Goal: Answer question/provide support

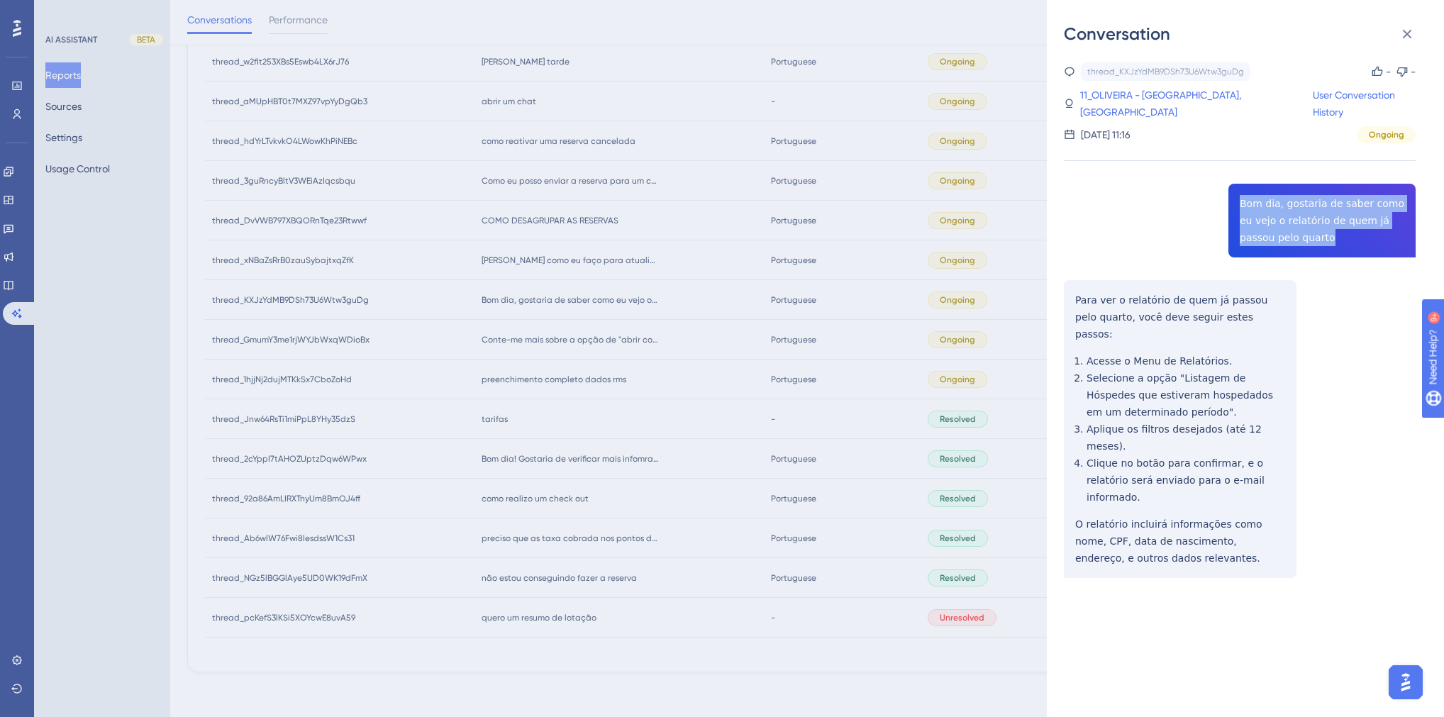
drag, startPoint x: 1301, startPoint y: 239, endPoint x: 1224, endPoint y: 198, distance: 87.0
click at [1224, 198] on div "thread_KXJzYdMB9DSh73U6Wtw3guDg Copy - - 11_OLIVEIRA - GRANDE HOTEL HAVANA, LAR…" at bounding box center [1240, 356] width 352 height 588
copy span "Bom dia, gostaria de saber como eu vejo o relatório de quem já passou pelo quar…"
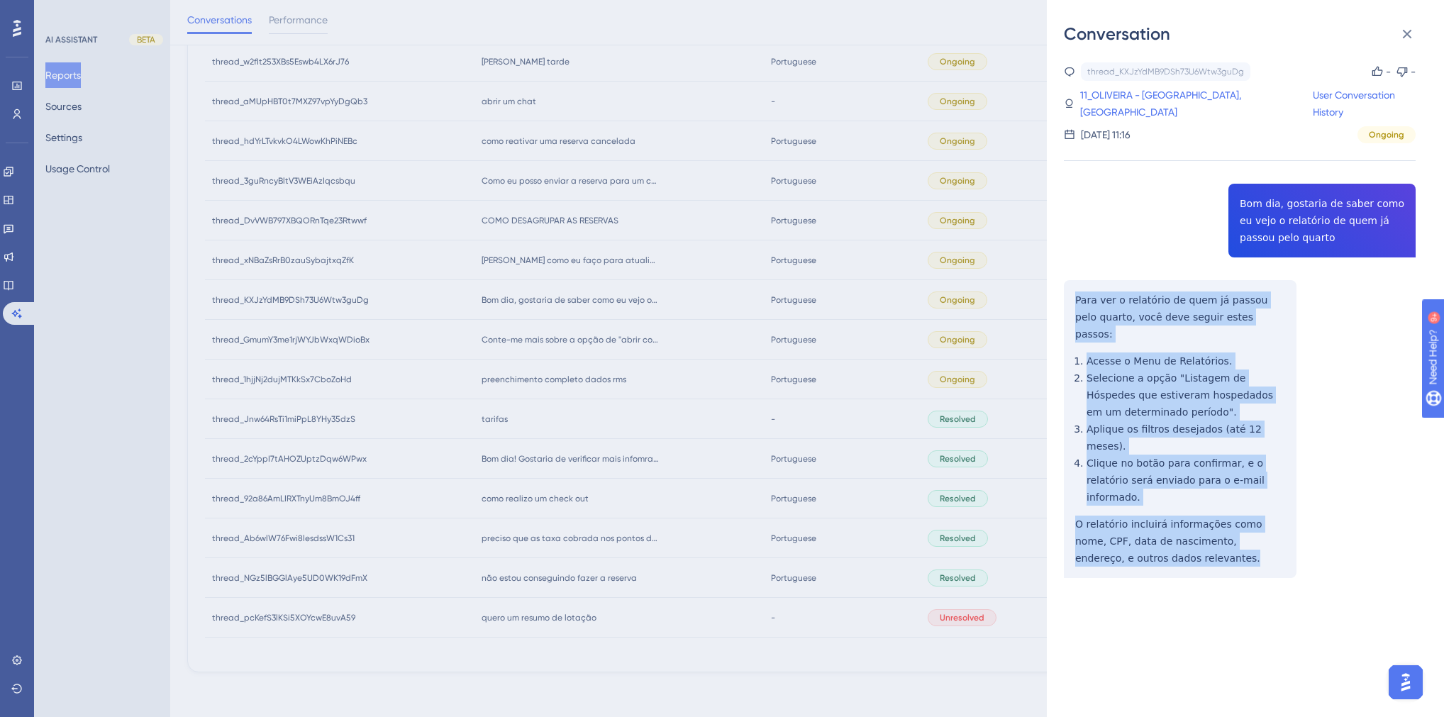
drag, startPoint x: 1169, startPoint y: 511, endPoint x: 1068, endPoint y: 304, distance: 231.3
click at [1068, 304] on div "thread_KXJzYdMB9DSh73U6Wtw3guDg Copy - - 11_OLIVEIRA - GRANDE HOTEL HAVANA, LAR…" at bounding box center [1240, 356] width 352 height 588
copy div "Para ver o relatório de quem já passou pelo quarto, você deve seguir estes pass…"
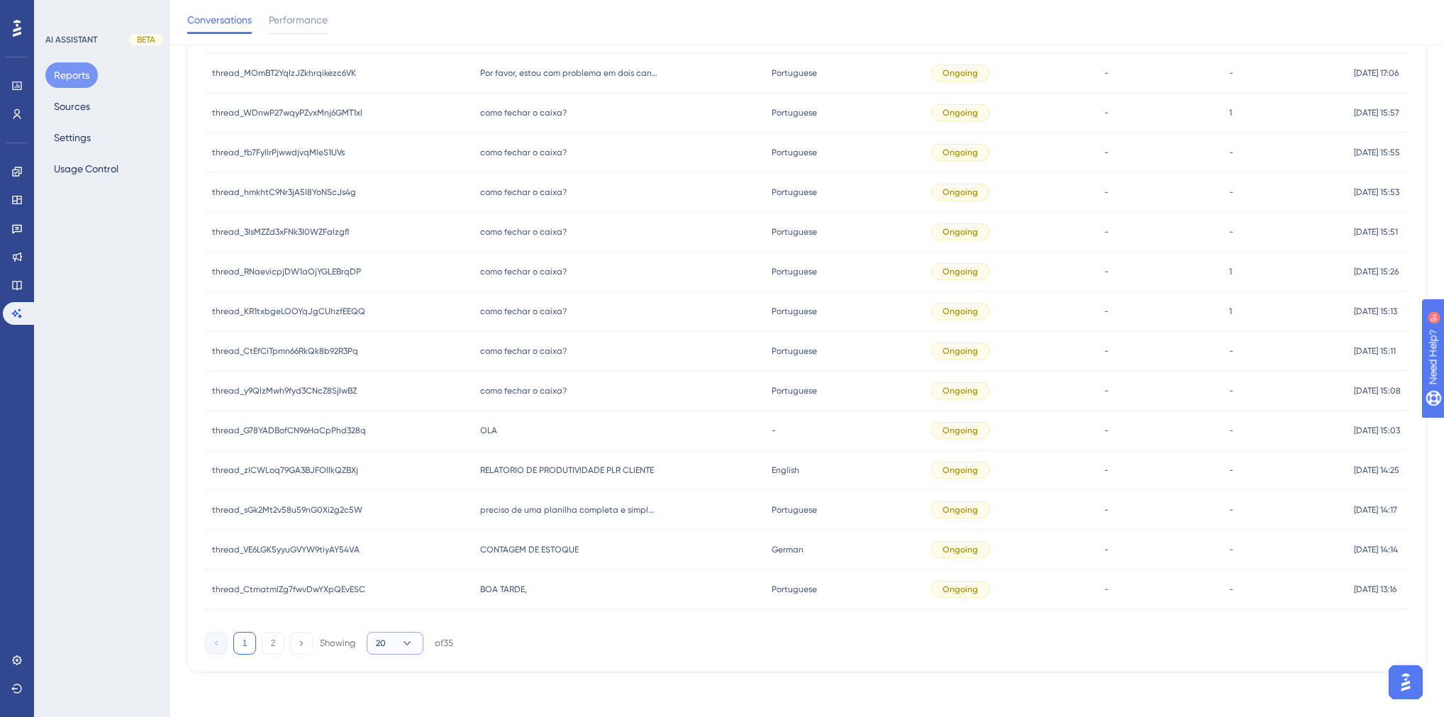
click at [404, 645] on icon at bounding box center [407, 643] width 14 height 14
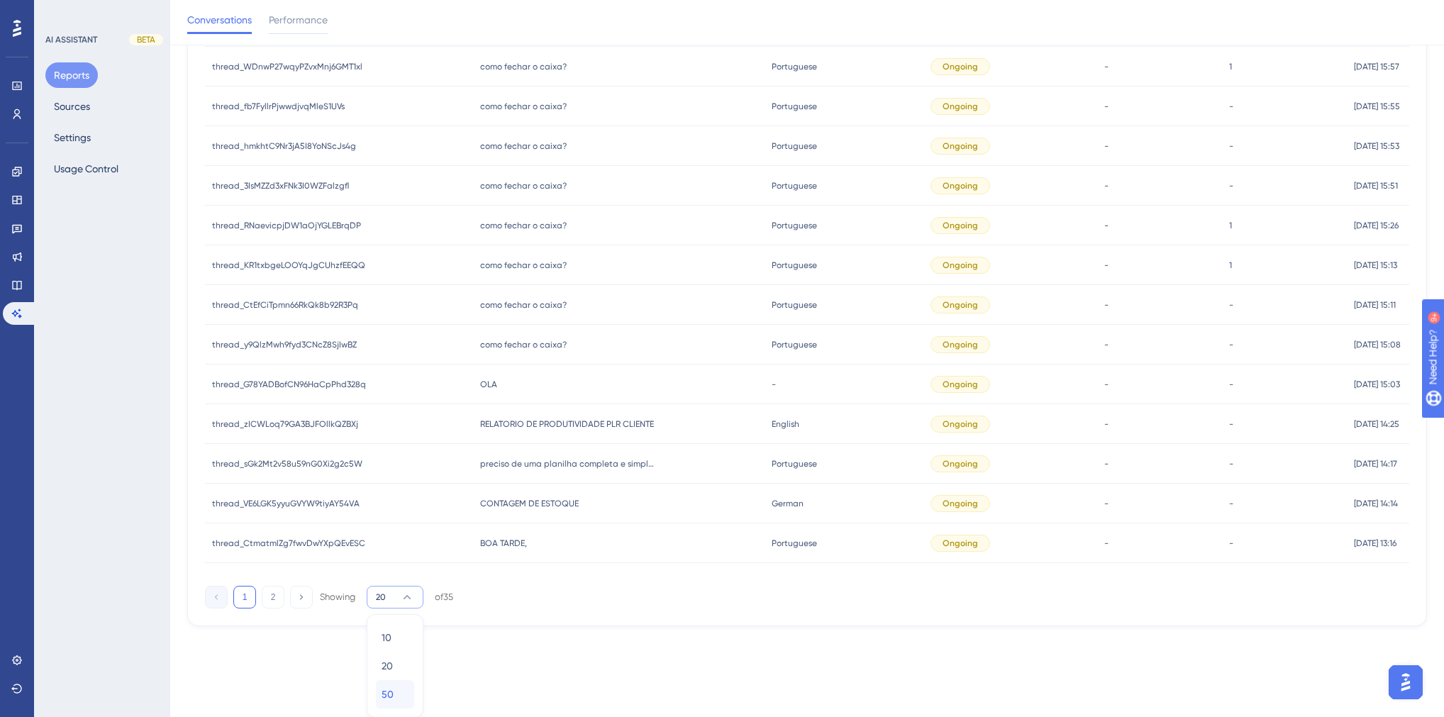
click at [383, 690] on span "50" at bounding box center [388, 694] width 12 height 17
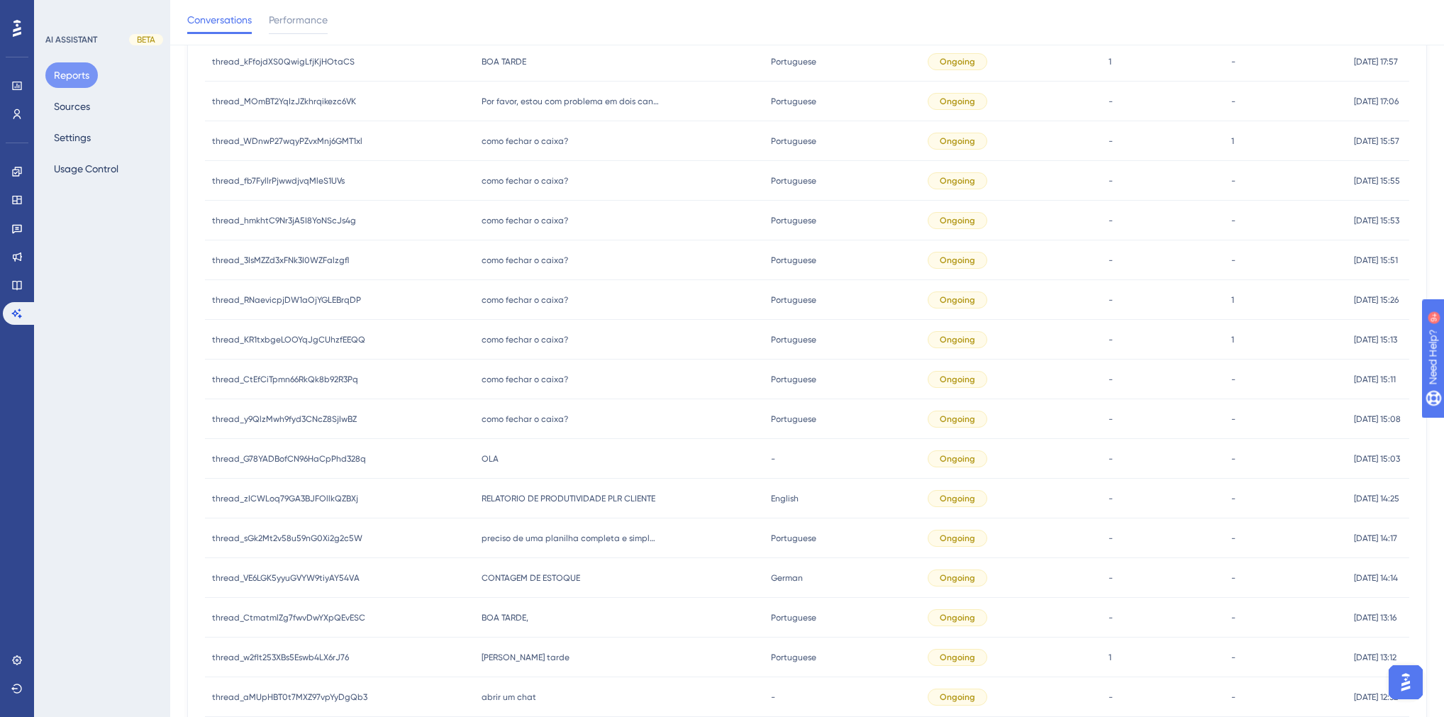
scroll to position [504, 0]
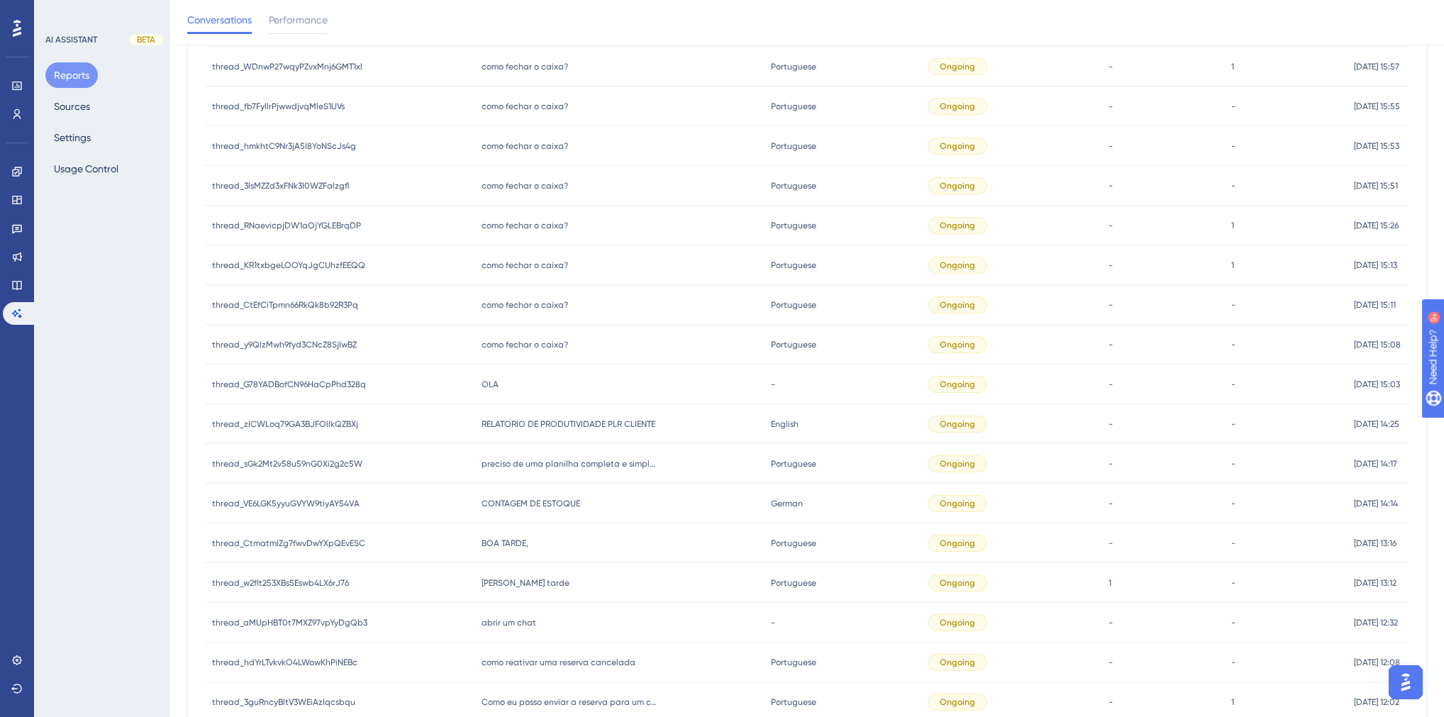
drag, startPoint x: 364, startPoint y: 678, endPoint x: 101, endPoint y: 420, distance: 368.2
click at [101, 420] on div "AI ASSISTANT BETA Reports Sources Settings Usage Control" at bounding box center [102, 358] width 136 height 717
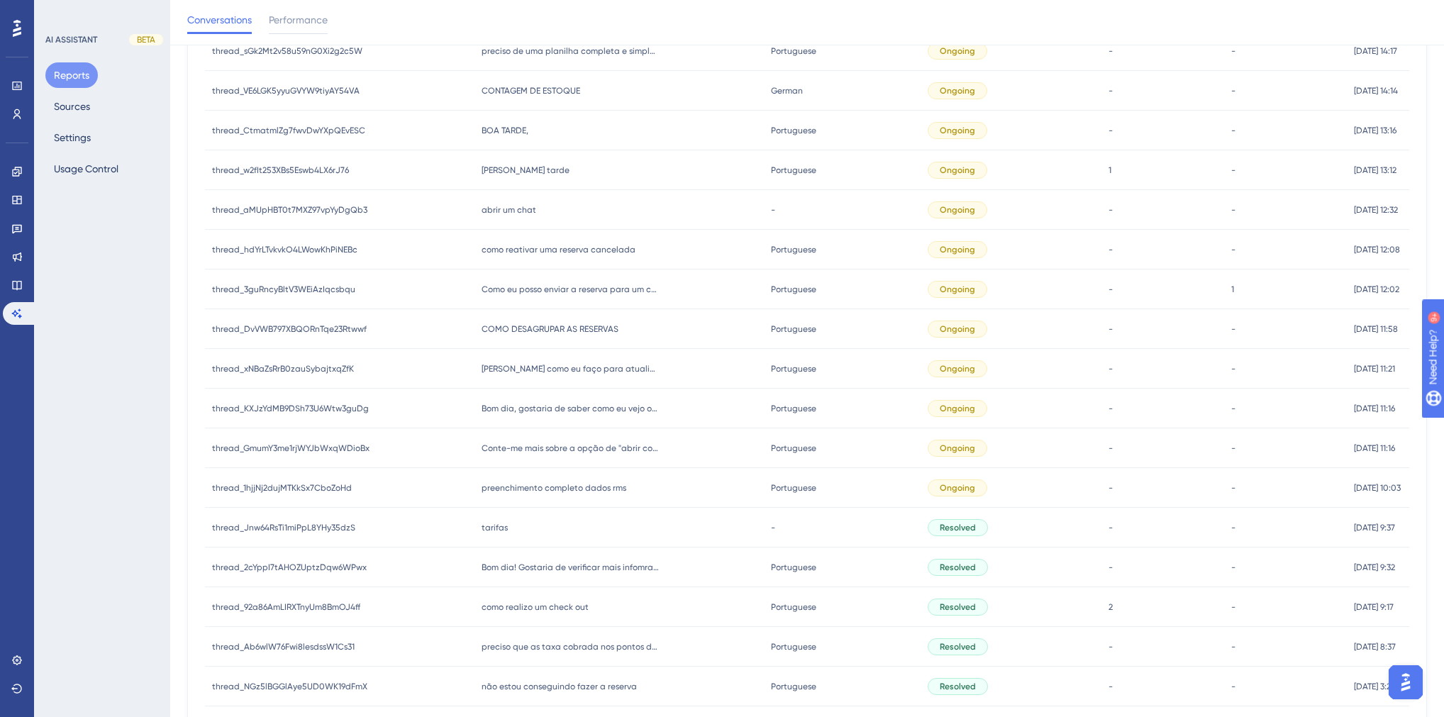
scroll to position [912, 0]
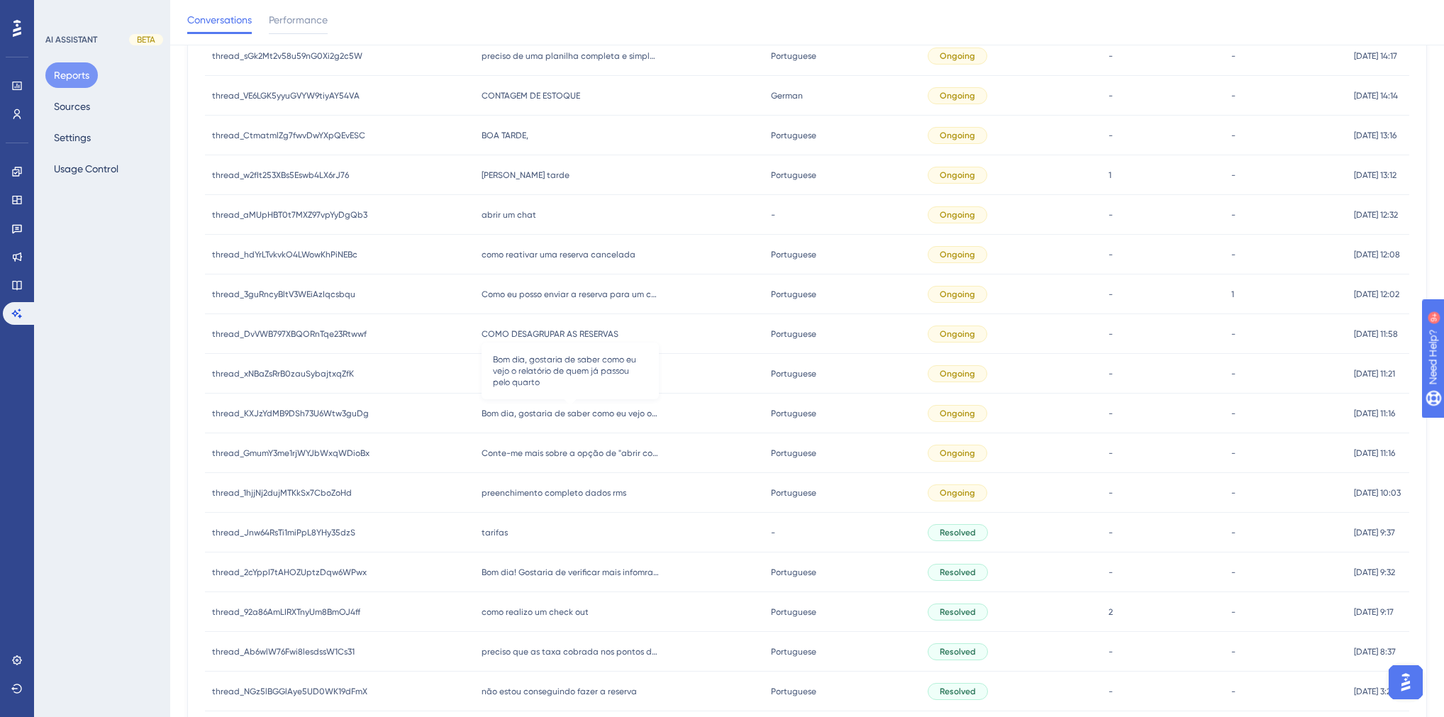
click at [542, 414] on span "Bom dia, gostaria de saber como eu vejo o relatório de quem já passou pelo quar…" at bounding box center [570, 413] width 177 height 11
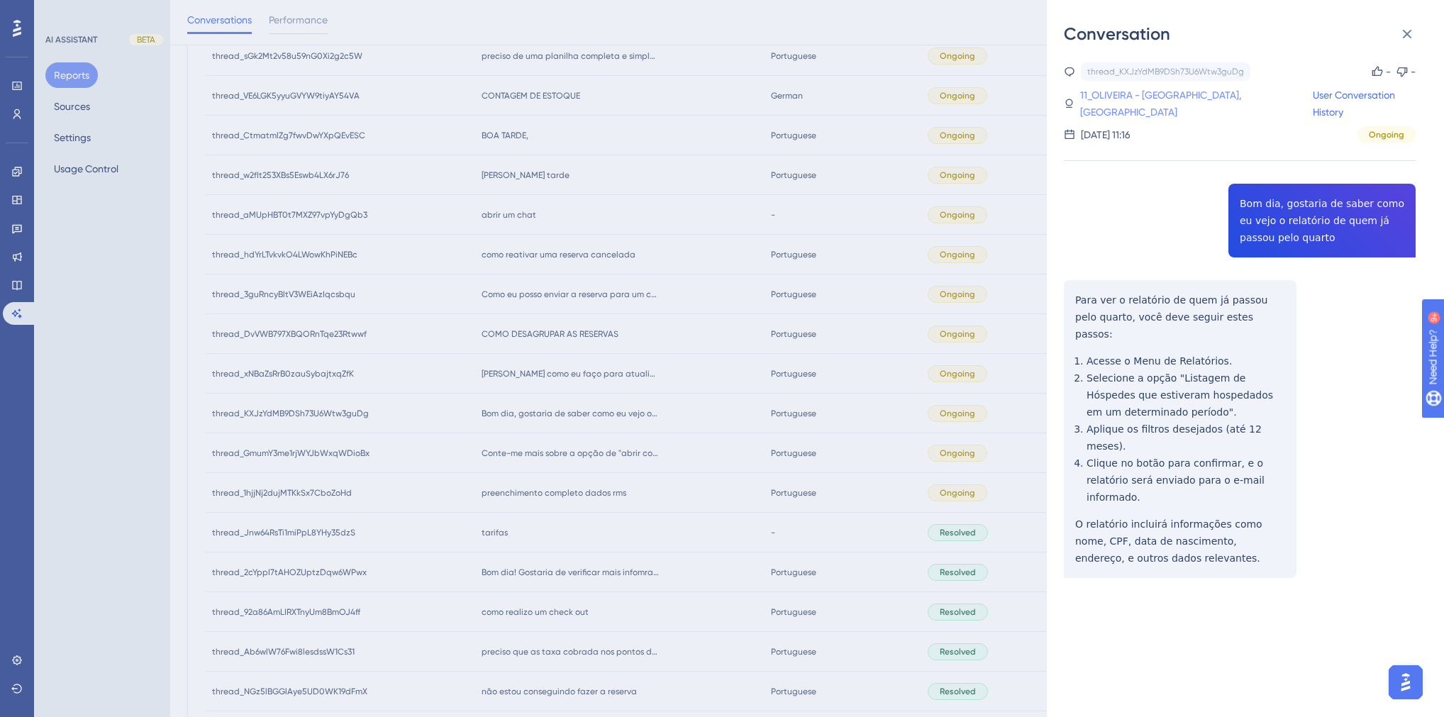
click at [1104, 99] on link "11_OLIVEIRA - [GEOGRAPHIC_DATA], [GEOGRAPHIC_DATA]" at bounding box center [1196, 104] width 233 height 34
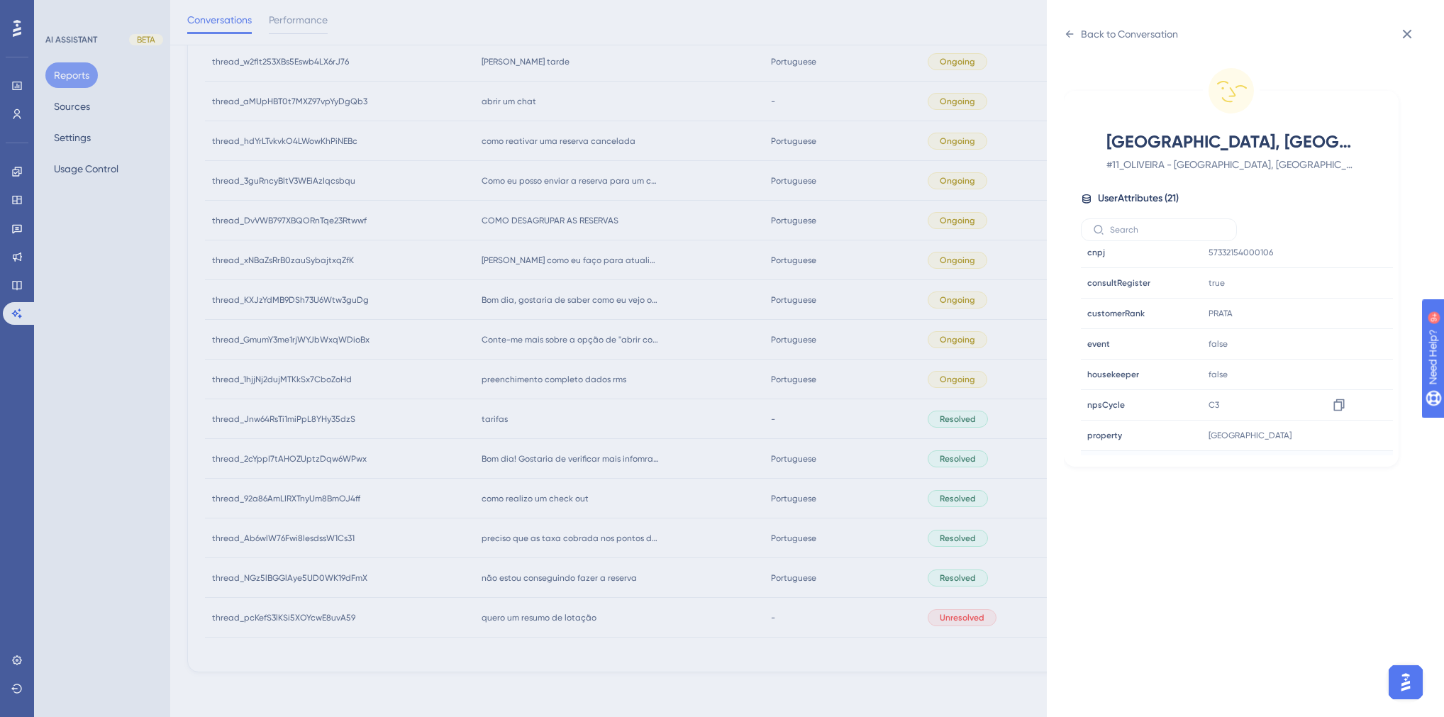
scroll to position [341, 0]
click at [1343, 433] on icon at bounding box center [1339, 440] width 14 height 14
click at [621, 437] on div "Back to Conversation [GEOGRAPHIC_DATA], LARIELLE # 11_OLIVEIRA - [GEOGRAPHIC_DA…" at bounding box center [722, 358] width 1444 height 717
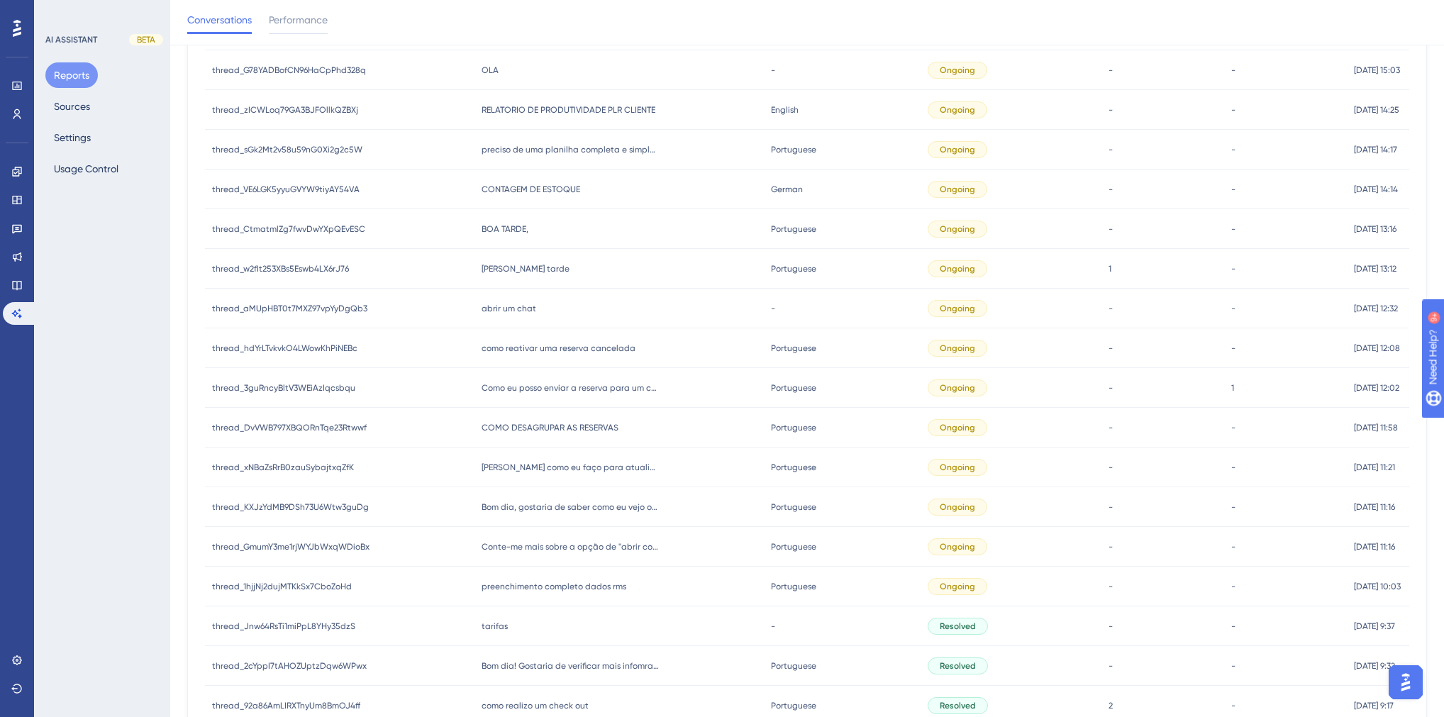
scroll to position [799, 0]
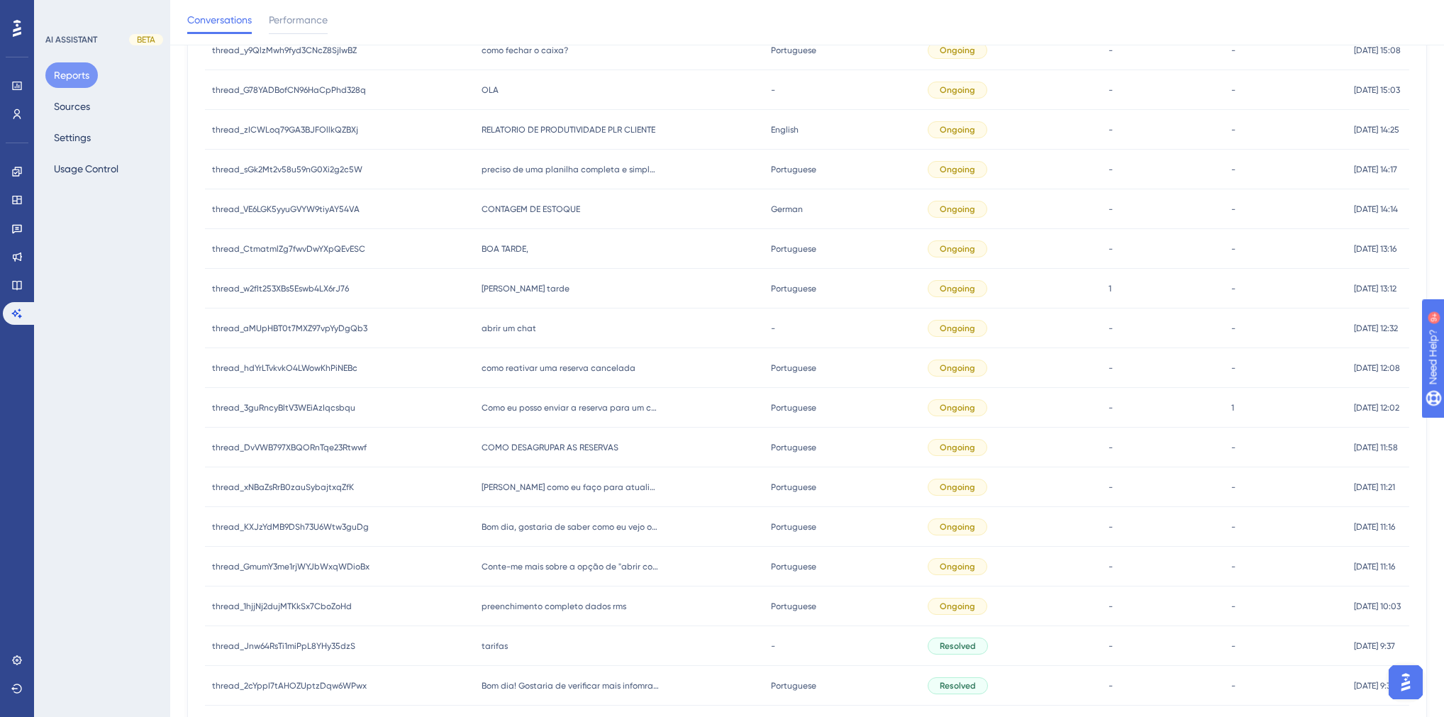
click at [571, 489] on span "[PERSON_NAME] como eu faço para atualizar o estoque" at bounding box center [570, 487] width 177 height 11
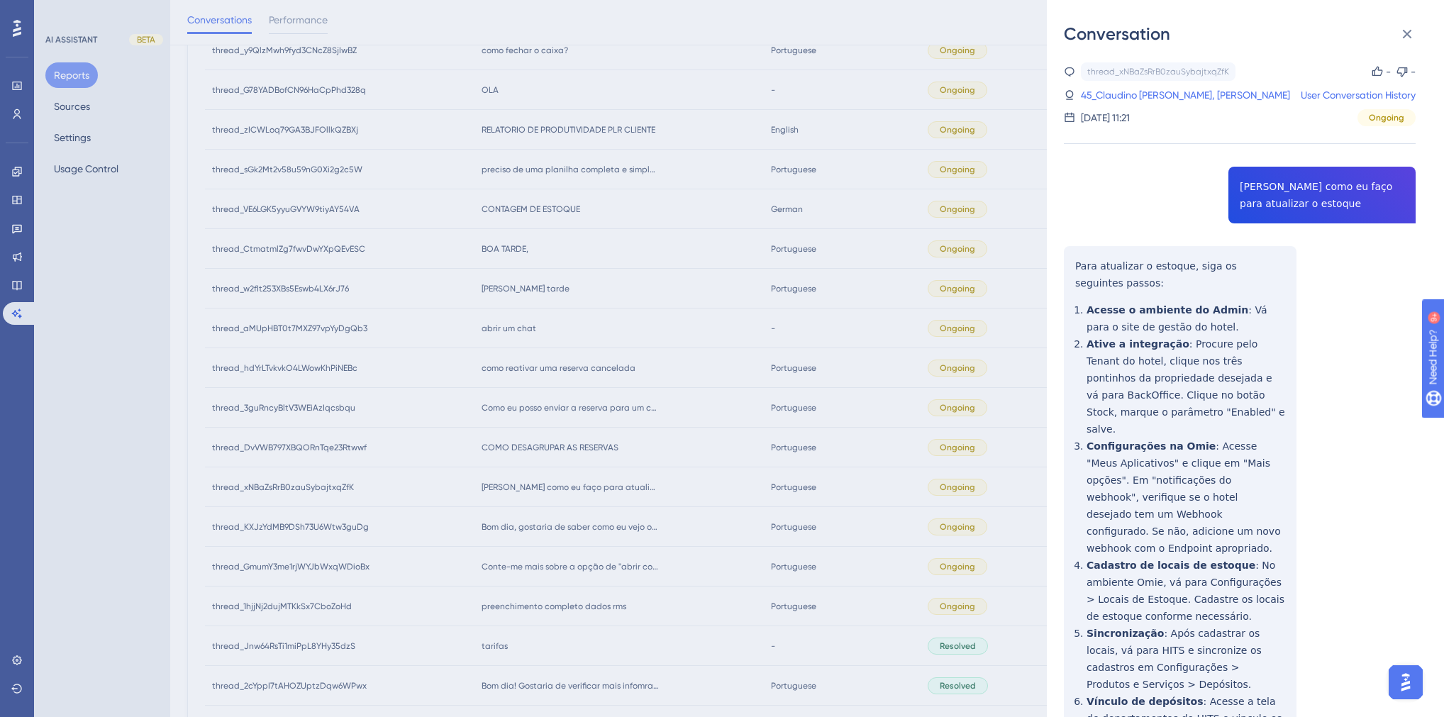
click at [1294, 191] on div "thread_xNBaZsRrB0zauSybajtxqZfK Copy - - 45_Claudino [PERSON_NAME], Everaldo Us…" at bounding box center [1240, 475] width 352 height 826
copy span "[PERSON_NAME] como eu faço para atualizar o estoque"
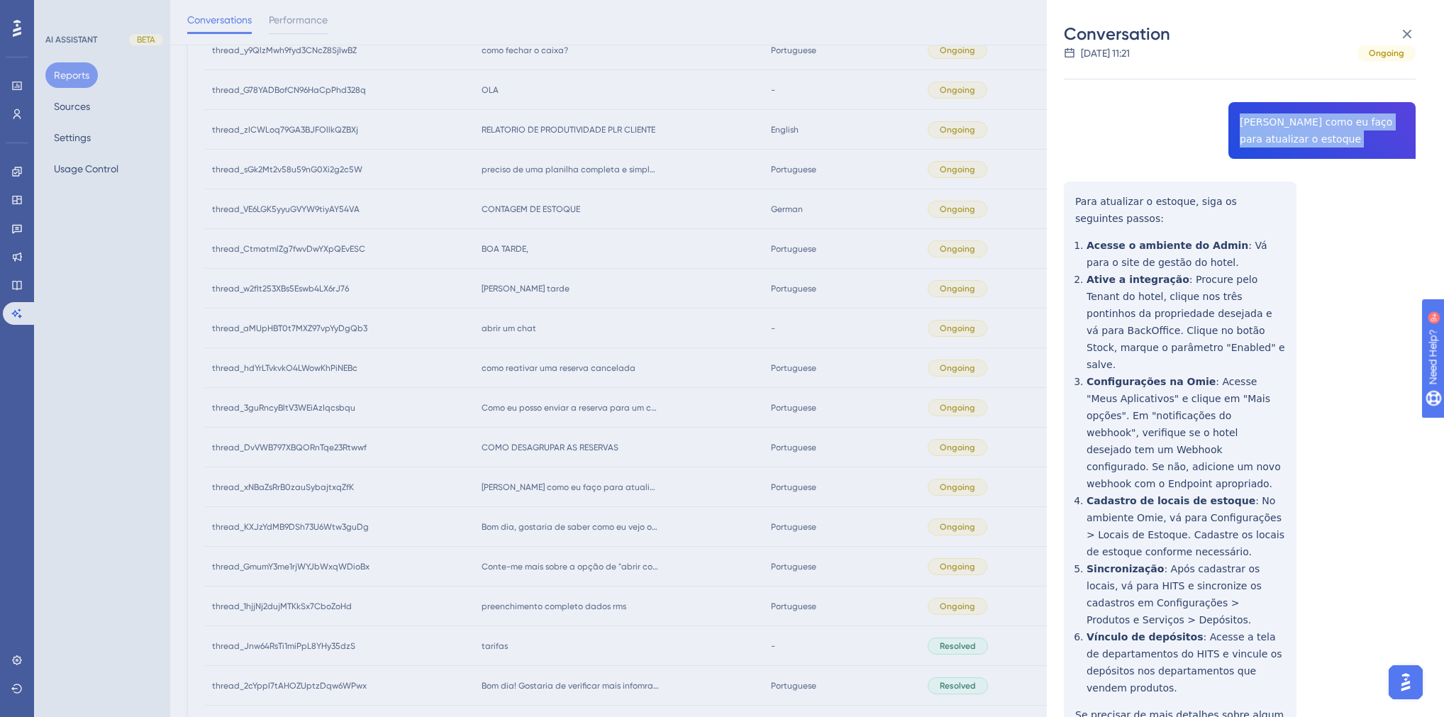
scroll to position [128, 0]
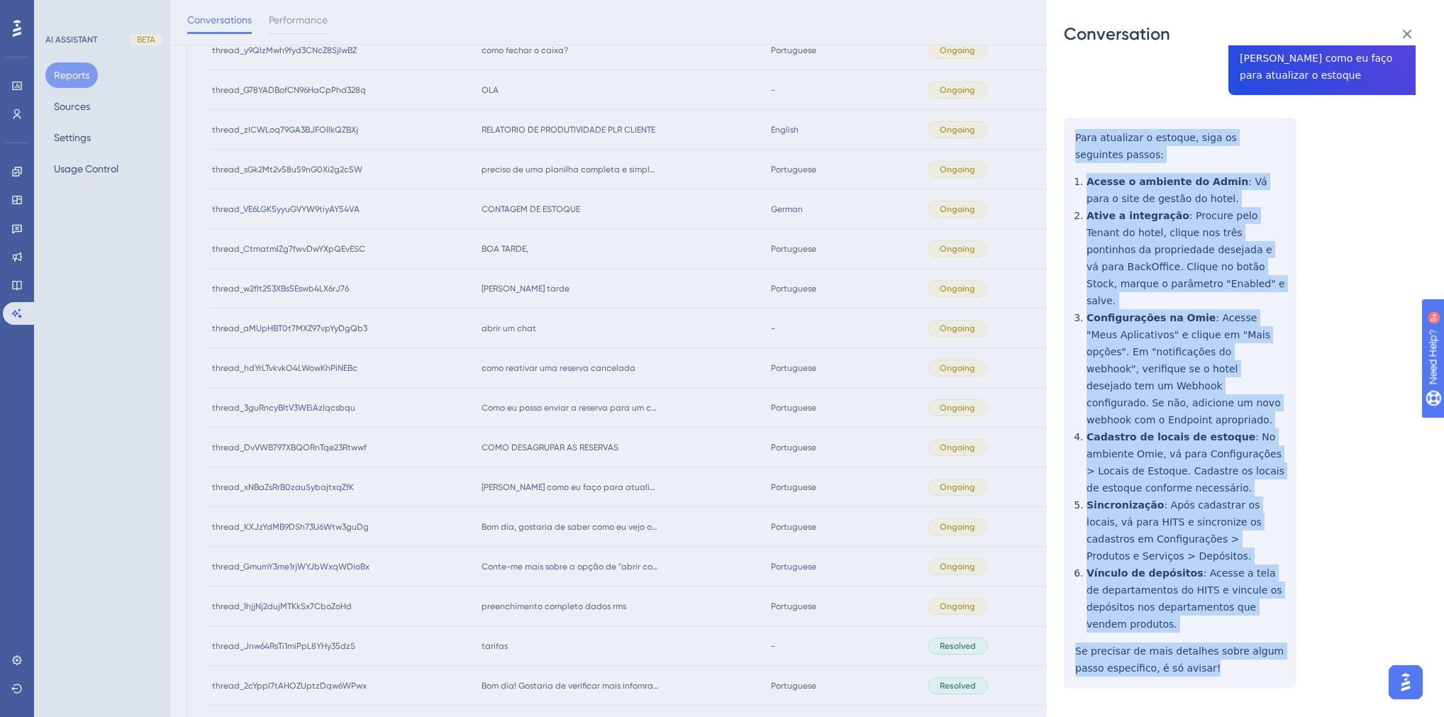
drag, startPoint x: 1179, startPoint y: 632, endPoint x: 1066, endPoint y: 140, distance: 504.6
click at [1066, 140] on div "thread_xNBaZsRrB0zauSybajtxqZfK Copy - - 45_Claudino [PERSON_NAME], Everaldo Us…" at bounding box center [1240, 347] width 352 height 826
copy div "Lore ipsumdolo s ametcon, adip el seddoeius tempor: Incidi u laboreet do Magna …"
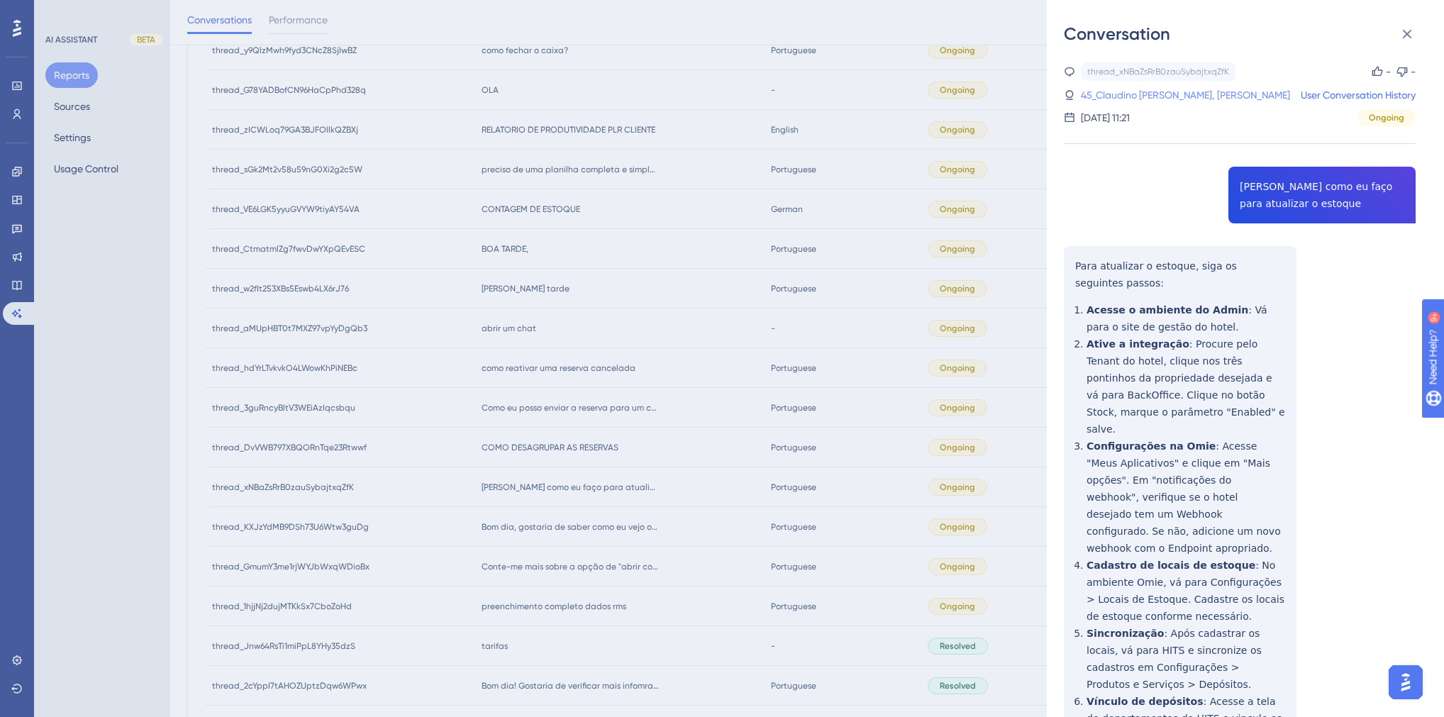
click at [1125, 95] on link "45_Claudino [PERSON_NAME], [PERSON_NAME]" at bounding box center [1185, 95] width 209 height 17
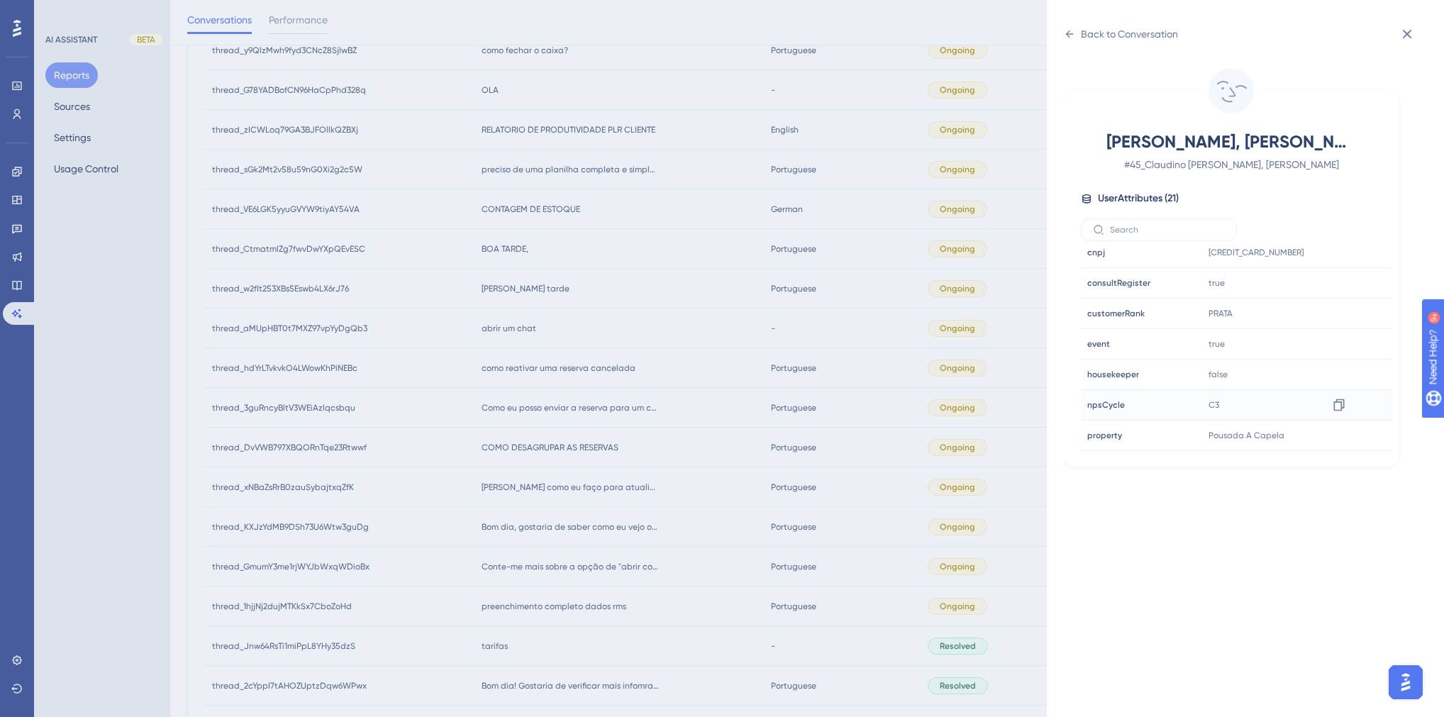
scroll to position [397, 0]
click at [1334, 382] on icon at bounding box center [1339, 383] width 14 height 14
click at [513, 473] on div "Back to Conversation [PERSON_NAME], [PERSON_NAME] # 45_Claudino [PERSON_NAME], …" at bounding box center [722, 358] width 1444 height 717
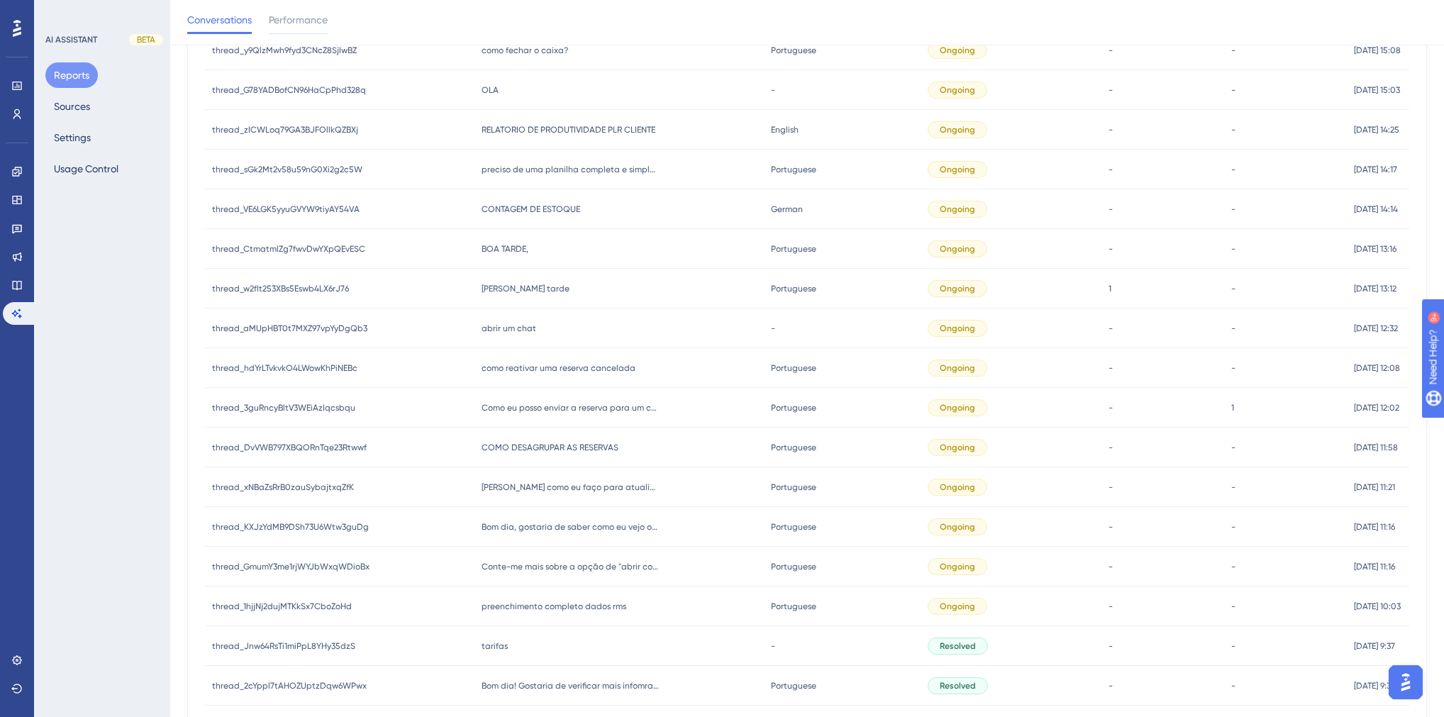
click at [521, 442] on span "COMO DESAGRUPAR AS RESERVAS" at bounding box center [550, 447] width 137 height 11
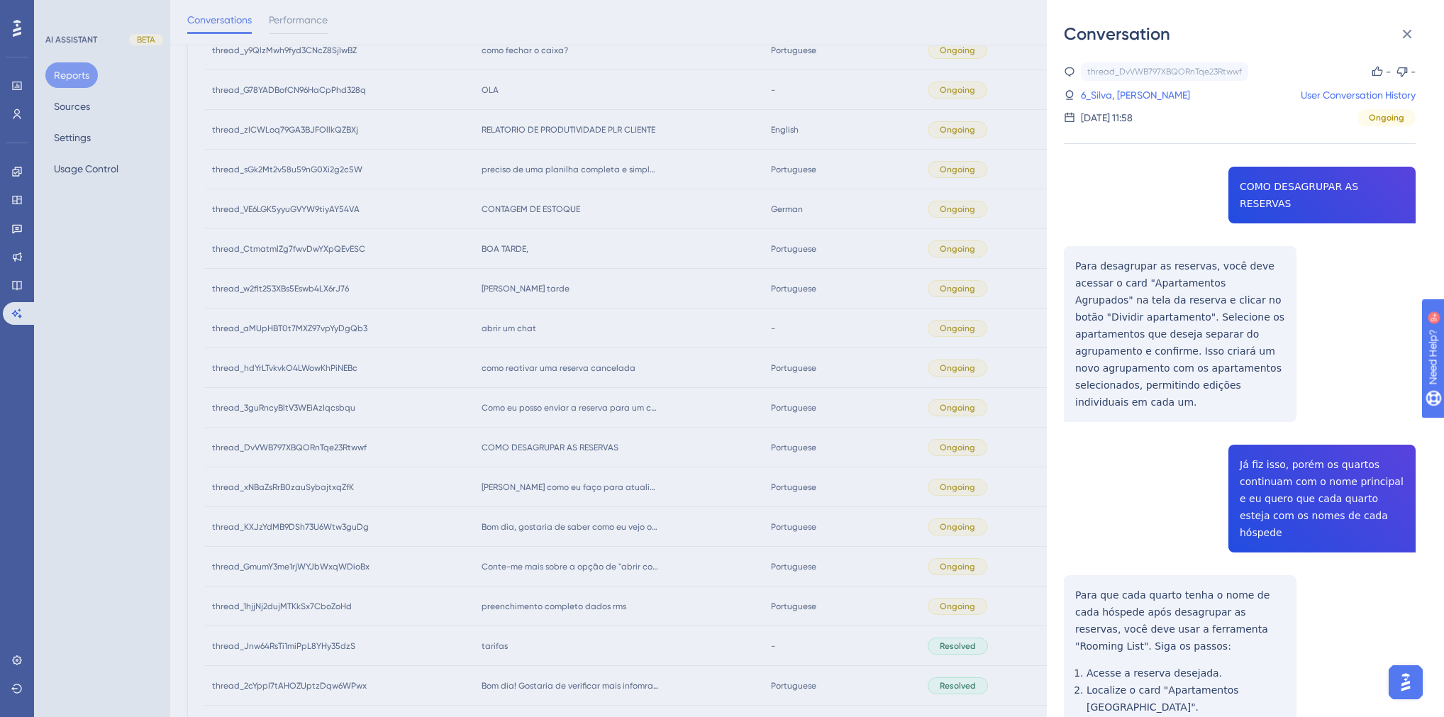
copy span "COMO DESAGRUPAR AS RESERVAS"
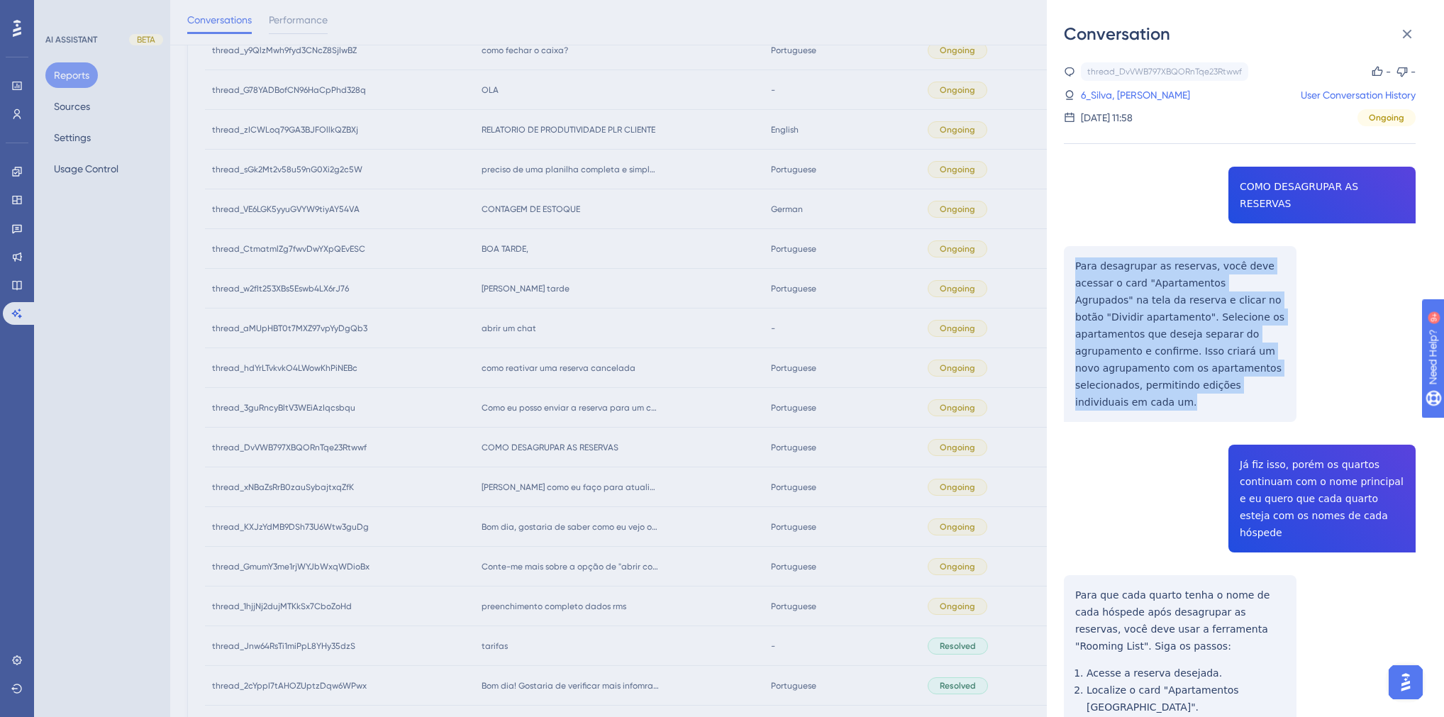
drag, startPoint x: 1152, startPoint y: 366, endPoint x: 1071, endPoint y: 244, distance: 146.4
copy p "Para desagrupar as reservas, você deve acessar o card "Apartamentos Agrupados" …"
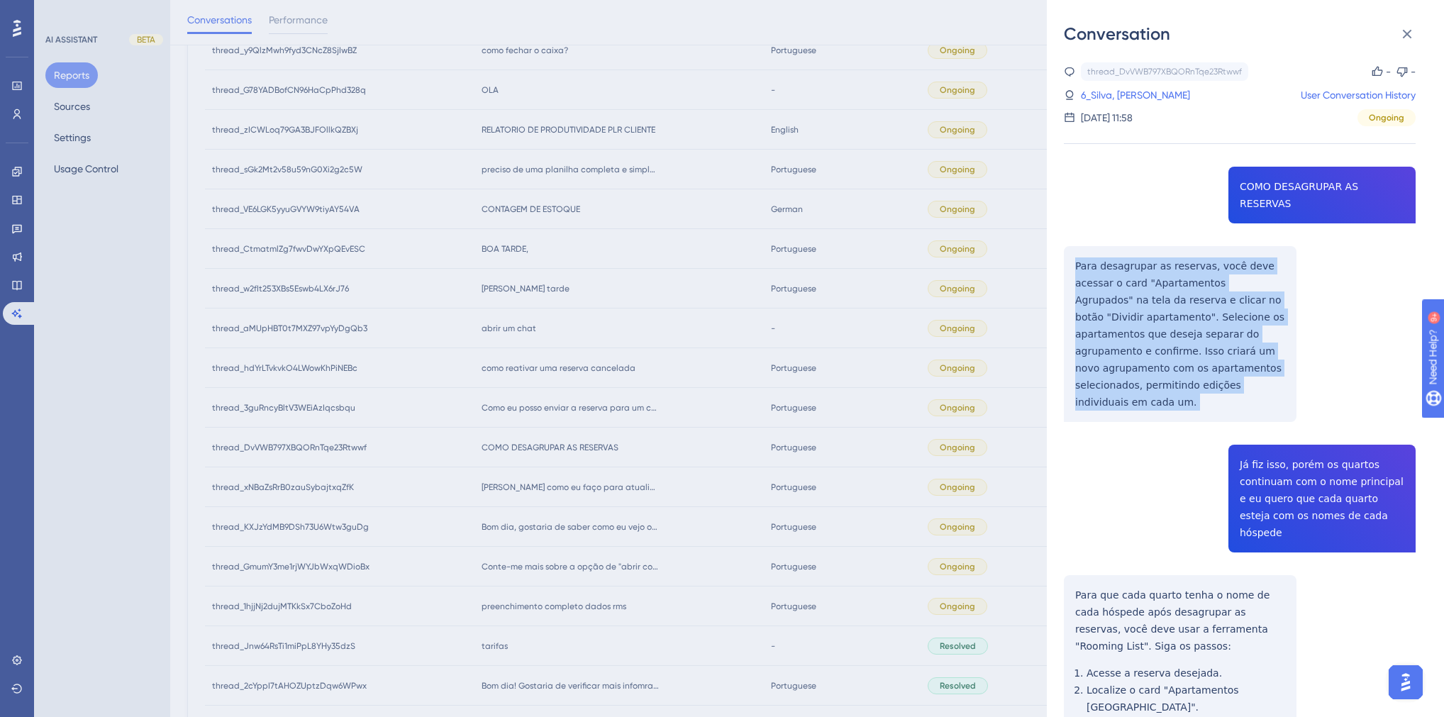
copy p "Para desagrupar as reservas, você deve acessar o card "Apartamentos Agrupados" …"
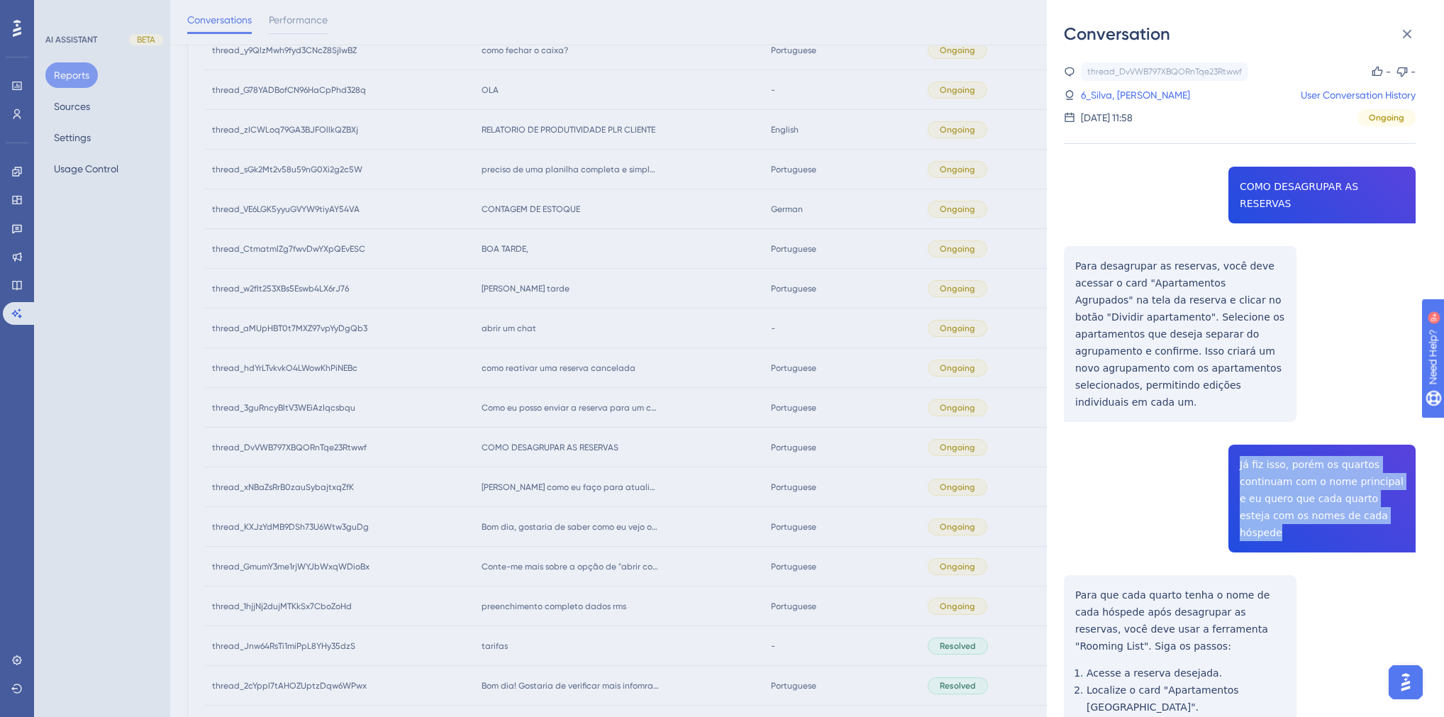
drag, startPoint x: 1373, startPoint y: 493, endPoint x: 1226, endPoint y: 426, distance: 161.9
copy span "Já fiz isso, porém os quartos continuam com o nome principal e eu quero que cad…"
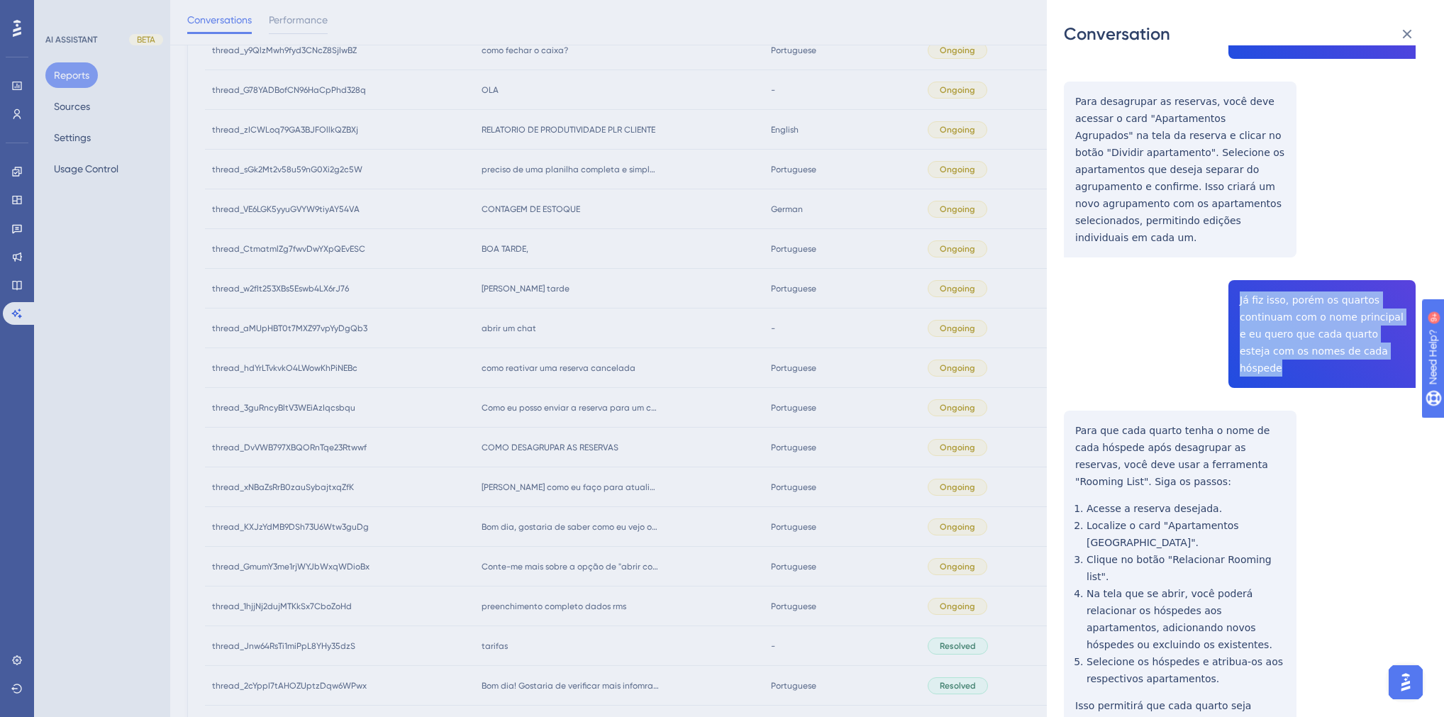
scroll to position [284, 0]
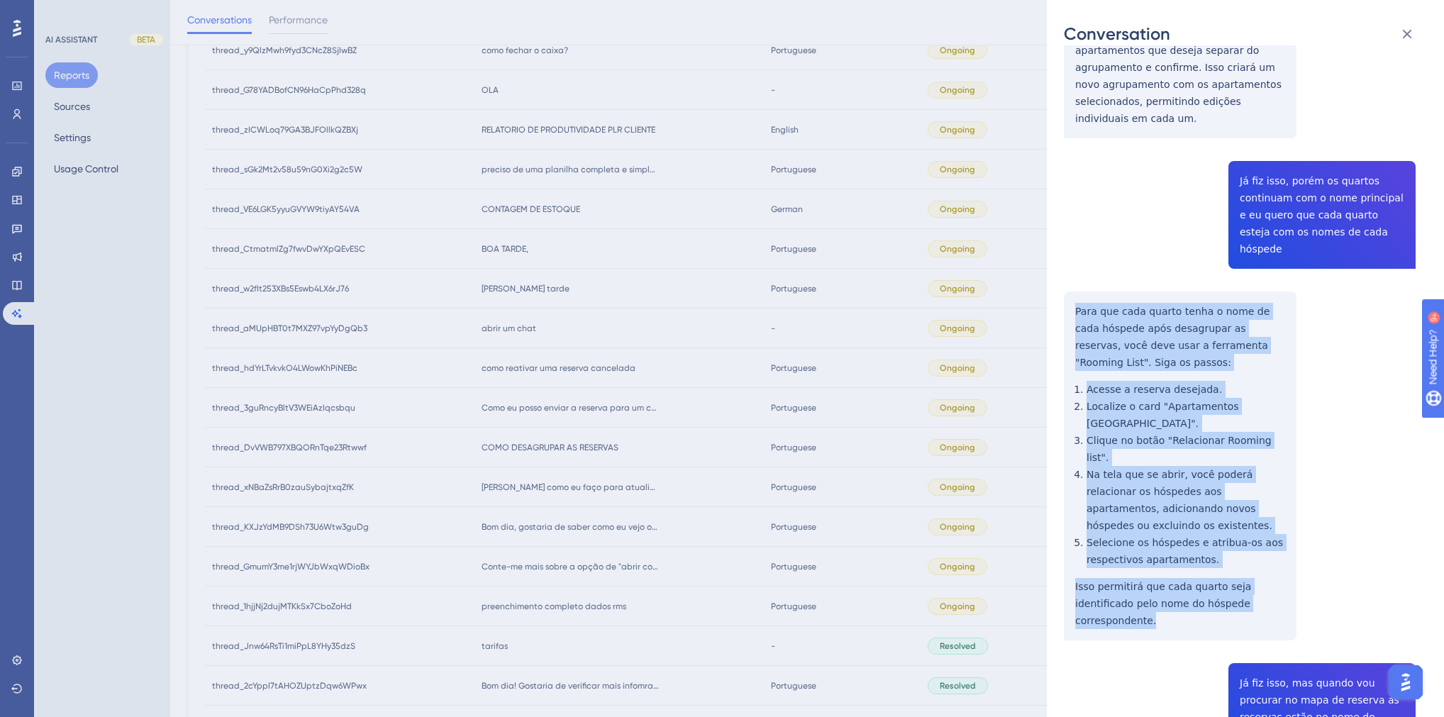
drag, startPoint x: 1261, startPoint y: 508, endPoint x: 1071, endPoint y: 264, distance: 308.9
click at [1071, 264] on div "thread_DvVWB797XBQORnTqe23Rtwwf Copy - - 6_Silva, [PERSON_NAME] User Conversati…" at bounding box center [1240, 471] width 352 height 1385
copy div "Para que cada quarto tenha o nome de cada hóspede após desagrupar as reservas, …"
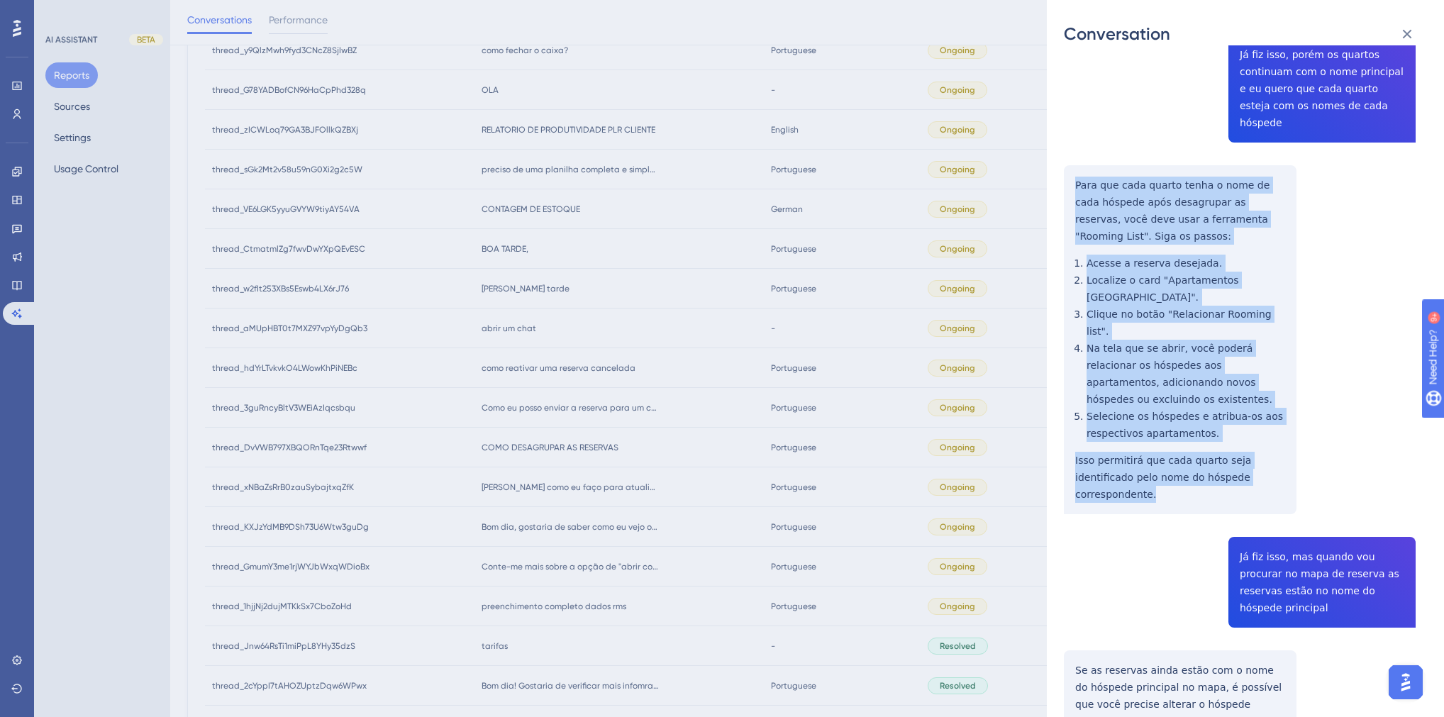
scroll to position [511, 0]
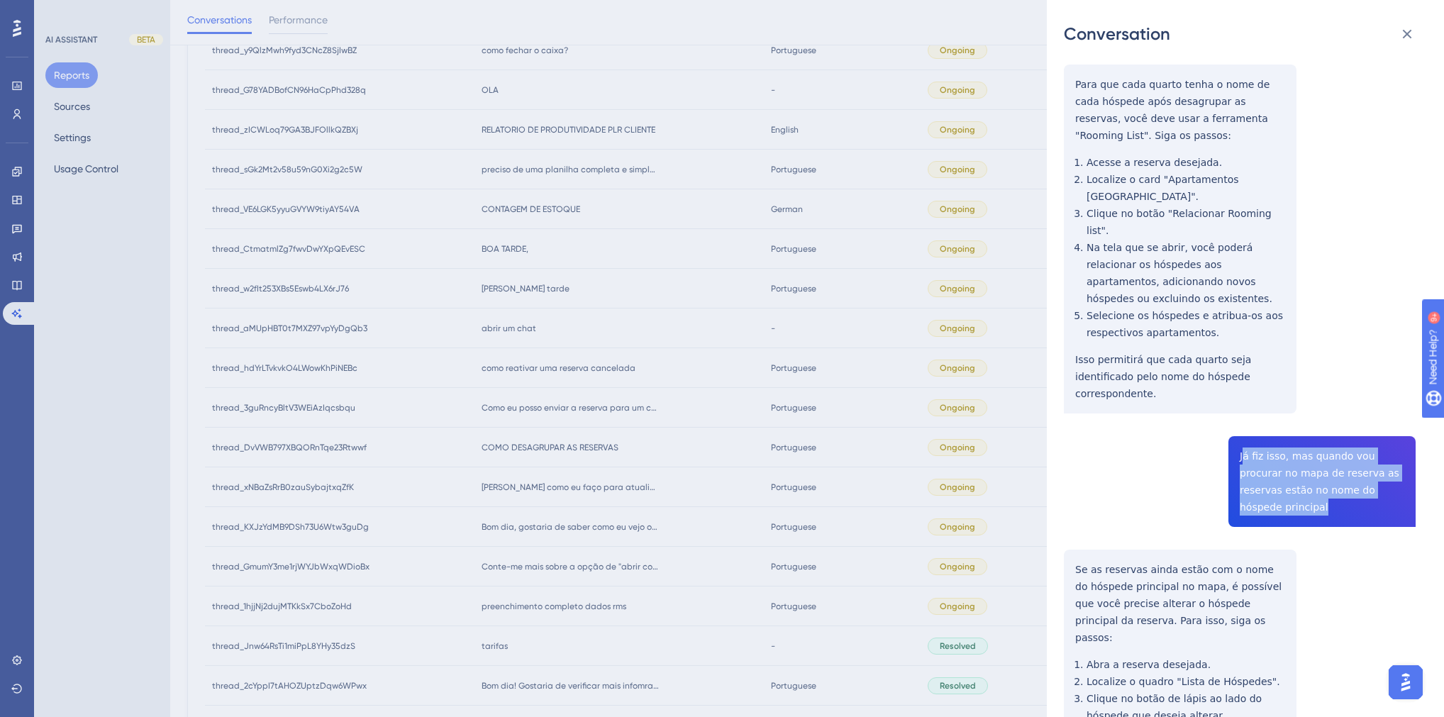
drag, startPoint x: 1381, startPoint y: 374, endPoint x: 1237, endPoint y: 335, distance: 149.2
click at [1237, 335] on div "thread_DvVWB797XBQORnTqe23Rtwwf Copy - - 6_Silva, [PERSON_NAME] User Conversati…" at bounding box center [1240, 244] width 352 height 1385
copy span "Já fiz isso, mas quando vou procurar no mapa de reserva as reservas estão no no…"
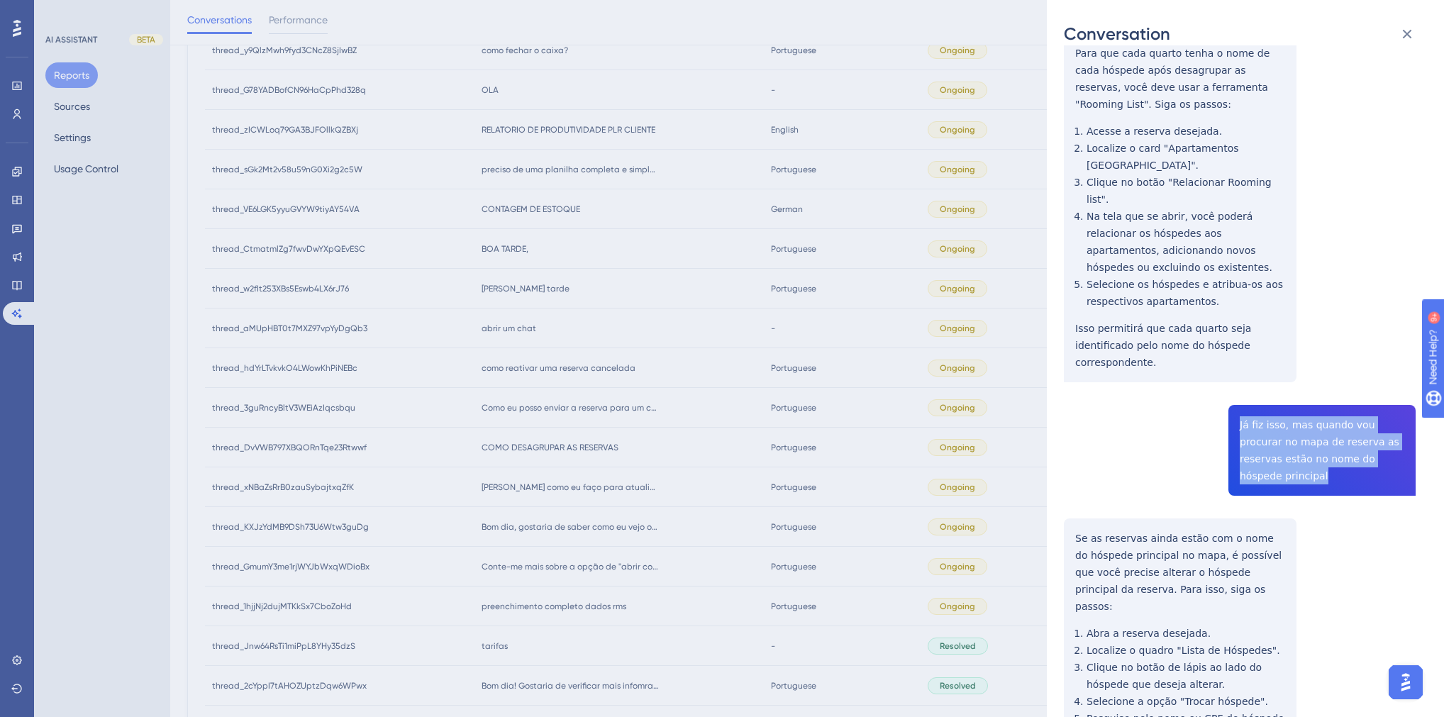
scroll to position [551, 0]
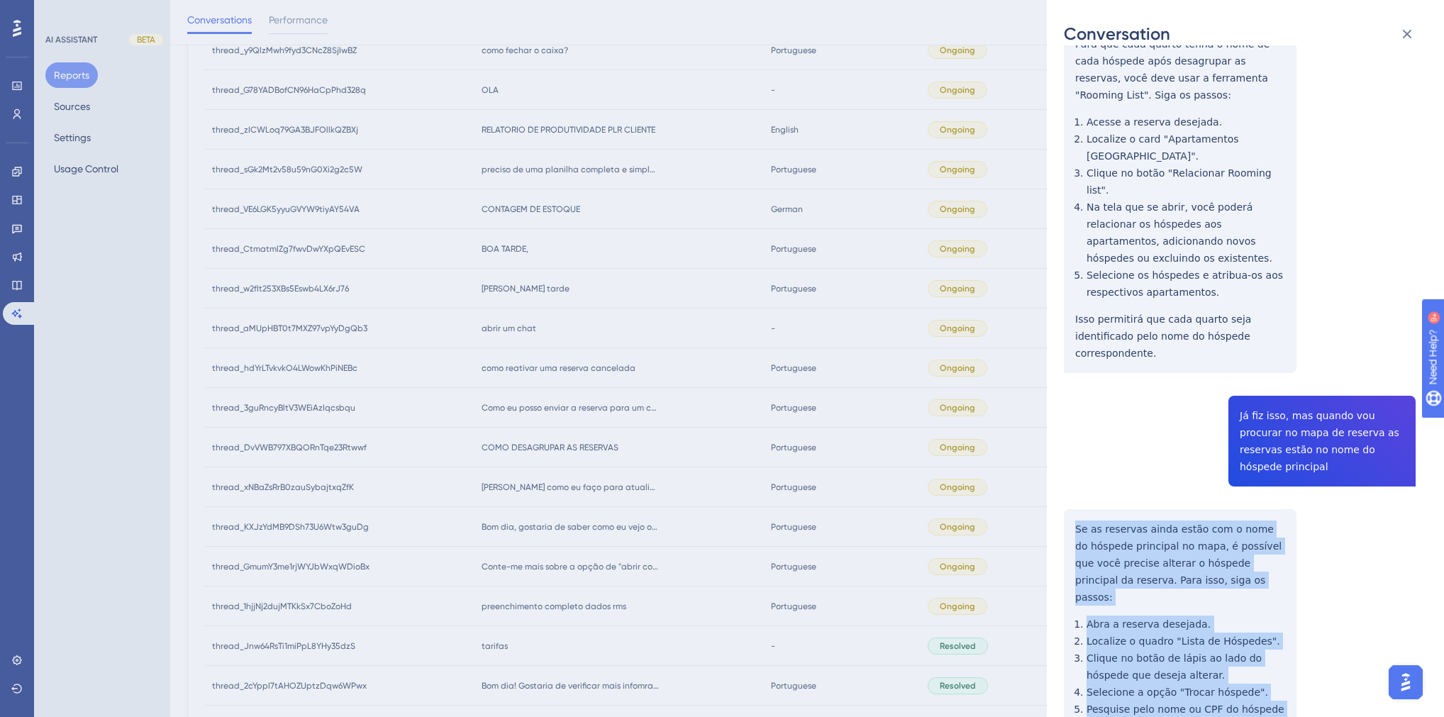
drag, startPoint x: 1127, startPoint y: 634, endPoint x: 1064, endPoint y: 396, distance: 245.7
click at [1064, 396] on div "thread_DvVWB797XBQORnTqe23Rtwwf Copy - - 6_Silva, [PERSON_NAME] User Conversati…" at bounding box center [1240, 203] width 352 height 1385
copy div "Se as reservas ainda estão com o nome do hóspede principal no mapa, é possível …"
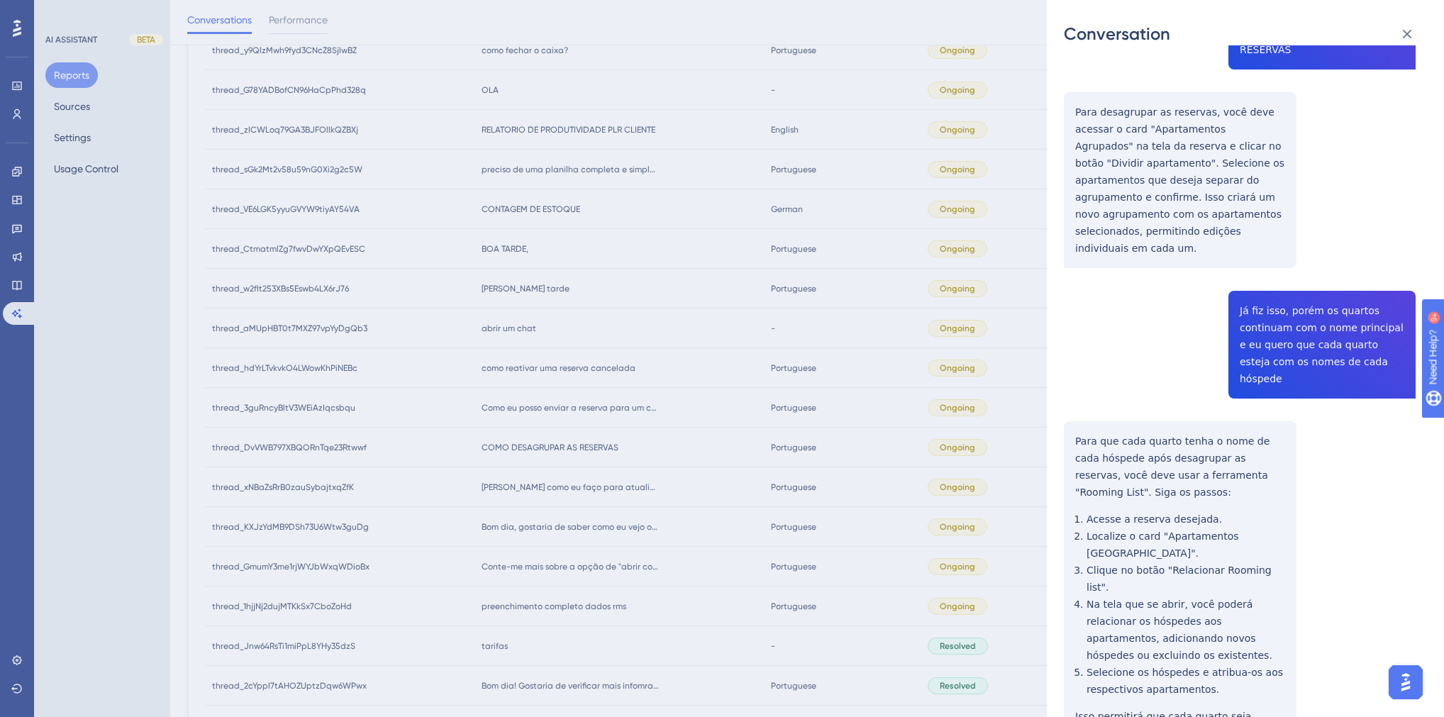
scroll to position [0, 0]
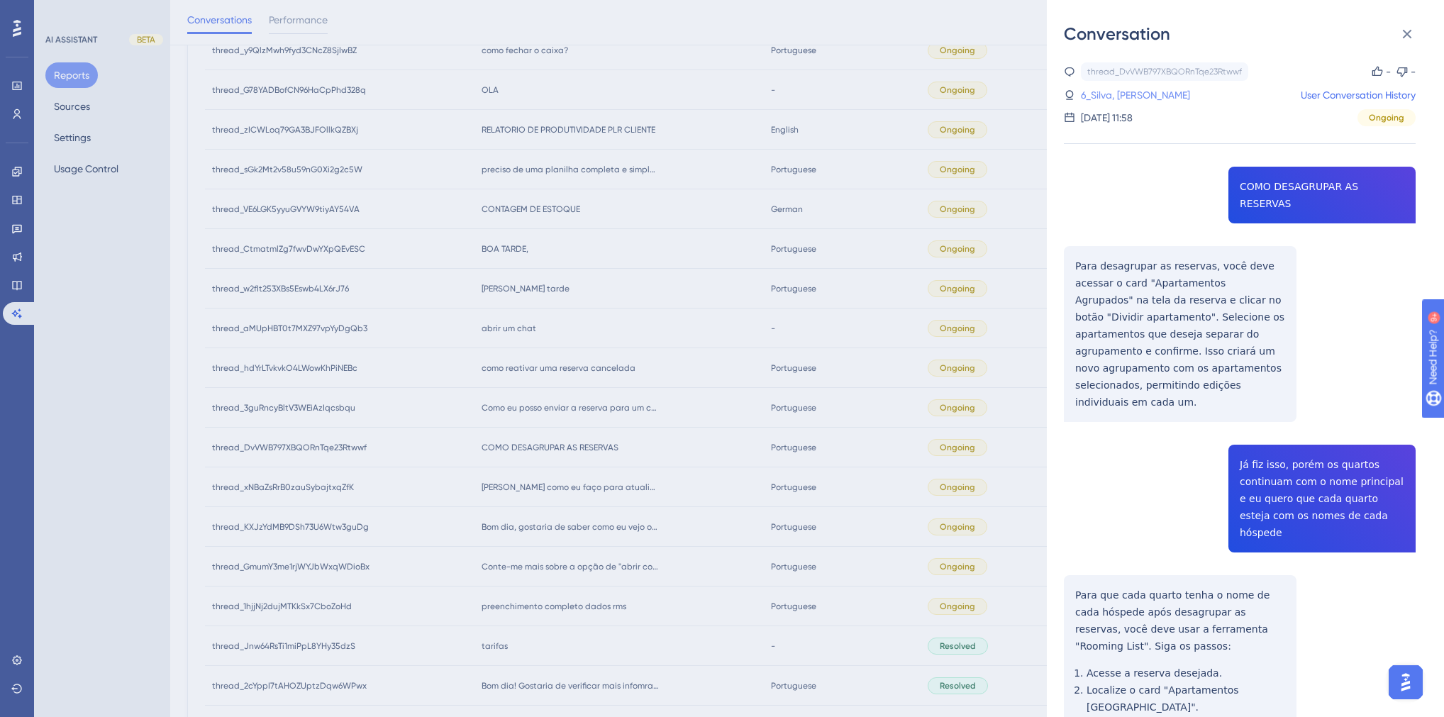
click at [1111, 91] on link "6_Silva, [PERSON_NAME]" at bounding box center [1135, 95] width 109 height 17
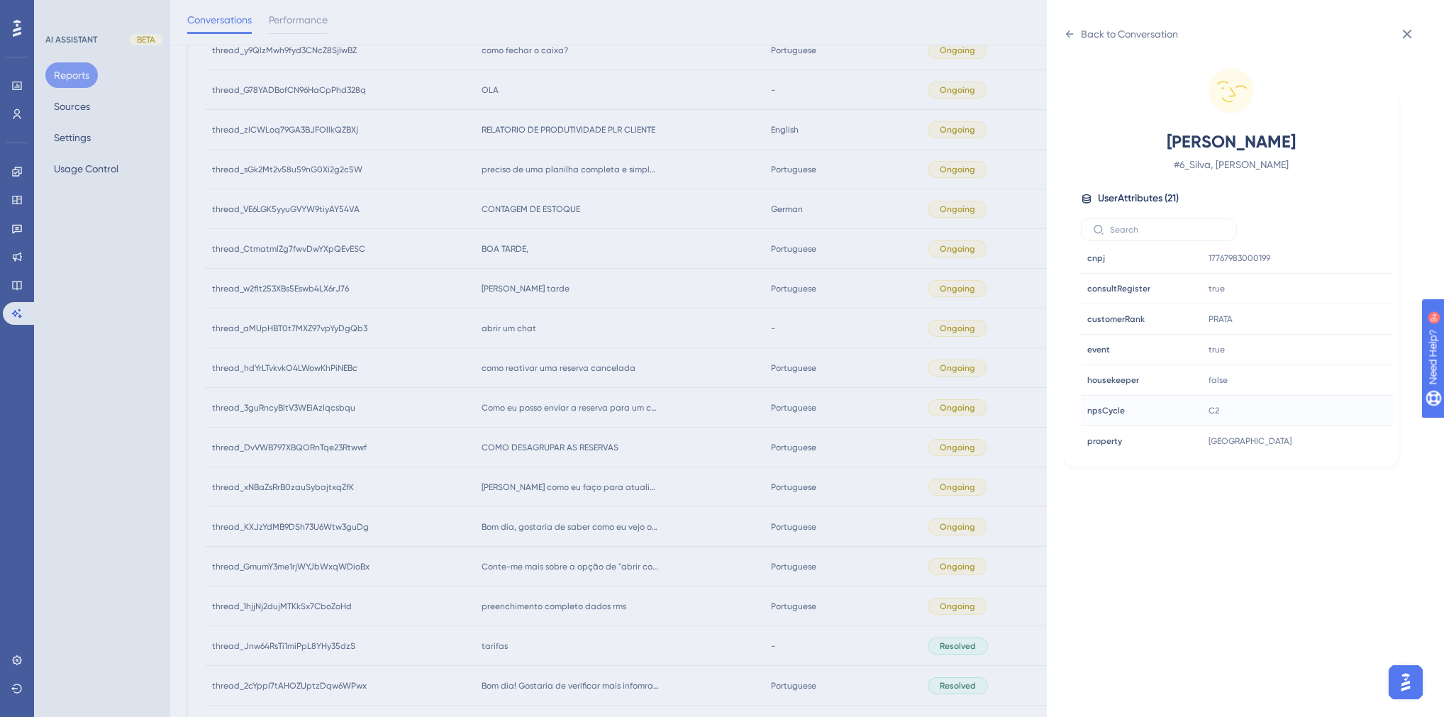
scroll to position [341, 0]
click at [1339, 433] on icon at bounding box center [1339, 440] width 14 height 14
click at [682, 529] on div "Back to Conversation [PERSON_NAME] # 6_Silva, [PERSON_NAME] User Attributes ( 2…" at bounding box center [722, 358] width 1444 height 717
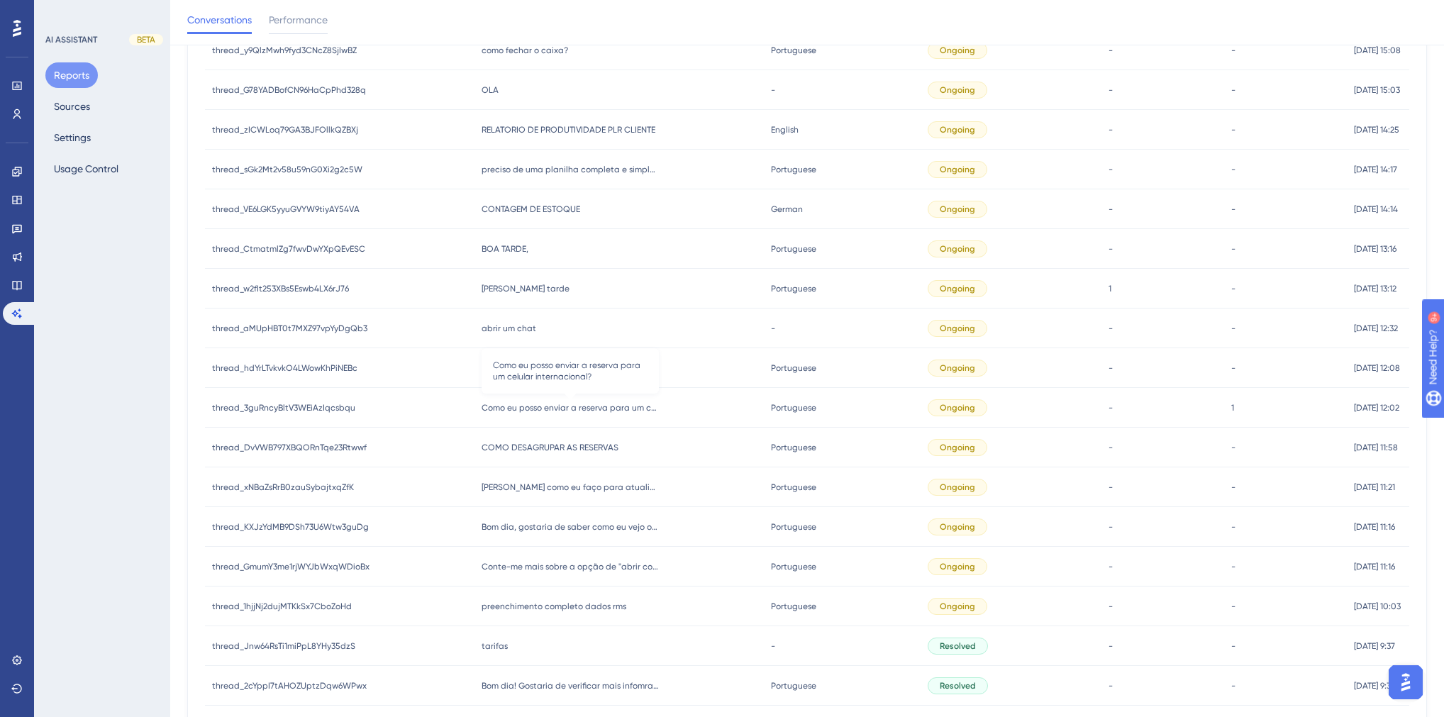
click at [551, 407] on span "Como eu posso enviar a reserva para um celular internacional?" at bounding box center [570, 407] width 177 height 11
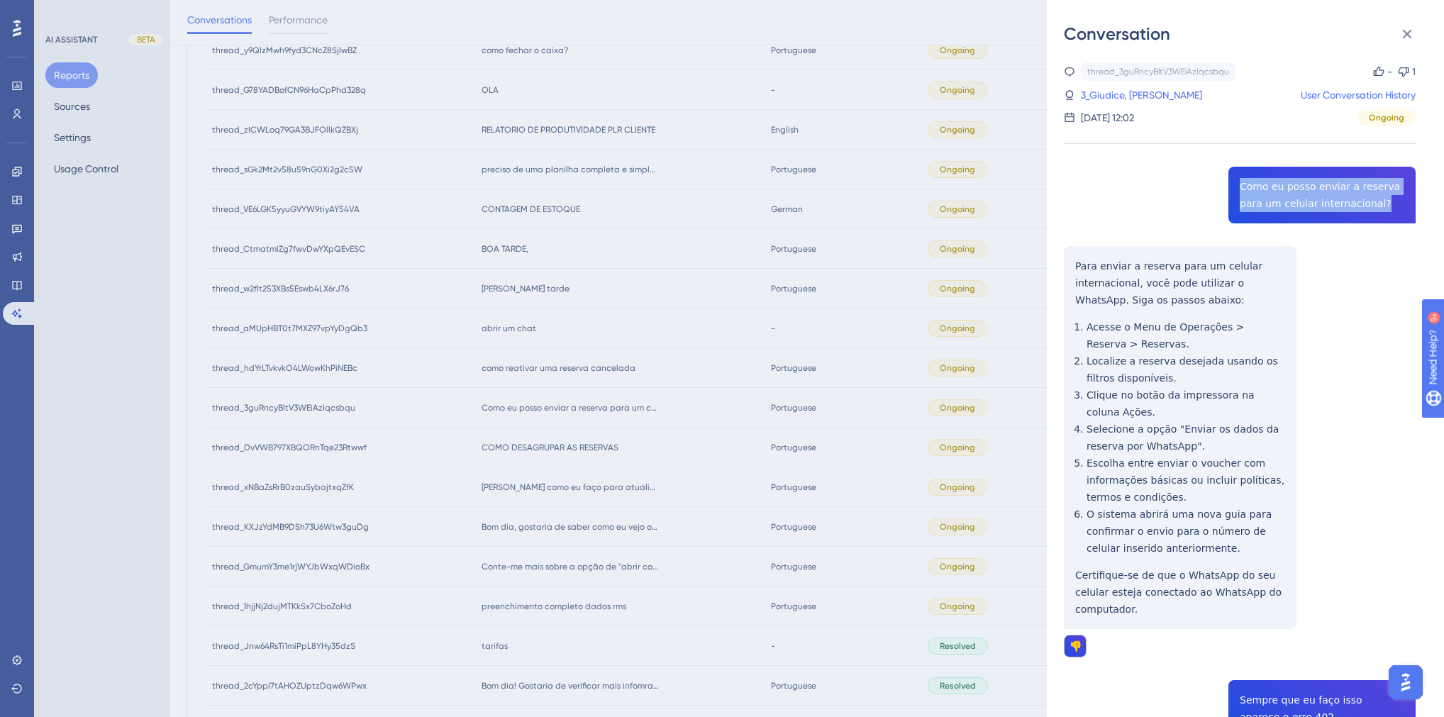
drag, startPoint x: 1337, startPoint y: 204, endPoint x: 1234, endPoint y: 188, distance: 103.4
click at [1234, 188] on div "thread_3guRncyBltV3WEiAzIqcsbqu Copy - 1 3_Giudice, [PERSON_NAME] User Conversa…" at bounding box center [1240, 570] width 352 height 1017
copy span "Como eu posso enviar a reserva para um celular internacional?"
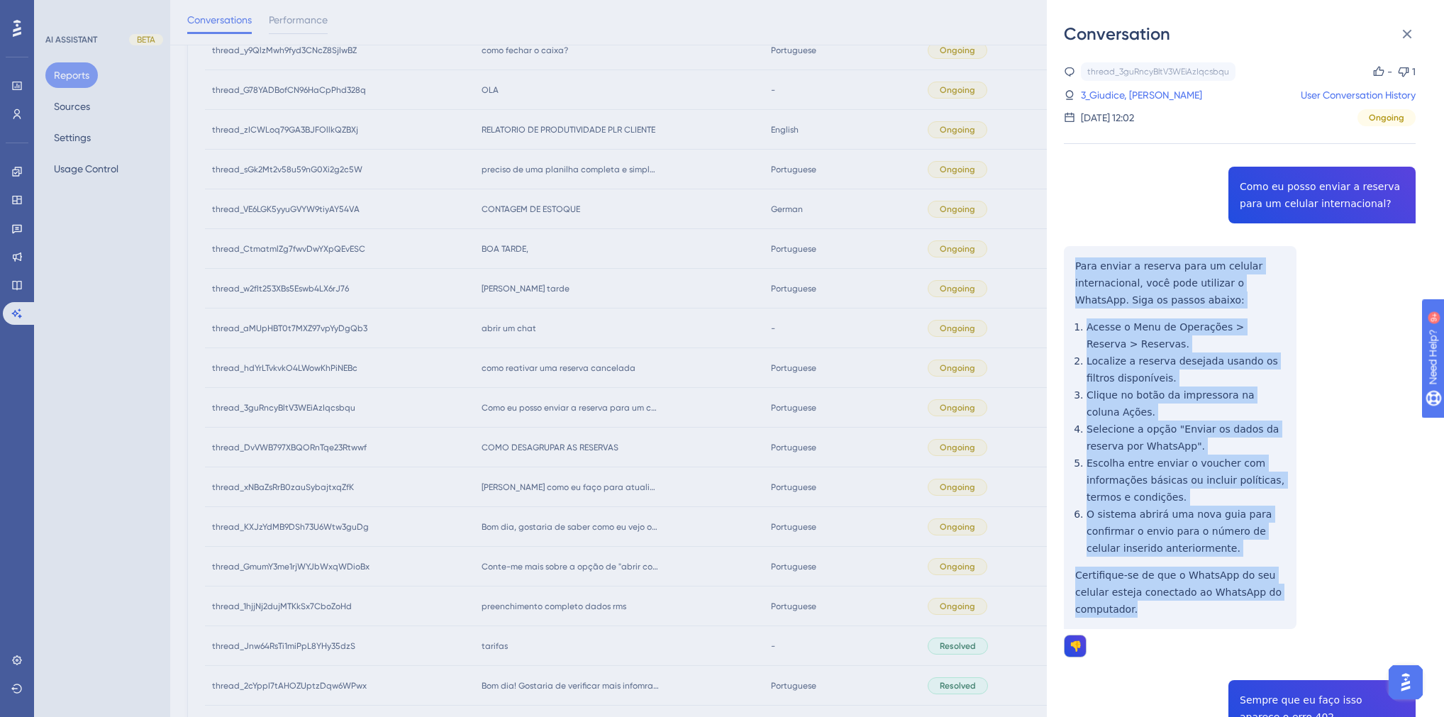
drag, startPoint x: 1285, startPoint y: 593, endPoint x: 1062, endPoint y: 270, distance: 392.6
click at [1062, 270] on div "Conversation thread_3guRncyBltV3WEiAzIqcsbqu Copy - 1 3_Giudice, [PERSON_NAME] …" at bounding box center [1245, 358] width 397 height 717
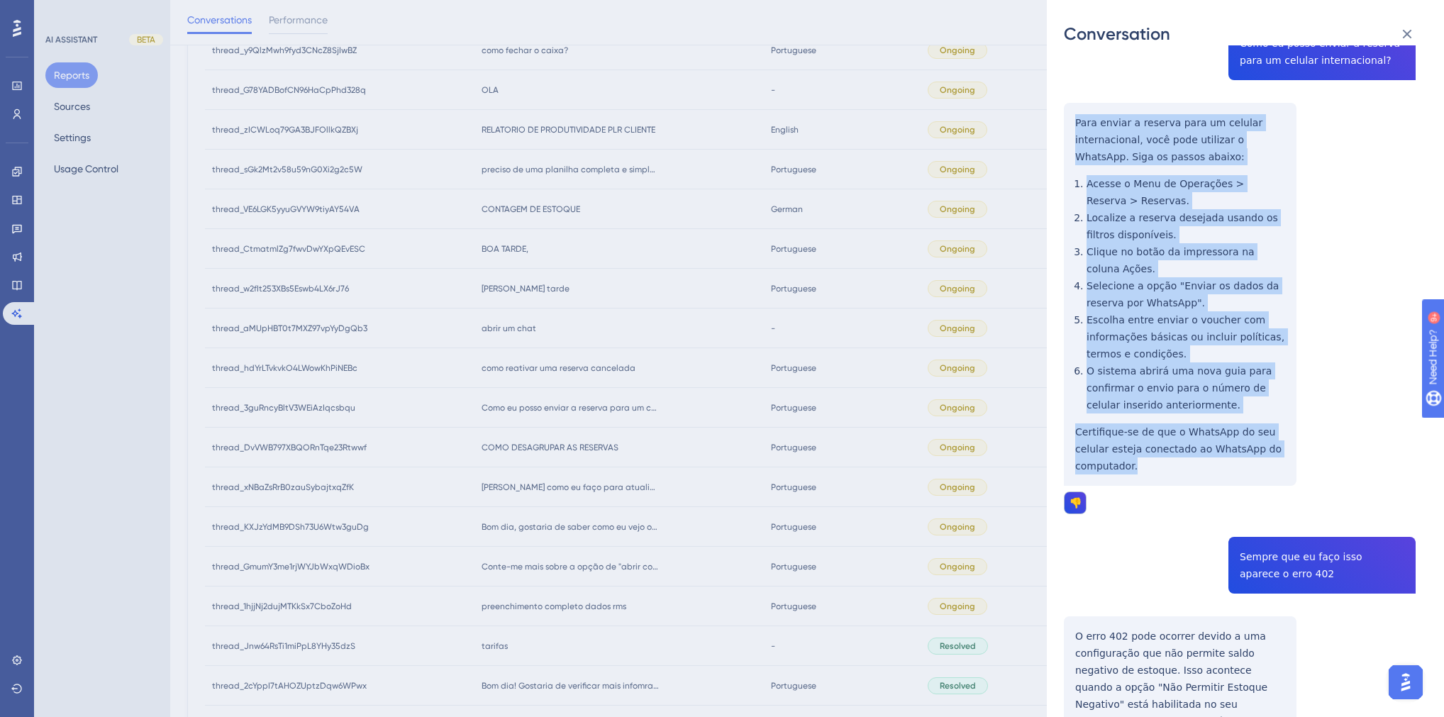
scroll to position [284, 0]
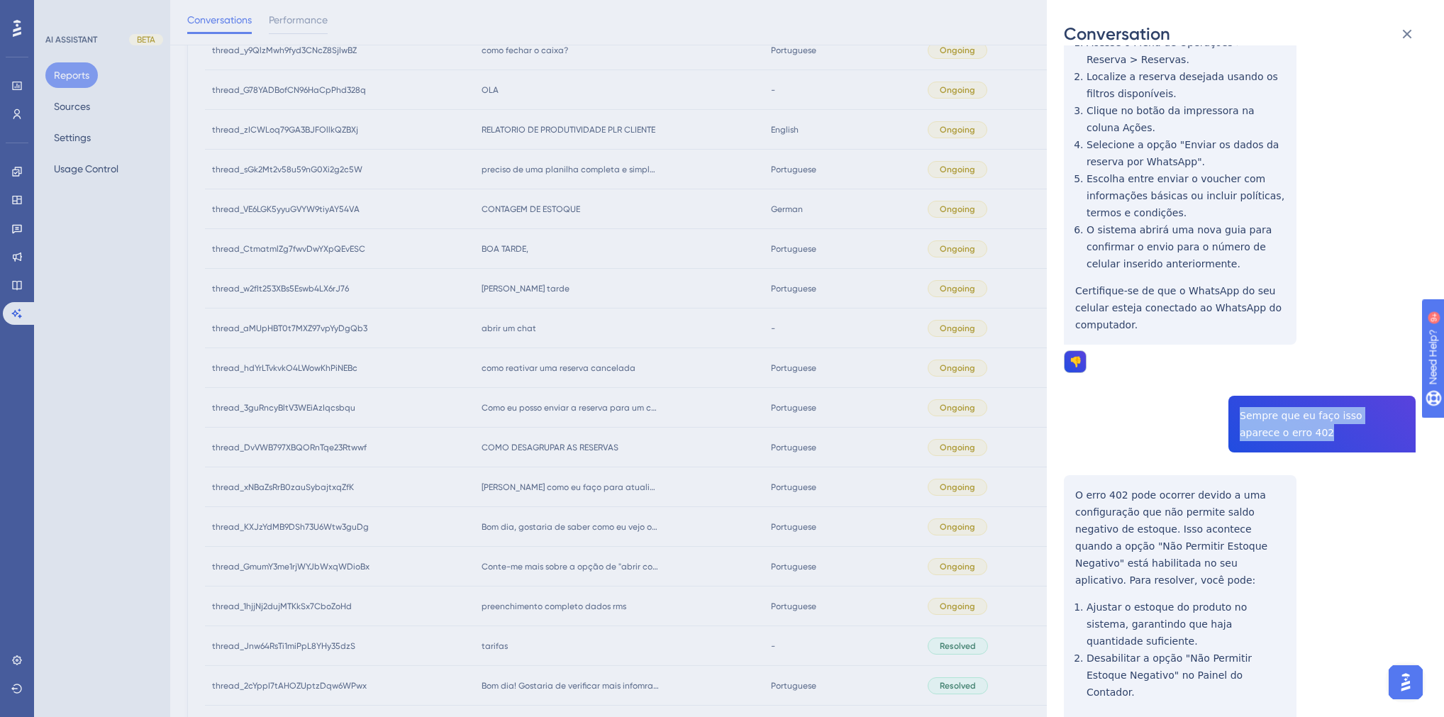
drag, startPoint x: 1289, startPoint y: 419, endPoint x: 1232, endPoint y: 398, distance: 61.3
click at [1232, 398] on div "thread_3guRncyBltV3WEiAzIqcsbqu Copy - 1 3_Giudice, [PERSON_NAME] User Conversa…" at bounding box center [1240, 286] width 352 height 1017
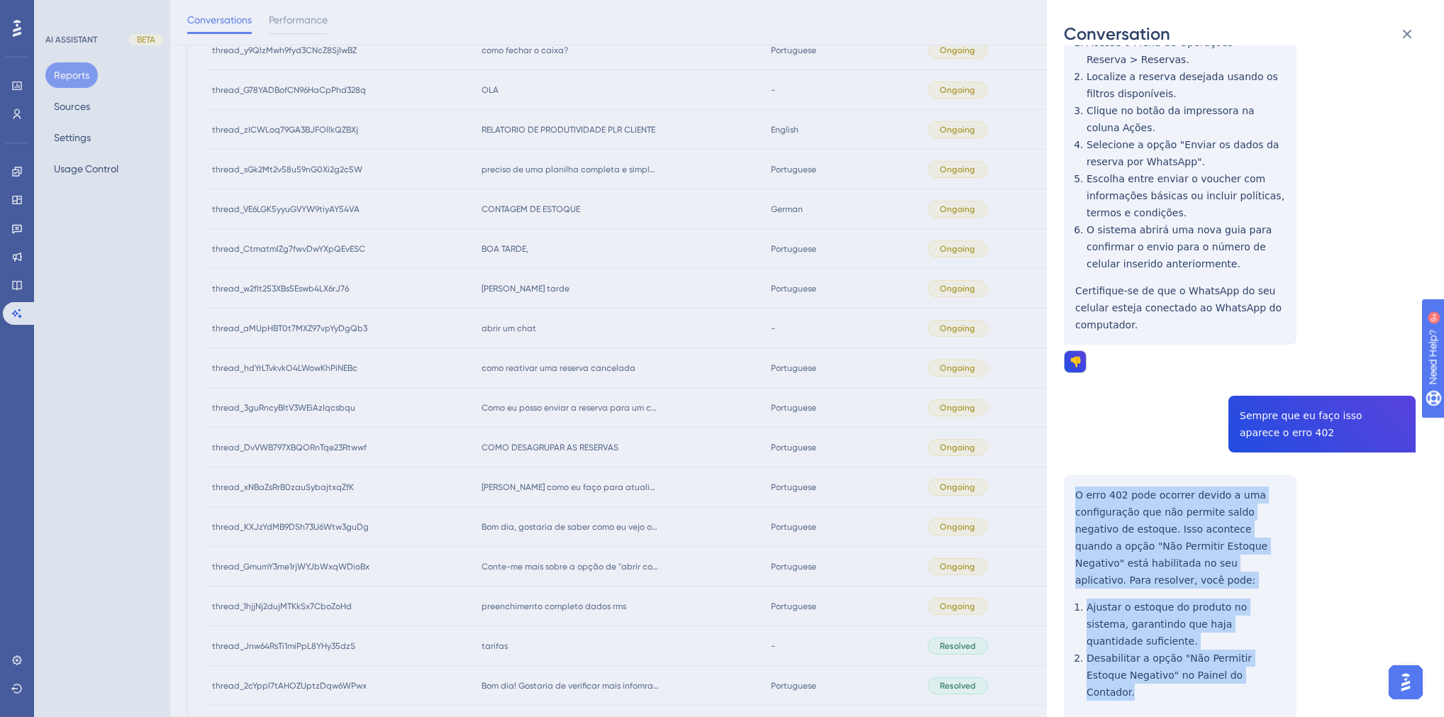
drag, startPoint x: 1221, startPoint y: 622, endPoint x: 1066, endPoint y: 453, distance: 229.5
click at [1066, 453] on div "thread_3guRncyBltV3WEiAzIqcsbqu Copy - 1 3_Giudice, [PERSON_NAME] User Conversa…" at bounding box center [1240, 286] width 352 height 1017
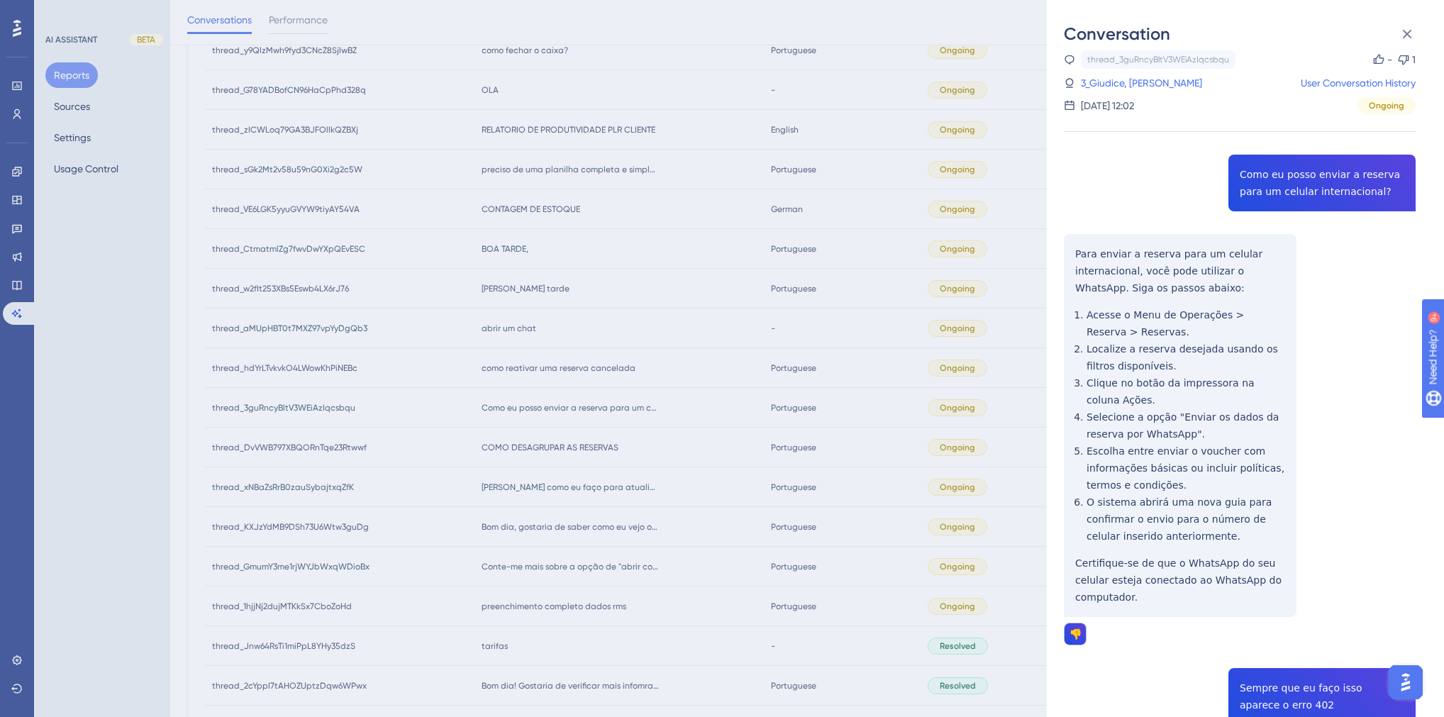
scroll to position [0, 0]
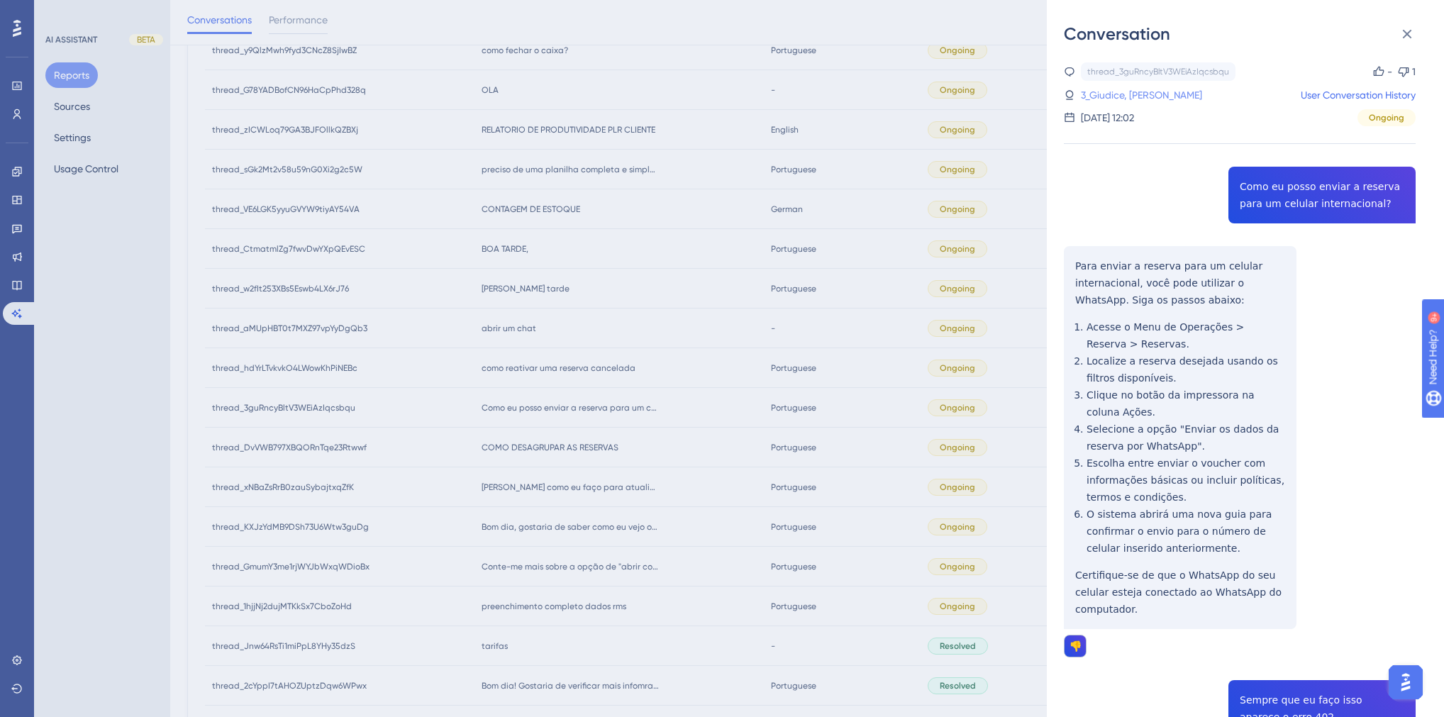
click at [1124, 95] on link "3_Giudice, [PERSON_NAME]" at bounding box center [1141, 95] width 121 height 17
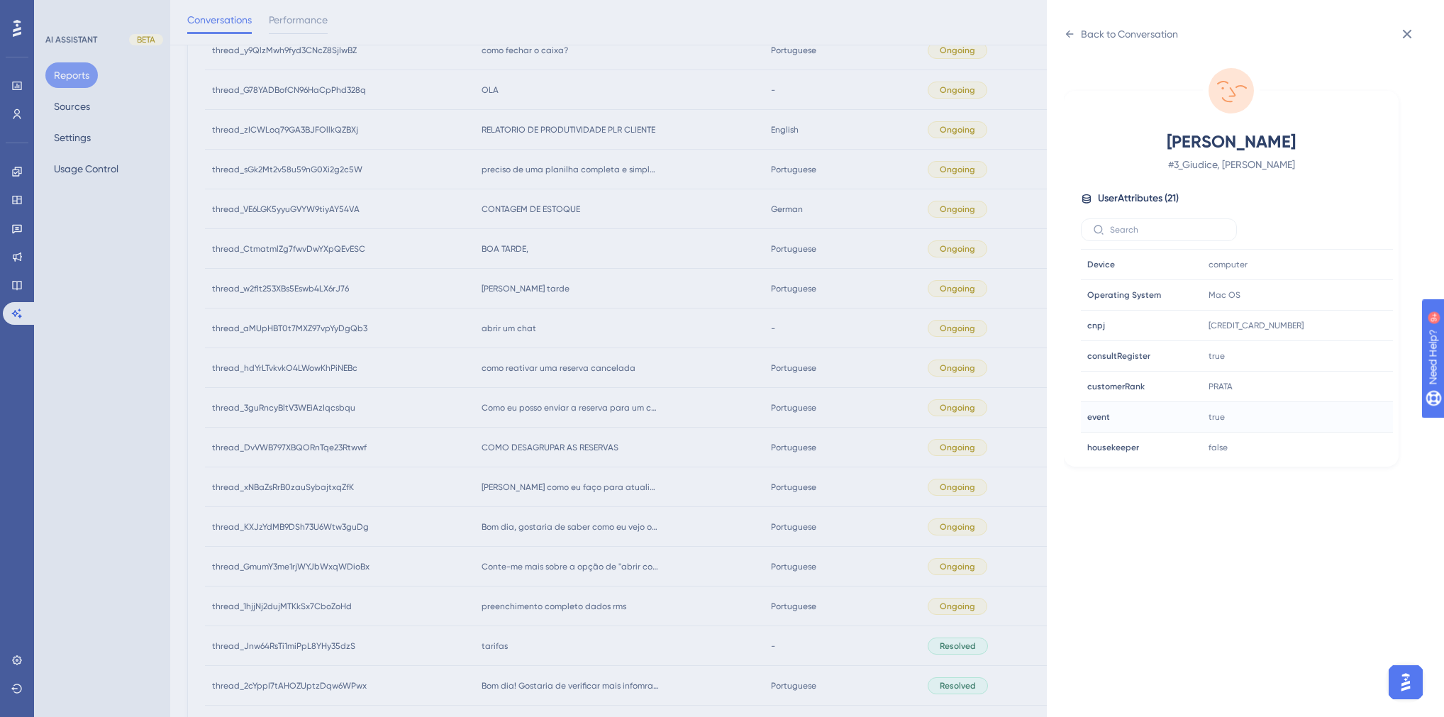
scroll to position [397, 0]
click at [1334, 384] on icon at bounding box center [1339, 383] width 14 height 14
click at [577, 409] on div "Back to Conversation [PERSON_NAME] # 3_Giudice, [PERSON_NAME] User Attributes (…" at bounding box center [722, 358] width 1444 height 717
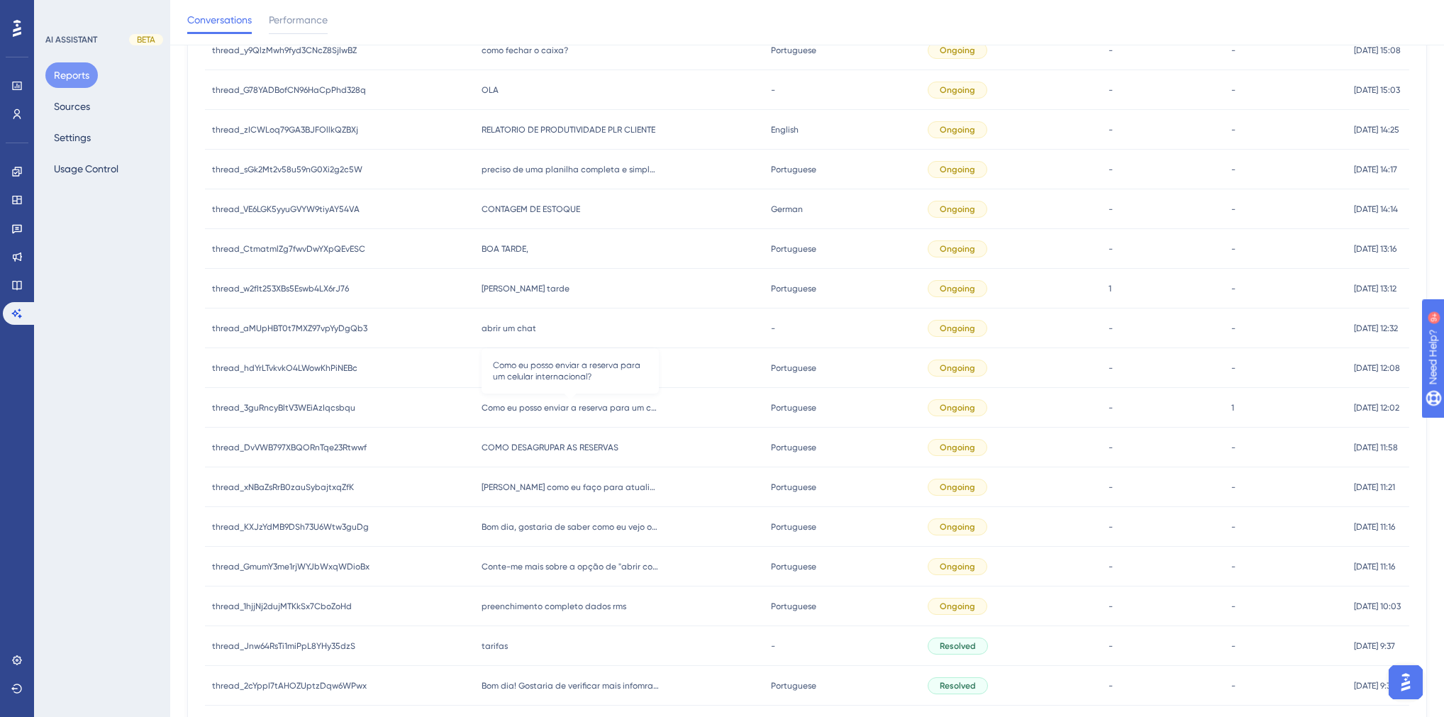
click at [569, 409] on span "Como eu posso enviar a reserva para um celular internacional?" at bounding box center [570, 407] width 177 height 11
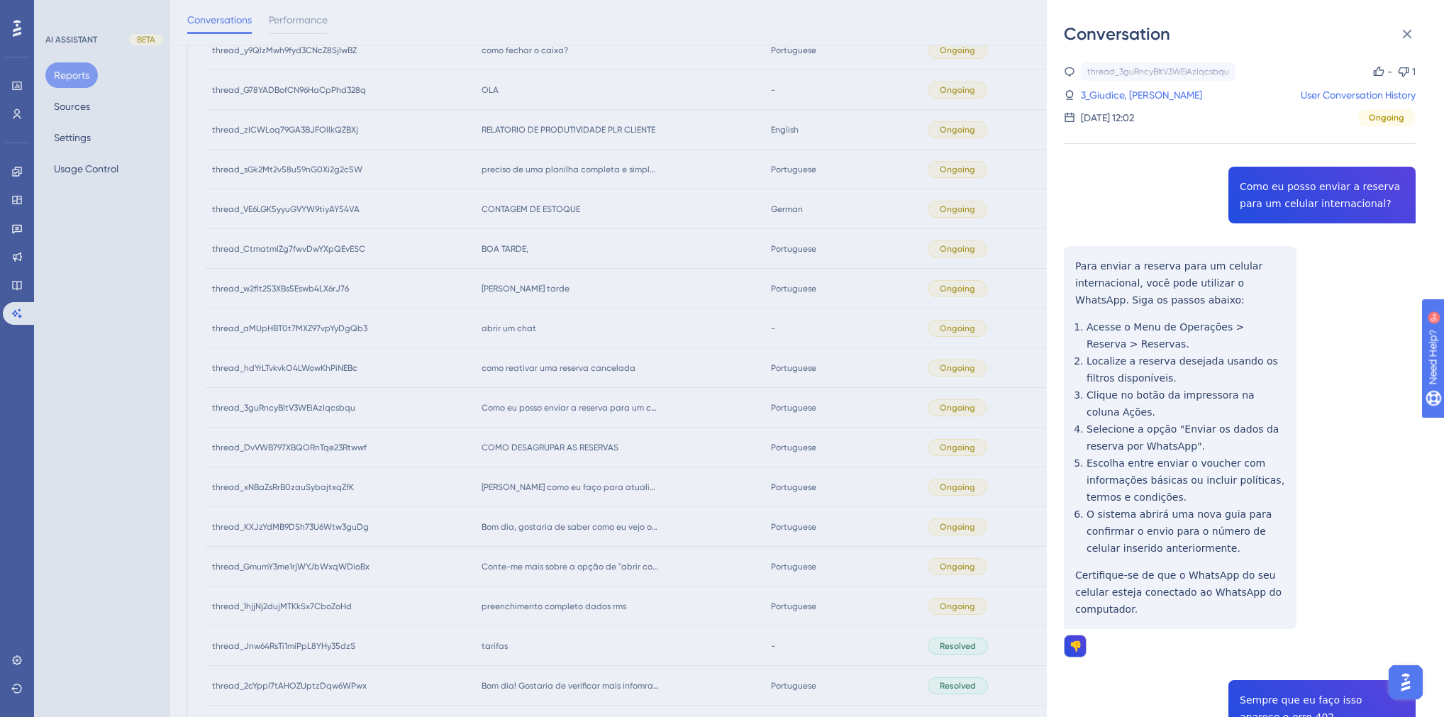
click at [569, 409] on div "Conversation thread_3guRncyBltV3WEiAzIqcsbqu Copy - 1 3_Giudice, [PERSON_NAME] …" at bounding box center [722, 358] width 1444 height 717
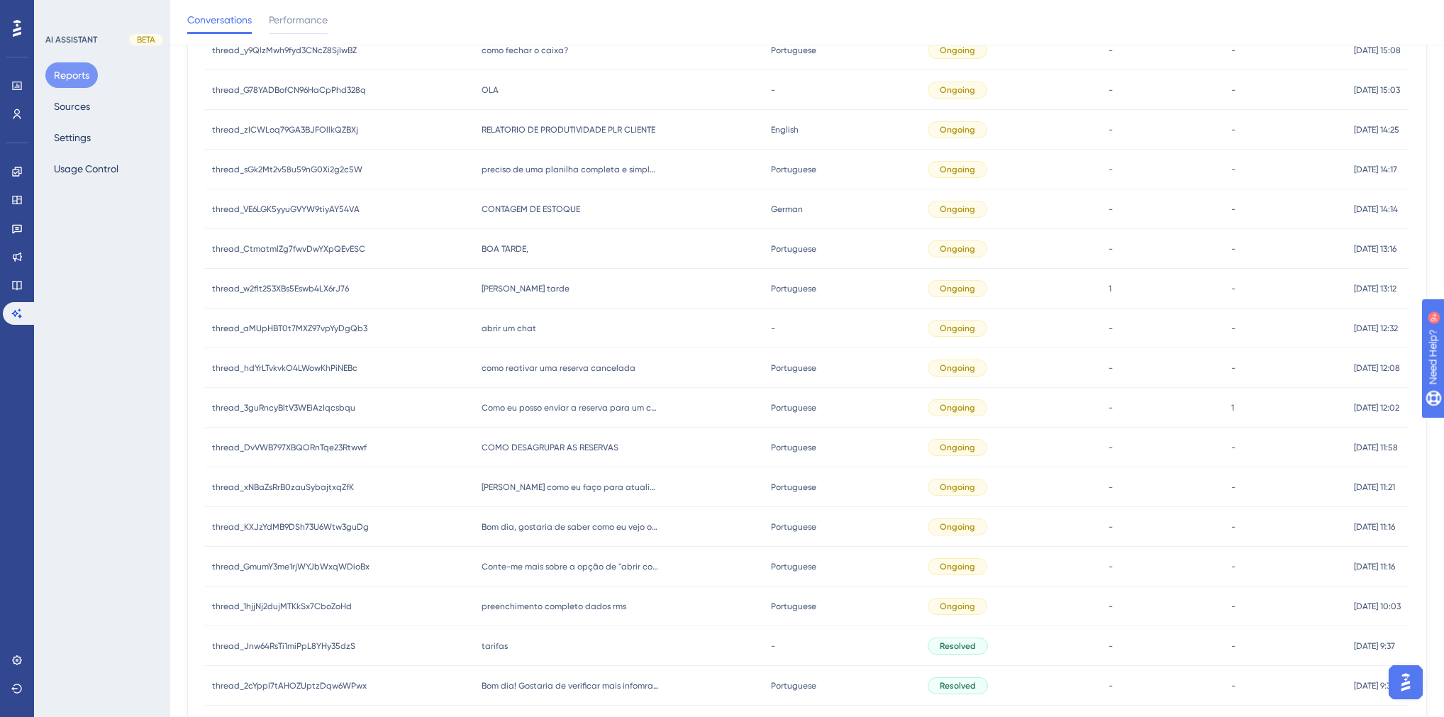
click at [546, 370] on span "como reativar uma reserva cancelada" at bounding box center [559, 368] width 154 height 11
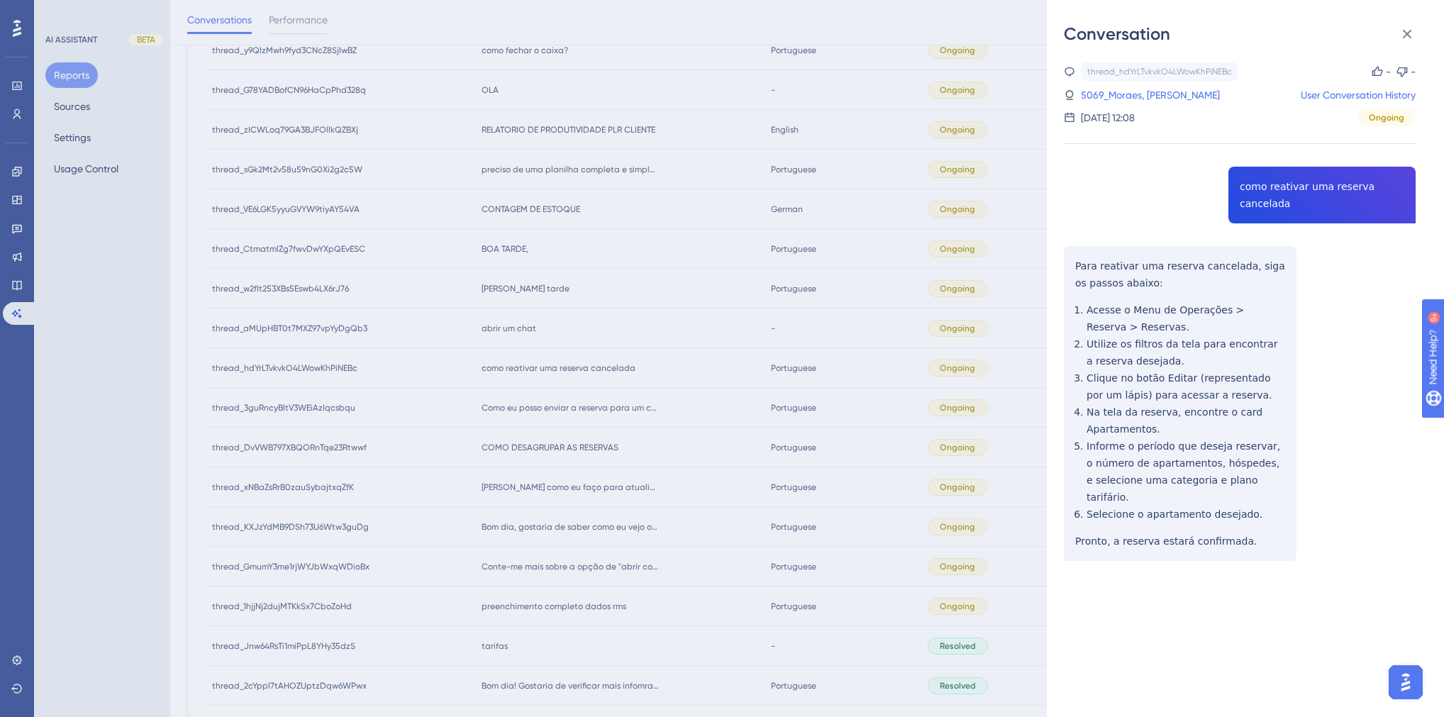
click at [1261, 190] on div "thread_hdYrLTvkvkO4LWowKhPiNEBc Copy - - 5069_Moraes, Sibuelk User Conversation…" at bounding box center [1240, 347] width 352 height 571
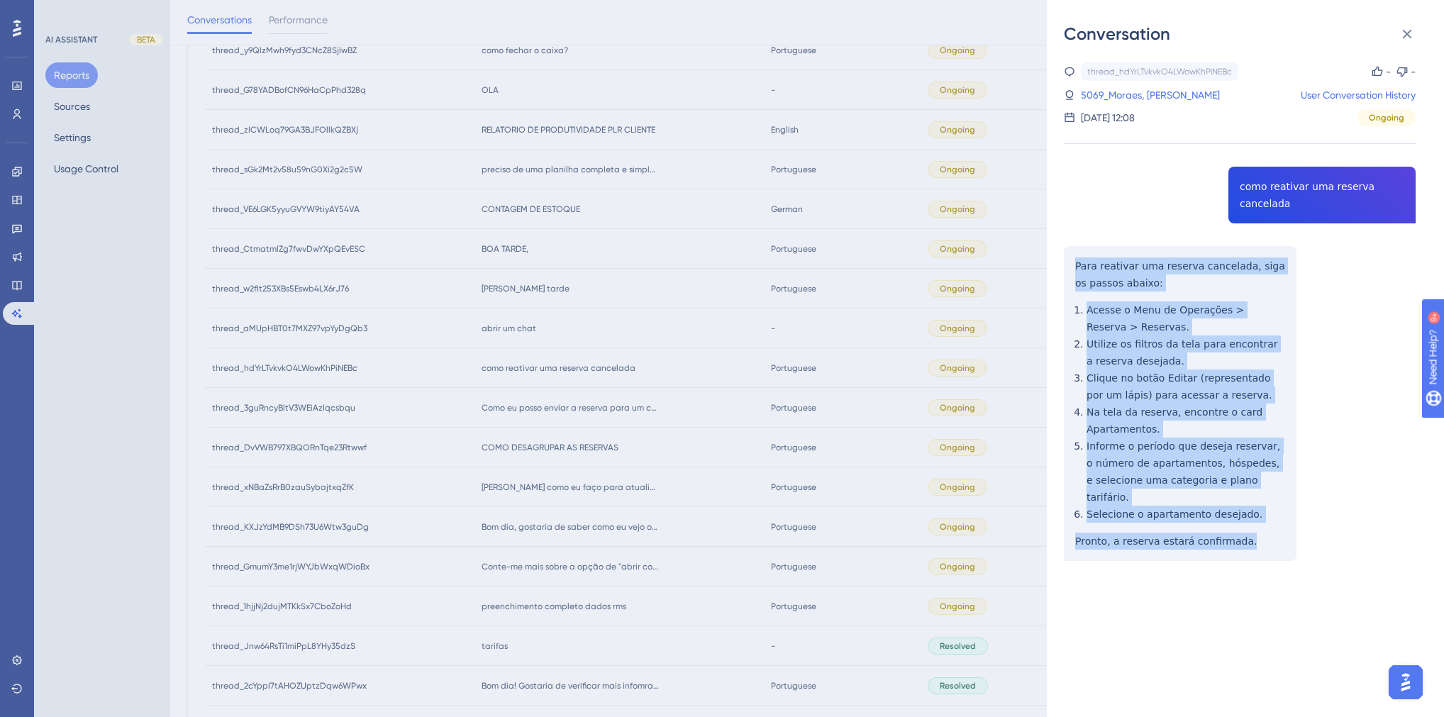
drag, startPoint x: 1241, startPoint y: 508, endPoint x: 1078, endPoint y: 249, distance: 306.4
click at [1078, 249] on div "thread_hdYrLTvkvkO4LWowKhPiNEBc Copy - - 5069_Moraes, Sibuelk User Conversation…" at bounding box center [1240, 347] width 352 height 571
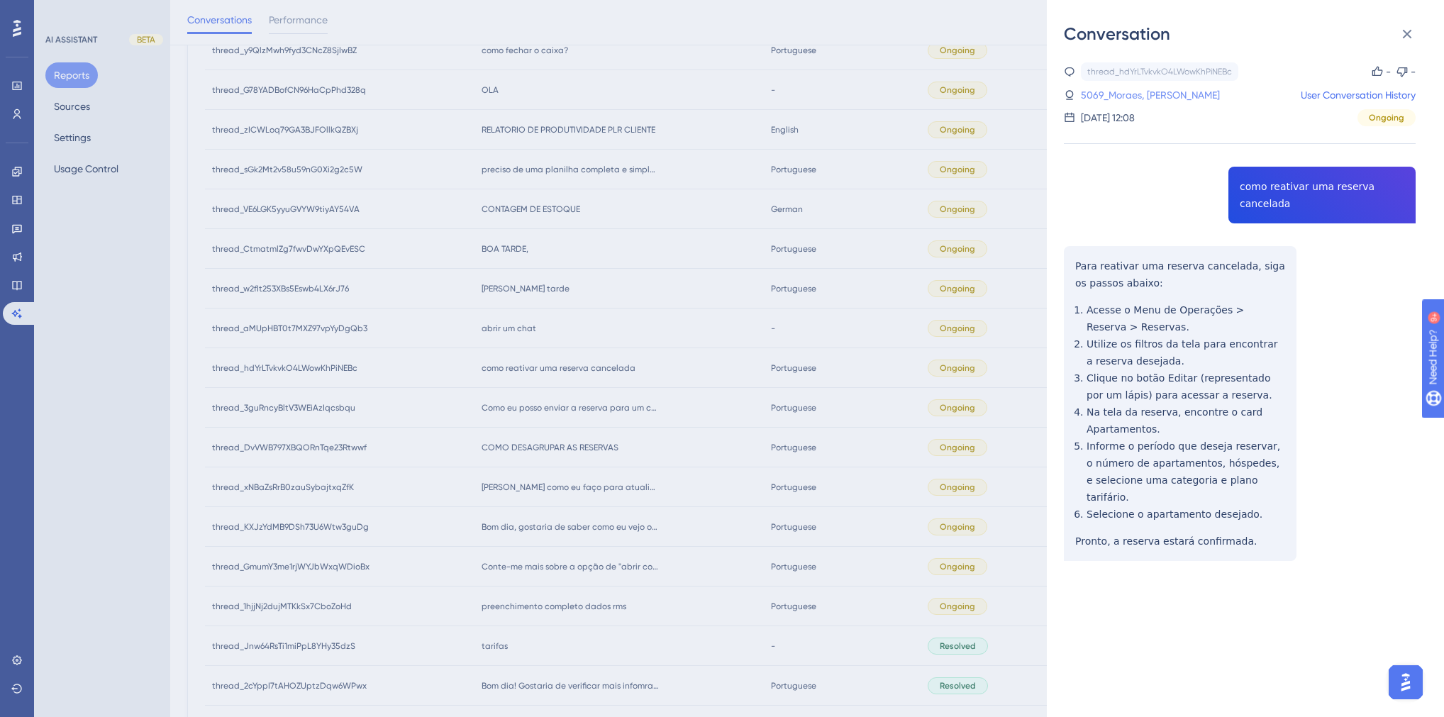
click at [1141, 92] on link "5069_Moraes, [PERSON_NAME]" at bounding box center [1150, 95] width 139 height 17
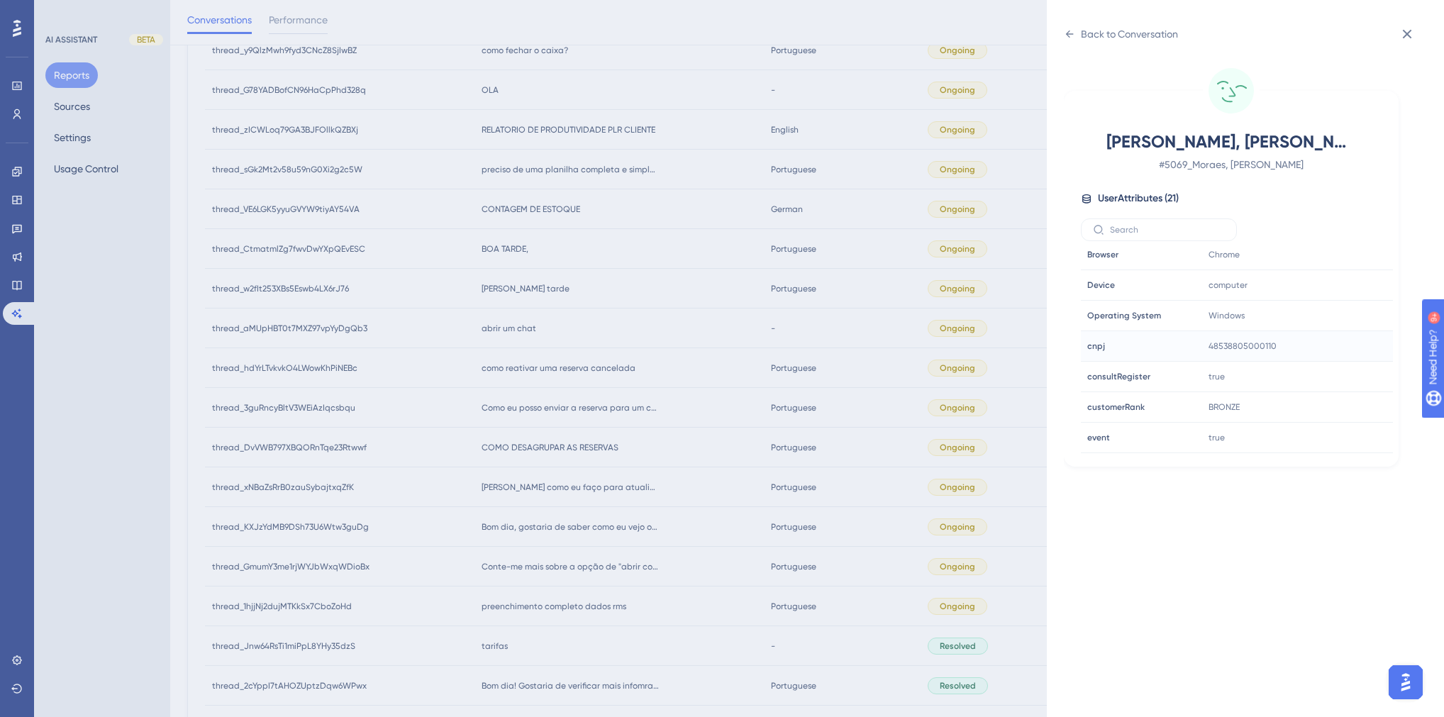
scroll to position [341, 0]
click at [1341, 379] on icon at bounding box center [1339, 379] width 11 height 12
click at [1146, 38] on div "Back to Conversation" at bounding box center [1129, 34] width 97 height 17
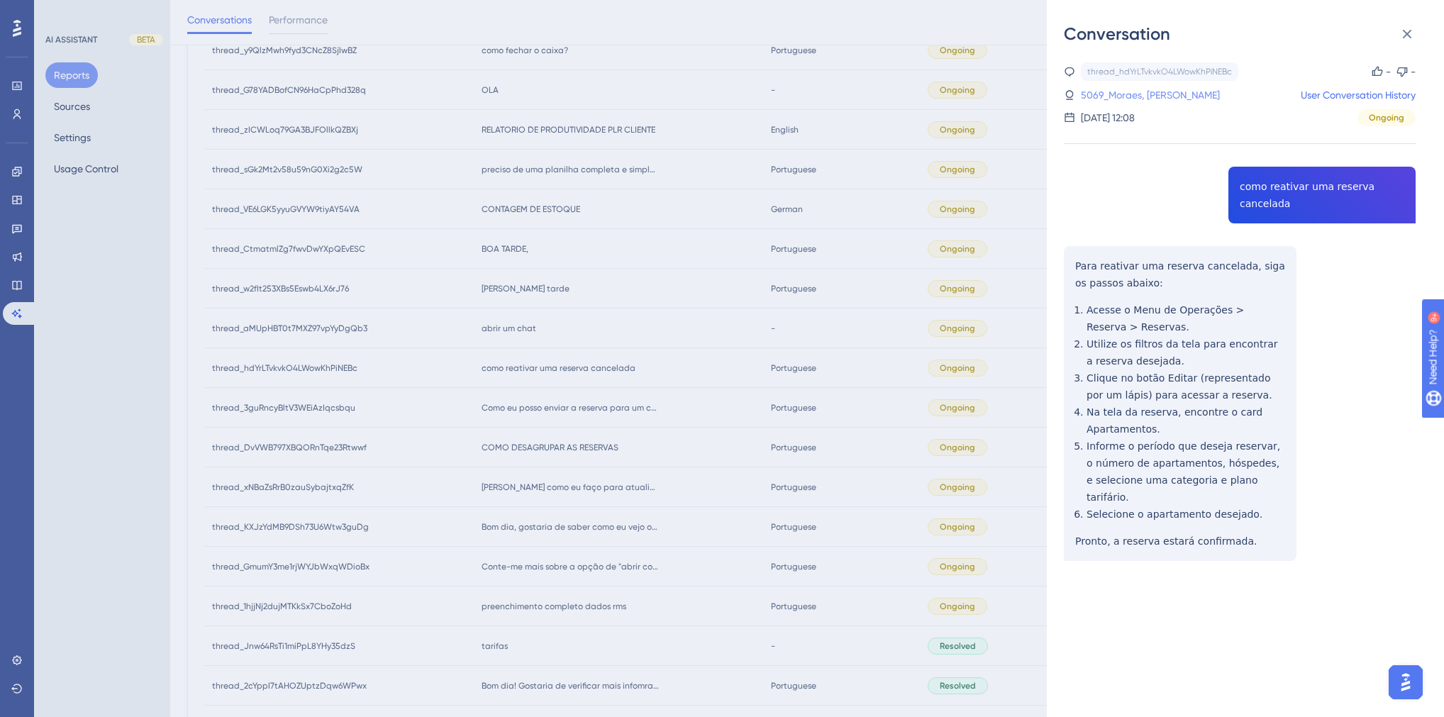
click at [1122, 99] on link "5069_Moraes, [PERSON_NAME]" at bounding box center [1150, 95] width 139 height 17
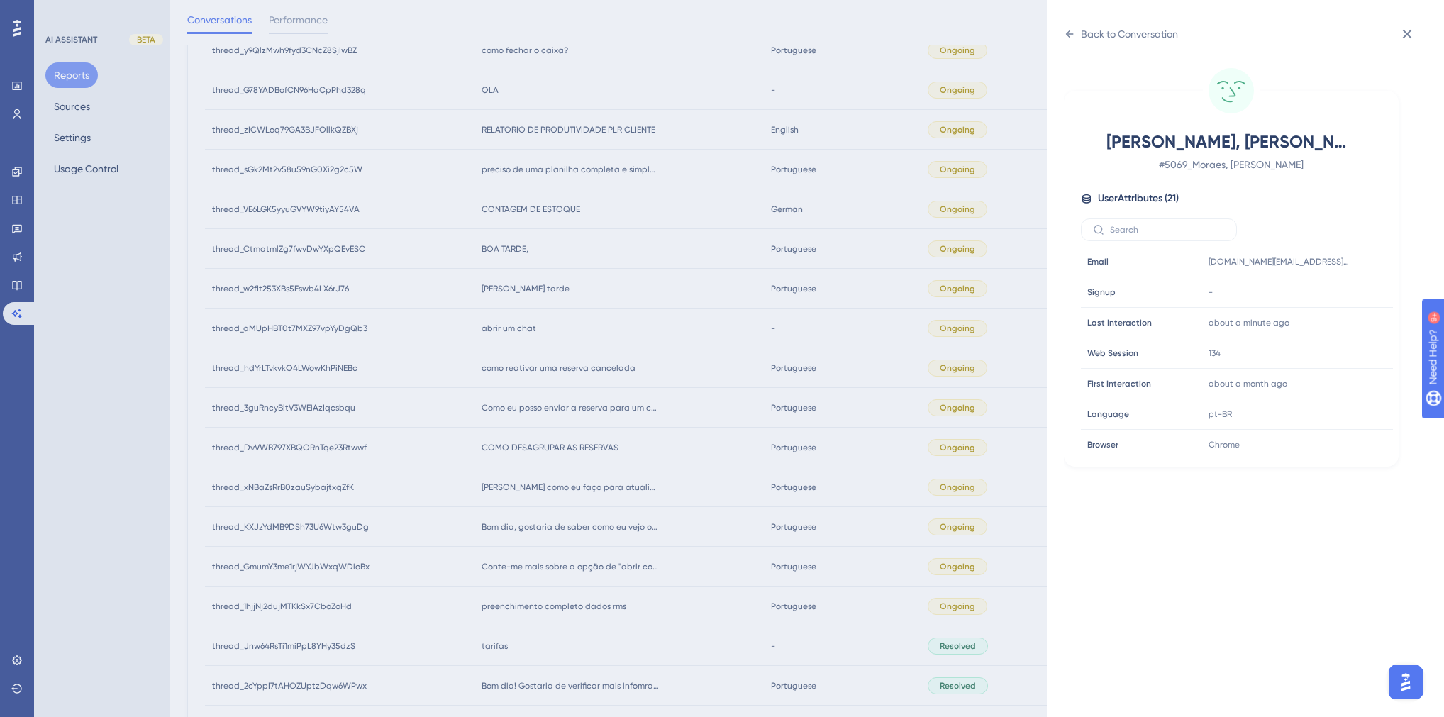
click at [456, 455] on div "Back to Conversation [PERSON_NAME], Sibuelk # 5069_Moraes, Sibuelk User Attribu…" at bounding box center [722, 358] width 1444 height 717
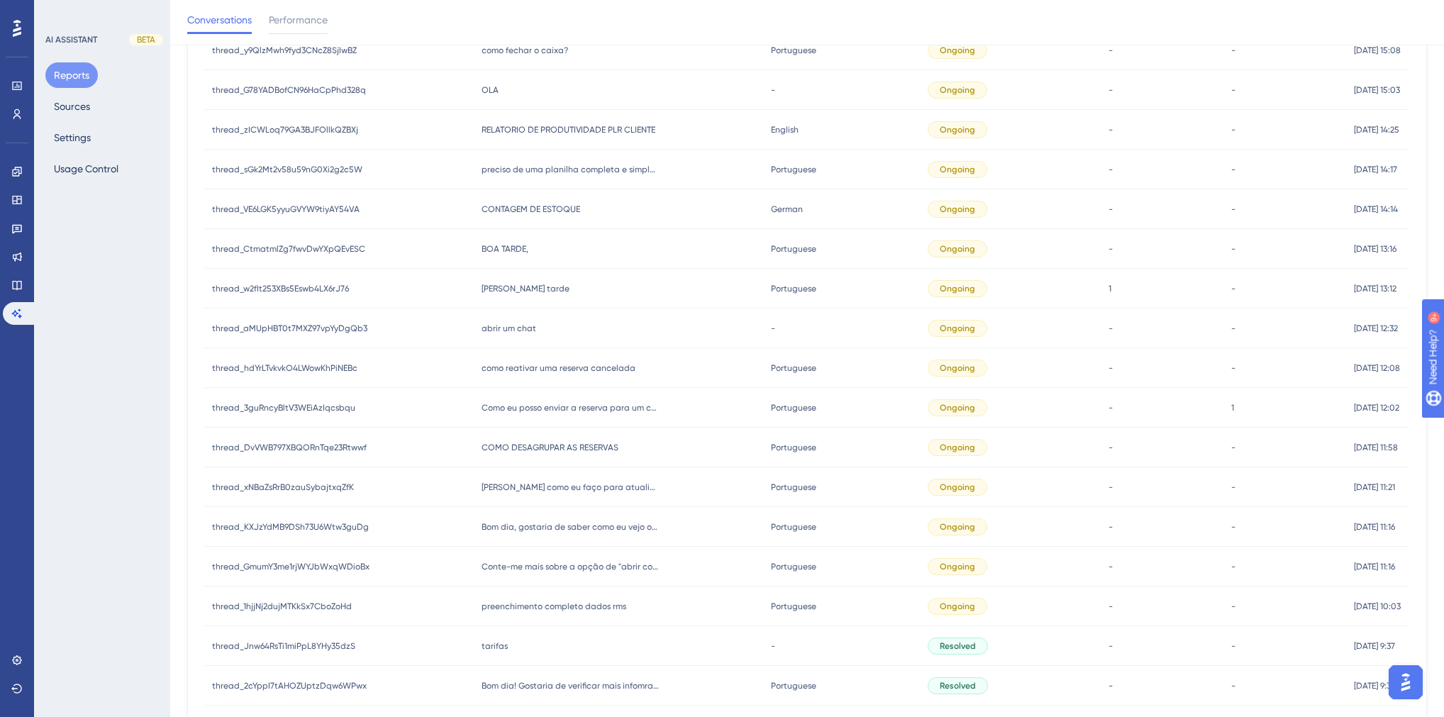
click at [503, 328] on span "abrir um chat" at bounding box center [509, 328] width 55 height 11
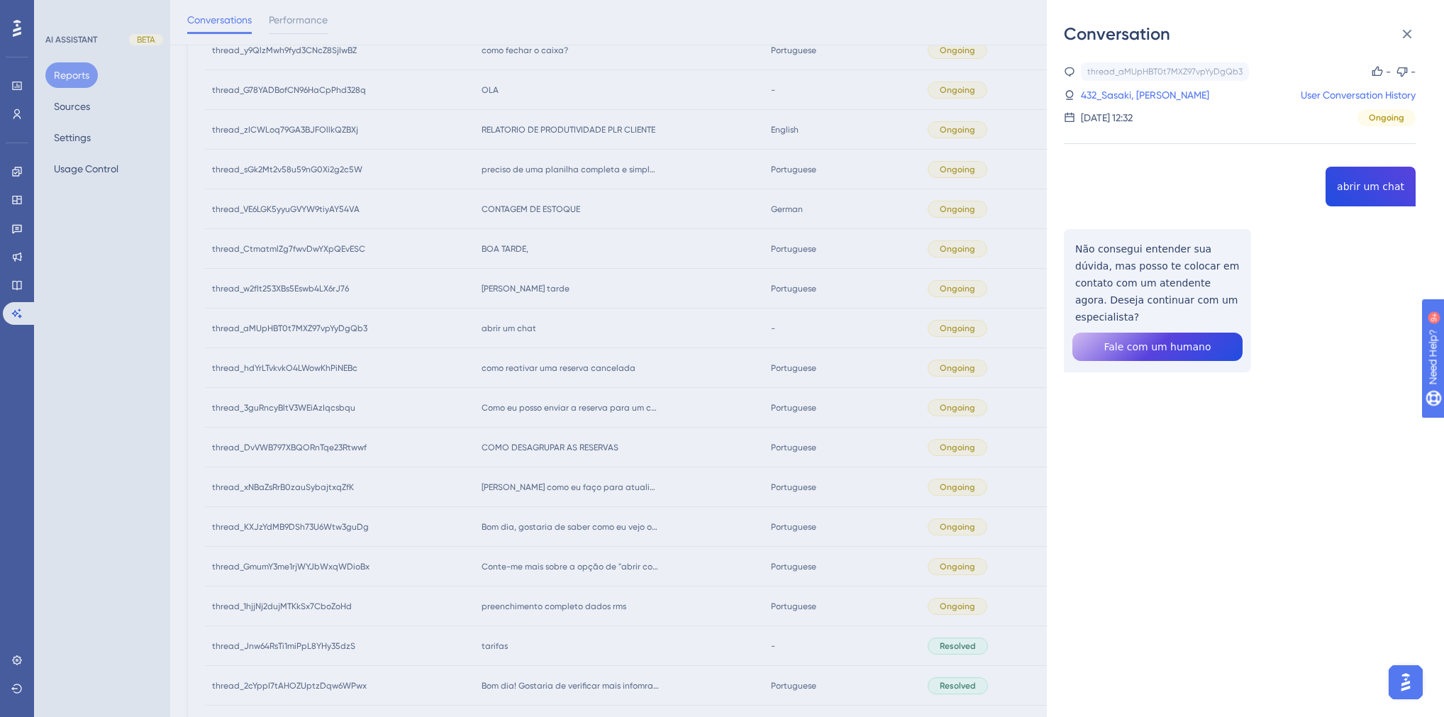
click at [1361, 189] on div "thread_aMUpHBT0t7MXZ97vpYyDgQb3 Copy - - 432_Sasaki, Katia User Conversation Hi…" at bounding box center [1240, 253] width 352 height 382
drag, startPoint x: 1215, startPoint y: 304, endPoint x: 1058, endPoint y: 253, distance: 164.0
click at [1058, 253] on div "Conversation thread_aMUpHBT0t7MXZ97vpYyDgQb3 Copy - - 432_Sasaki, [PERSON_NAME]…" at bounding box center [1245, 358] width 397 height 717
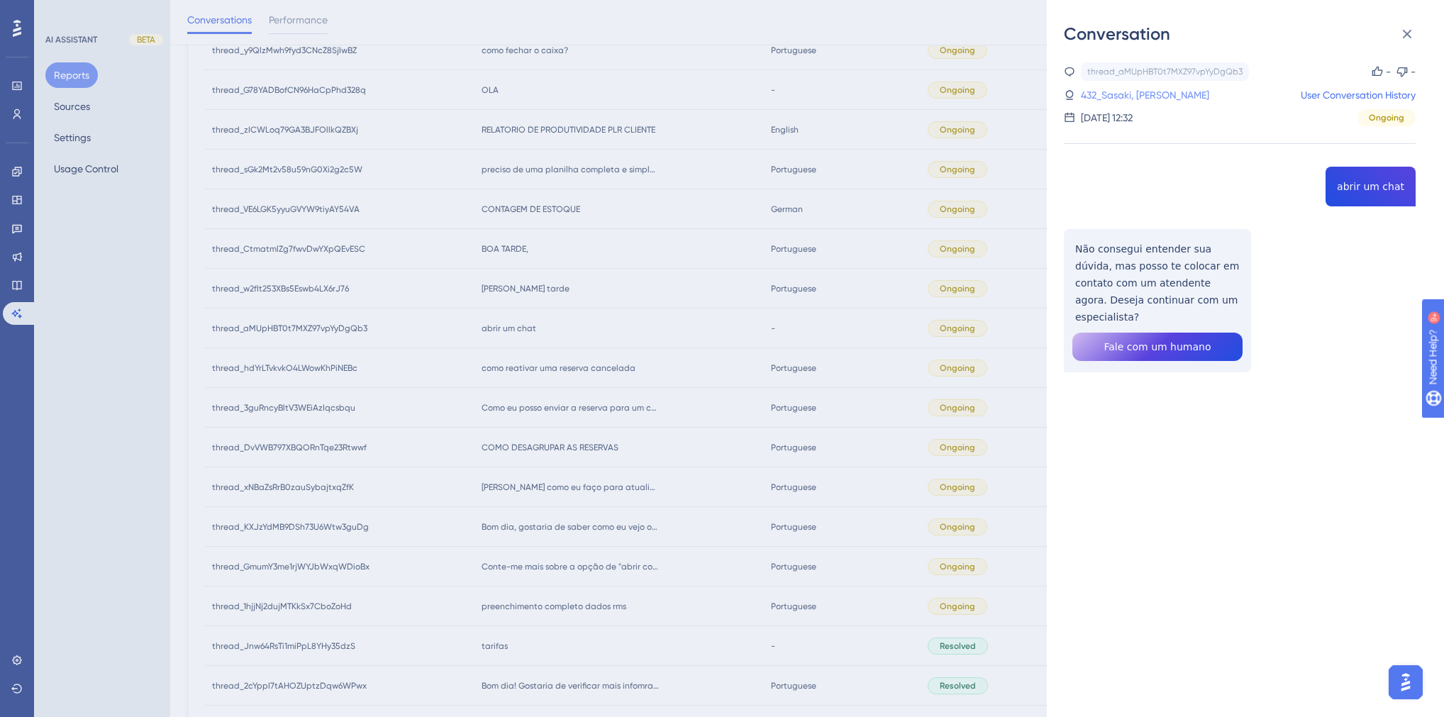
click at [1106, 87] on link "432_Sasaki, [PERSON_NAME]" at bounding box center [1145, 95] width 128 height 17
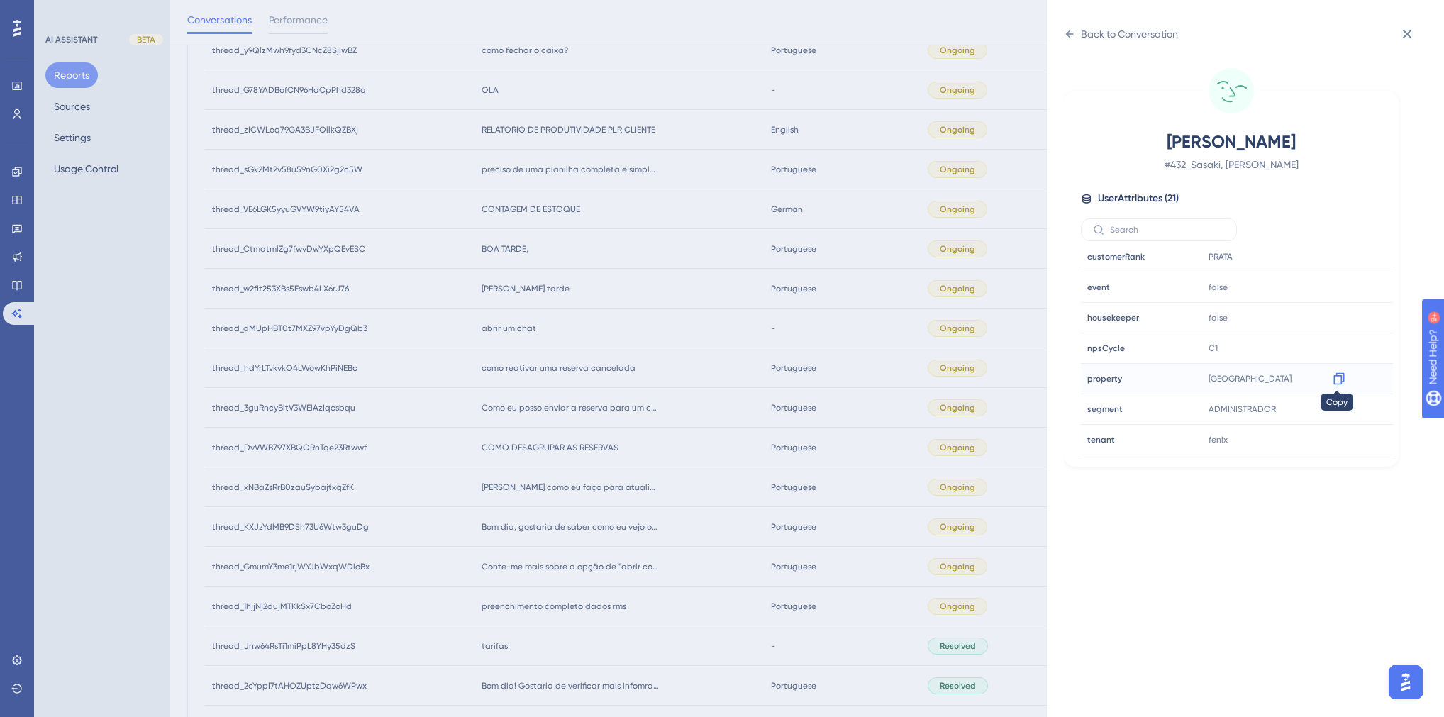
click at [1334, 375] on icon at bounding box center [1339, 379] width 14 height 14
click at [655, 446] on div "Back to Conversation [PERSON_NAME] # 432_Sasaki, [PERSON_NAME] User Attributes …" at bounding box center [722, 358] width 1444 height 717
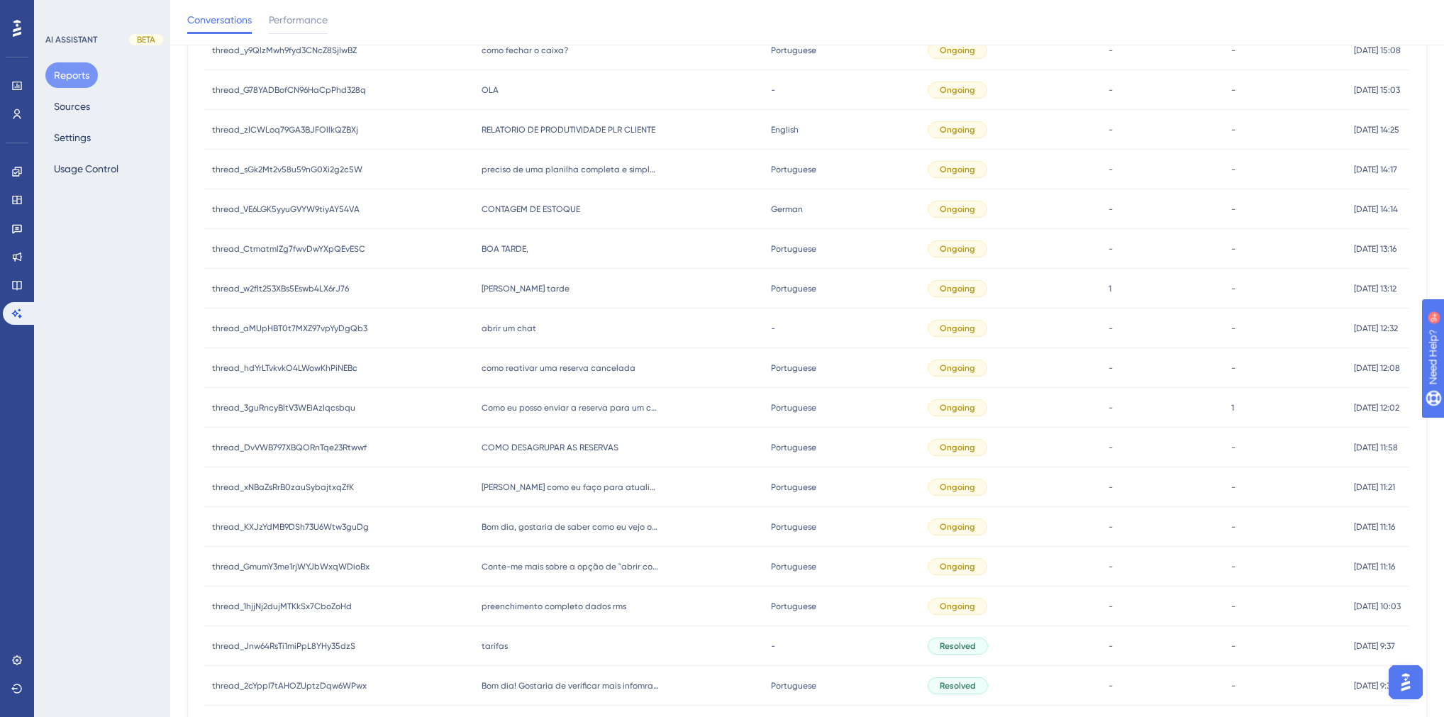
click at [514, 289] on span "[PERSON_NAME] tarde" at bounding box center [526, 288] width 88 height 11
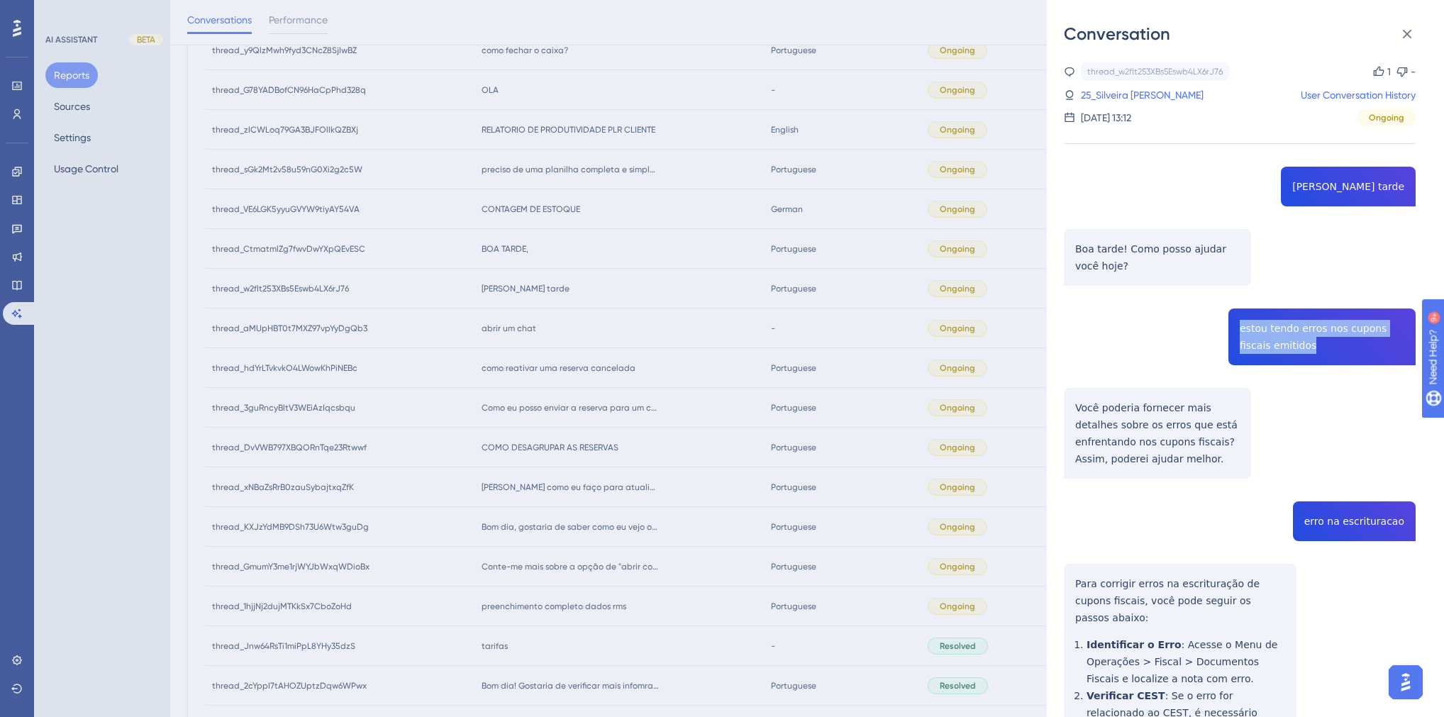
drag, startPoint x: 1304, startPoint y: 347, endPoint x: 1232, endPoint y: 326, distance: 75.2
click at [1232, 326] on div "thread_w2fIt253XBs5Eswb4LX6rJ76 Copy 1 - 25_Silveira Souza, Camila User Convers…" at bounding box center [1240, 571] width 352 height 1019
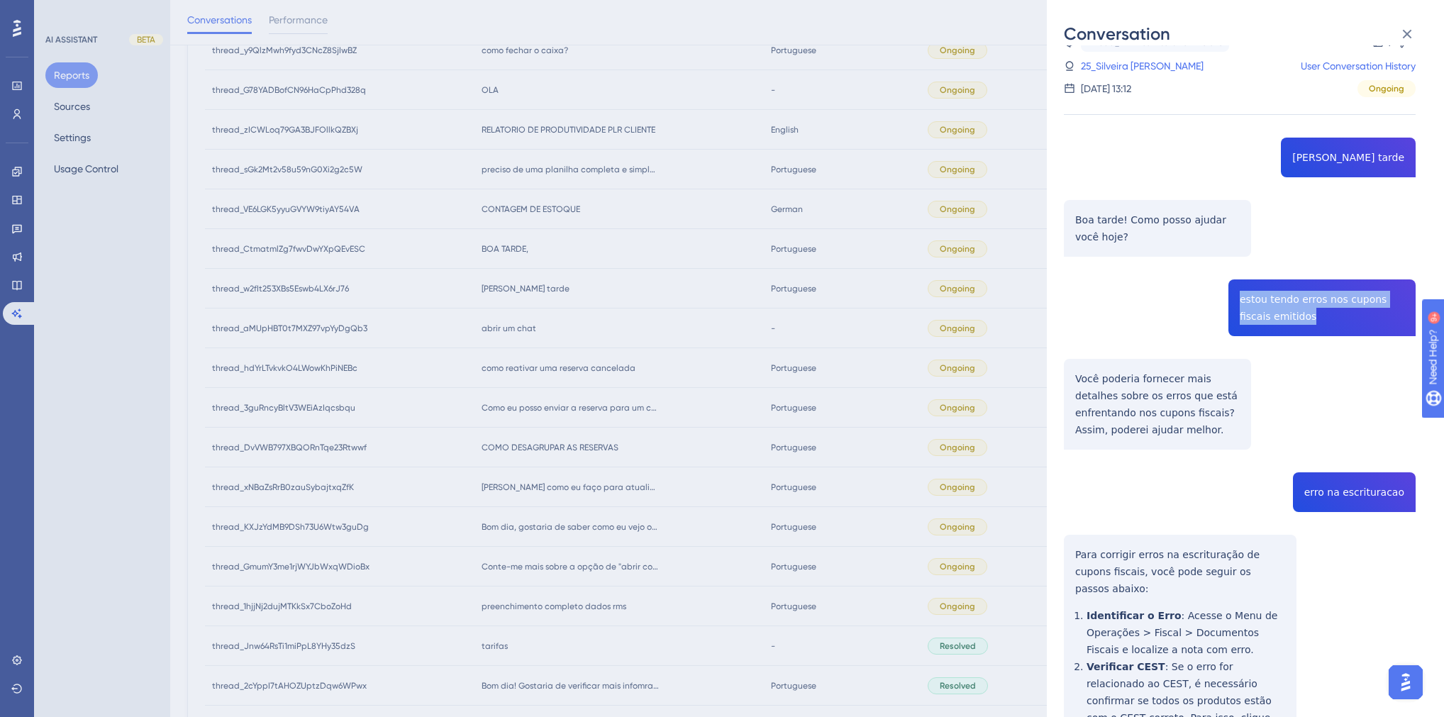
scroll to position [57, 0]
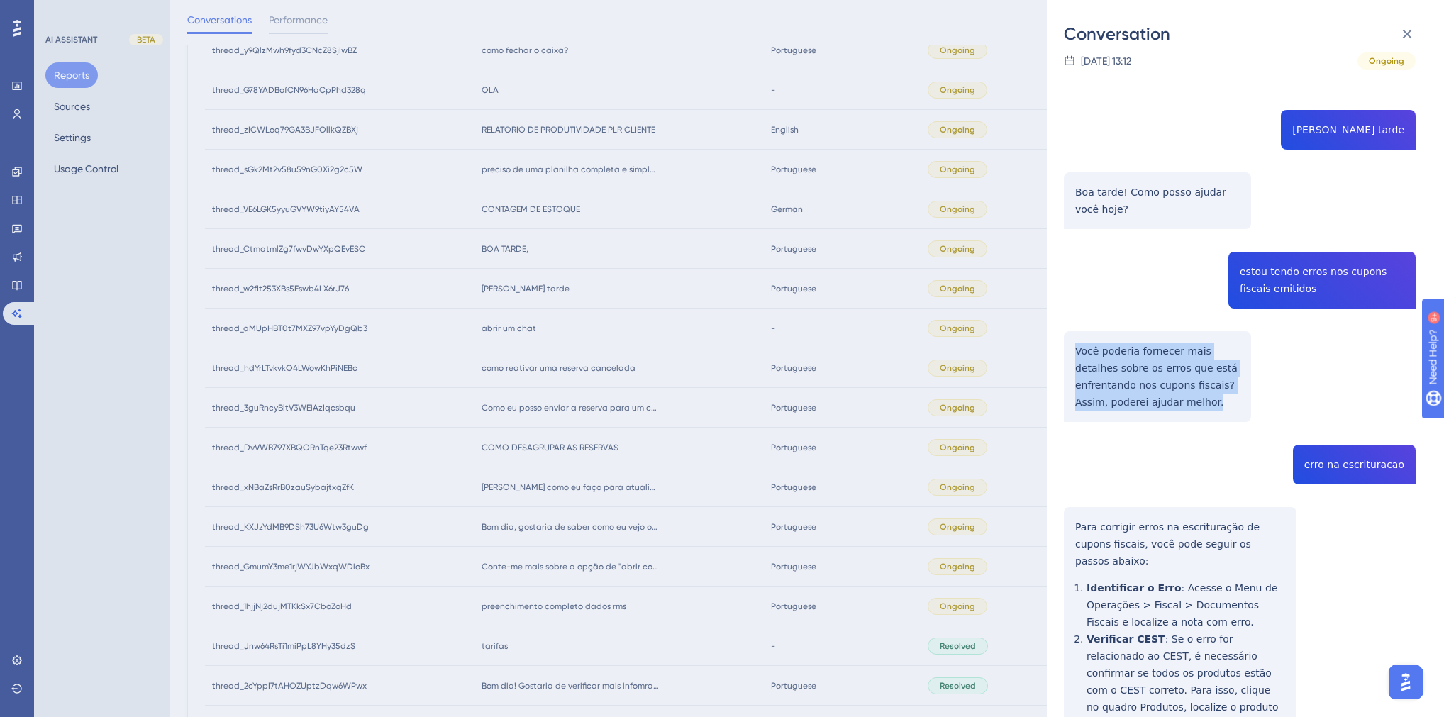
drag, startPoint x: 1138, startPoint y: 404, endPoint x: 1070, endPoint y: 353, distance: 85.1
click at [1070, 353] on div "thread_w2fIt253XBs5Eswb4LX6rJ76 Copy 1 - 25_Silveira Souza, Camila User Convers…" at bounding box center [1240, 515] width 352 height 1019
click at [1393, 457] on div "thread_w2fIt253XBs5Eswb4LX6rJ76 Copy 1 - 25_Silveira Souza, Camila User Convers…" at bounding box center [1240, 515] width 352 height 1019
click at [1377, 464] on div "thread_w2fIt253XBs5Eswb4LX6rJ76 Copy 1 - 25_Silveira Souza, Camila User Convers…" at bounding box center [1240, 515] width 352 height 1019
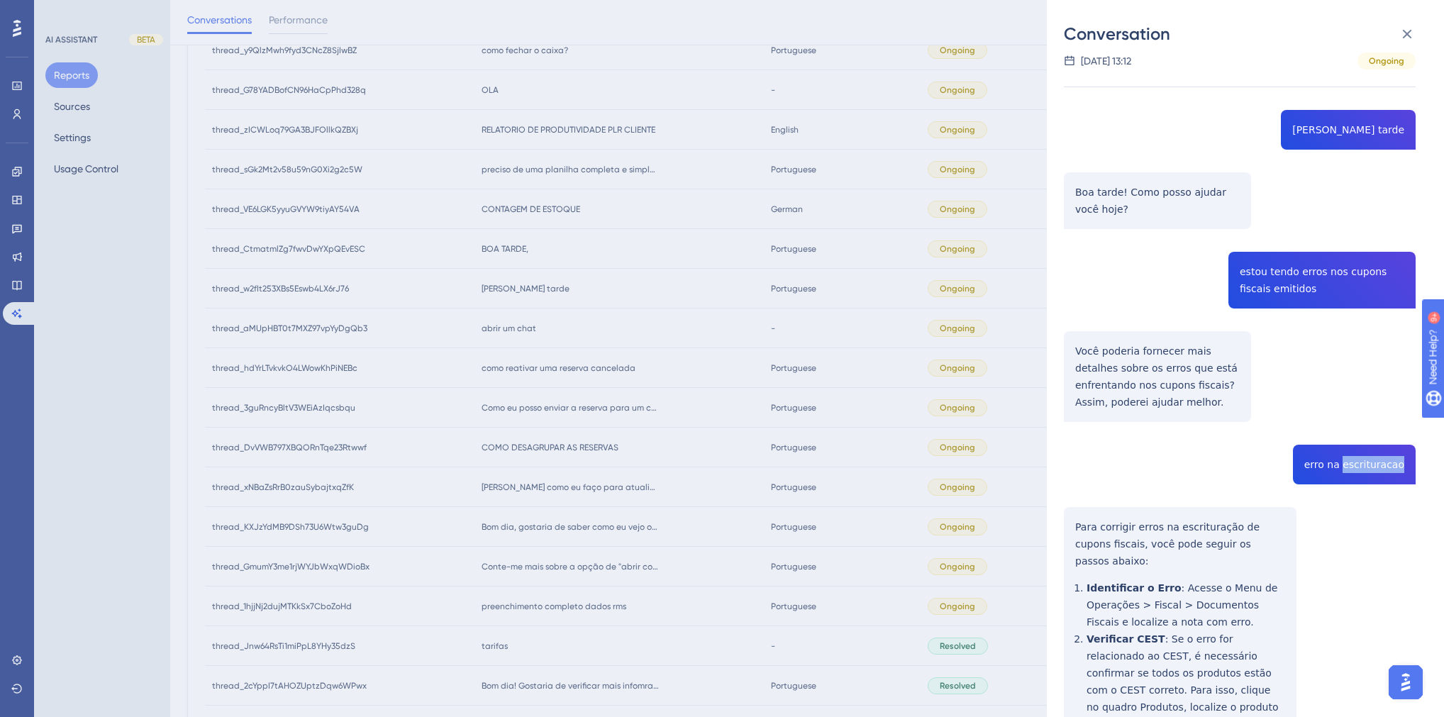
click at [1377, 464] on div "thread_w2fIt253XBs5Eswb4LX6rJ76 Copy 1 - 25_Silveira Souza, Camila User Convers…" at bounding box center [1240, 515] width 352 height 1019
click at [1368, 471] on div "thread_w2fIt253XBs5Eswb4LX6rJ76 Copy 1 - 25_Silveira Souza, Camila User Convers…" at bounding box center [1240, 515] width 352 height 1019
click at [1362, 466] on div "thread_w2fIt253XBs5Eswb4LX6rJ76 Copy 1 - 25_Silveira Souza, Camila User Convers…" at bounding box center [1240, 515] width 352 height 1019
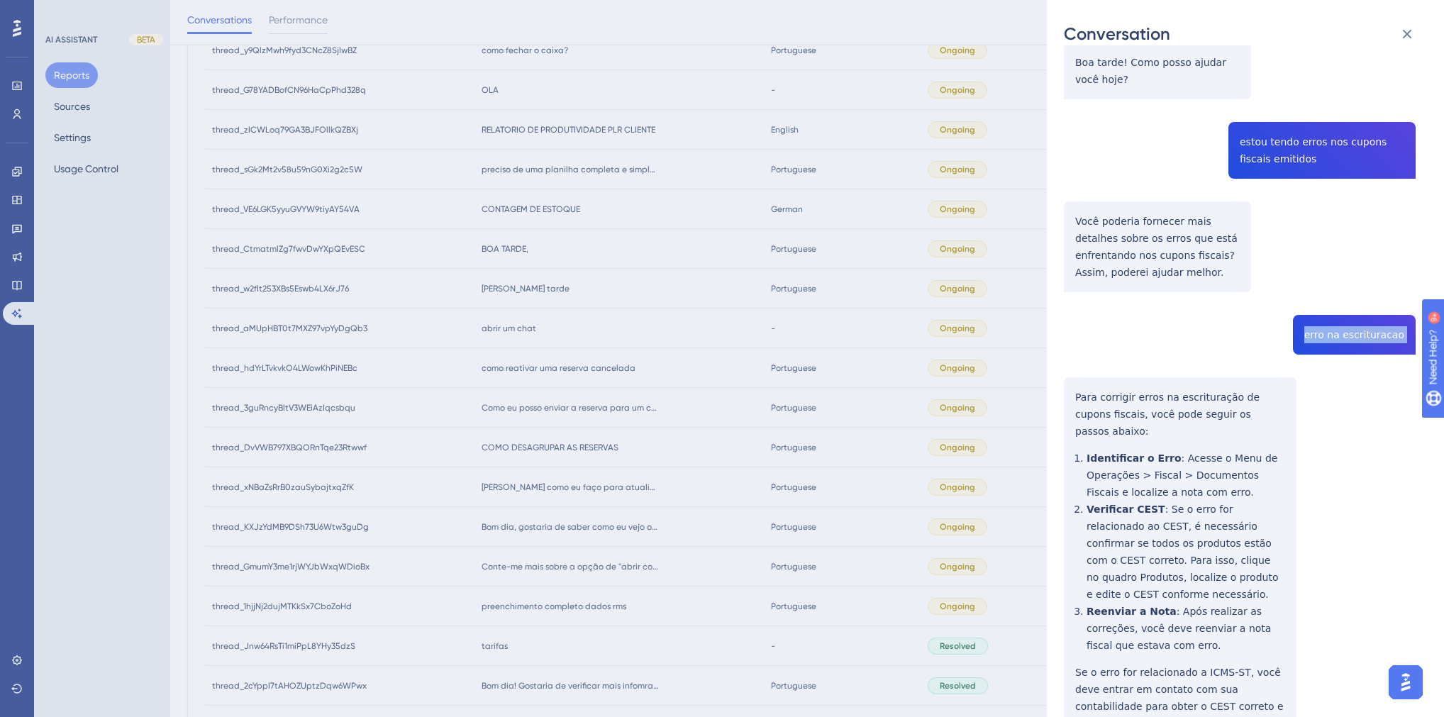
scroll to position [304, 0]
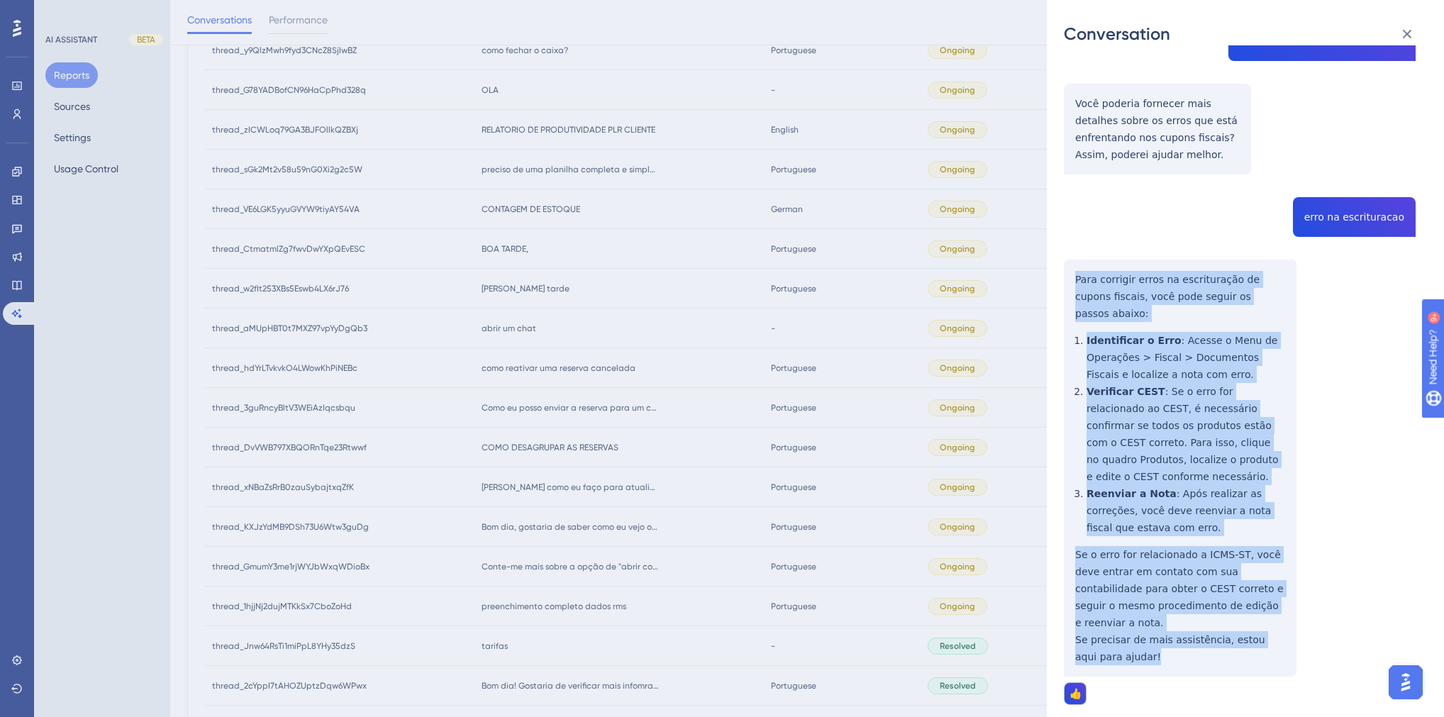
drag, startPoint x: 1113, startPoint y: 610, endPoint x: 1064, endPoint y: 283, distance: 330.7
click at [1064, 283] on div "thread_w2fIt253XBs5Eswb4LX6rJ76 Copy 1 - 25_Silveira Souza, Camila User Convers…" at bounding box center [1240, 267] width 352 height 1019
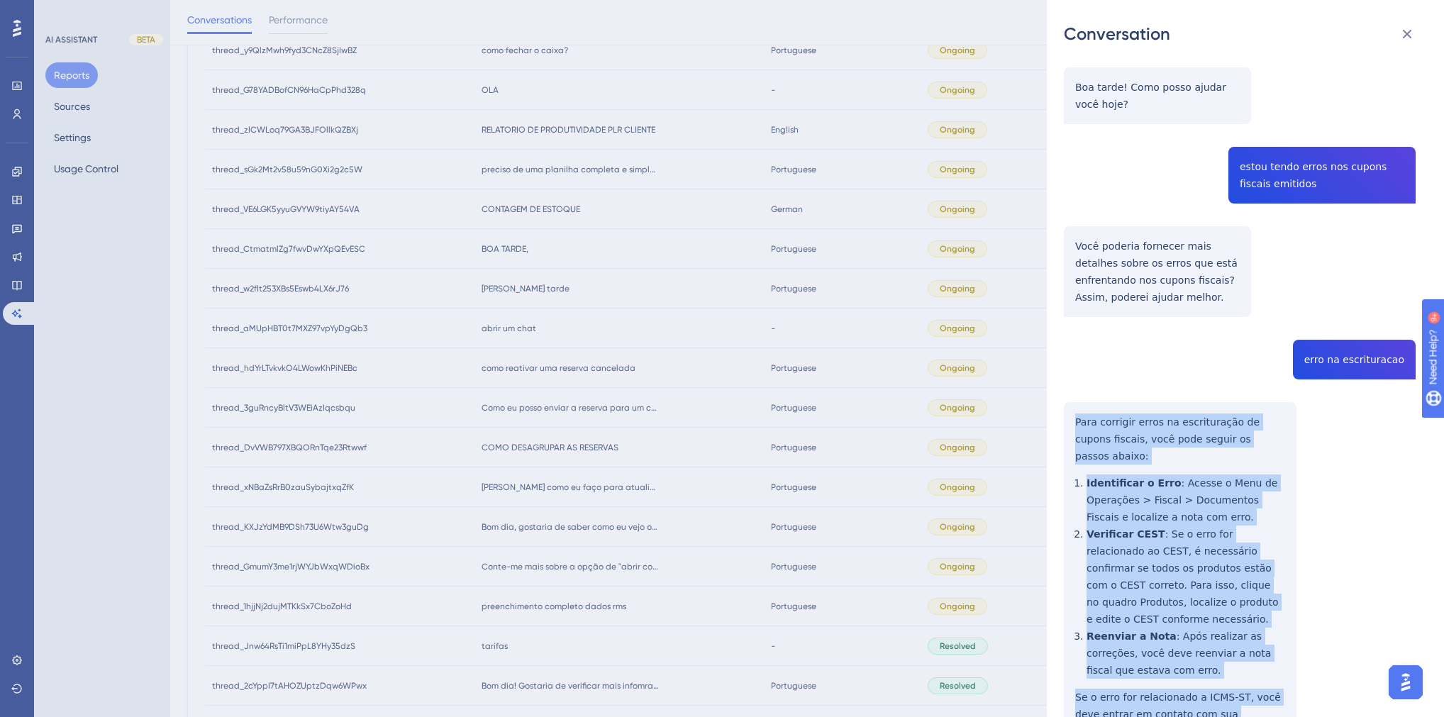
scroll to position [0, 0]
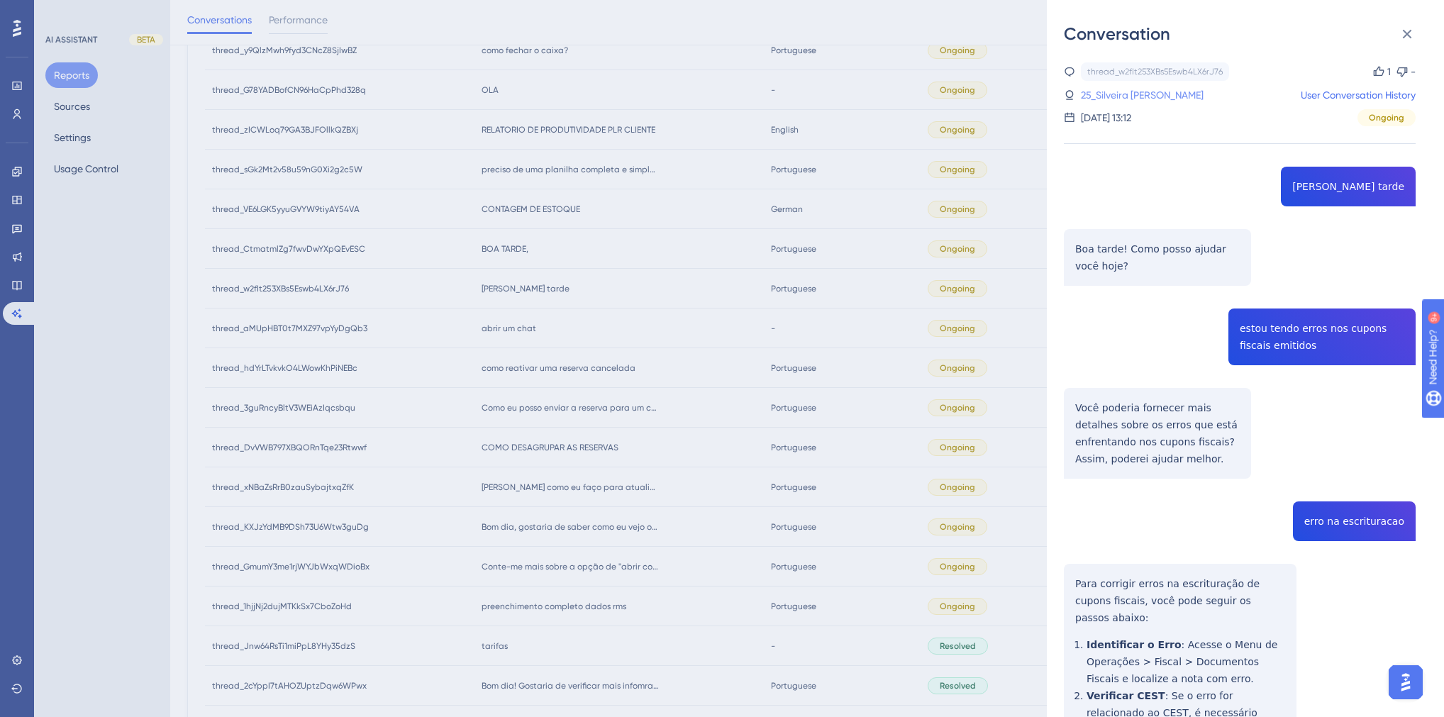
click at [1127, 94] on link "25_Silveira [PERSON_NAME]" at bounding box center [1142, 95] width 123 height 17
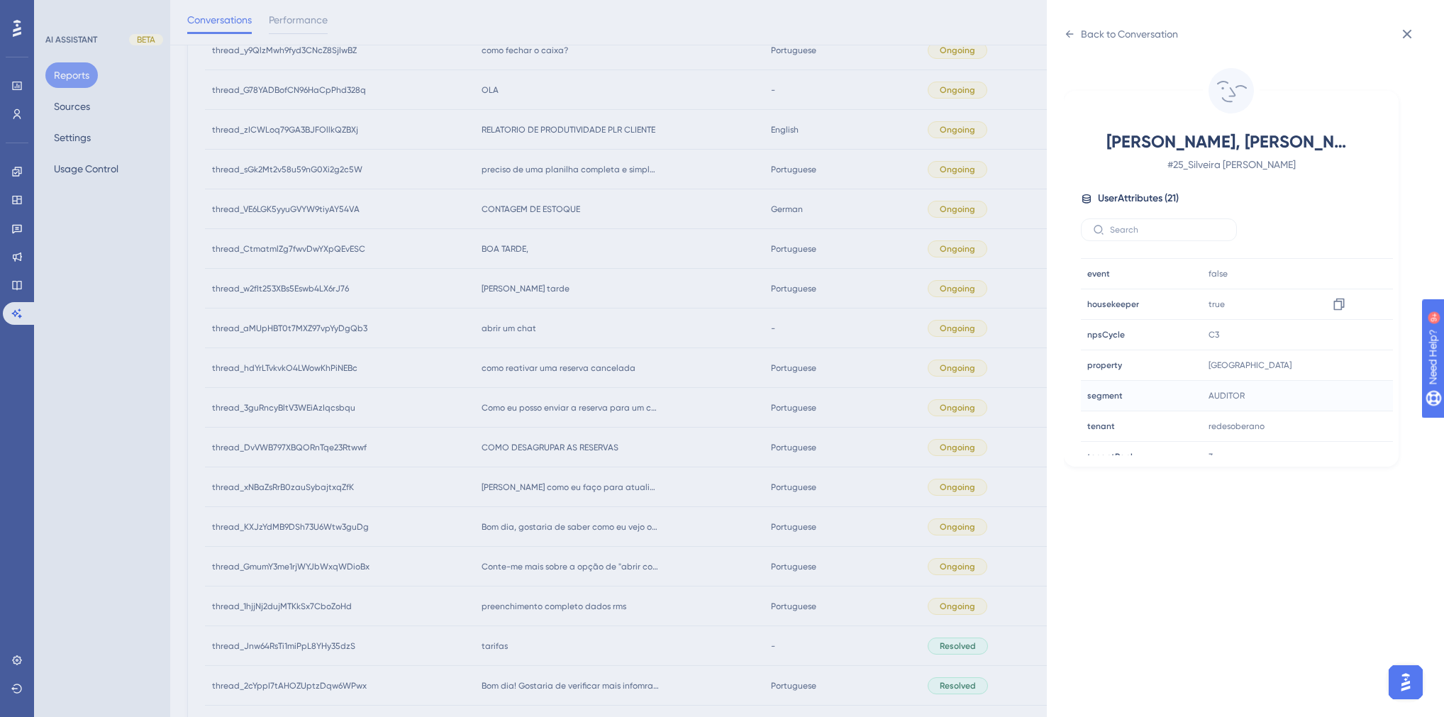
scroll to position [428, 0]
click at [1334, 292] on icon at bounding box center [1339, 291] width 14 height 14
click at [563, 325] on div "Back to Conversation [PERSON_NAME], Camila # 25_Silveira Souza, Camila User Att…" at bounding box center [722, 358] width 1444 height 717
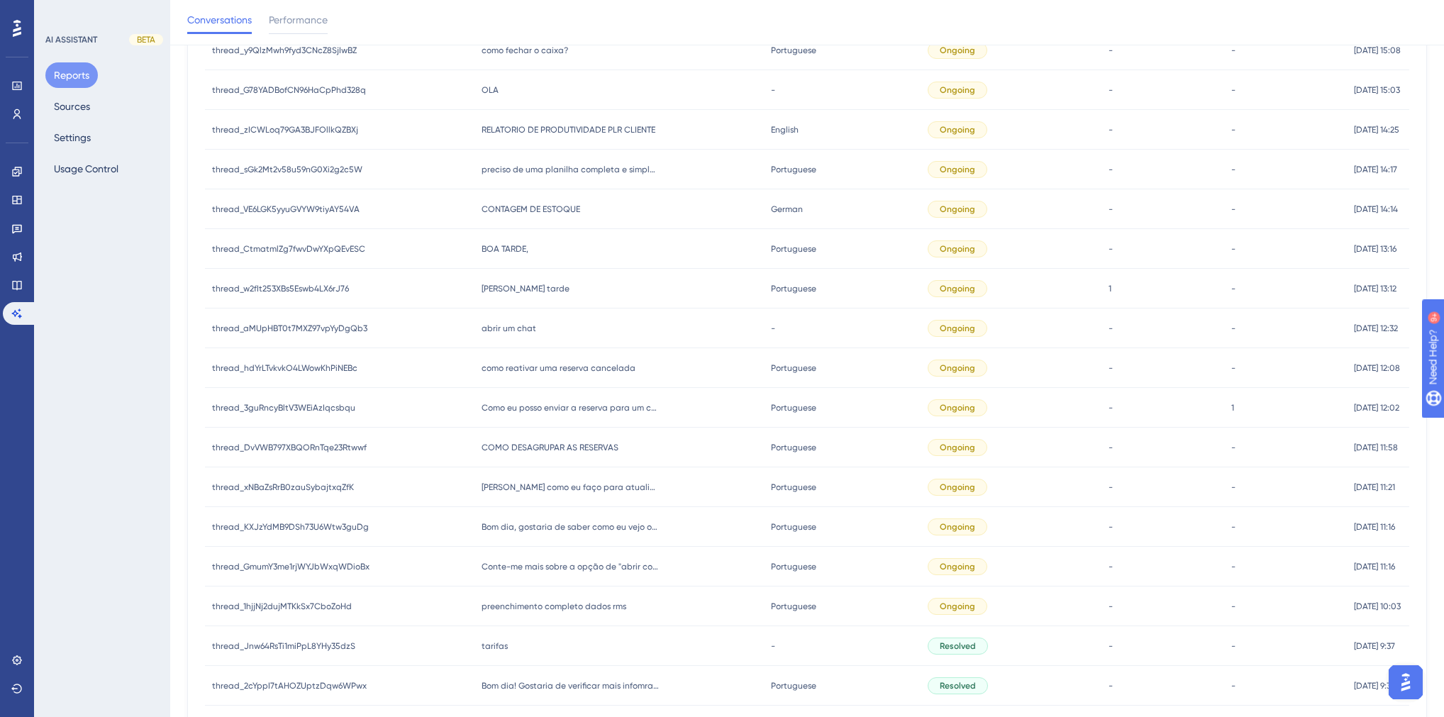
click at [499, 245] on span "BOA TARDE," at bounding box center [505, 248] width 47 height 11
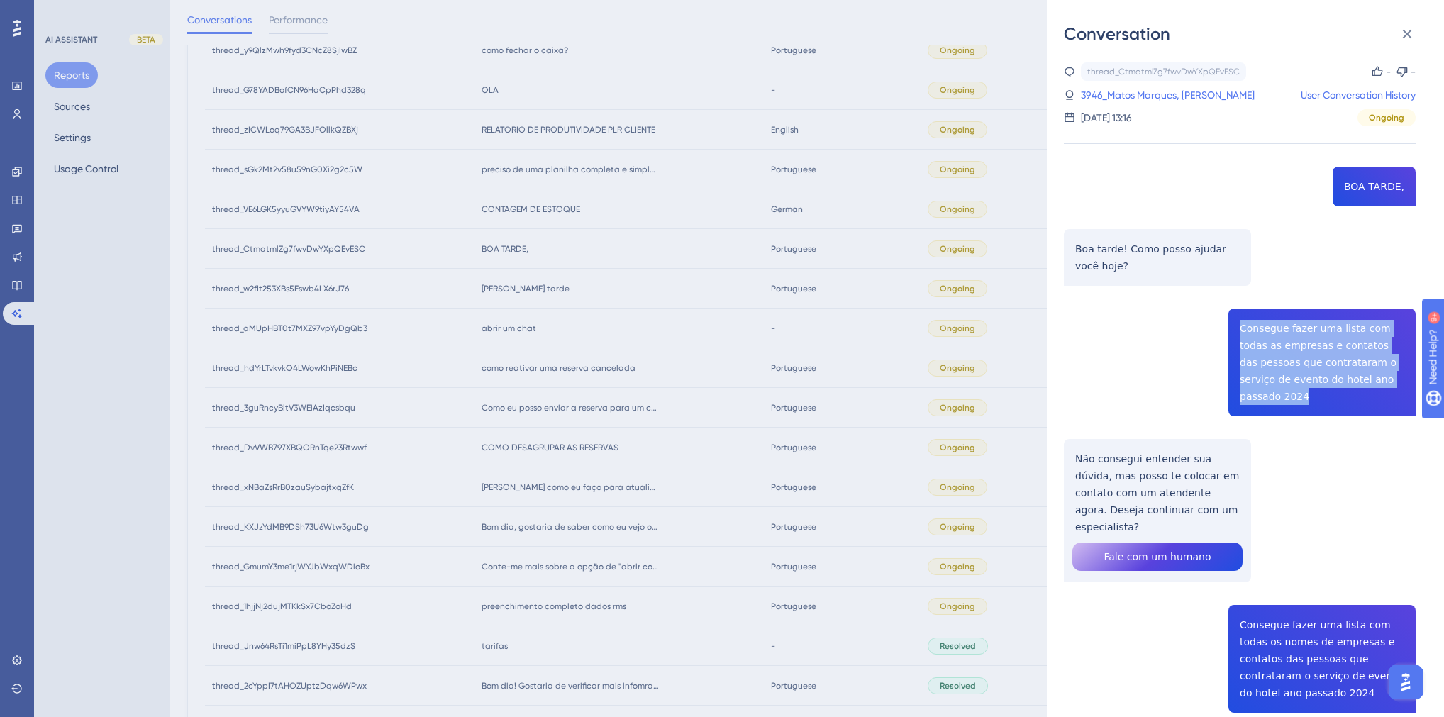
drag, startPoint x: 1362, startPoint y: 386, endPoint x: 1229, endPoint y: 328, distance: 144.9
click at [1229, 328] on div "thread_CtmatmlZg7fwvDwYXpQEvESC Copy - - 3946_Matos Marques, [PERSON_NAME] User…" at bounding box center [1240, 506] width 352 height 889
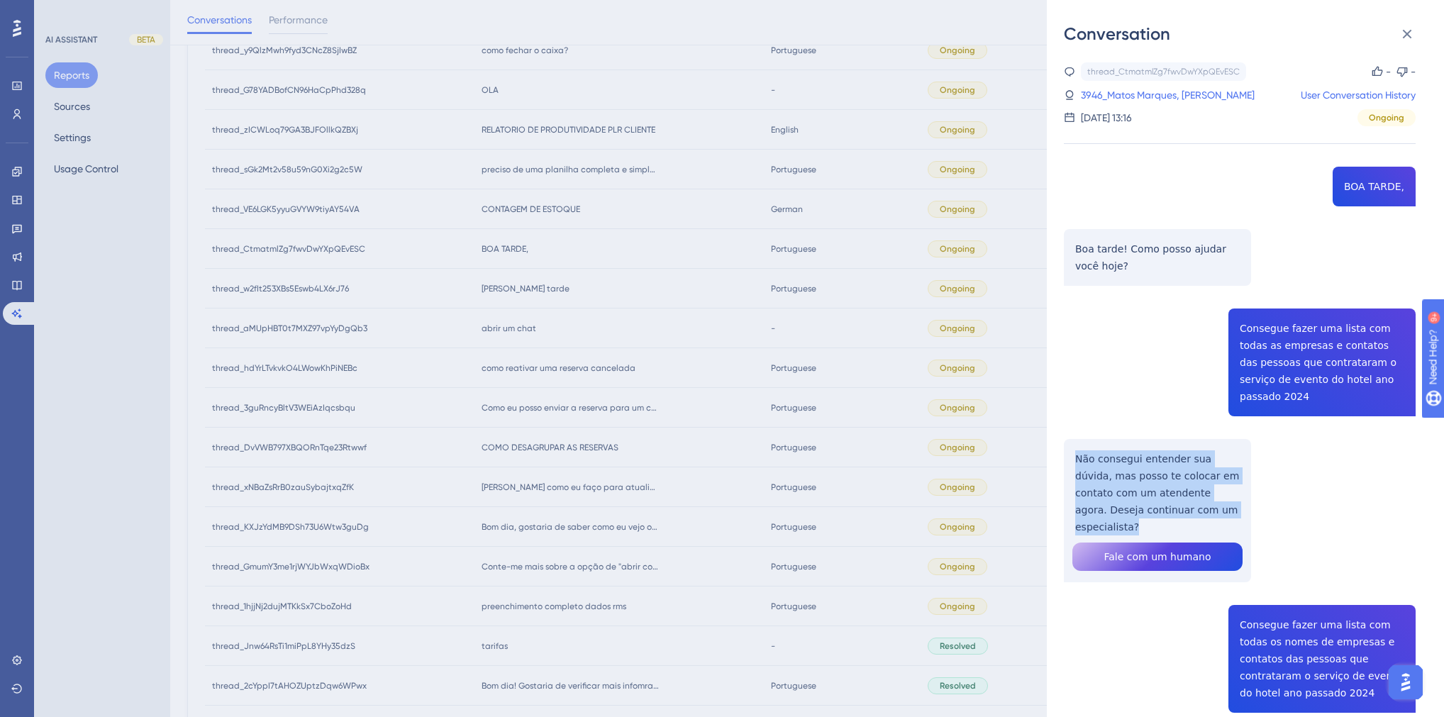
drag, startPoint x: 1215, startPoint y: 494, endPoint x: 1070, endPoint y: 443, distance: 153.5
click at [1070, 443] on div "thread_CtmatmlZg7fwvDwYXpQEvESC Copy - - 3946_Matos Marques, [PERSON_NAME] User…" at bounding box center [1240, 506] width 352 height 889
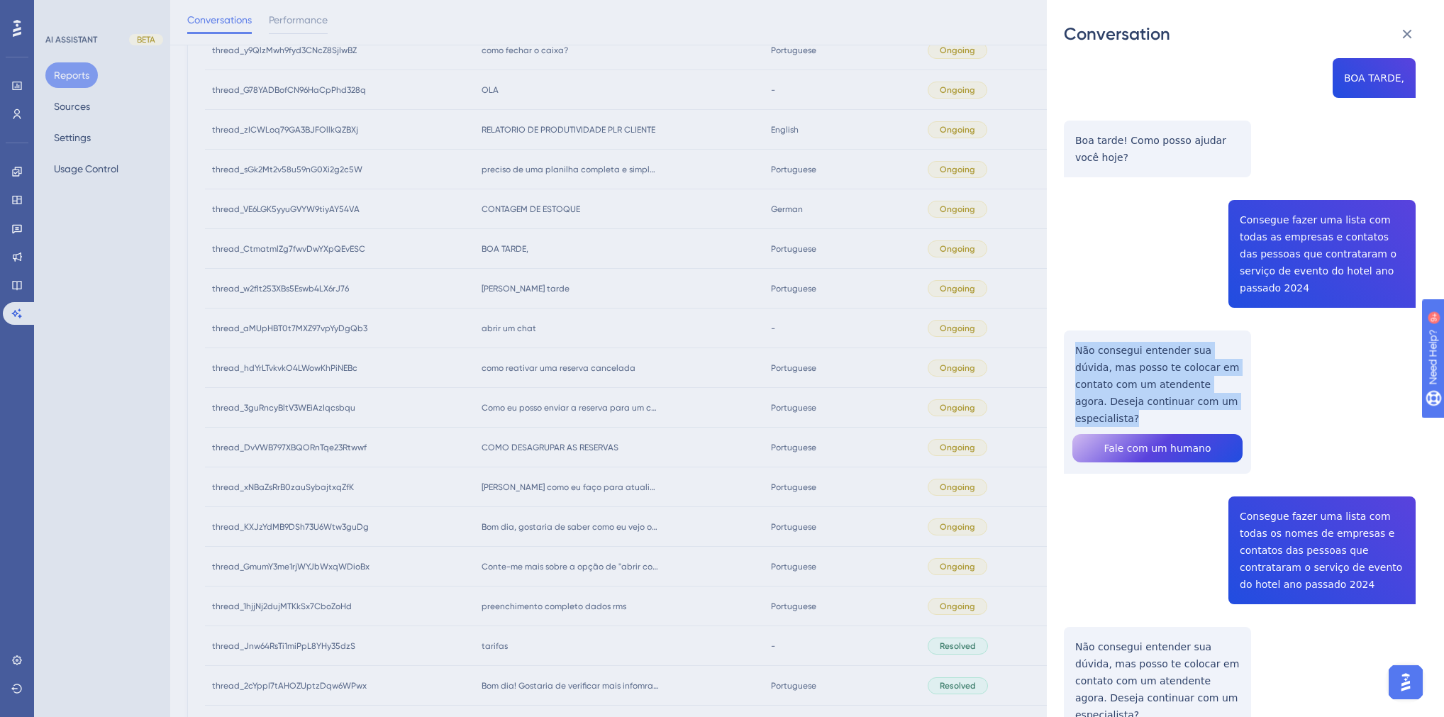
scroll to position [174, 0]
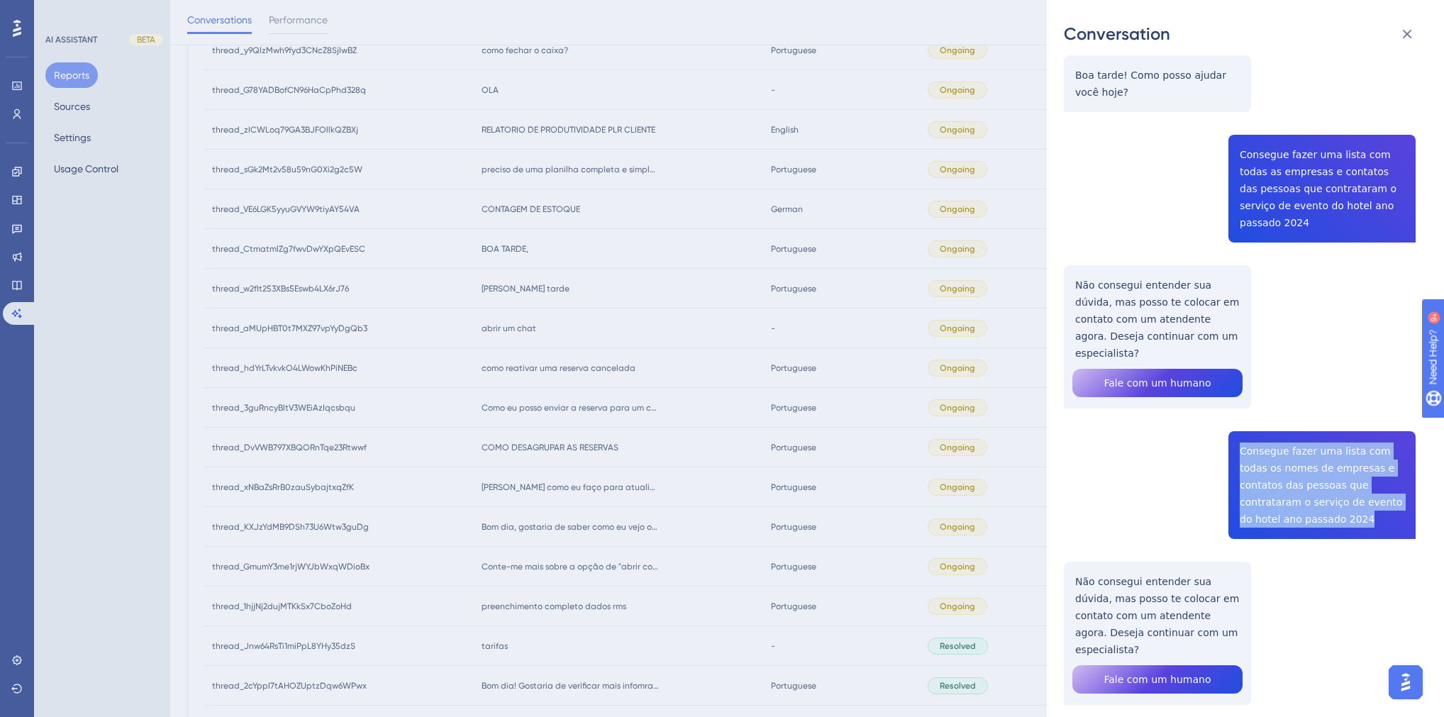
drag, startPoint x: 1308, startPoint y: 487, endPoint x: 1234, endPoint y: 409, distance: 106.9
click at [1234, 409] on div "thread_CtmatmlZg7fwvDwYXpQEvESC Copy - - 3946_Matos Marques, [PERSON_NAME] User…" at bounding box center [1240, 333] width 352 height 889
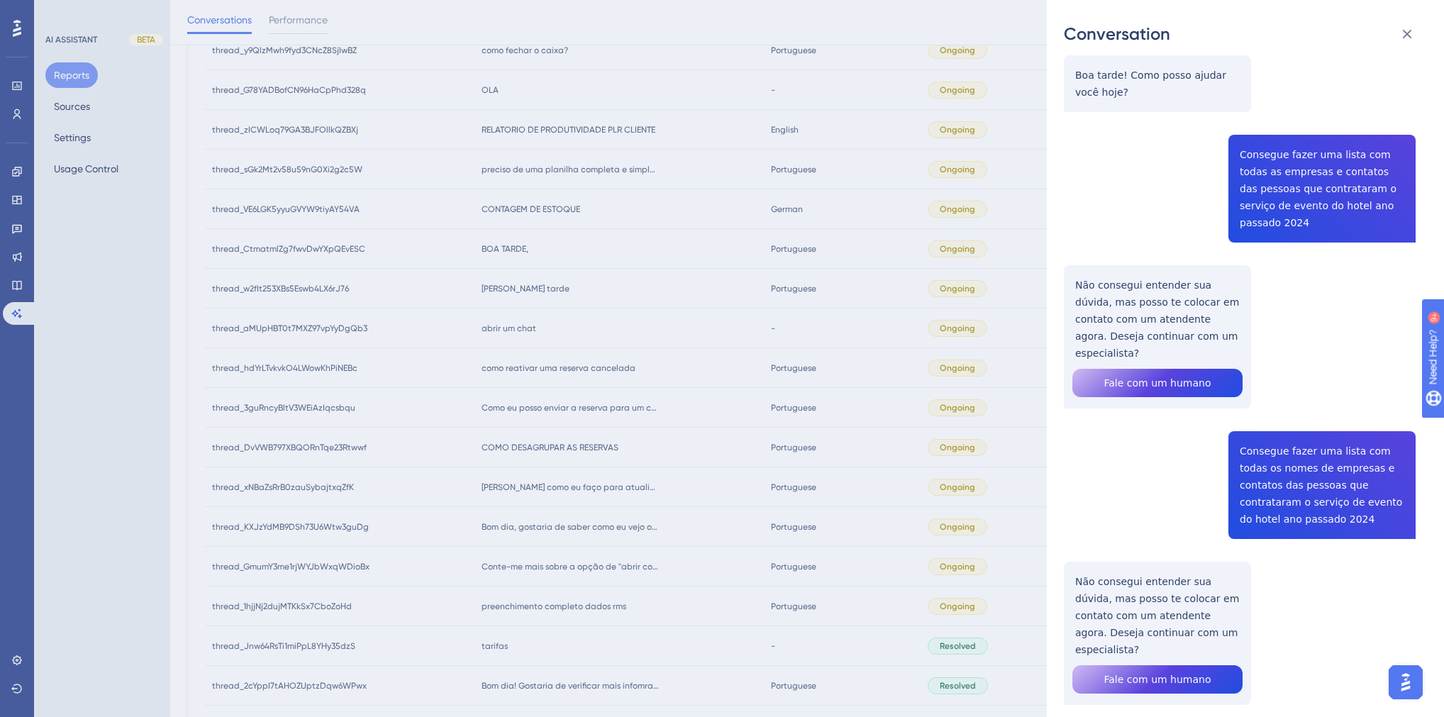
click at [1316, 576] on div "thread_CtmatmlZg7fwvDwYXpQEvESC Copy - - 3946_Matos Marques, [PERSON_NAME] User…" at bounding box center [1240, 333] width 352 height 889
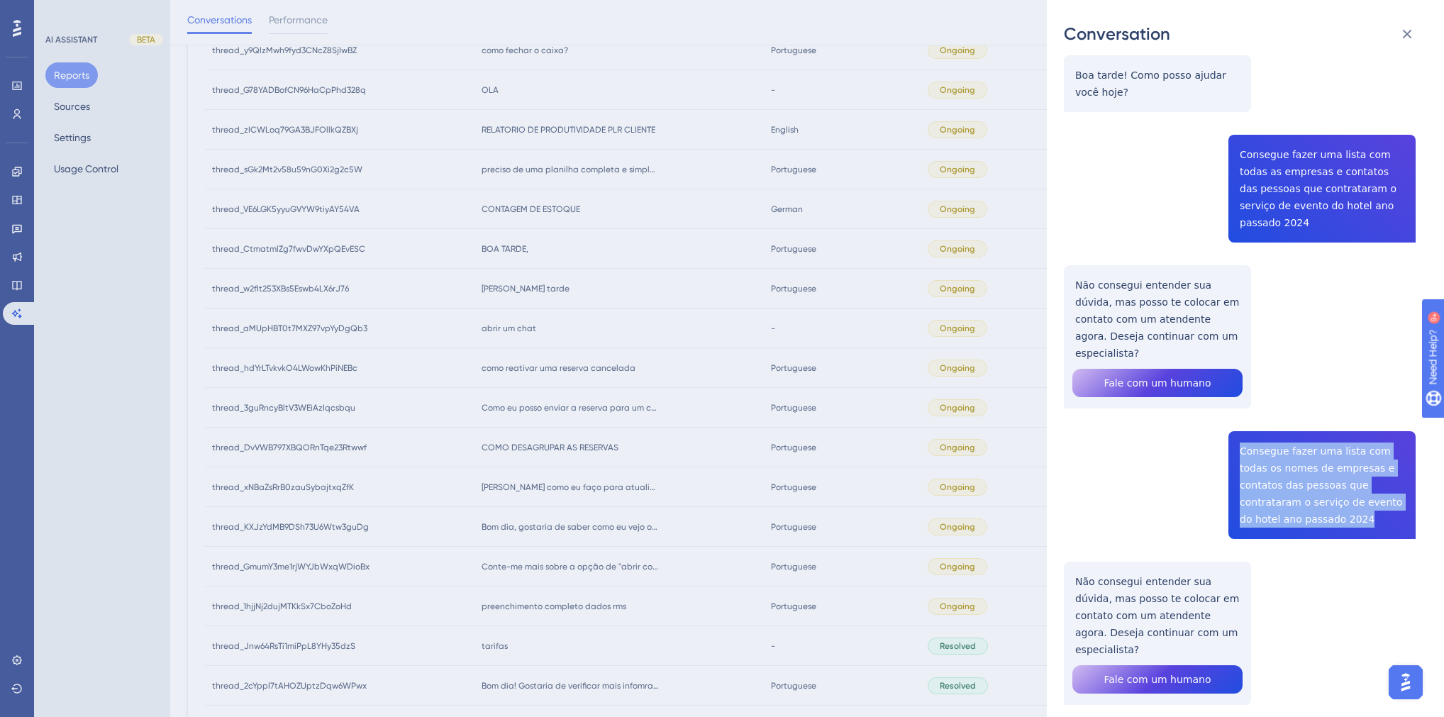
drag, startPoint x: 1308, startPoint y: 485, endPoint x: 1222, endPoint y: 416, distance: 110.6
click at [1222, 416] on div "thread_CtmatmlZg7fwvDwYXpQEvESC Copy - - 3946_Matos Marques, [PERSON_NAME] User…" at bounding box center [1240, 333] width 352 height 889
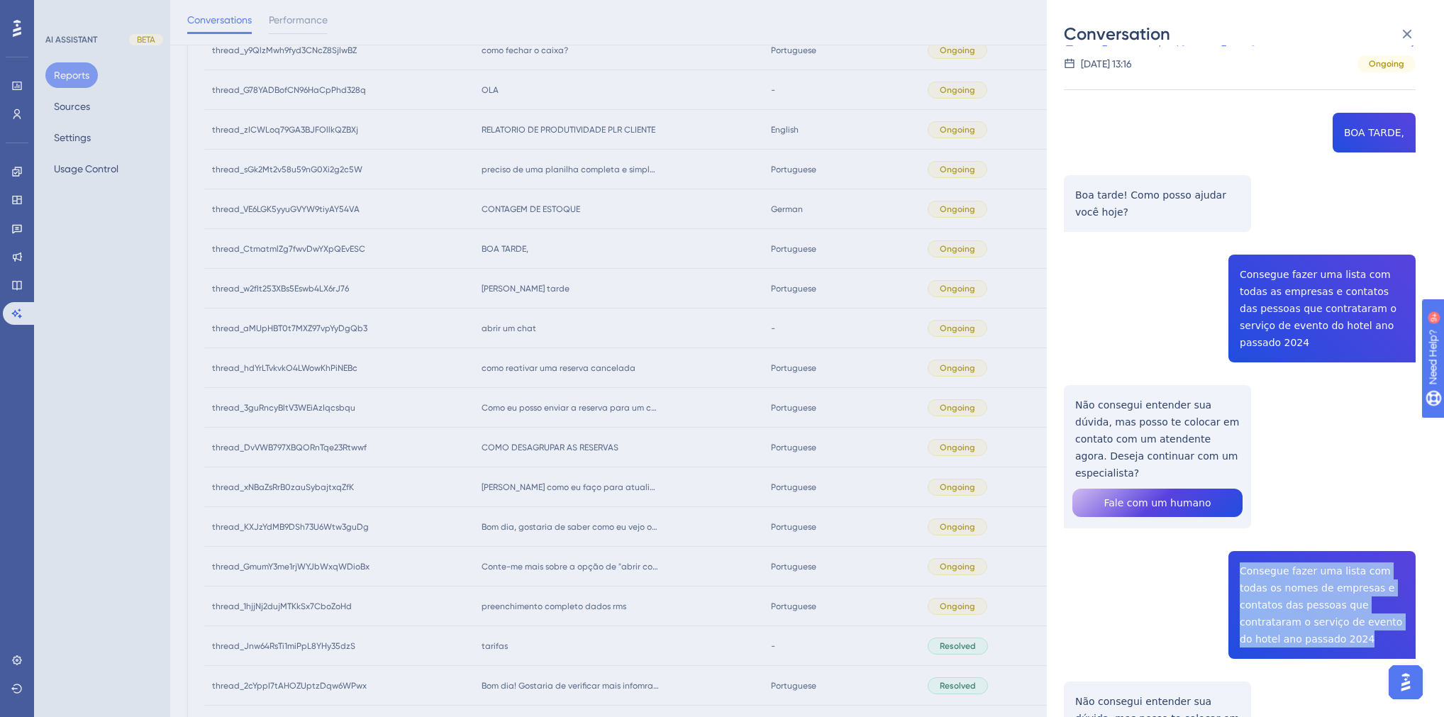
scroll to position [0, 0]
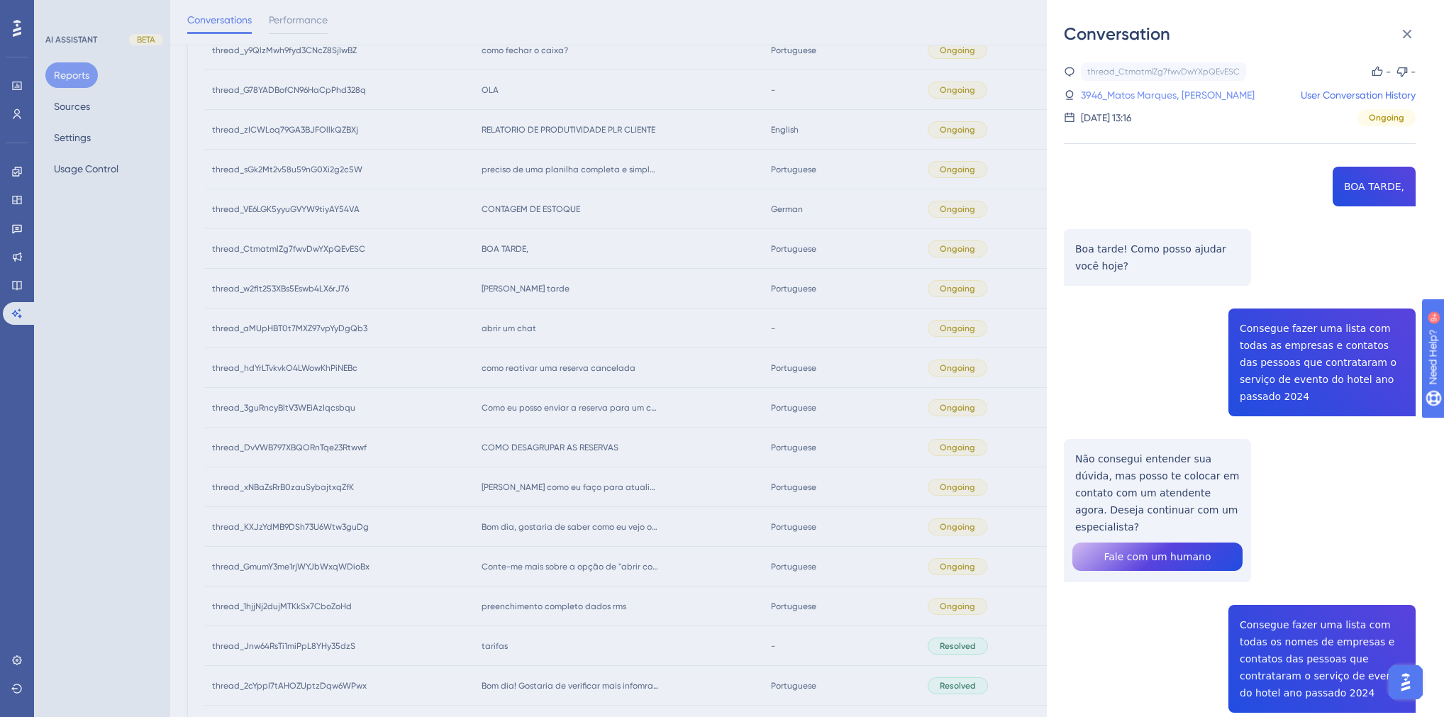
click at [1125, 88] on link "3946_Matos Marques, [PERSON_NAME]" at bounding box center [1168, 95] width 174 height 17
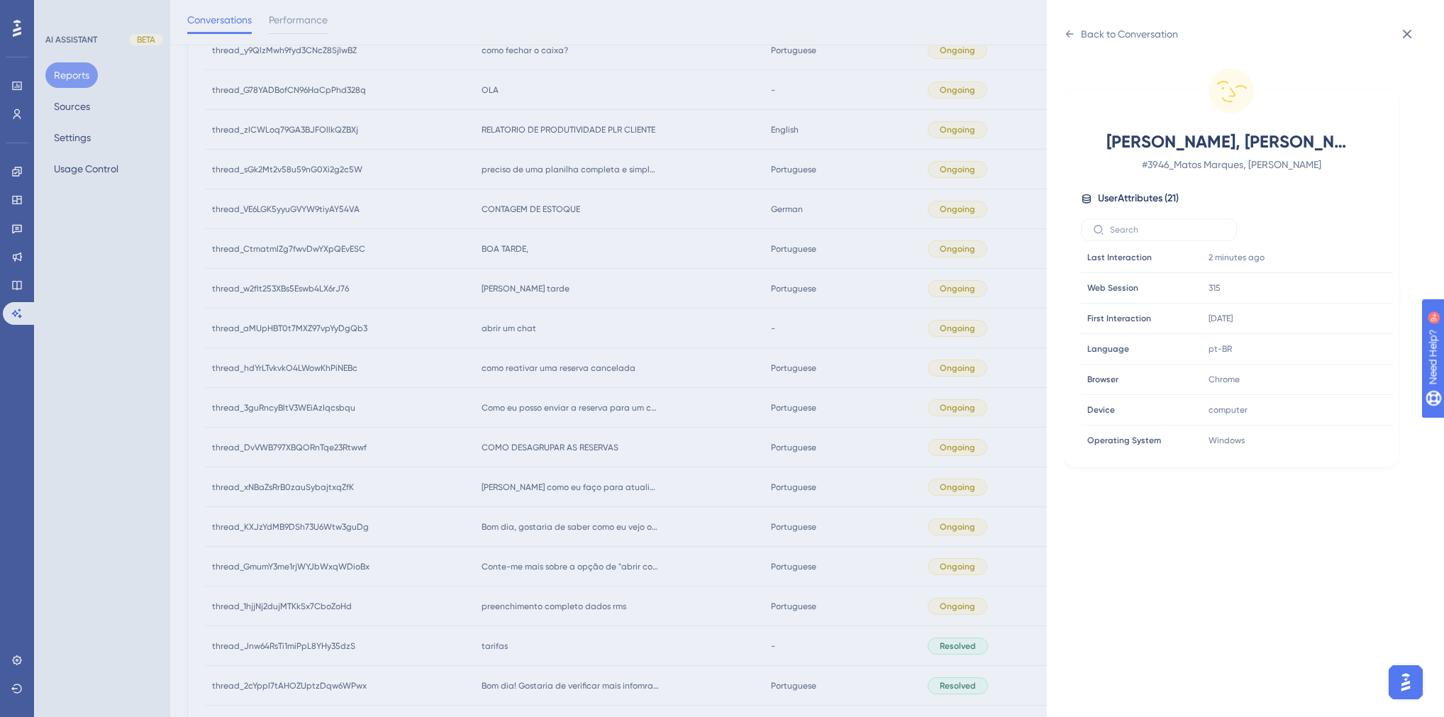
scroll to position [341, 0]
click at [1339, 375] on icon at bounding box center [1339, 379] width 14 height 14
click at [1086, 31] on div "Back to Conversation" at bounding box center [1129, 34] width 97 height 17
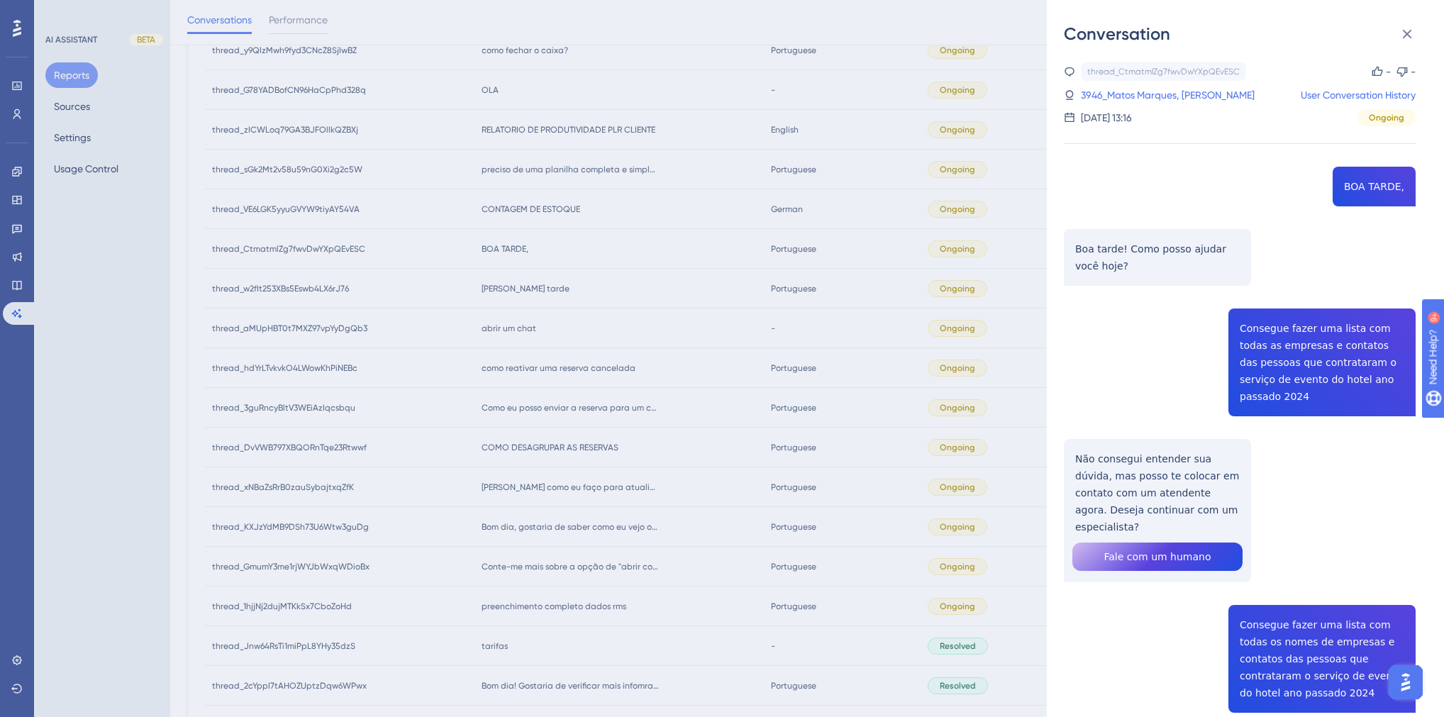
click at [630, 323] on div "Conversation thread_CtmatmlZg7fwvDwYXpQEvESC Copy - - 3946_Matos Marques, Marli…" at bounding box center [722, 358] width 1444 height 717
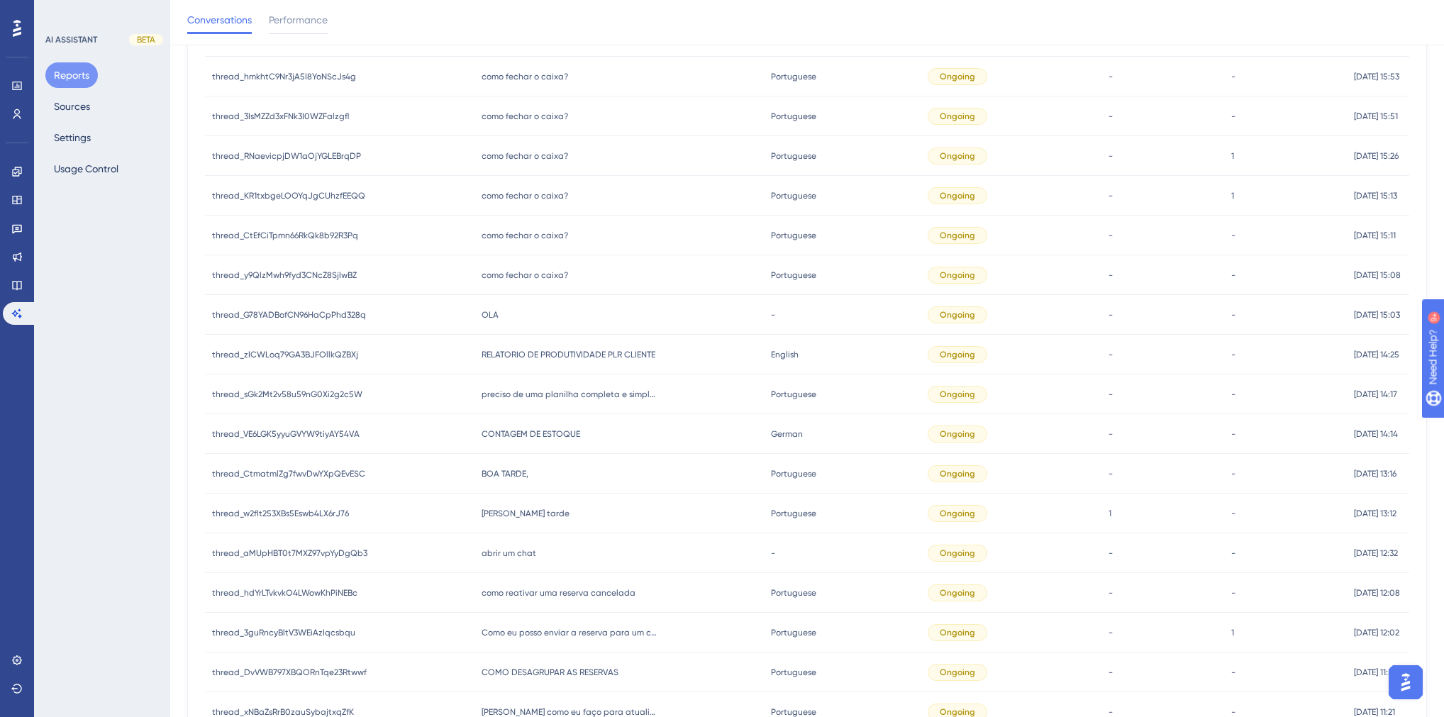
scroll to position [572, 0]
click at [552, 434] on span "CONTAGEM DE ESTOQUE" at bounding box center [531, 436] width 99 height 11
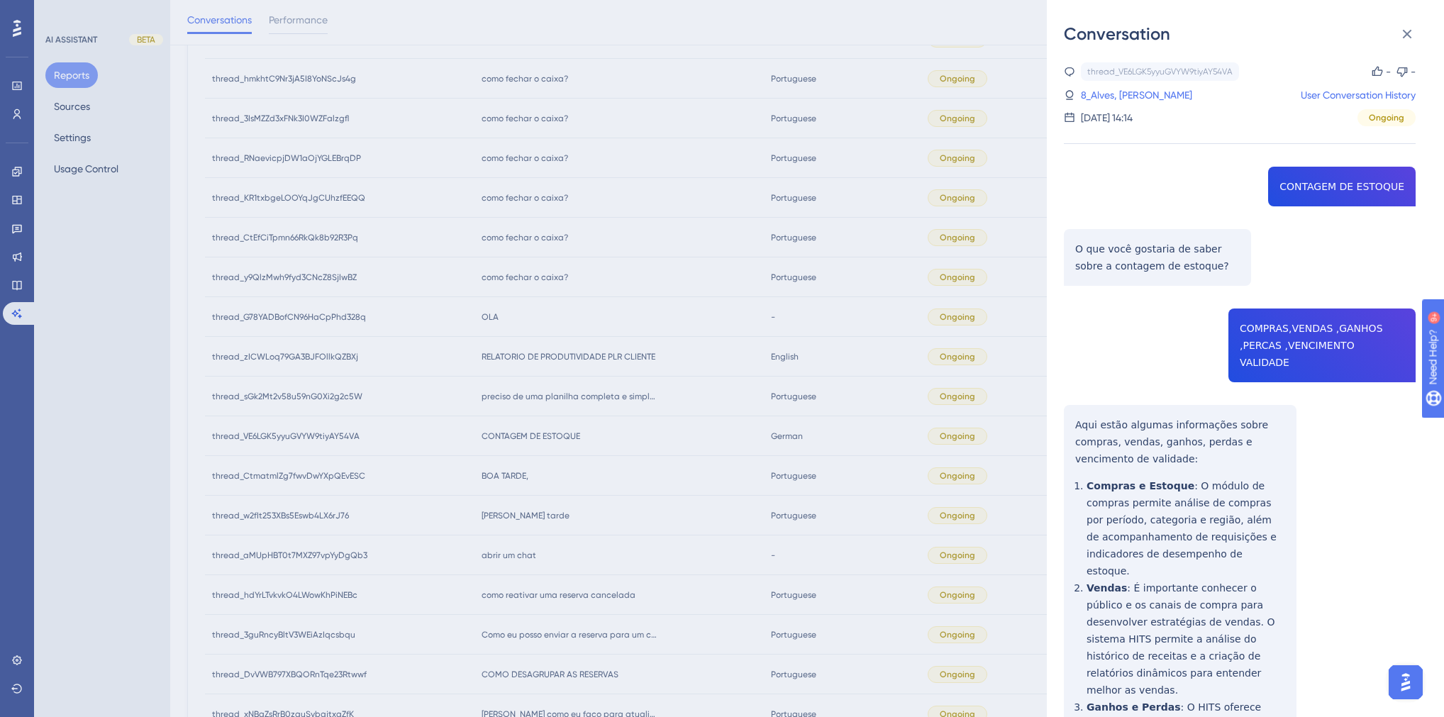
click at [1359, 190] on div "thread_VE6LGK5yyuGVYW9tiyAY54VA Copy - - 8_Alves, Marilia User Conversation His…" at bounding box center [1240, 537] width 352 height 951
drag, startPoint x: 1172, startPoint y: 264, endPoint x: 1075, endPoint y: 248, distance: 97.7
click at [1075, 248] on div "thread_VE6LGK5yyuGVYW9tiyAY54VA Copy - - 8_Alves, Marilia User Conversation His…" at bounding box center [1240, 537] width 352 height 951
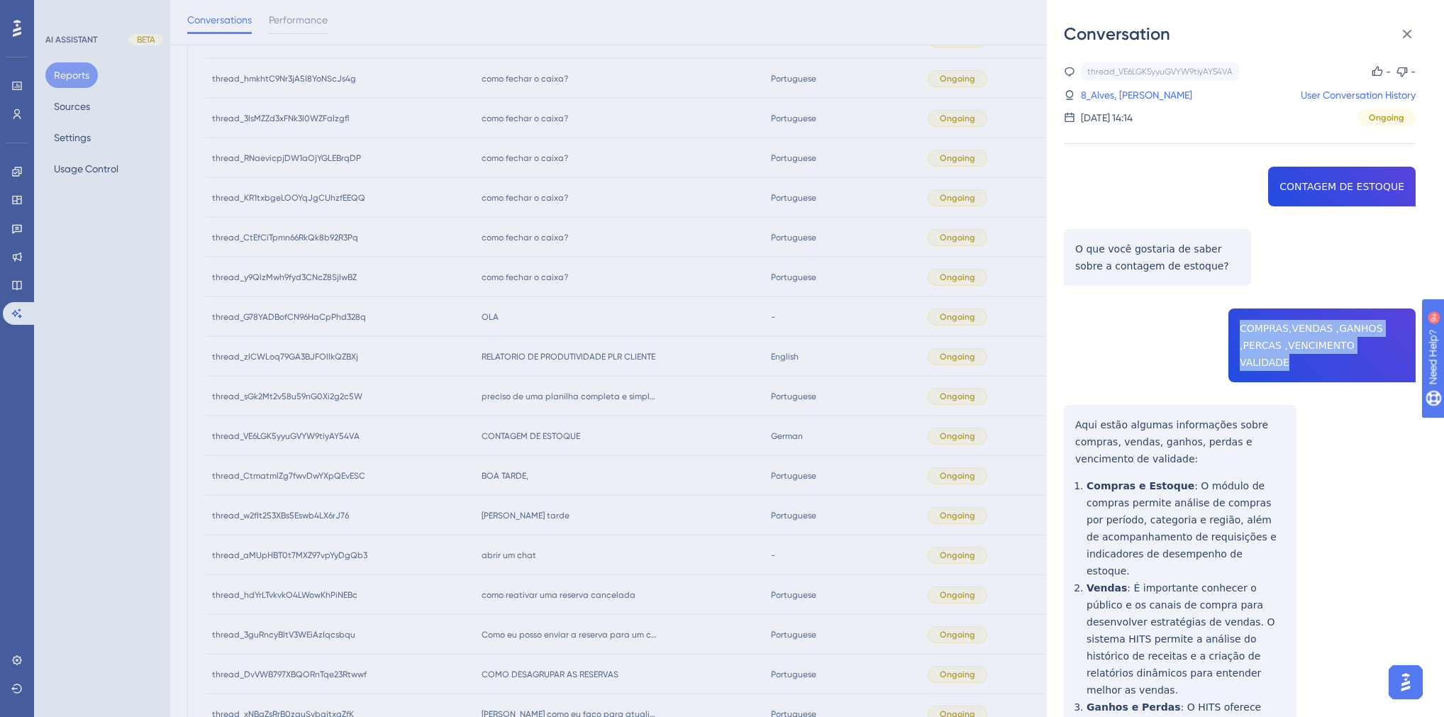
drag, startPoint x: 1389, startPoint y: 341, endPoint x: 1220, endPoint y: 319, distance: 170.3
click at [1220, 319] on div "thread_VE6LGK5yyuGVYW9tiyAY54VA Copy - - 8_Alves, Marilia User Conversation His…" at bounding box center [1240, 537] width 352 height 951
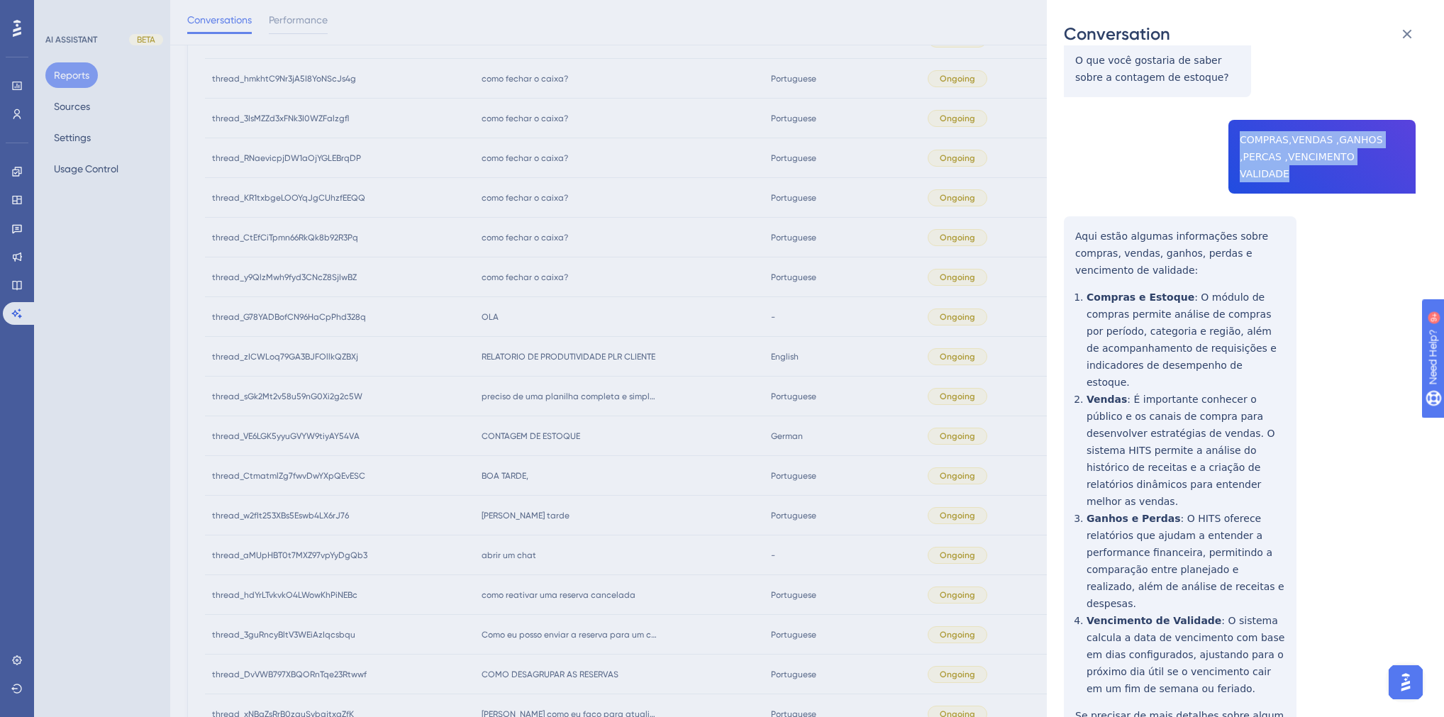
scroll to position [219, 0]
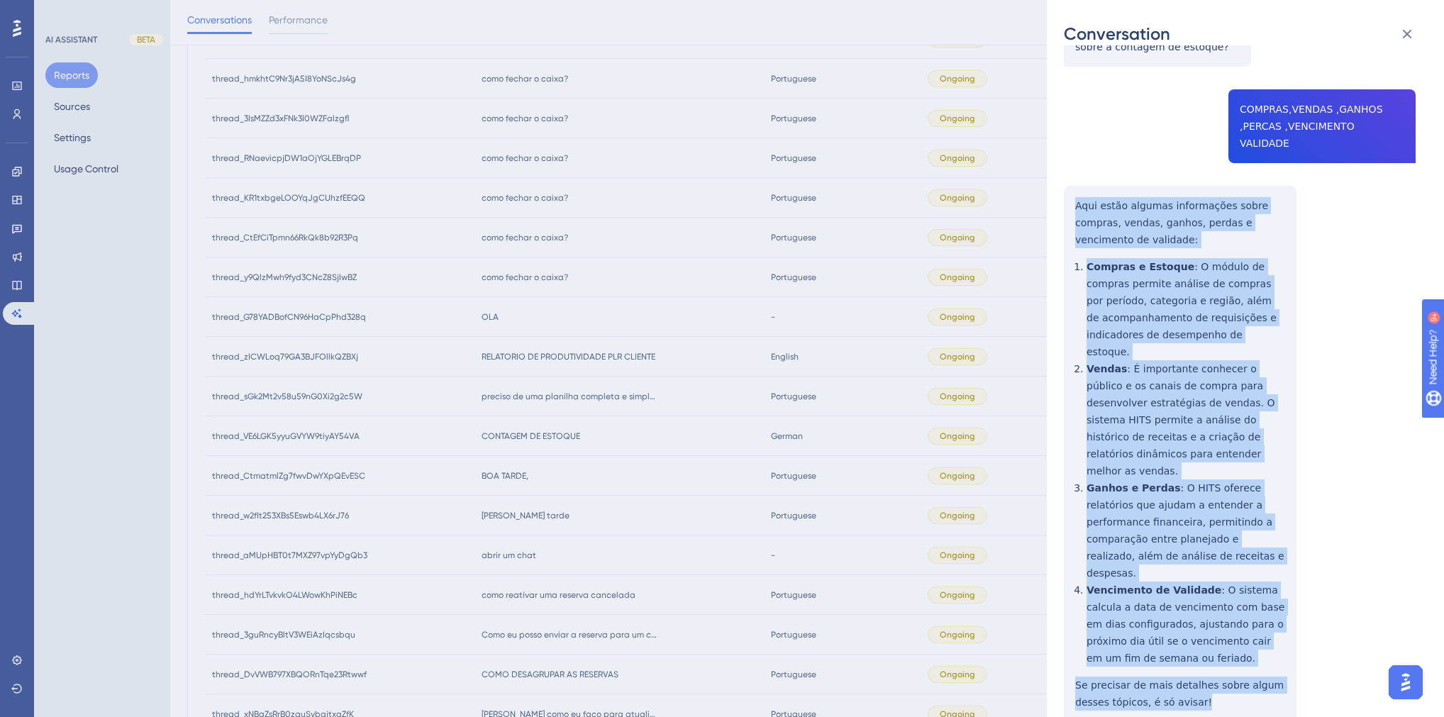
drag, startPoint x: 1204, startPoint y: 640, endPoint x: 1073, endPoint y: 182, distance: 476.7
click at [1073, 182] on div "thread_VE6LGK5yyuGVYW9tiyAY54VA Copy - - 8_Alves, Marilia User Conversation His…" at bounding box center [1240, 318] width 352 height 951
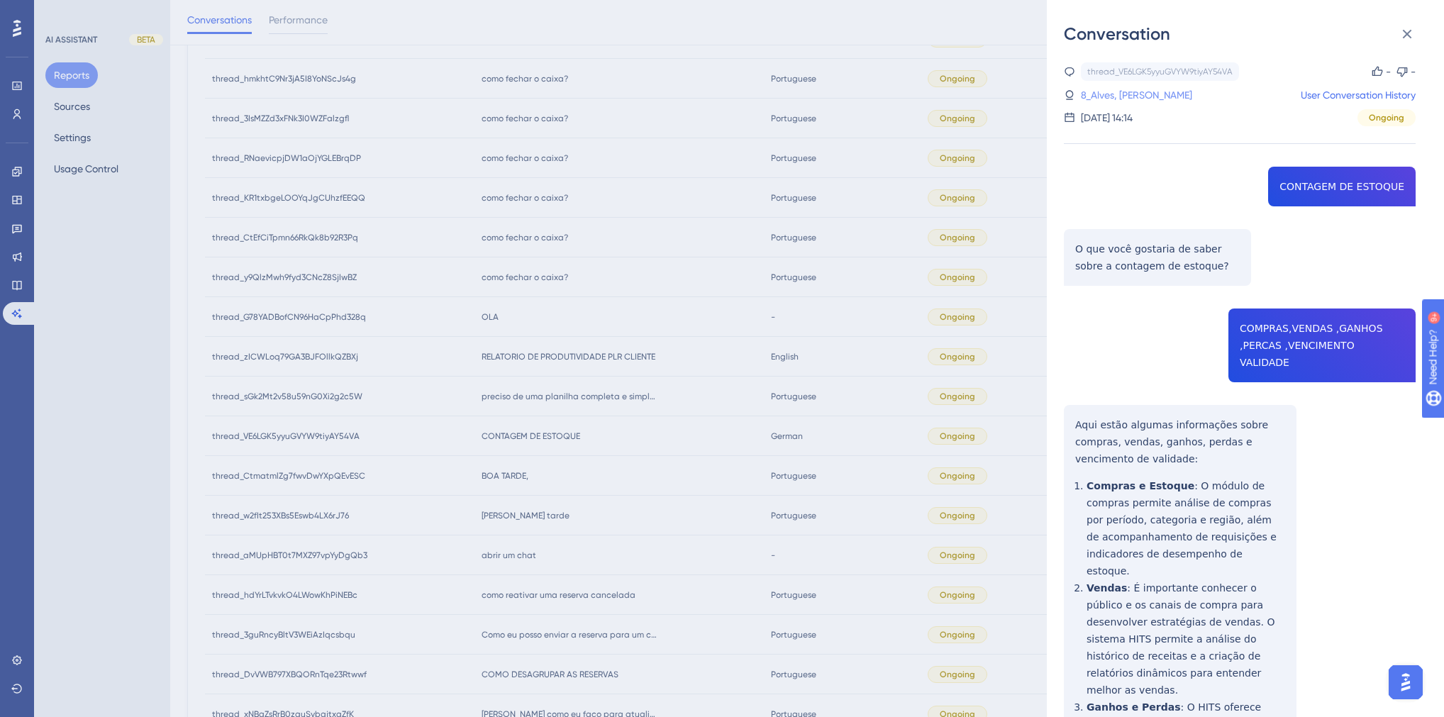
click at [1118, 94] on link "8_Alves, [PERSON_NAME]" at bounding box center [1136, 95] width 111 height 17
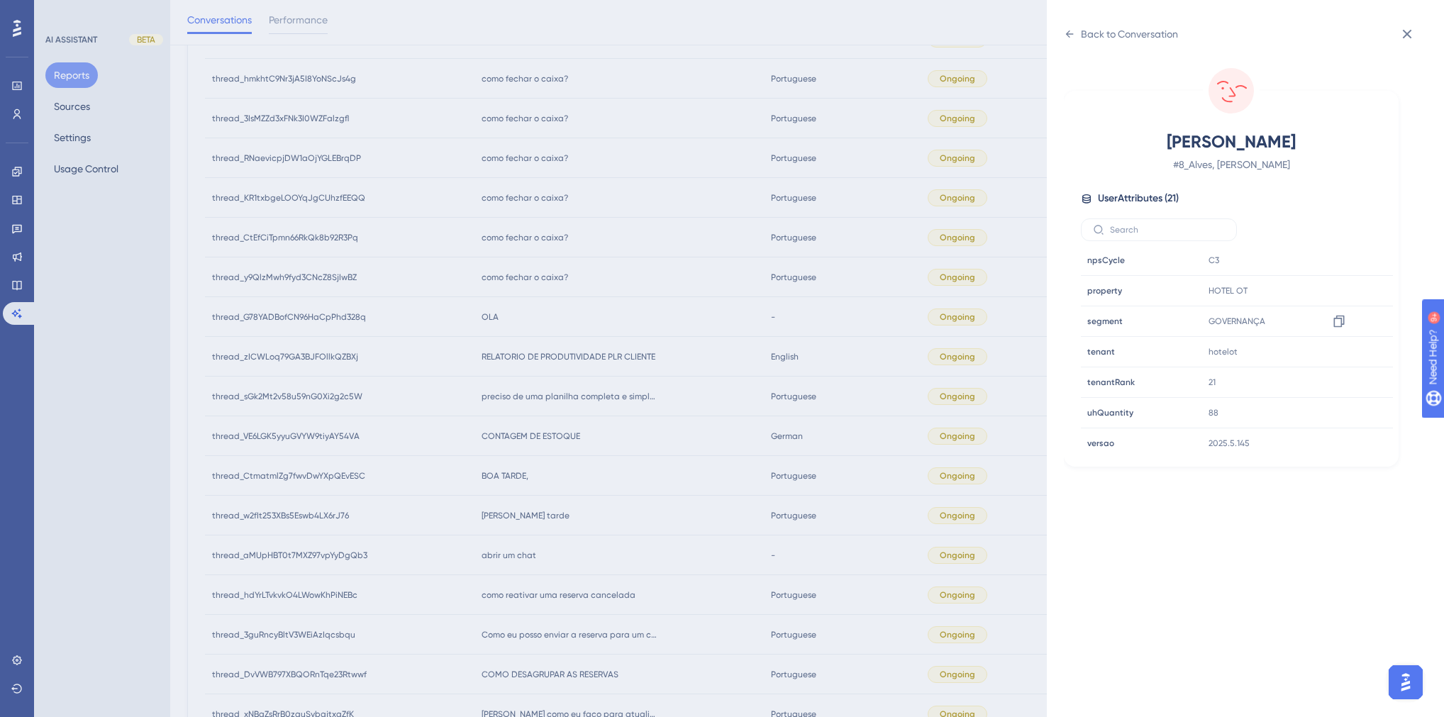
scroll to position [31, 0]
click at [579, 334] on div "Back to Conversation [PERSON_NAME] # 8_Alves, Marilia User Attributes ( 21 ) Em…" at bounding box center [722, 358] width 1444 height 717
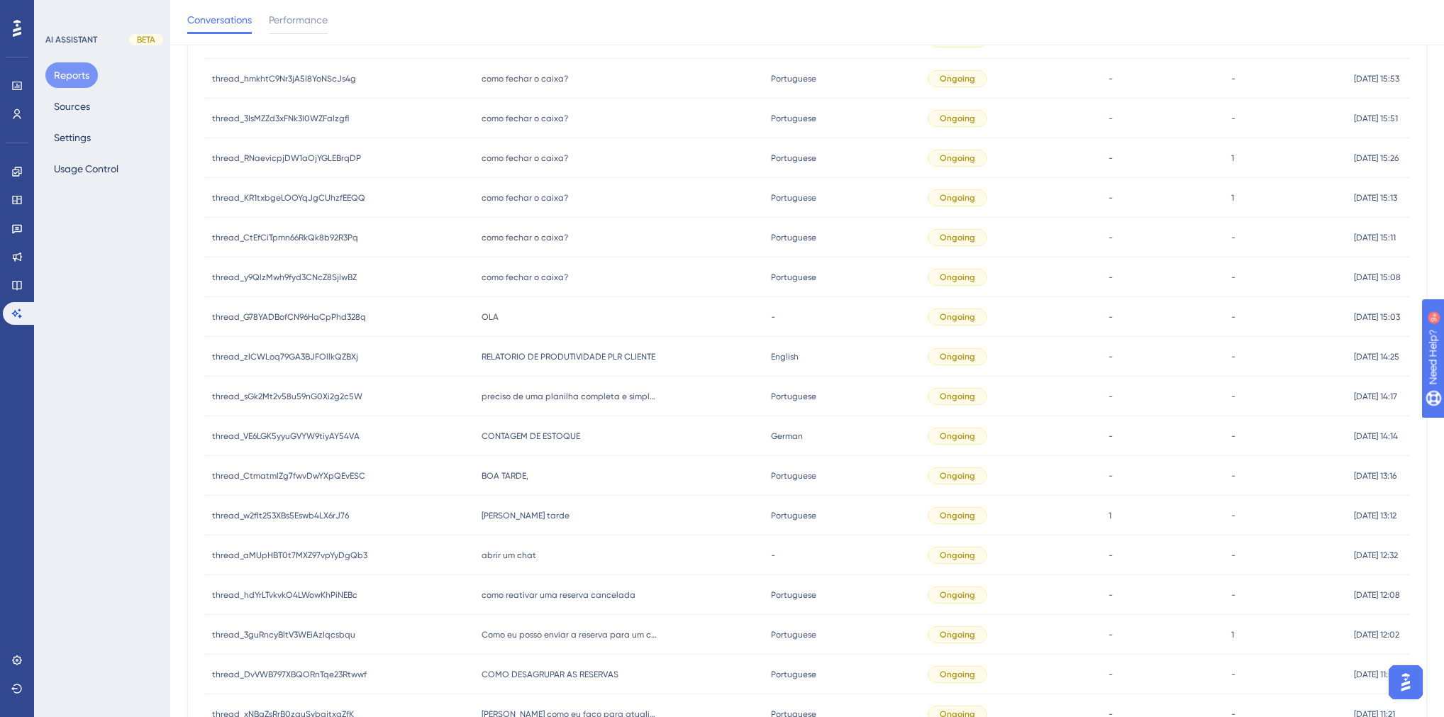
click at [527, 387] on div "preciso de uma planilha completa e simples com os seguintes dados : preciso de …" at bounding box center [619, 397] width 289 height 40
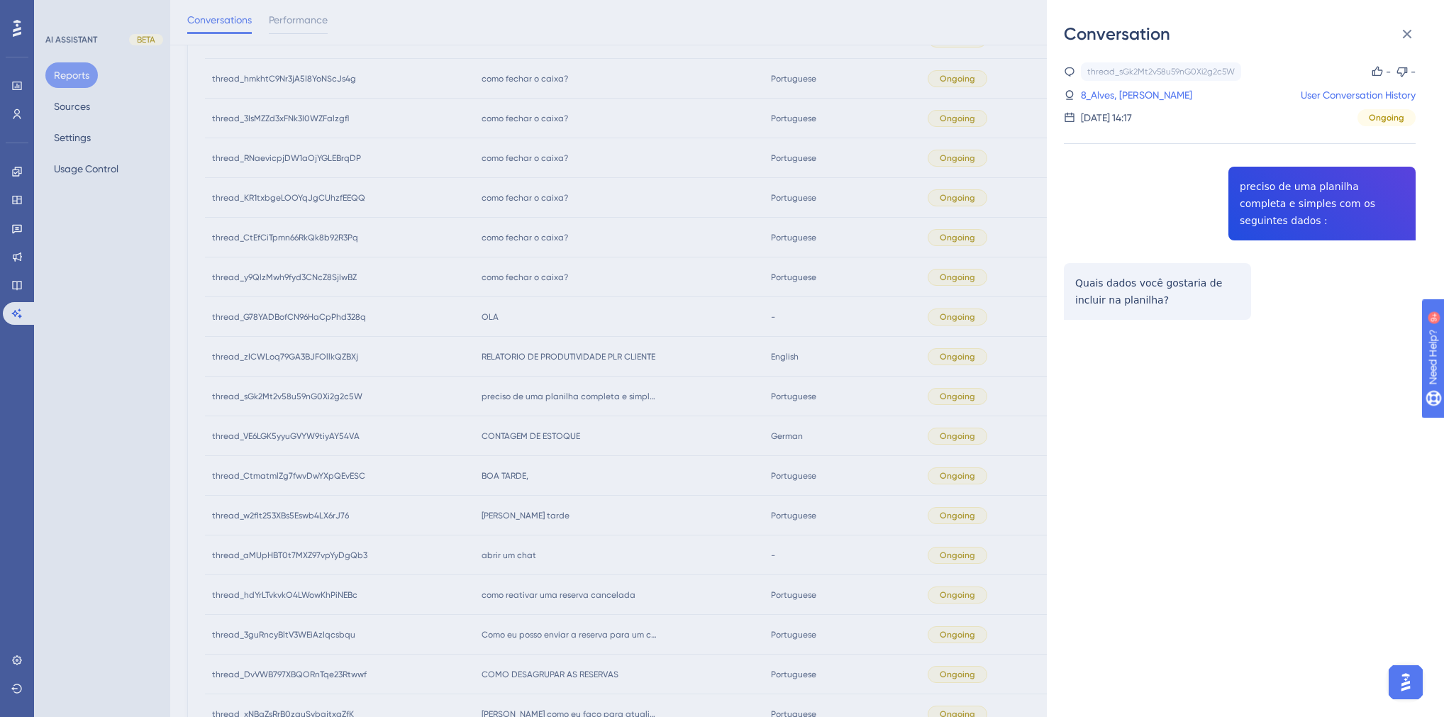
click at [1302, 205] on div "thread_sGk2Mt2v58u59nG0Xi2g2c5W Copy - - 8_Alves, Marilia User Conversation His…" at bounding box center [1240, 227] width 352 height 330
click at [1127, 92] on link "8_Alves, [PERSON_NAME]" at bounding box center [1136, 95] width 111 height 17
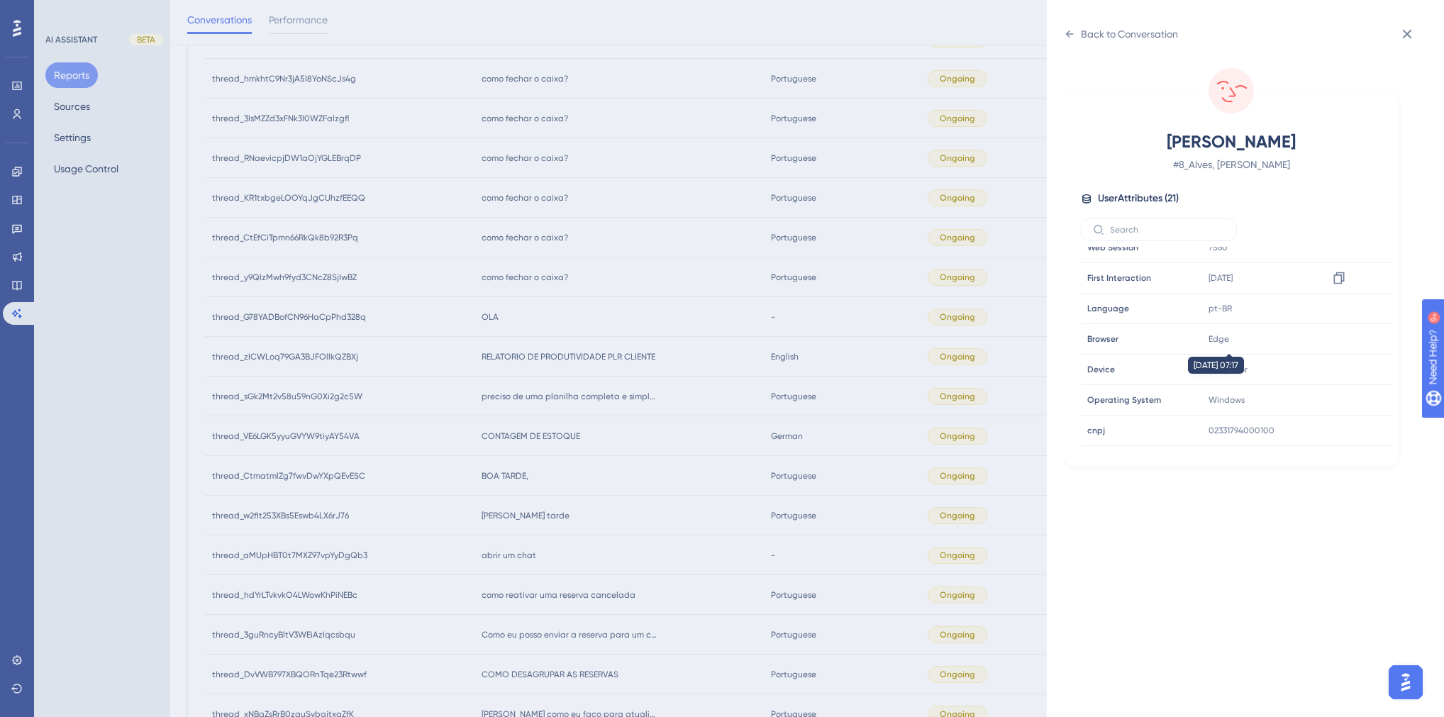
scroll to position [0, 0]
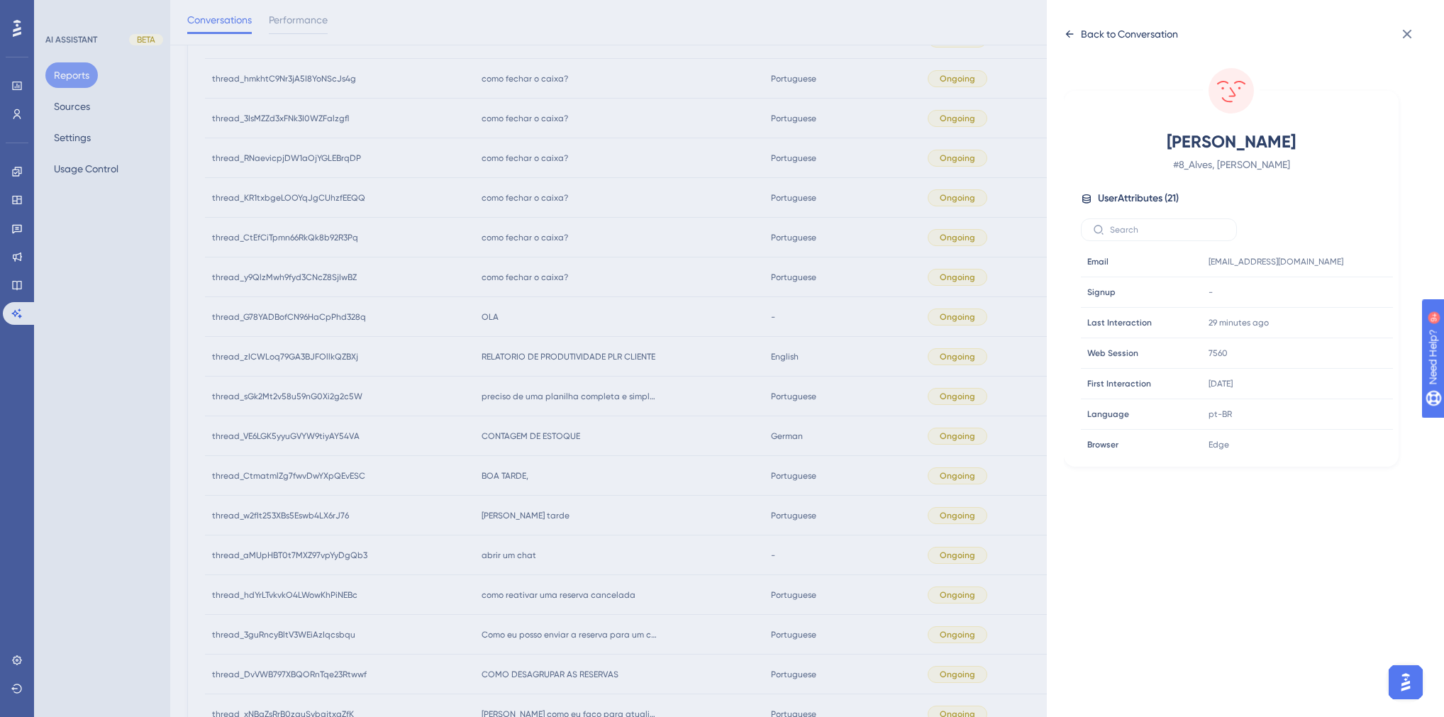
click at [1123, 40] on div "Back to Conversation" at bounding box center [1129, 34] width 97 height 17
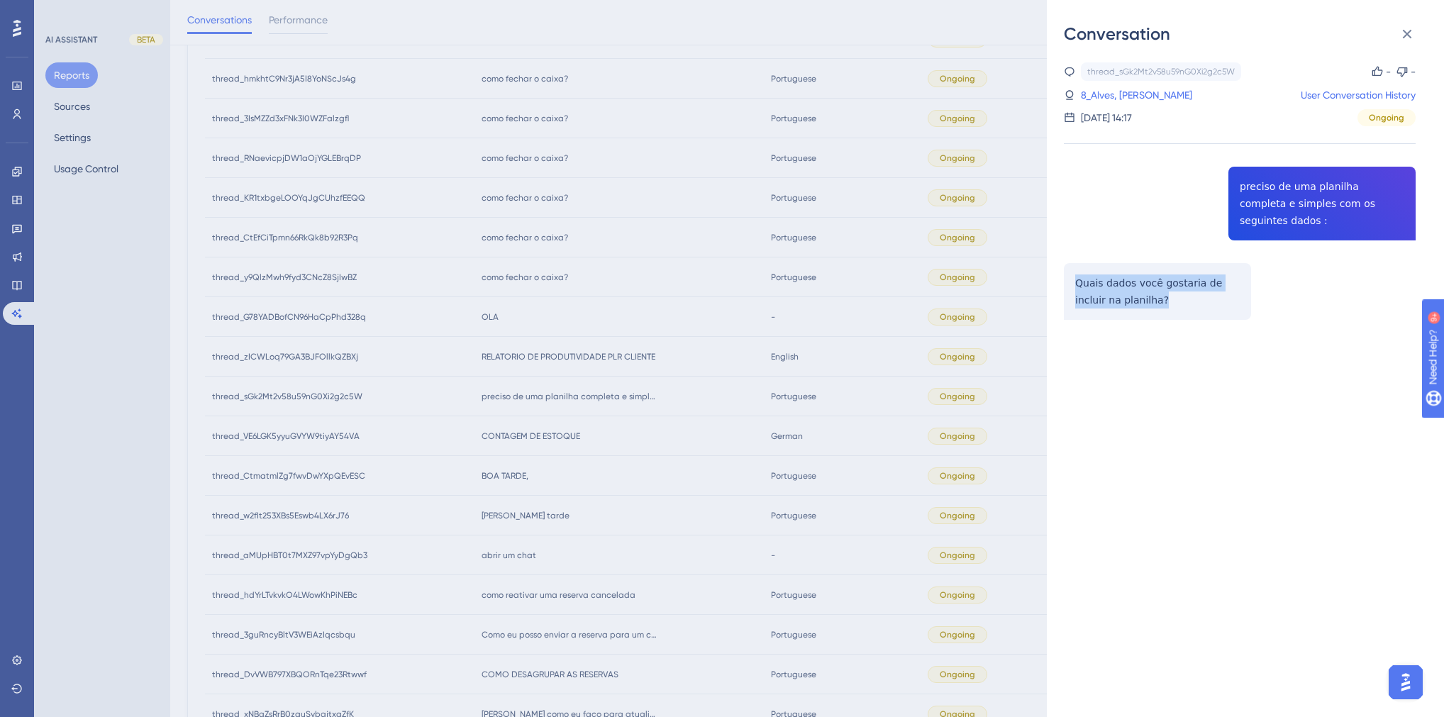
drag, startPoint x: 1128, startPoint y: 285, endPoint x: 1075, endPoint y: 270, distance: 55.4
click at [1075, 270] on div "thread_sGk2Mt2v58u59nG0Xi2g2c5W Copy - - 8_Alves, Marilia User Conversation His…" at bounding box center [1240, 227] width 352 height 330
drag, startPoint x: 585, startPoint y: 424, endPoint x: 579, endPoint y: 371, distance: 52.9
click at [585, 424] on div "Conversation thread_sGk2Mt2v58u59nG0Xi2g2c5W Copy - - 8_Alves, Marilia User Con…" at bounding box center [722, 358] width 1444 height 717
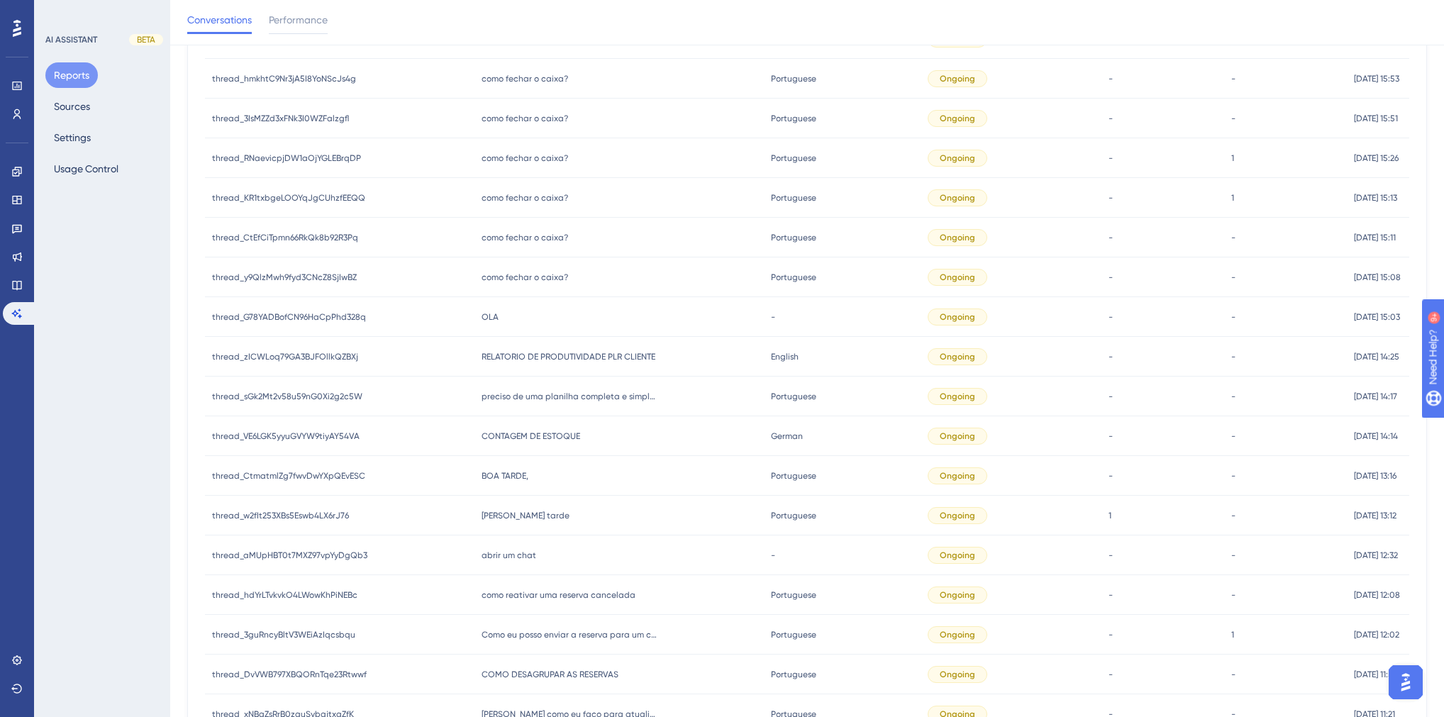
click at [570, 358] on span "RELATORIO DE PRODUTIVIDADE PLR CLIENTE" at bounding box center [569, 356] width 174 height 11
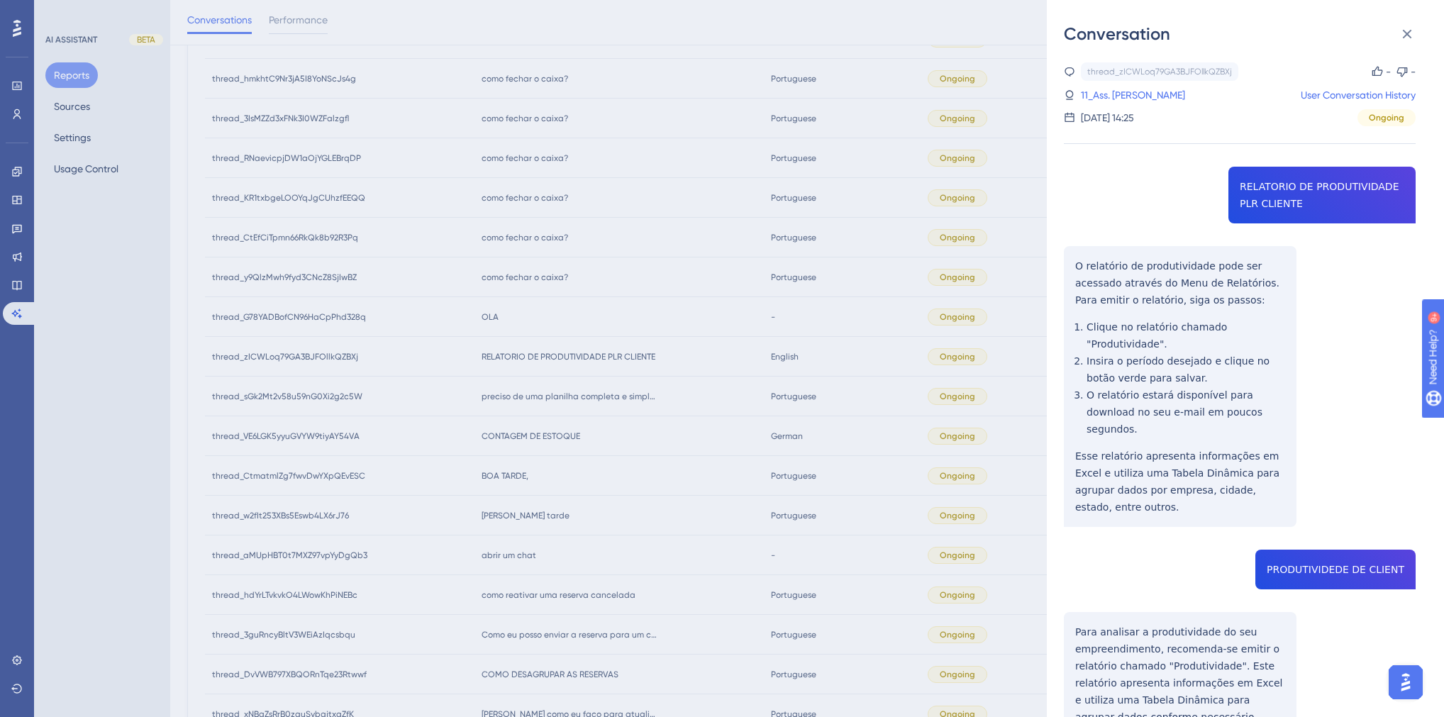
click at [1254, 184] on div "thread_zICWLoq79GA3BJFOllkQZBXj Copy - - 11_Ass. [PERSON_NAME] User Conversatio…" at bounding box center [1240, 530] width 352 height 937
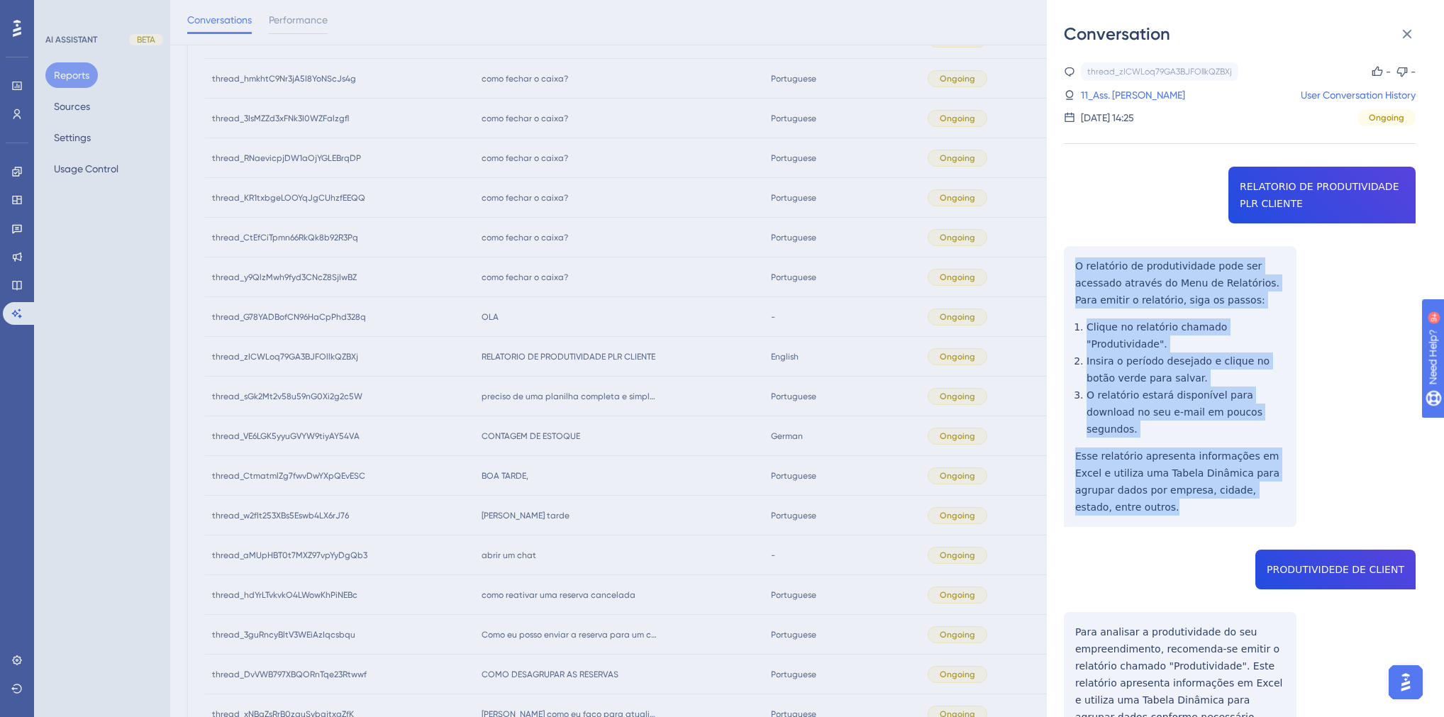
drag, startPoint x: 1117, startPoint y: 470, endPoint x: 1061, endPoint y: 250, distance: 227.5
click at [1061, 250] on div "Conversation thread_zICWLoq79GA3BJFOllkQZBXj Copy - - 11_Ass. [PERSON_NAME] Use…" at bounding box center [1245, 358] width 397 height 717
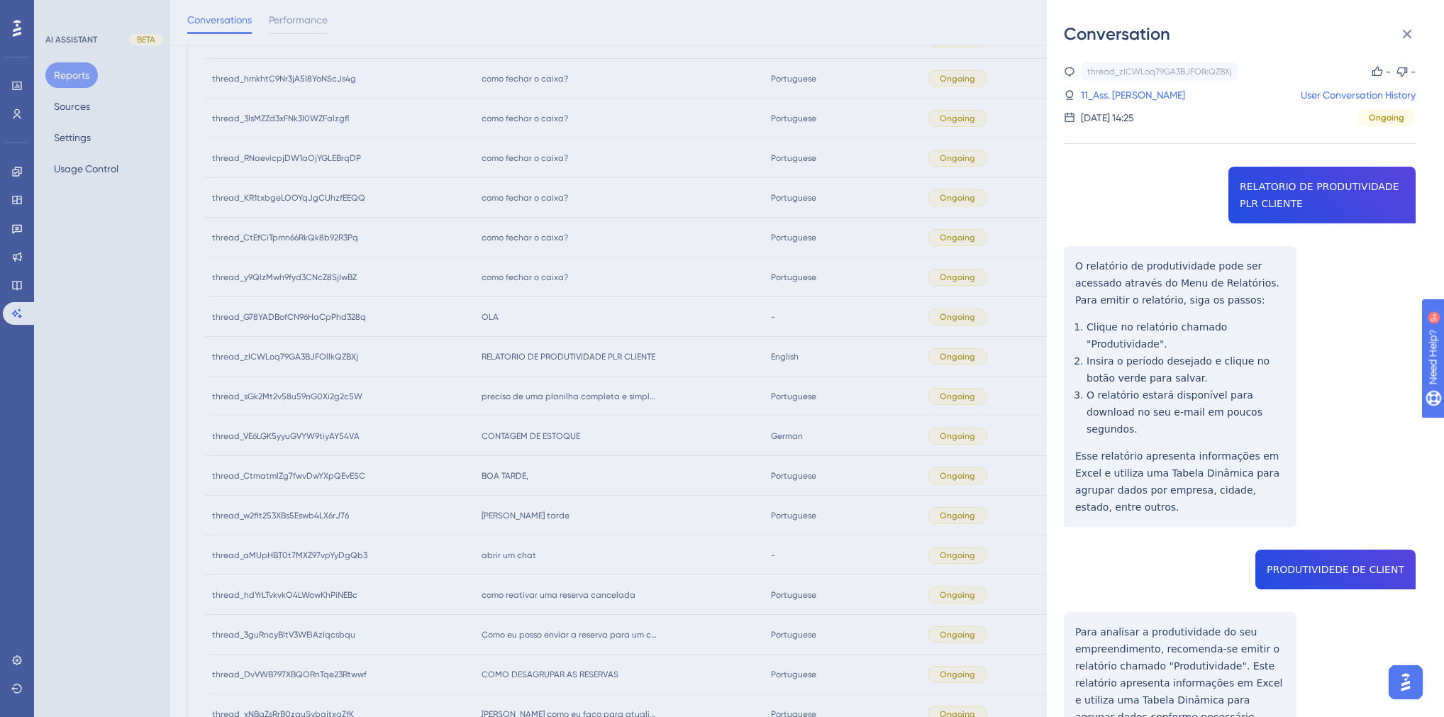
click at [1312, 538] on div "thread_zICWLoq79GA3BJFOllkQZBXj Copy - - 11_Ass. [PERSON_NAME] User Conversatio…" at bounding box center [1240, 530] width 352 height 937
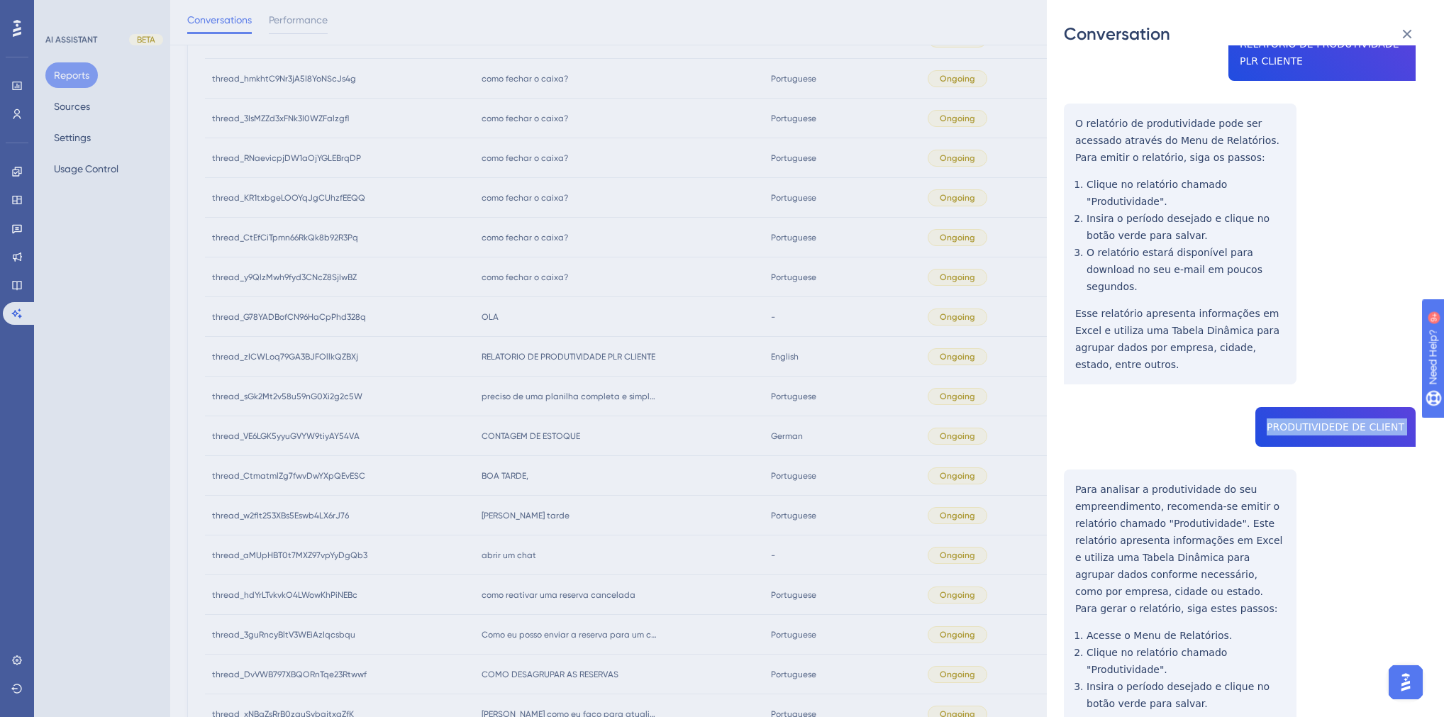
scroll to position [222, 0]
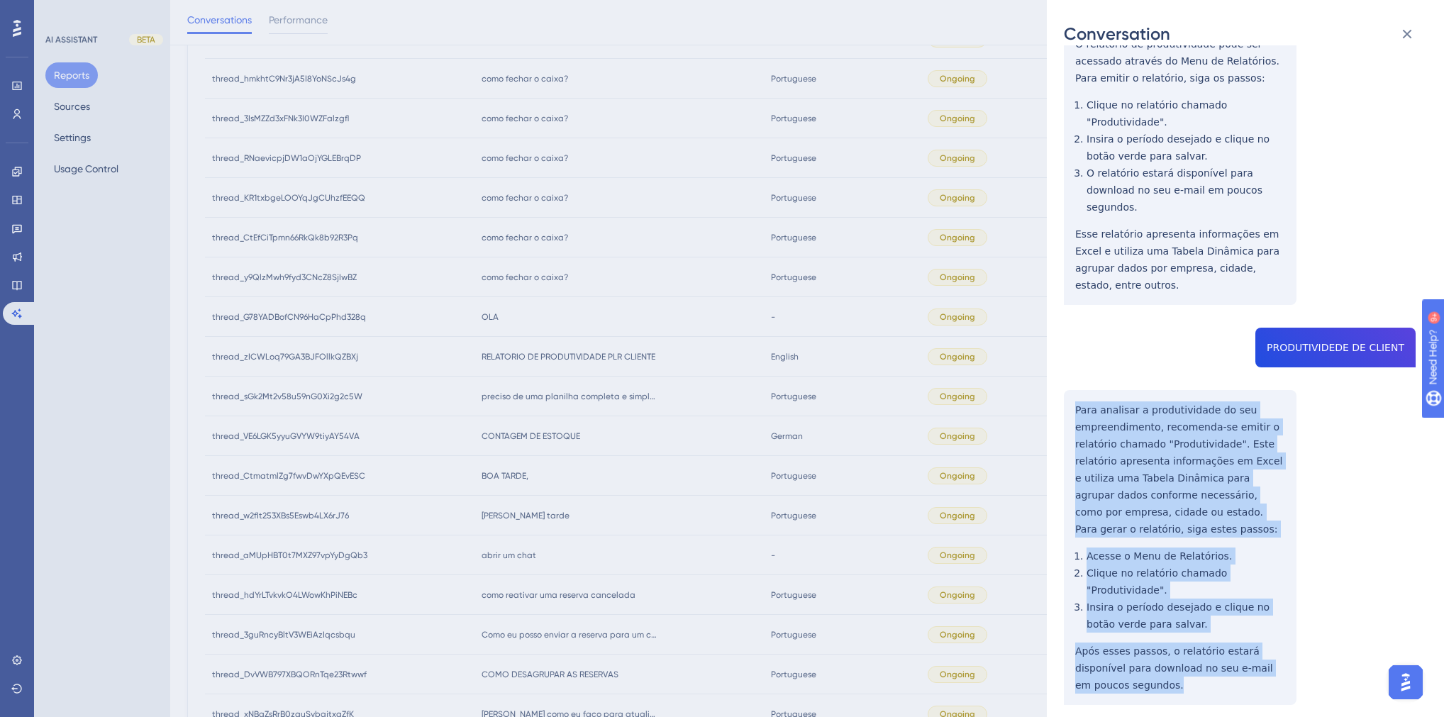
drag, startPoint x: 1122, startPoint y: 634, endPoint x: 1075, endPoint y: 369, distance: 269.5
click at [1075, 369] on div "thread_zICWLoq79GA3BJFOllkQZBXj Copy - - 11_Ass. [PERSON_NAME] User Conversatio…" at bounding box center [1240, 308] width 352 height 937
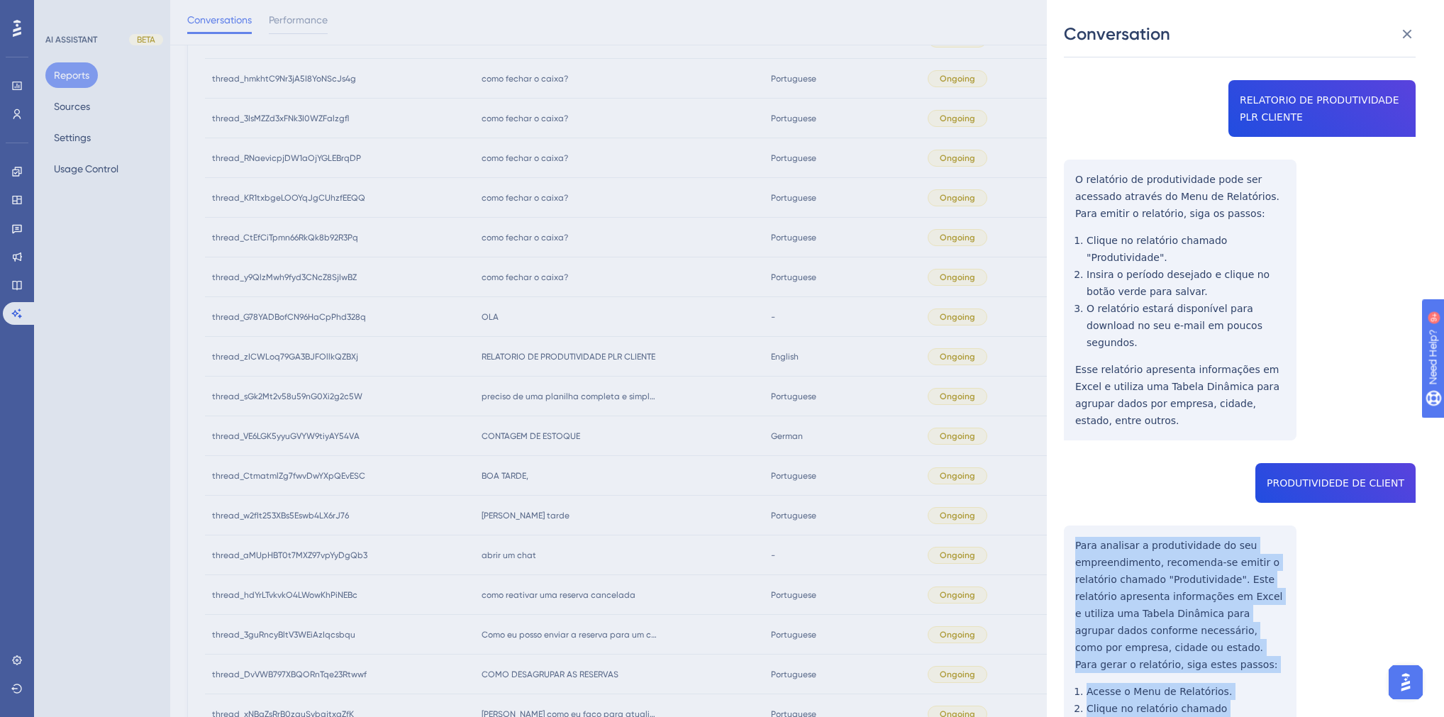
scroll to position [0, 0]
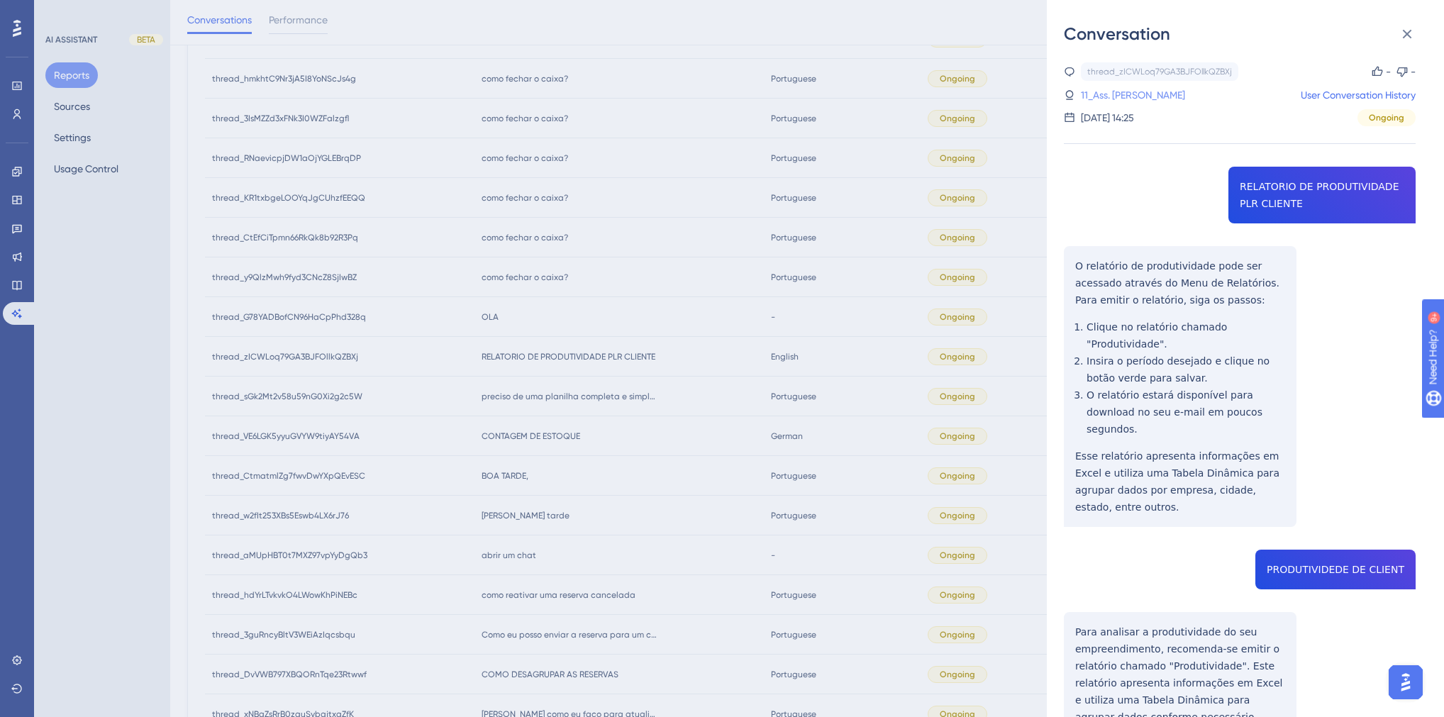
click at [1178, 94] on link "11_Ass. [PERSON_NAME]" at bounding box center [1133, 95] width 104 height 17
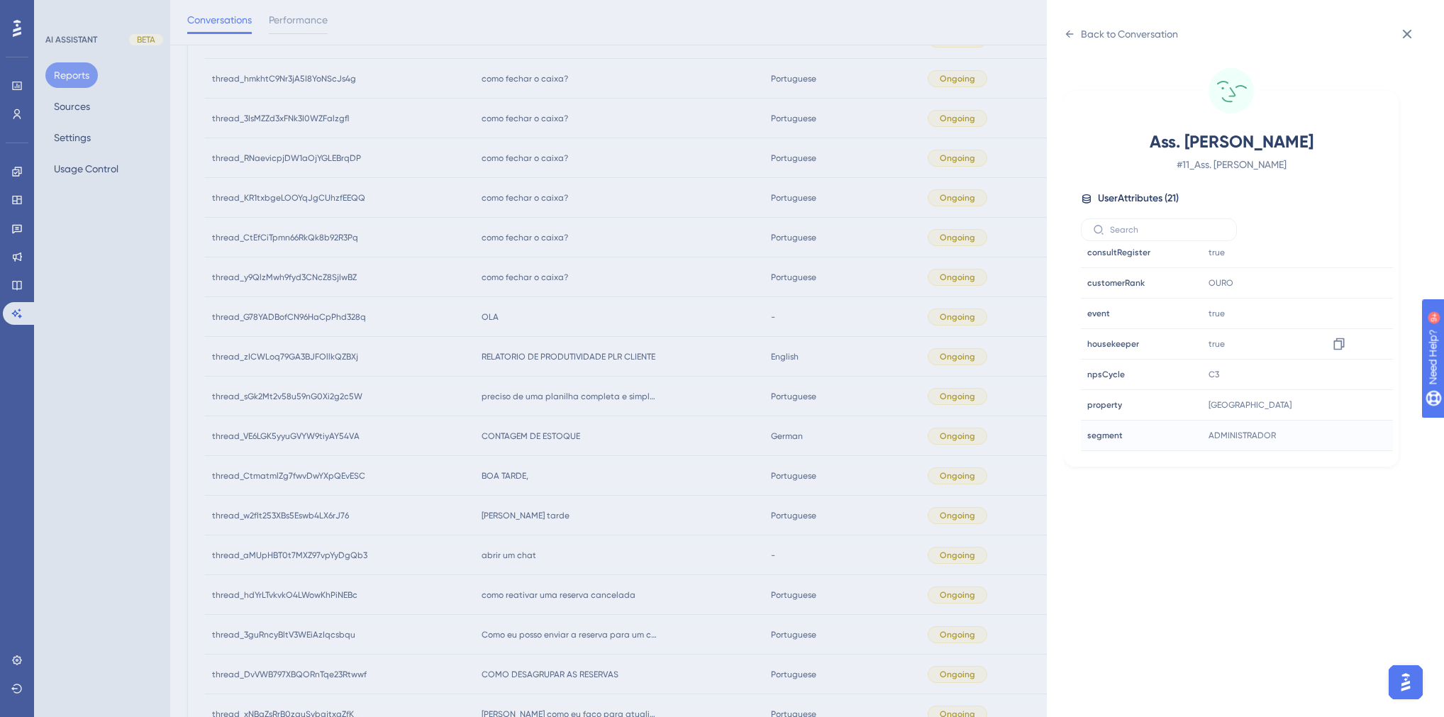
scroll to position [397, 0]
click at [621, 467] on div "Back to Conversation Ass. gerencia, [PERSON_NAME] # 11_Ass. gerencia, [PERSON_N…" at bounding box center [722, 358] width 1444 height 717
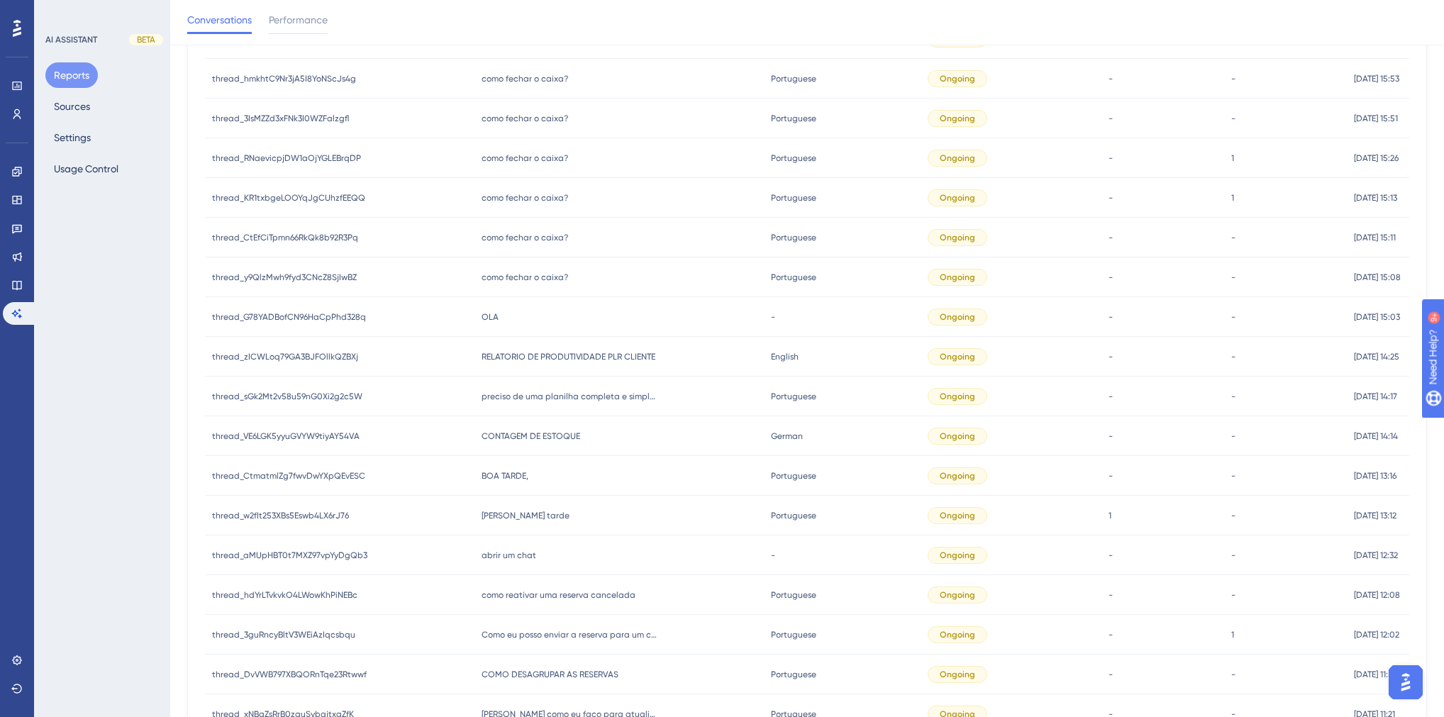
click at [484, 311] on span "OLA" at bounding box center [490, 316] width 17 height 11
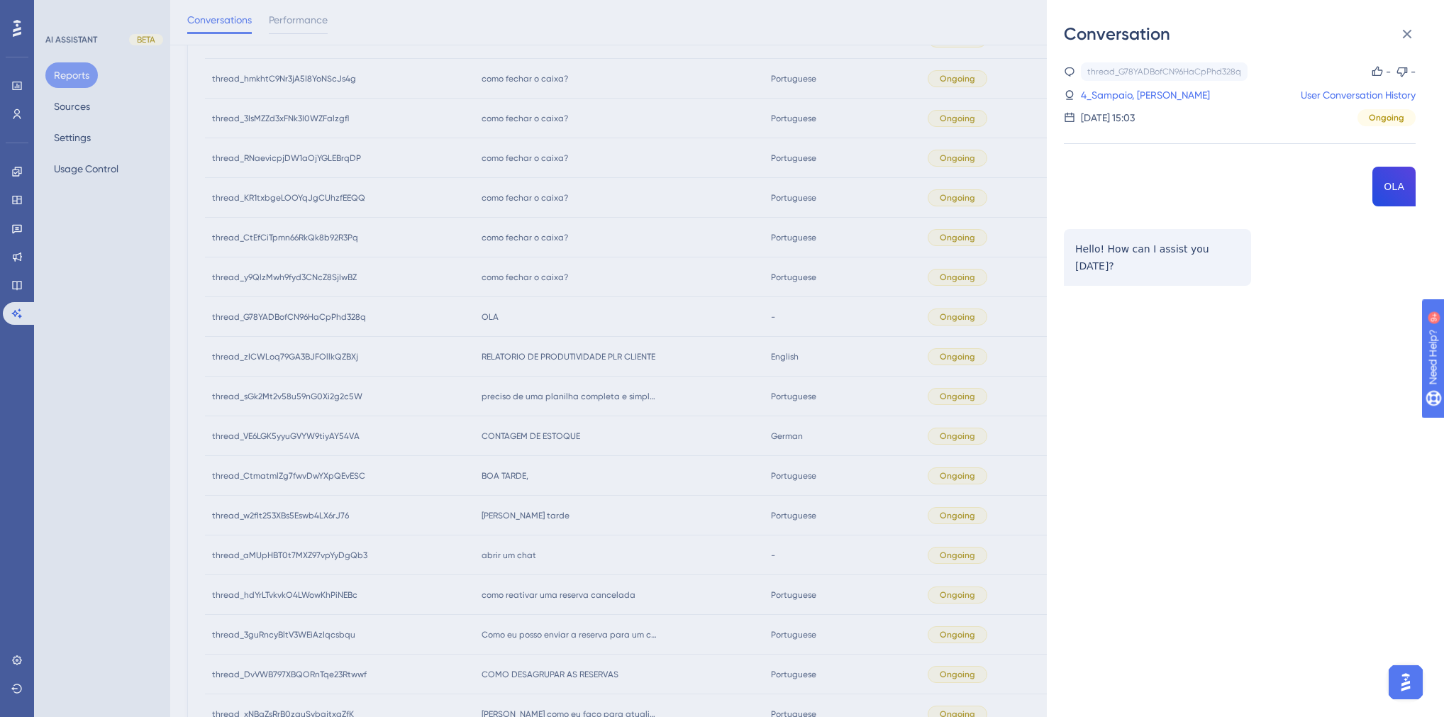
click at [527, 348] on div "Conversation thread_G78YADBofCN96HaCpPhd328q Copy - - 4_Sampaio, [PERSON_NAME] …" at bounding box center [722, 358] width 1444 height 717
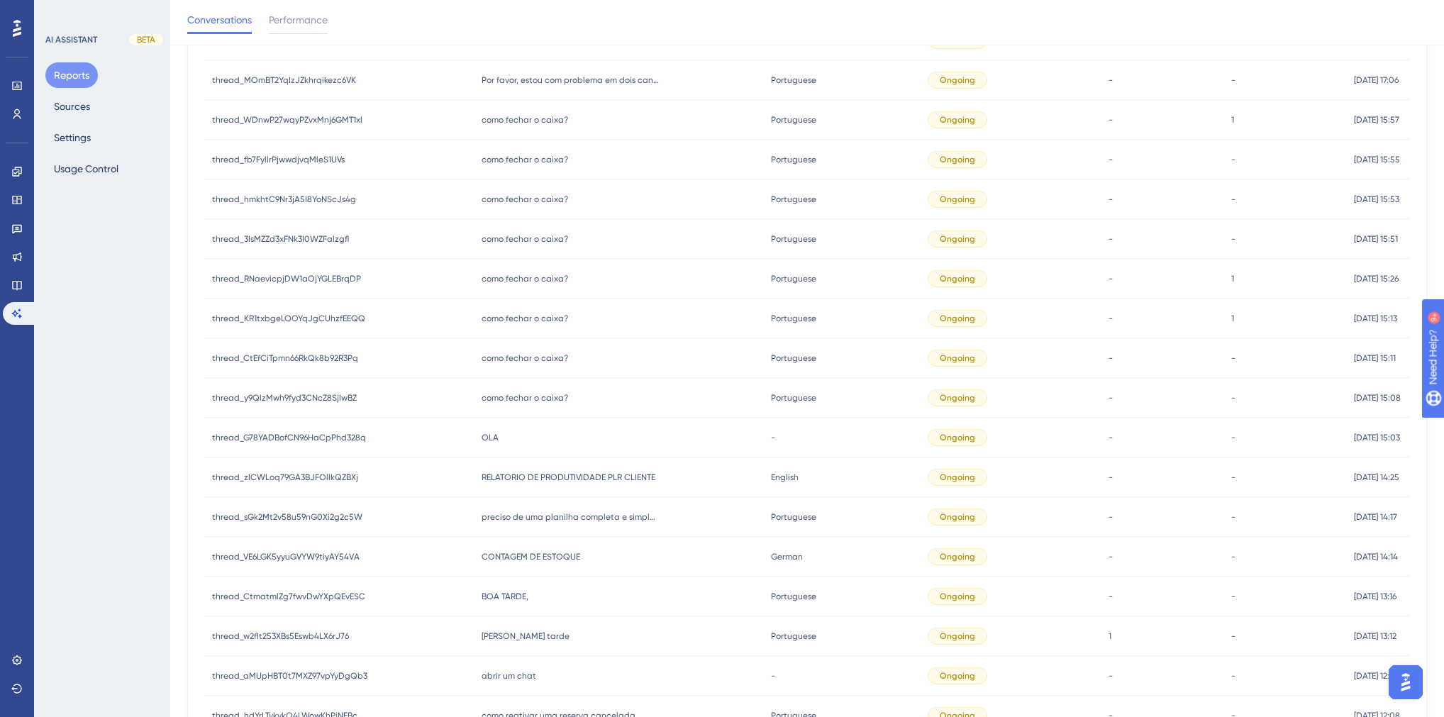
scroll to position [345, 0]
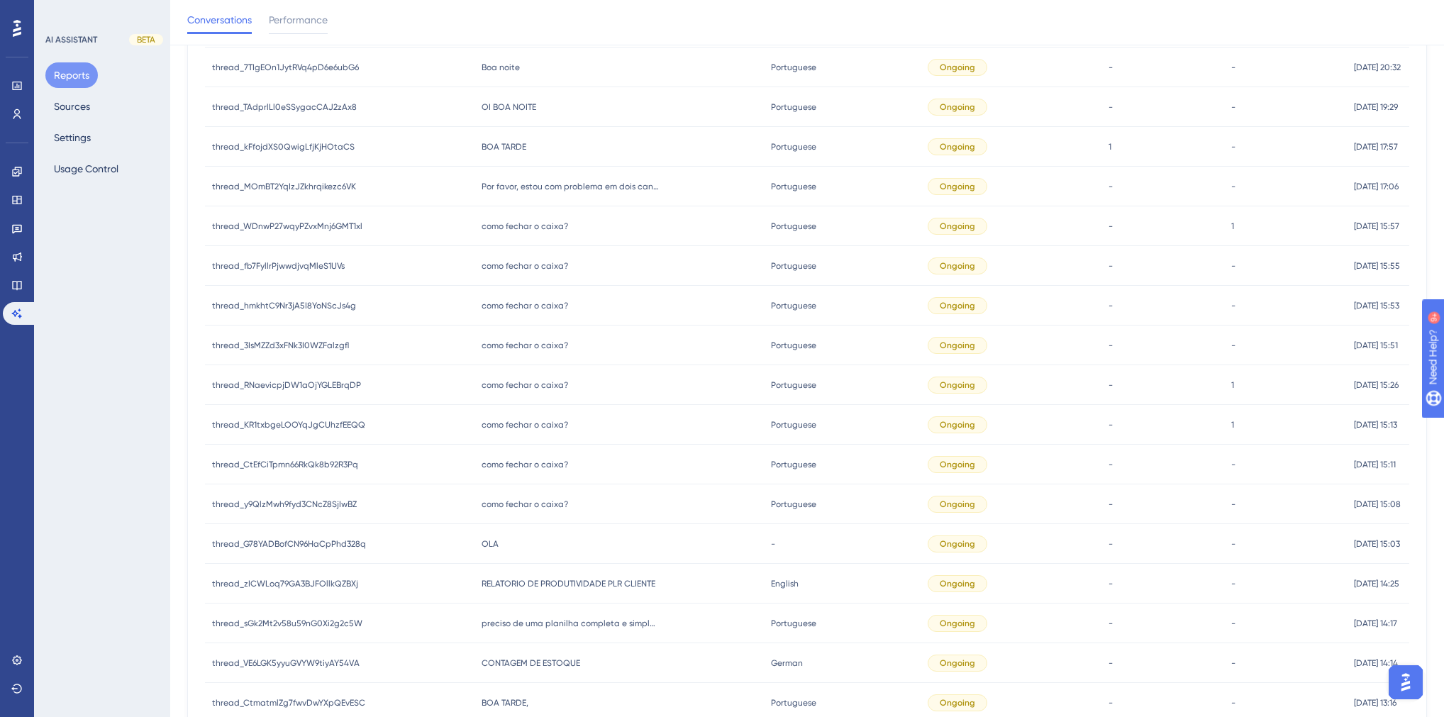
click at [538, 502] on span "como fechar o caixa?" at bounding box center [525, 504] width 87 height 11
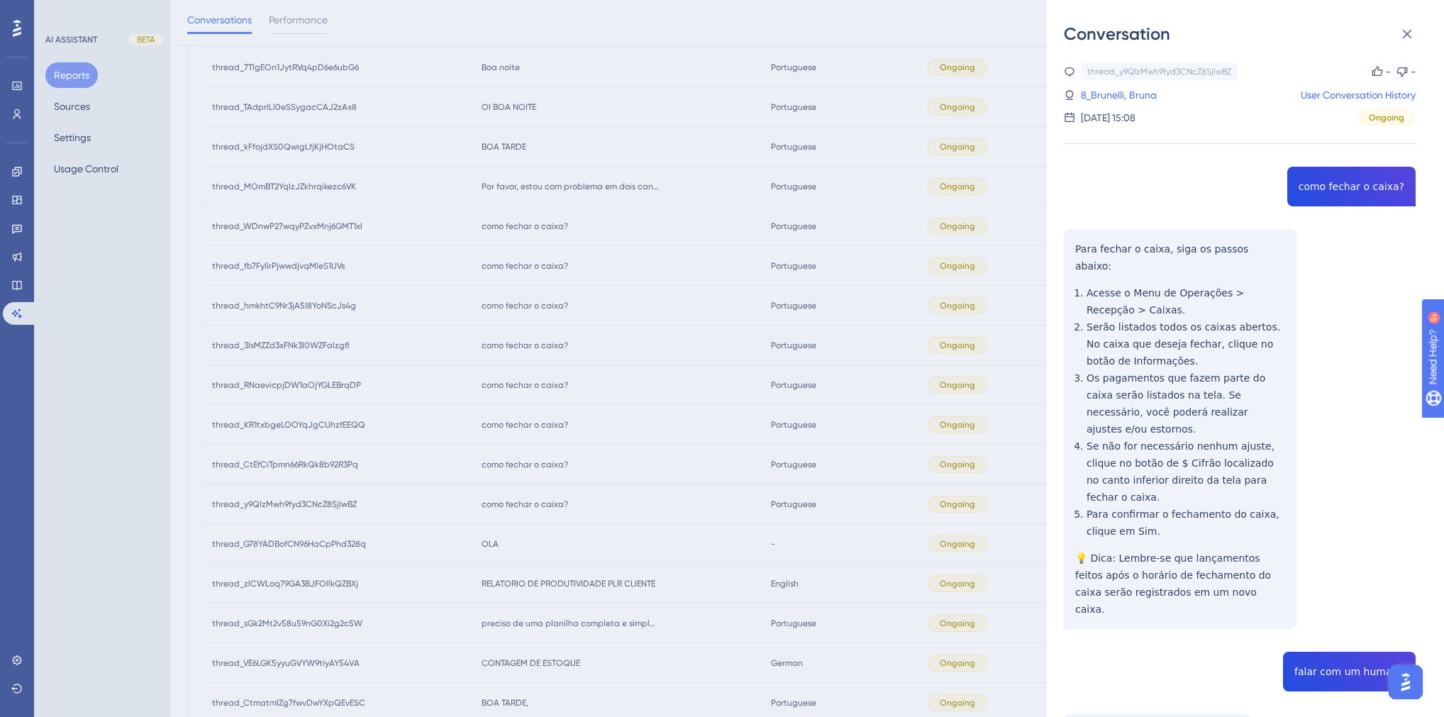
click at [530, 468] on div "Conversation thread_y9QlzMwh9fyd3CNcZ8SjIwBZ Copy - - 8_Brunelli, Bruna User Co…" at bounding box center [722, 358] width 1444 height 717
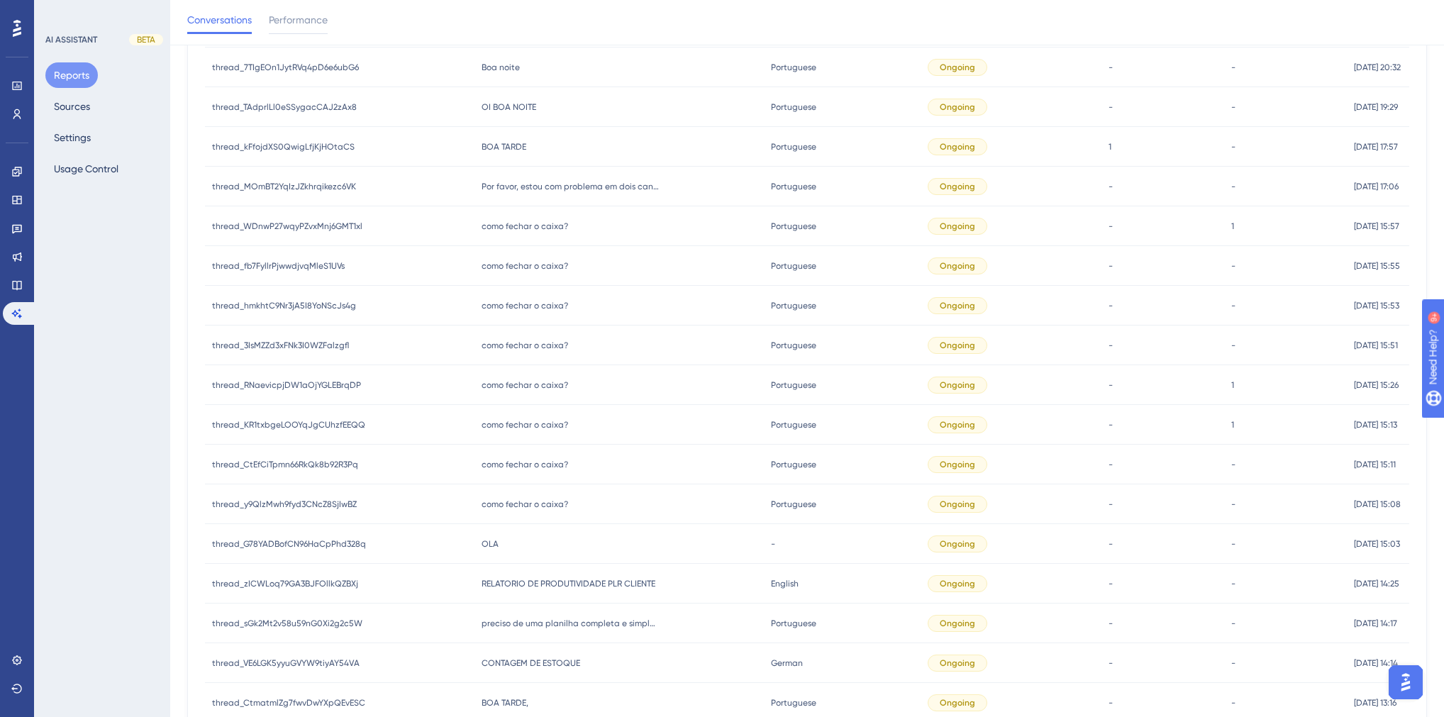
click at [519, 465] on span "como fechar o caixa?" at bounding box center [525, 464] width 87 height 11
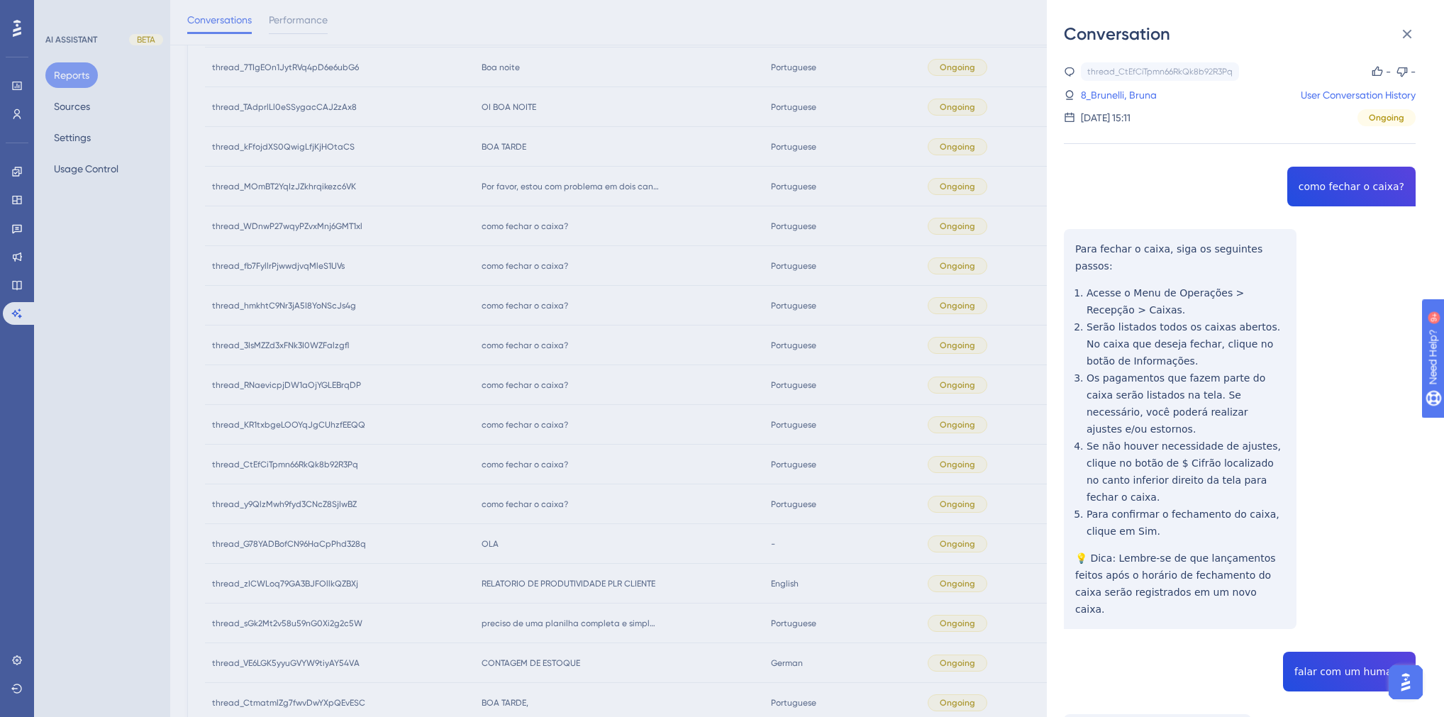
click at [519, 444] on div "Conversation thread_CtEfCiTpmn66RkQk8b92R3Pq Copy - - 8_Brunelli, Bruna User Co…" at bounding box center [722, 358] width 1444 height 717
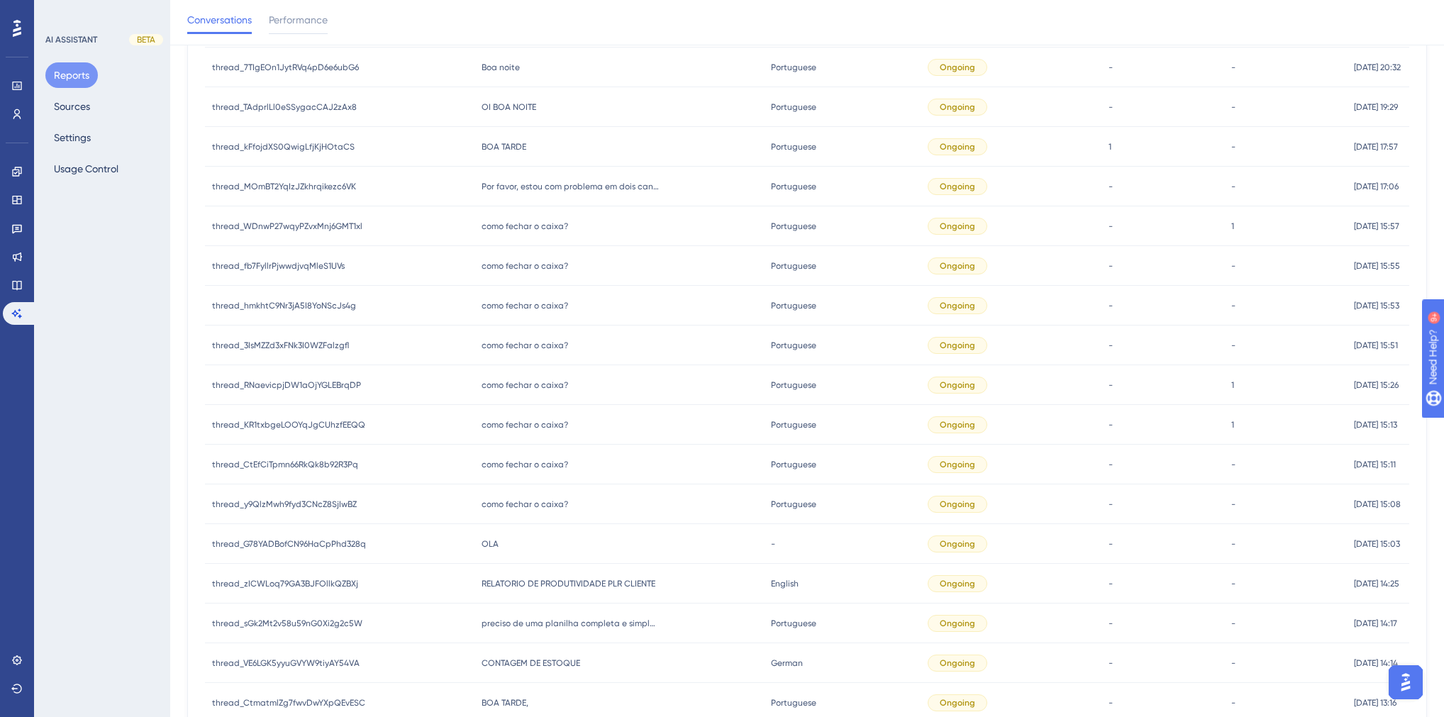
click at [519, 421] on span "como fechar o caixa?" at bounding box center [525, 424] width 87 height 11
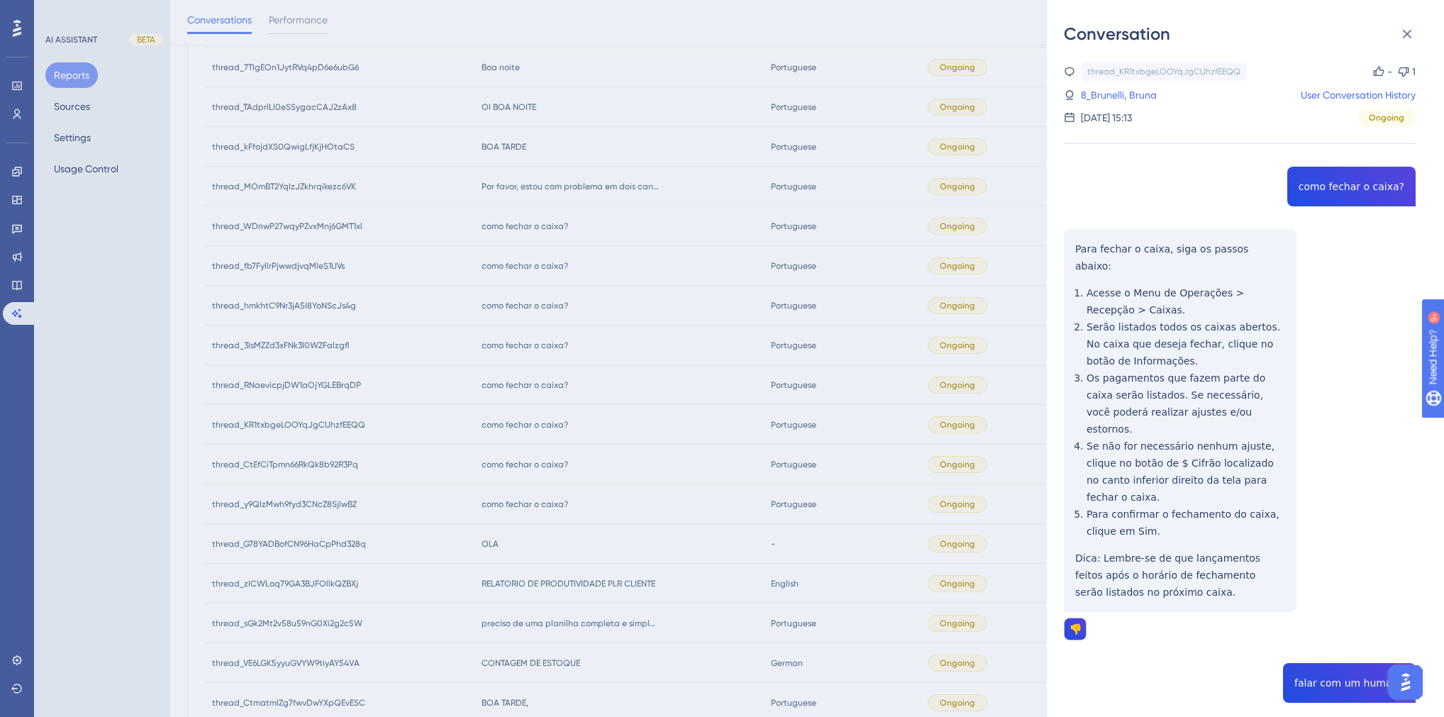
click at [521, 420] on div "Conversation thread_KR1txbgeLOOYqJgCUhzfEEQQ Copy - 1 8_Brunelli, Bruna User Co…" at bounding box center [722, 358] width 1444 height 717
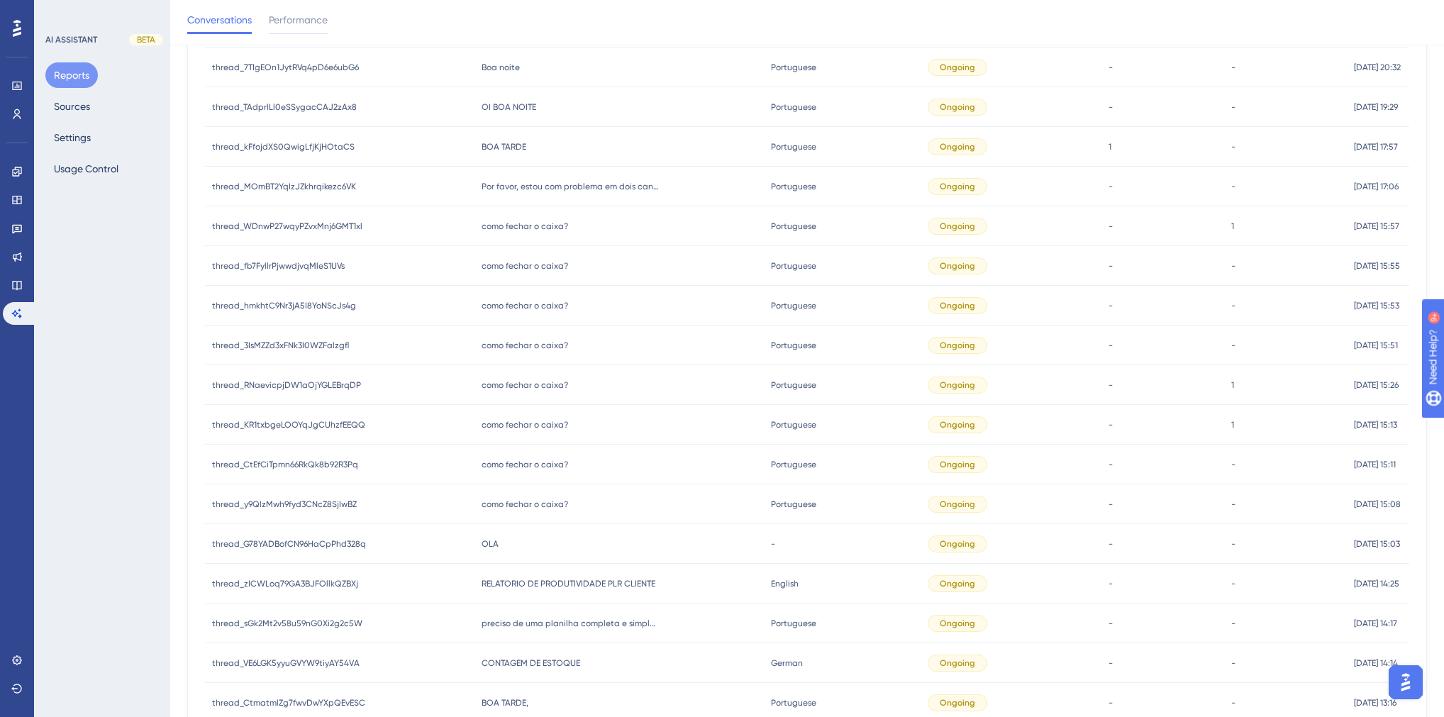
click at [522, 383] on span "como fechar o caixa?" at bounding box center [525, 385] width 87 height 11
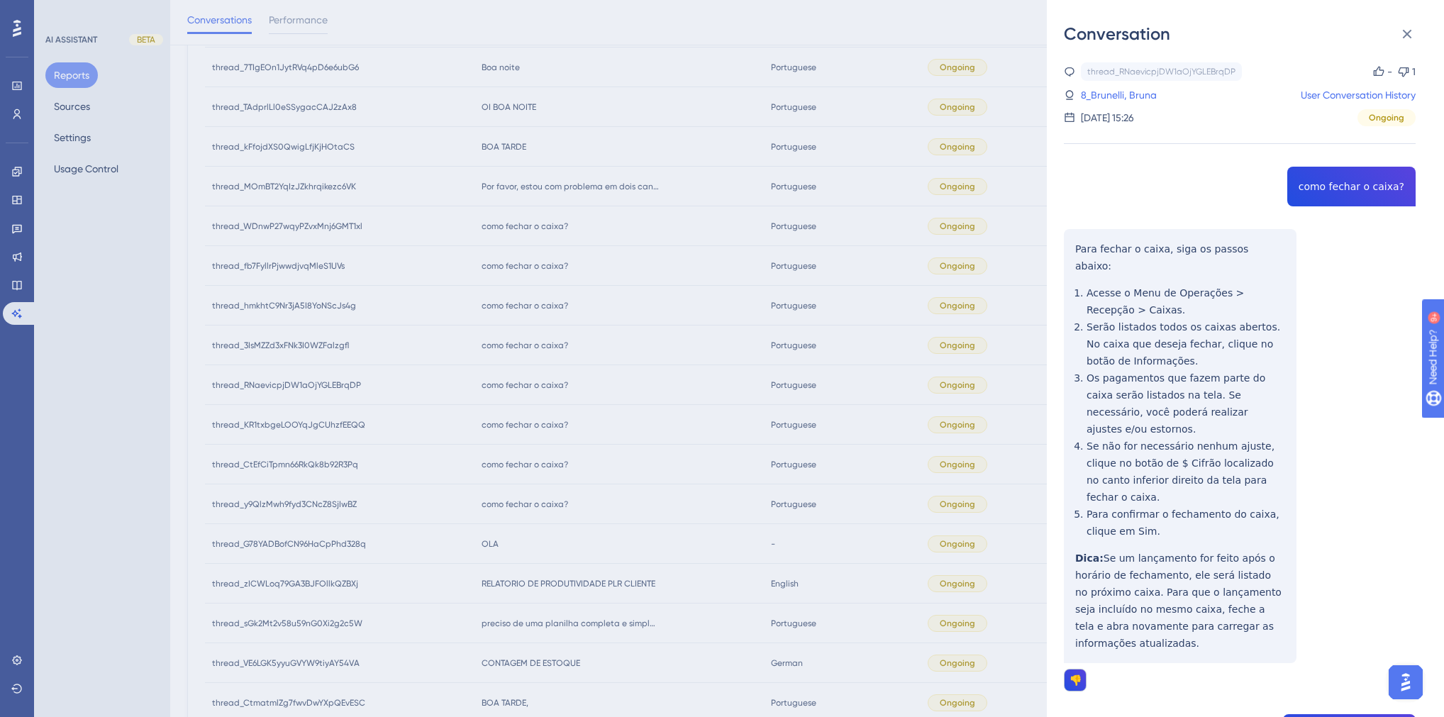
click at [522, 383] on div "Conversation thread_RNaevicpjDW1aOjYGLEBrqDP Copy - 1 8_Brunelli, Bruna User Co…" at bounding box center [722, 358] width 1444 height 717
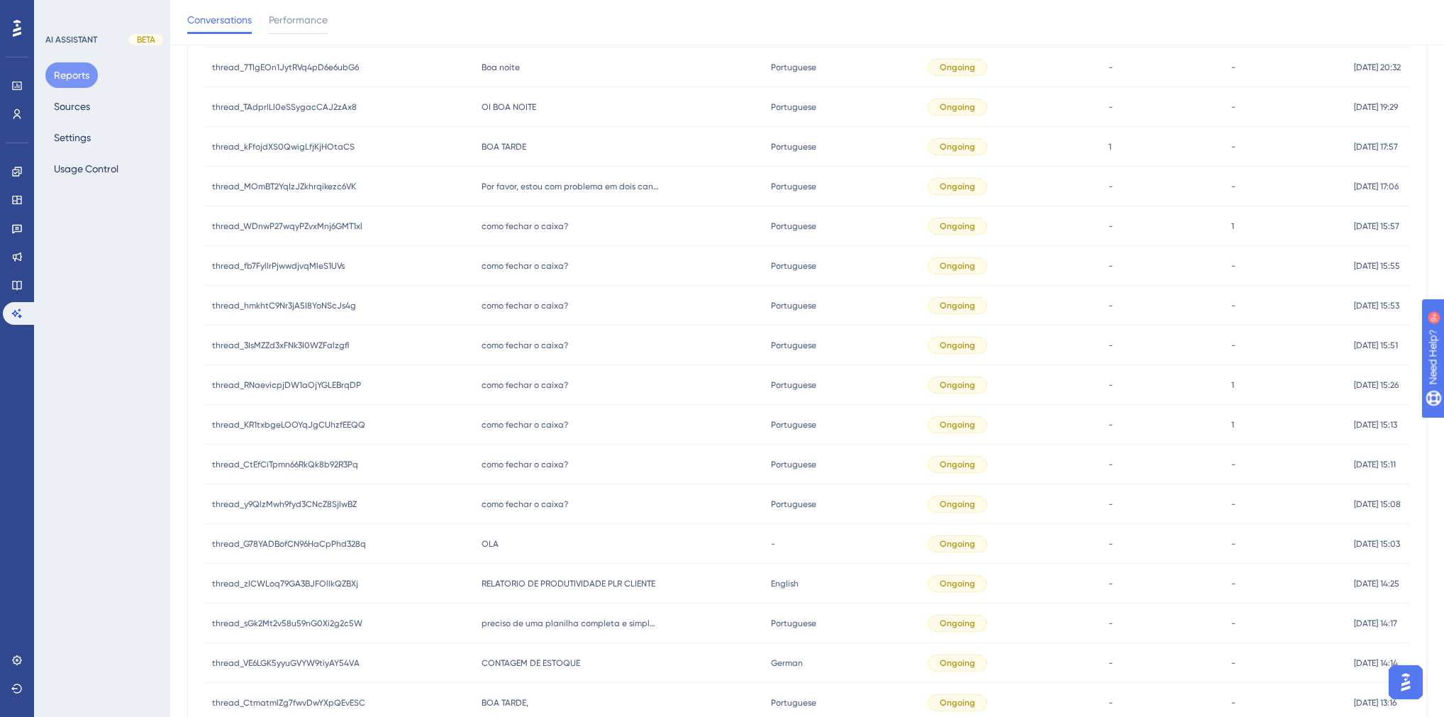
click at [516, 349] on span "como fechar o caixa?" at bounding box center [525, 345] width 87 height 11
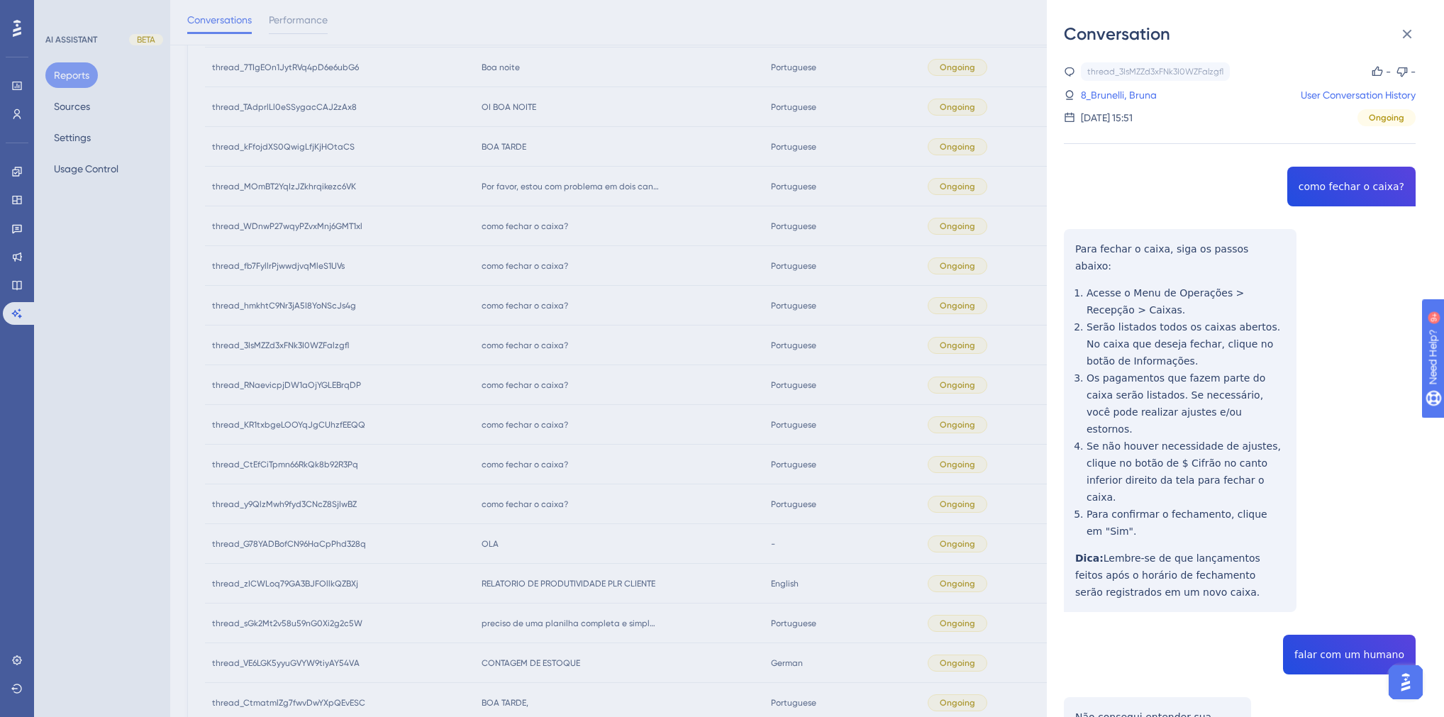
click at [513, 347] on div "Conversation thread_3IsMZZd3xFNk3I0WZFalzgfl Copy - - 8_Brunelli, Bruna User Co…" at bounding box center [722, 358] width 1444 height 717
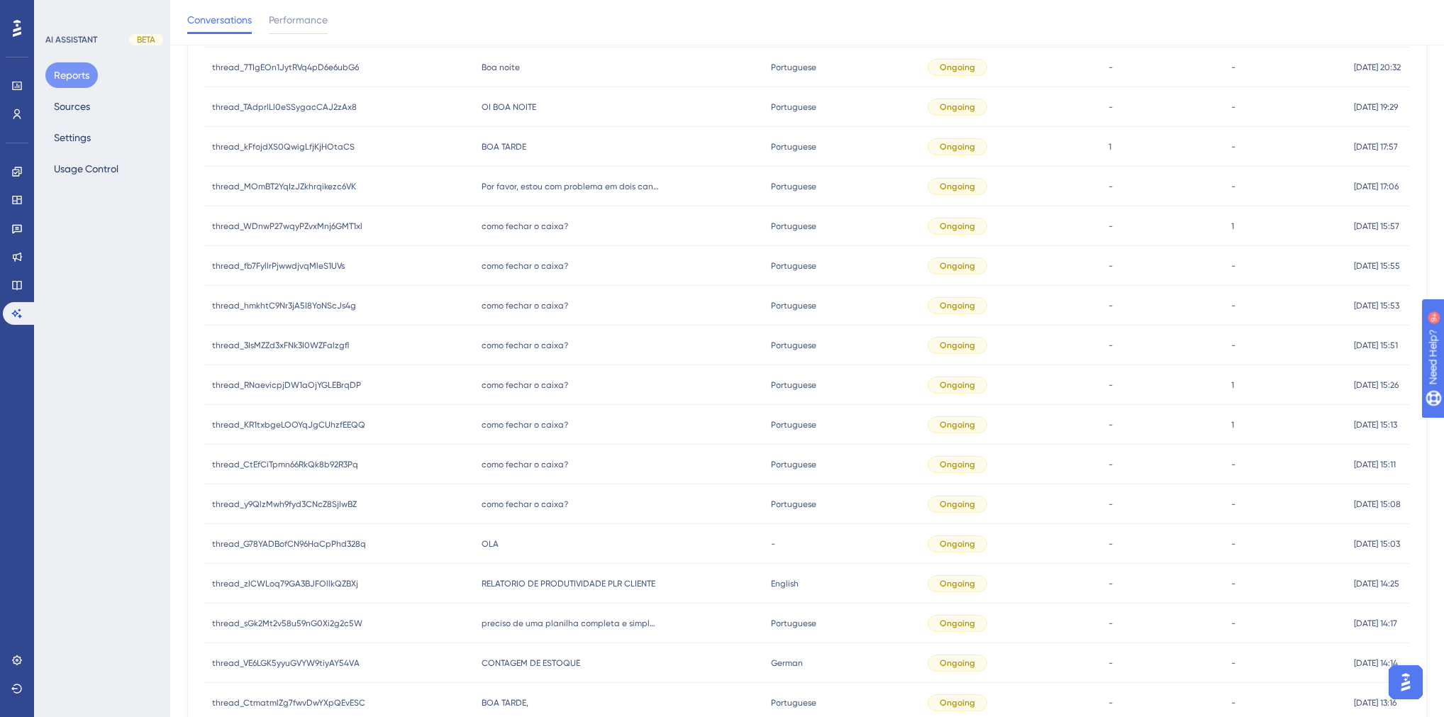
click at [514, 301] on span "como fechar o caixa?" at bounding box center [525, 305] width 87 height 11
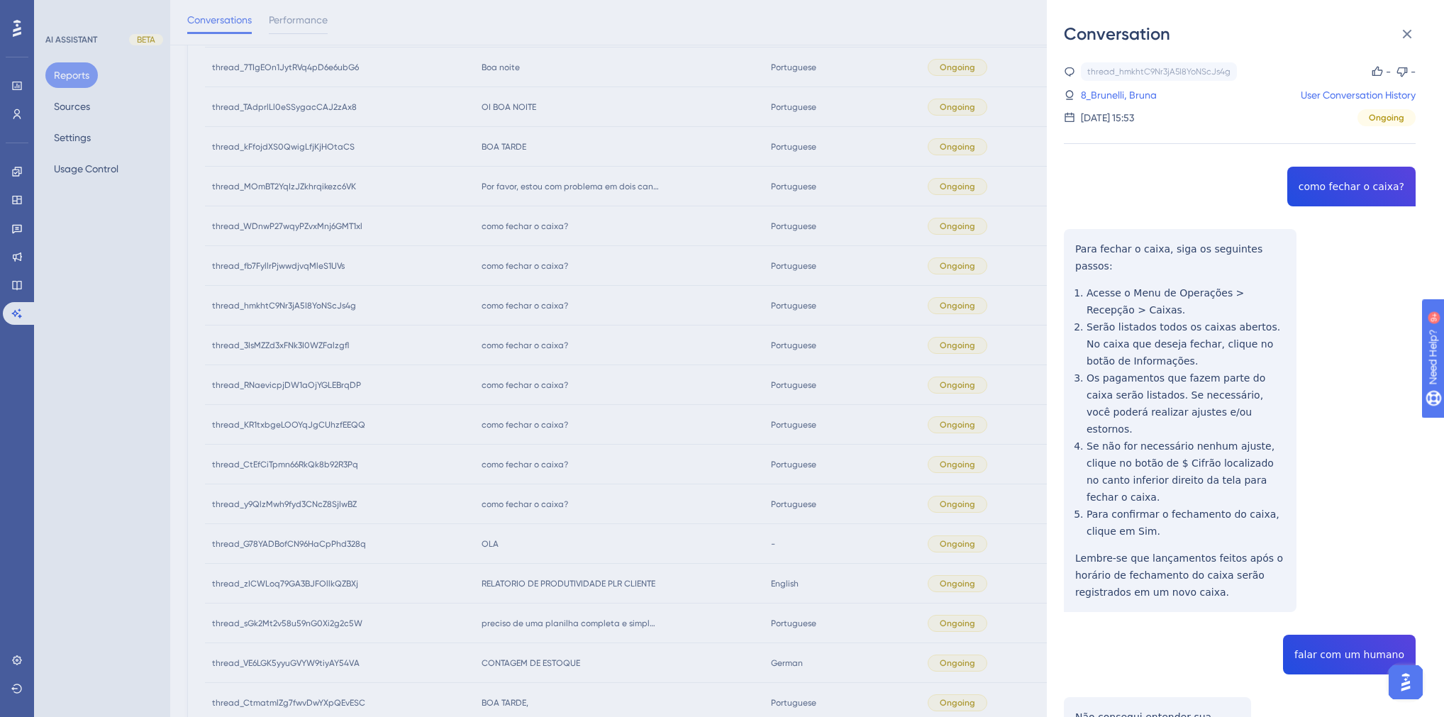
click at [514, 301] on div "Conversation thread_hmkhtC9Nr3jA5I8YoNScJs4g Copy - - 8_Brunelli, Bruna User Co…" at bounding box center [722, 358] width 1444 height 717
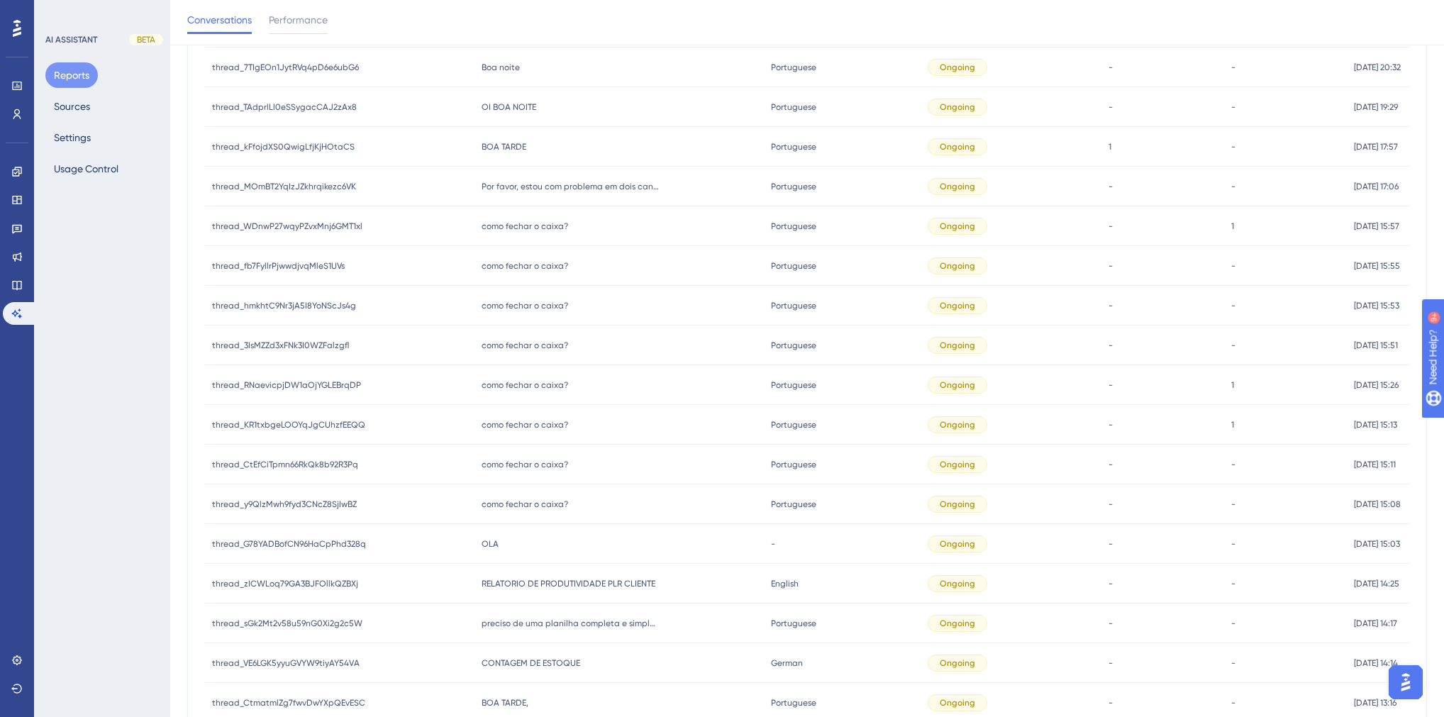
click at [511, 261] on span "como fechar o caixa?" at bounding box center [525, 265] width 87 height 11
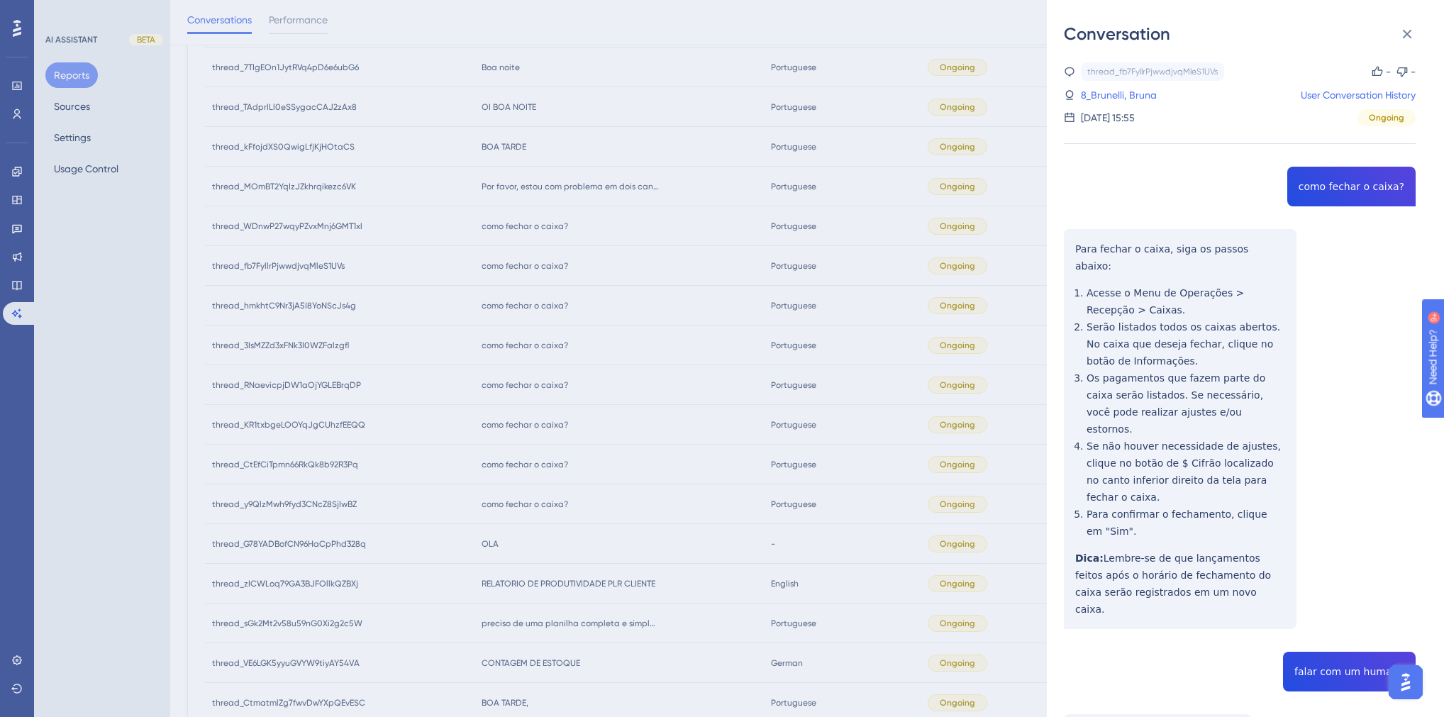
click at [511, 261] on div "Conversation thread_fb7FyllrPjwwdjvqMleS1UVs Copy - - 8_Brunelli, Bruna User Co…" at bounding box center [722, 358] width 1444 height 717
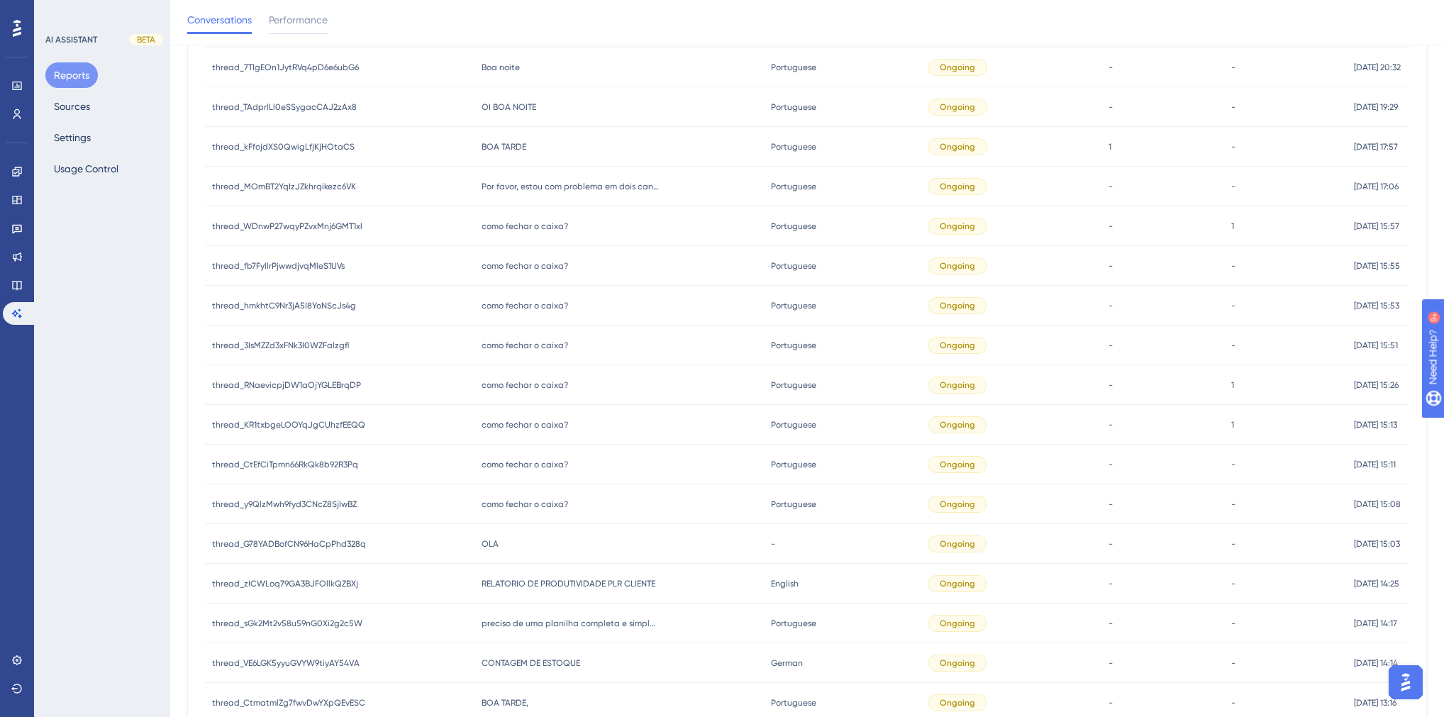
click at [506, 234] on div "como fechar o caixa? como fechar o caixa?" at bounding box center [619, 226] width 289 height 40
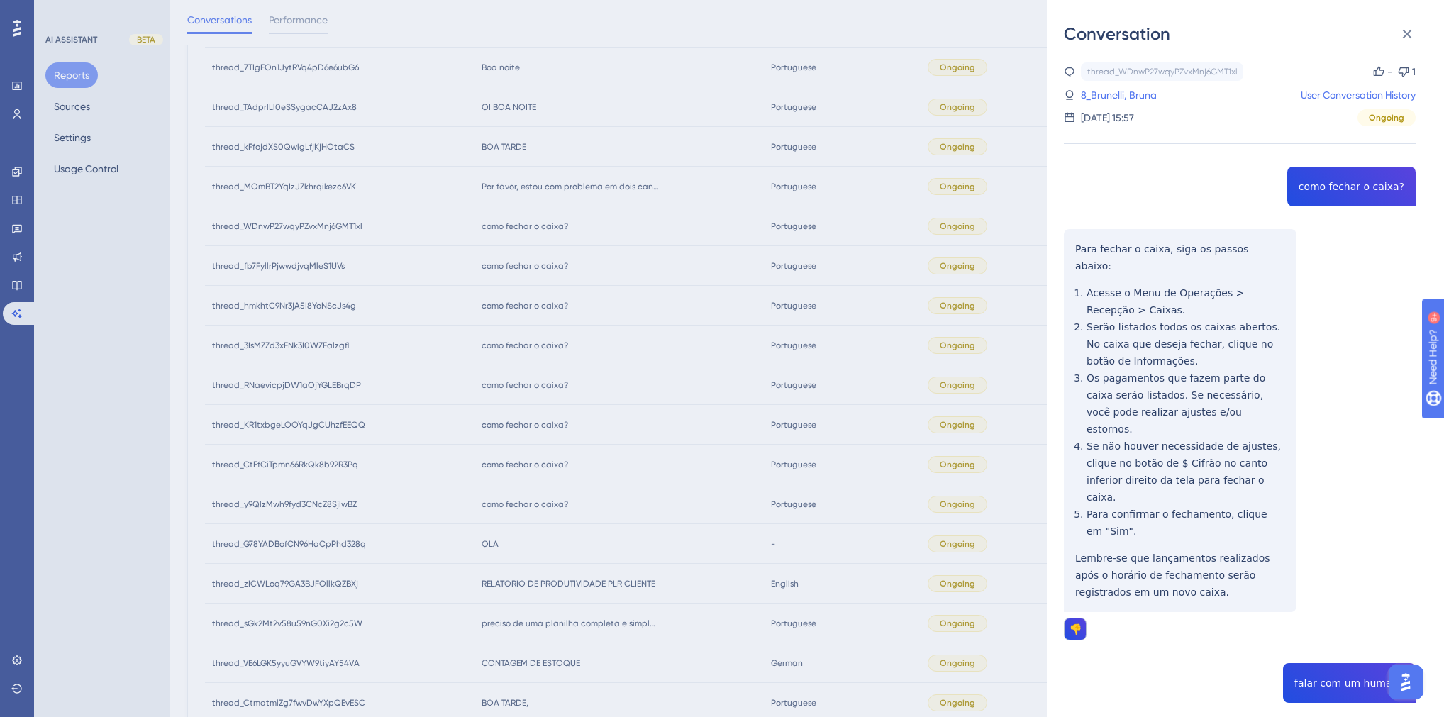
click at [499, 228] on div "Conversation thread_WDnwP27wqyPZvxMnj6GMT1xl Copy - 1 8_Brunelli, Bruna User Co…" at bounding box center [722, 358] width 1444 height 717
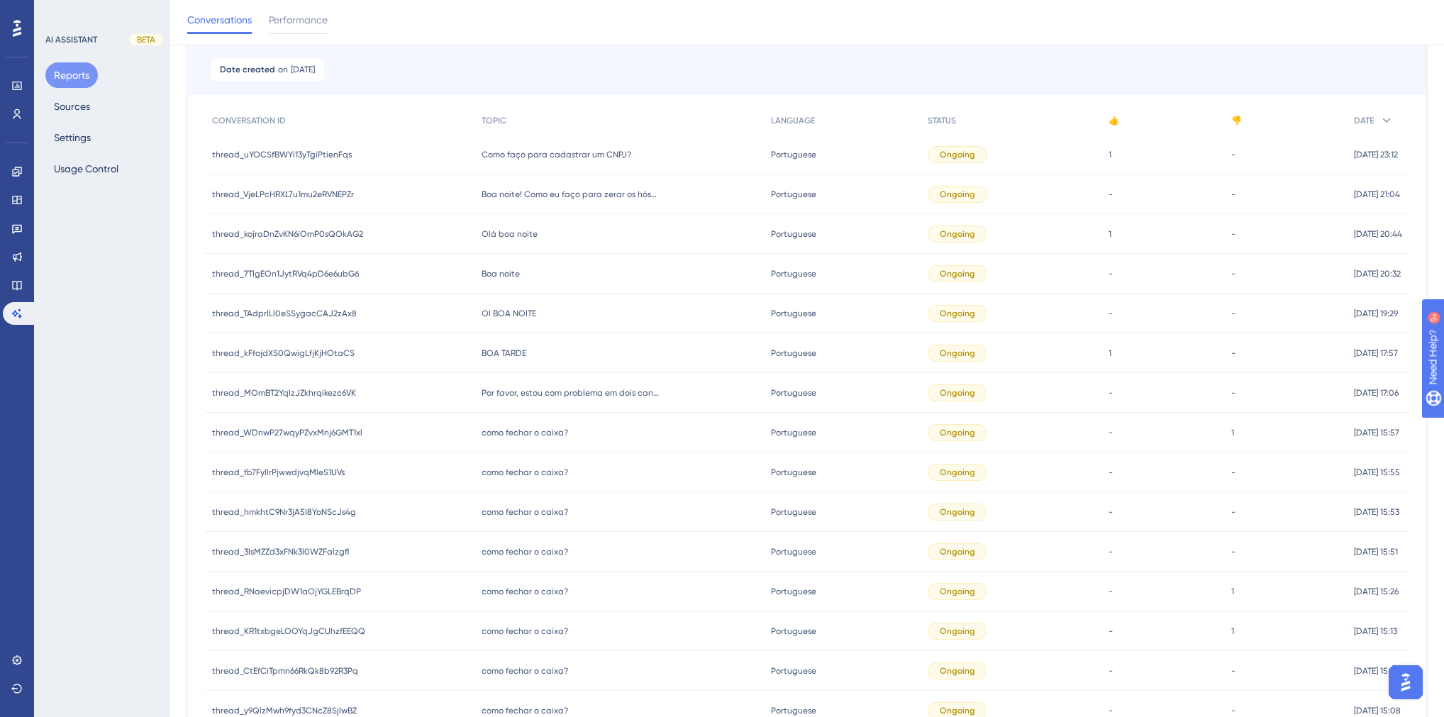
scroll to position [118, 0]
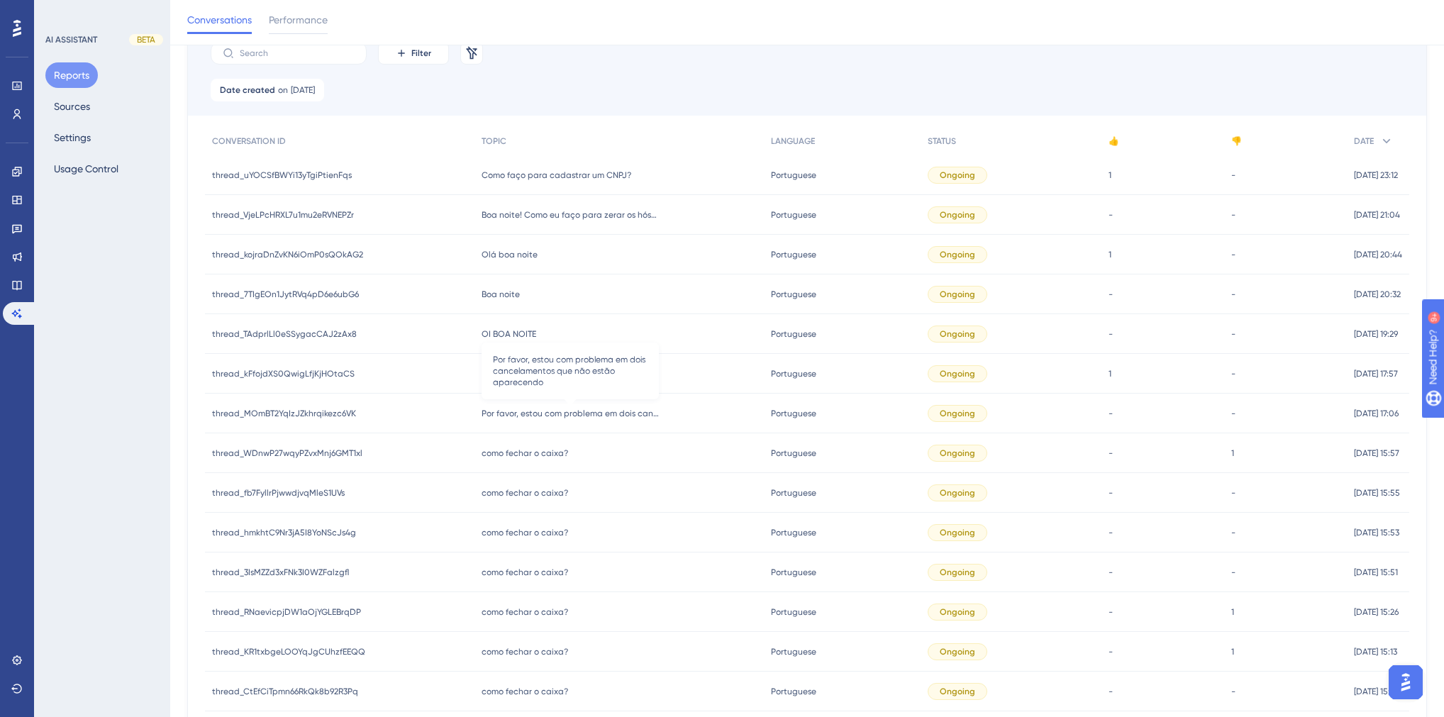
click at [565, 411] on span "Por favor, estou com problema em dois cancelamentos que não estão aparecendo" at bounding box center [570, 413] width 177 height 11
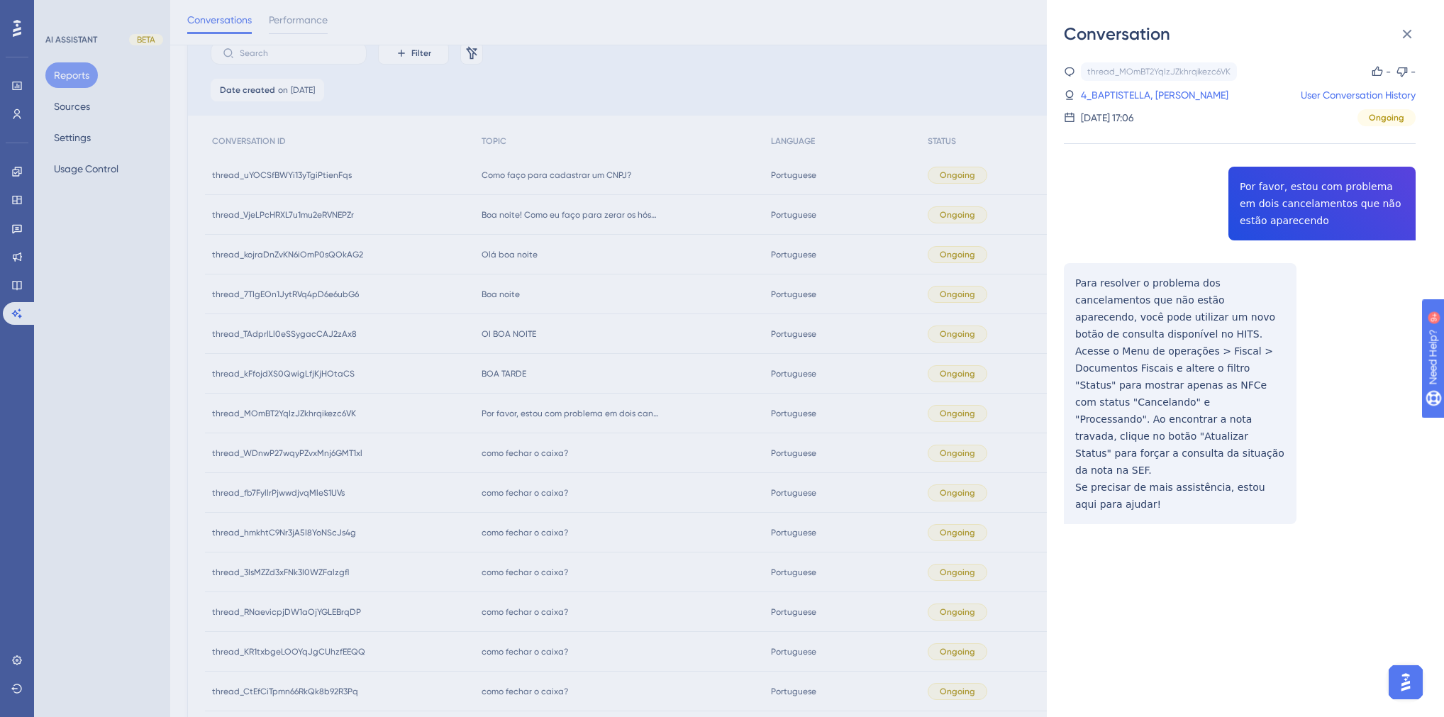
click at [1245, 205] on div "thread_MOmBT2YqIzJZkhrqikezc6VK Copy - - 4_BAPTISTELLA, [PERSON_NAME] User Conv…" at bounding box center [1240, 329] width 352 height 534
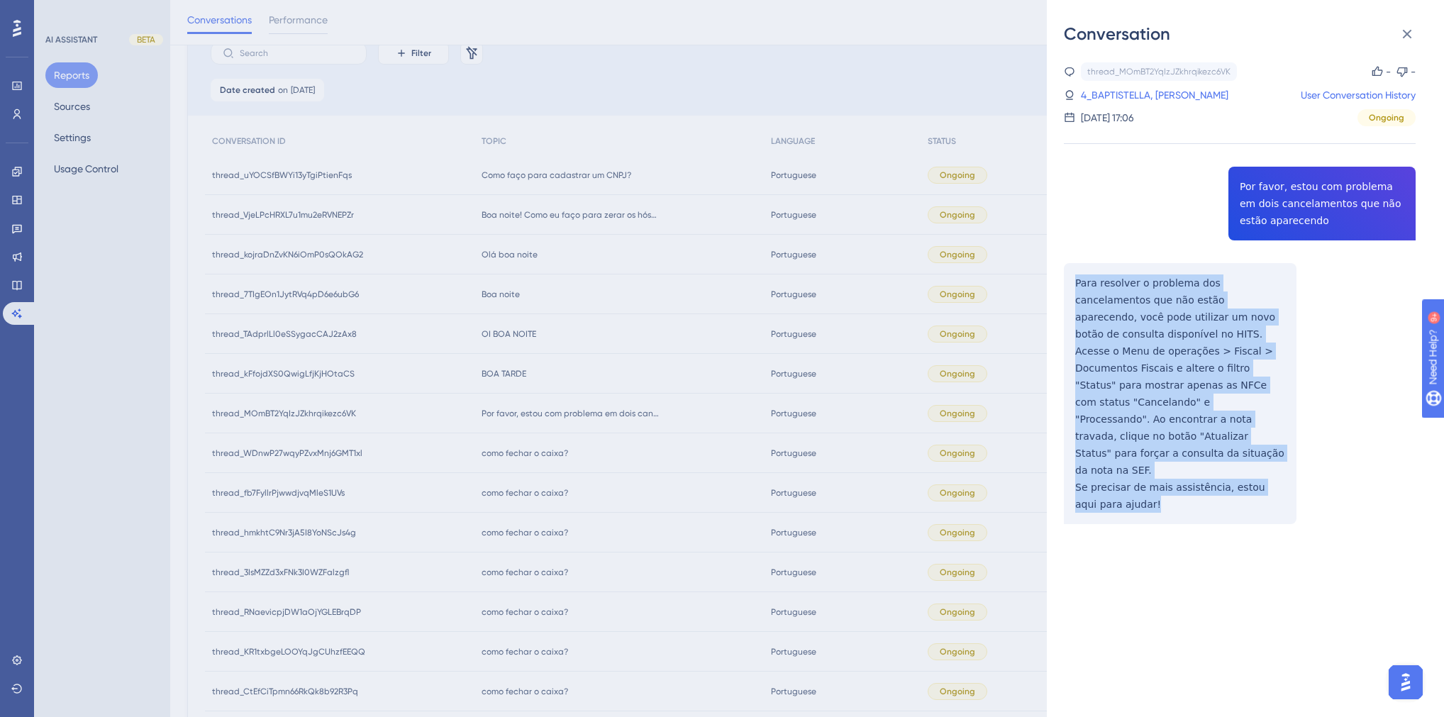
drag, startPoint x: 1112, startPoint y: 470, endPoint x: 1076, endPoint y: 282, distance: 192.0
click at [1076, 282] on div "thread_MOmBT2YqIzJZkhrqikezc6VK Copy - - 4_BAPTISTELLA, [PERSON_NAME] User Conv…" at bounding box center [1240, 329] width 352 height 534
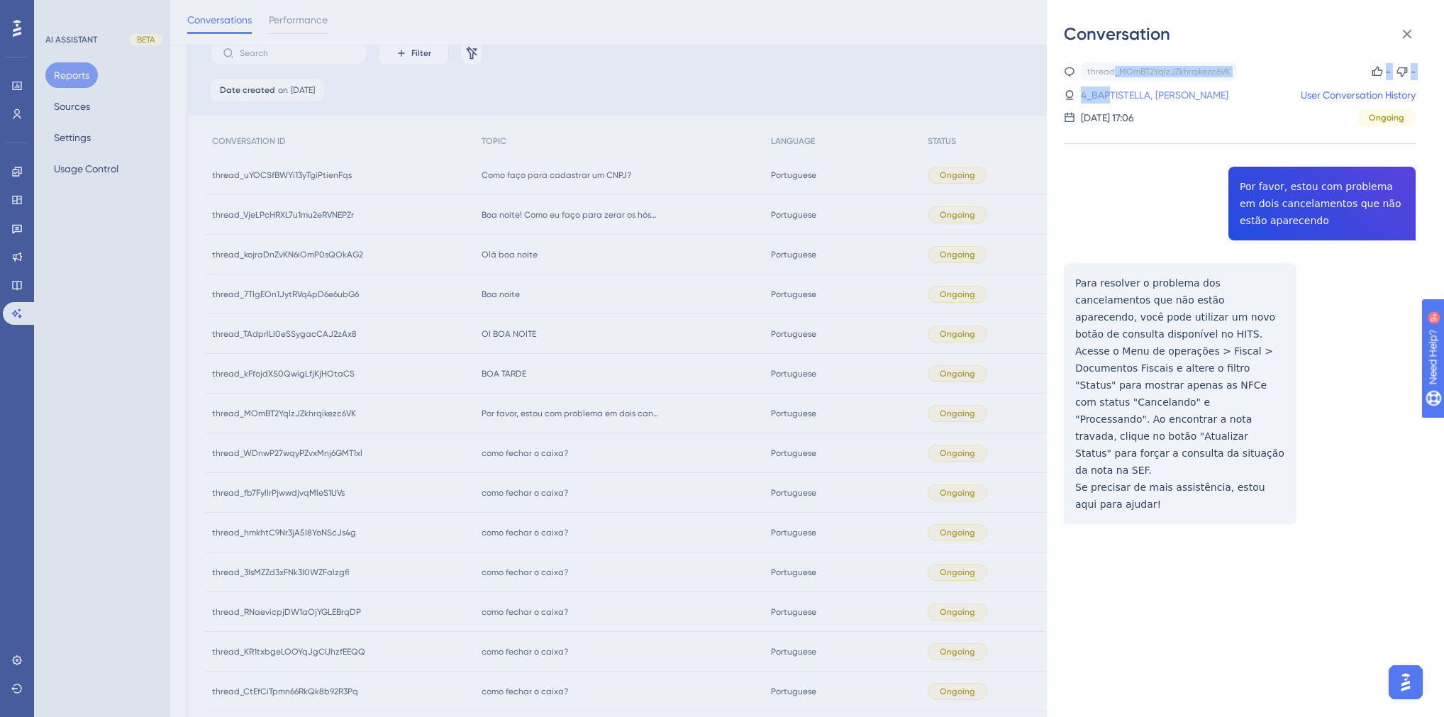
click at [1110, 91] on div "thread_MOmBT2YqIzJZkhrqikezc6VK Copy - - 4_BAPTISTELLA, [PERSON_NAME] User Conv…" at bounding box center [1240, 94] width 352 height 64
click at [1110, 91] on link "4_BAPTISTELLA, [PERSON_NAME]" at bounding box center [1155, 95] width 148 height 17
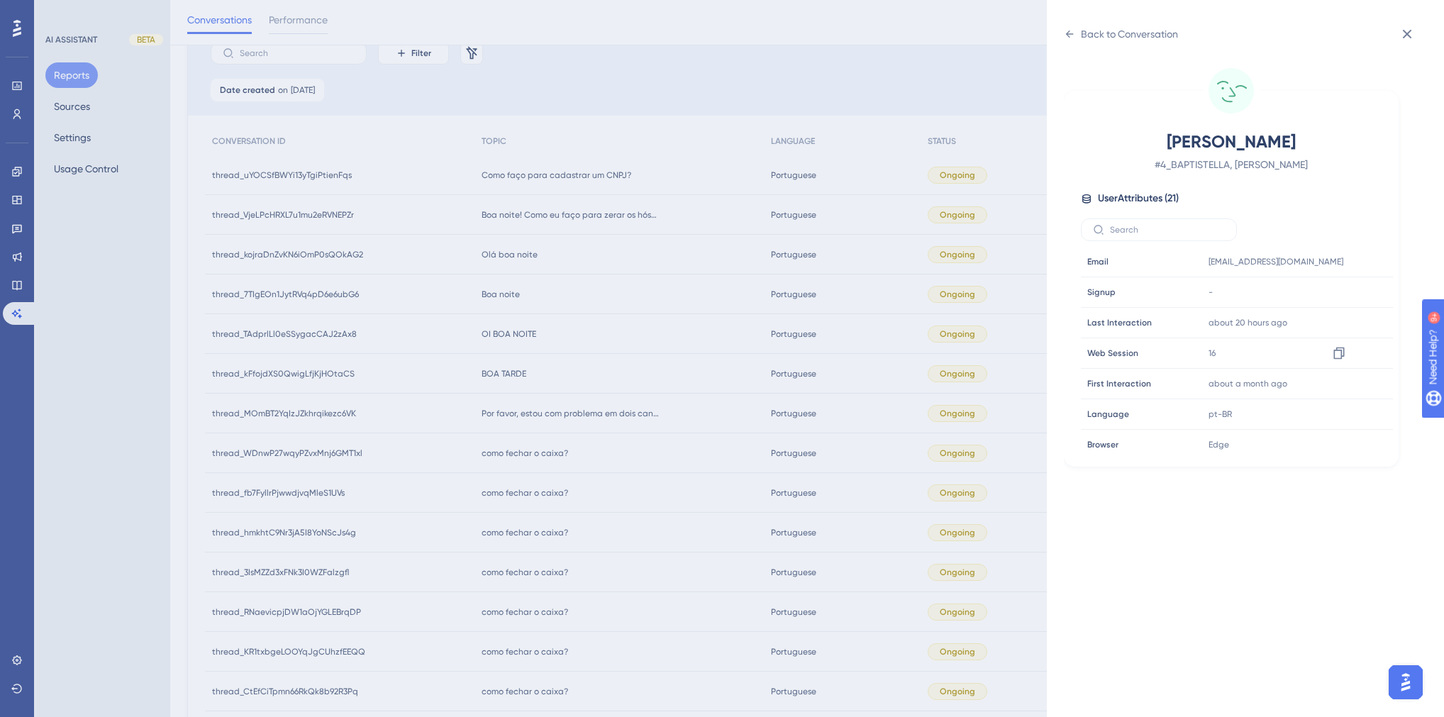
scroll to position [397, 0]
click at [580, 378] on div "Back to Conversation [PERSON_NAME] # 4_BAPTISTELLA, [PERSON_NAME] User Attribut…" at bounding box center [722, 358] width 1444 height 717
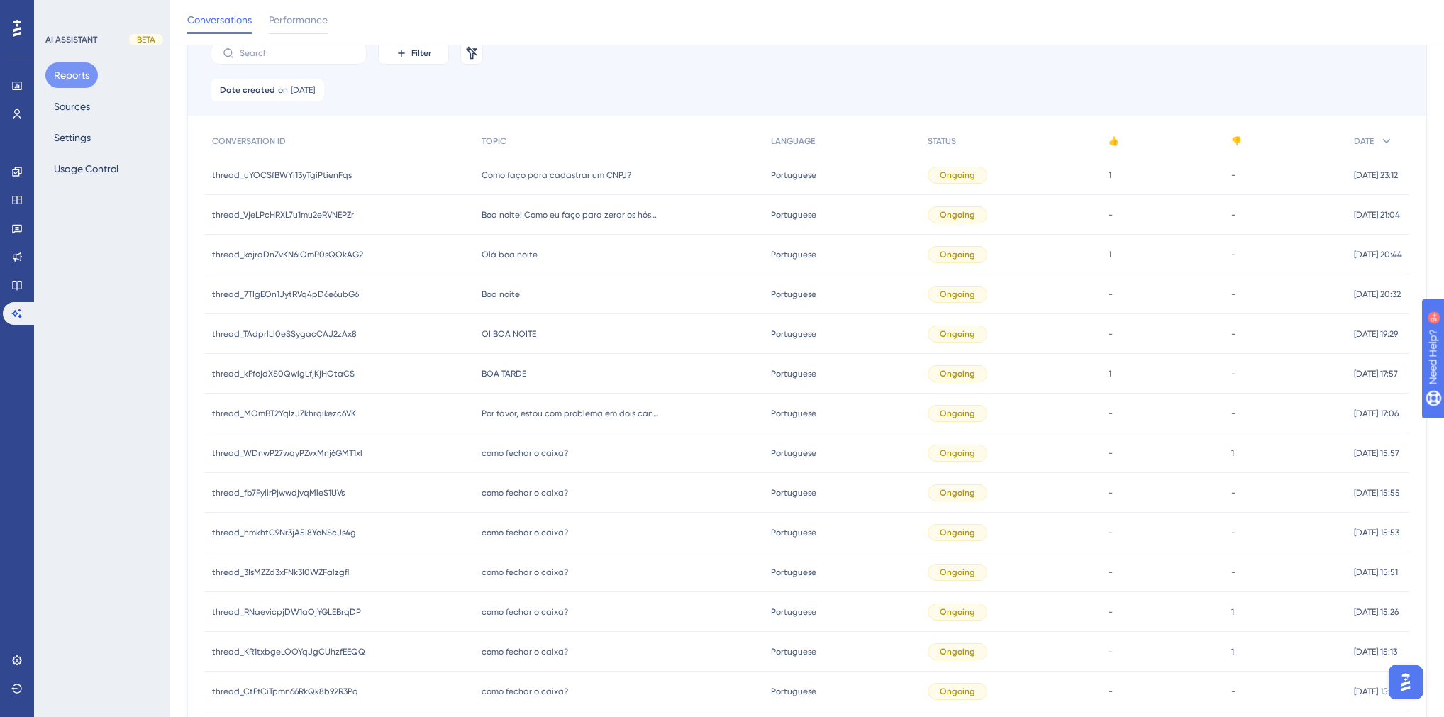
click at [497, 375] on span "BOA TARDE" at bounding box center [504, 373] width 45 height 11
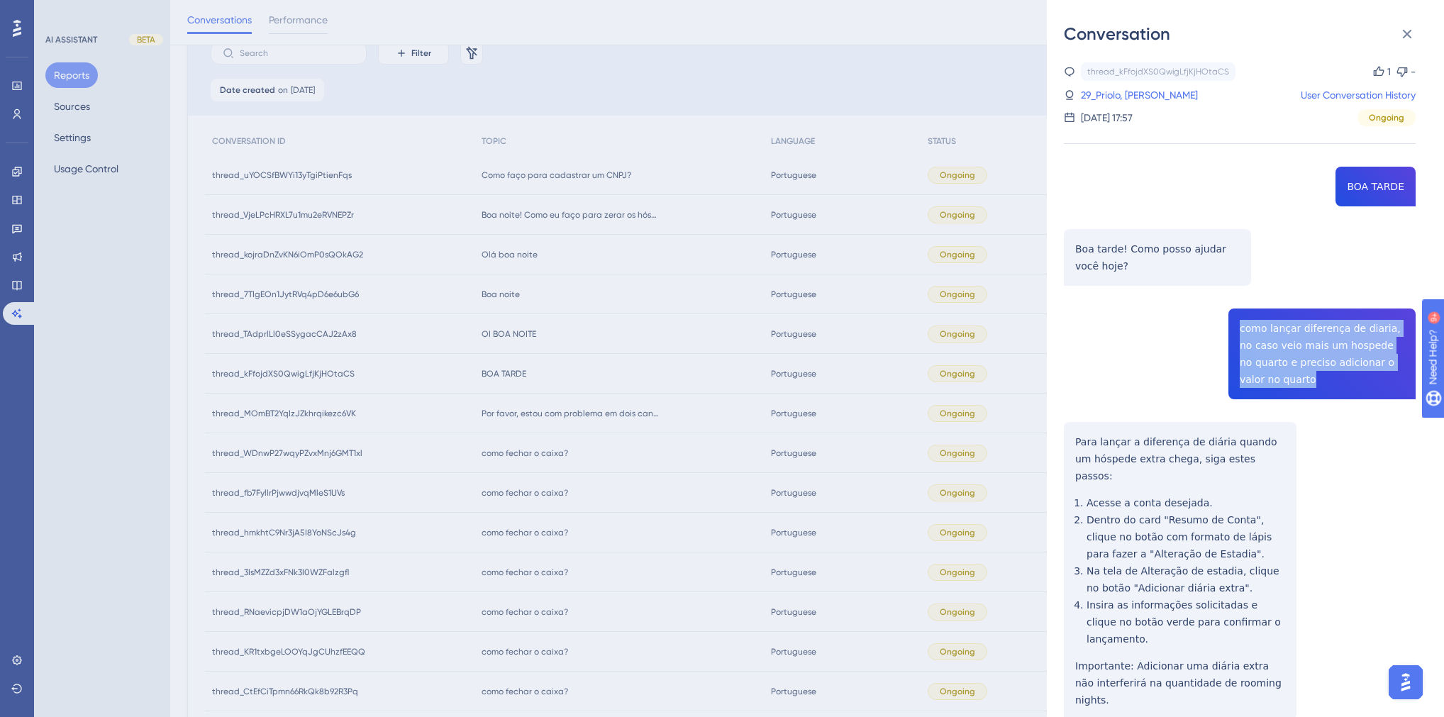
drag, startPoint x: 1280, startPoint y: 381, endPoint x: 1232, endPoint y: 332, distance: 69.2
click at [1232, 332] on div "thread_kFfojdXS0QwigLfjKjHOtaCS Copy 1 - 29_Priolo, [PERSON_NAME] User Conversa…" at bounding box center [1240, 520] width 352 height 917
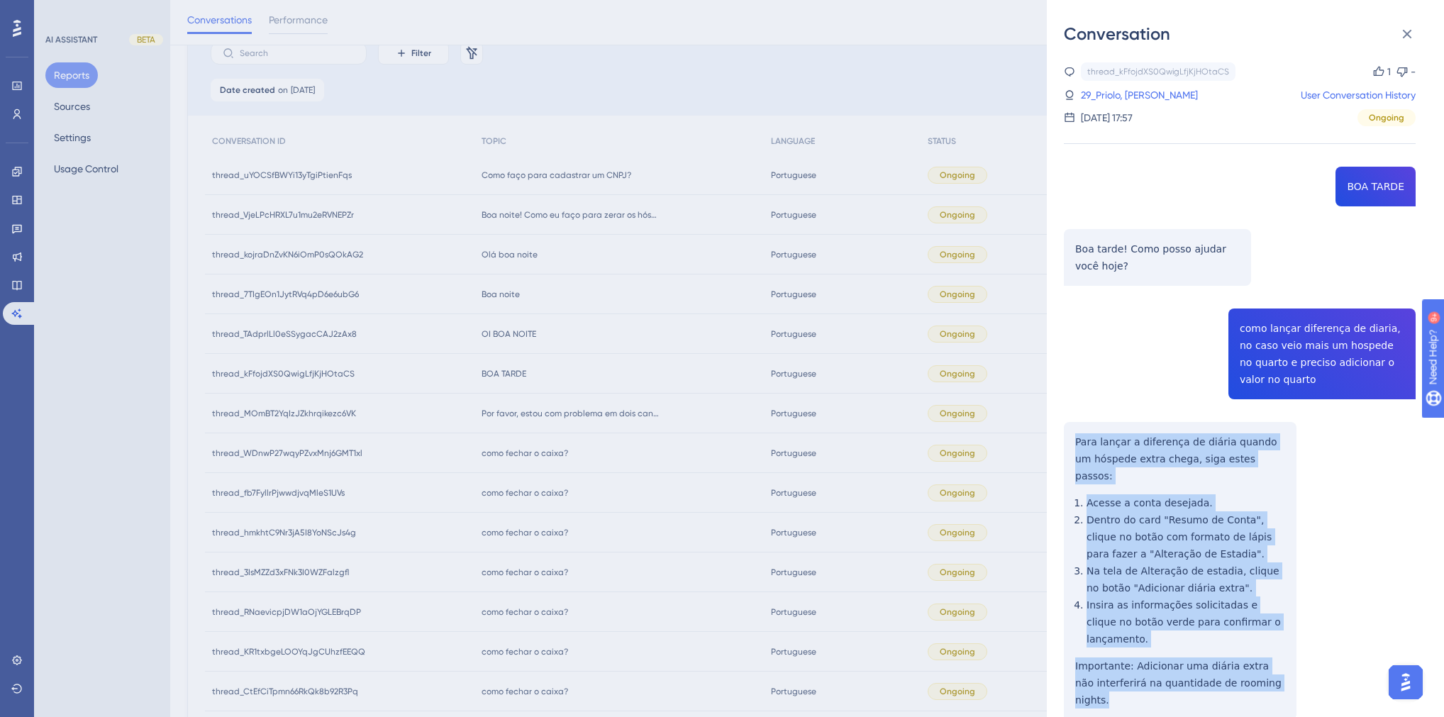
drag, startPoint x: 1273, startPoint y: 649, endPoint x: 1074, endPoint y: 438, distance: 290.1
click at [1074, 438] on div "thread_kFfojdXS0QwigLfjKjHOtaCS Copy 1 - 29_Priolo, [PERSON_NAME] User Conversa…" at bounding box center [1240, 520] width 352 height 917
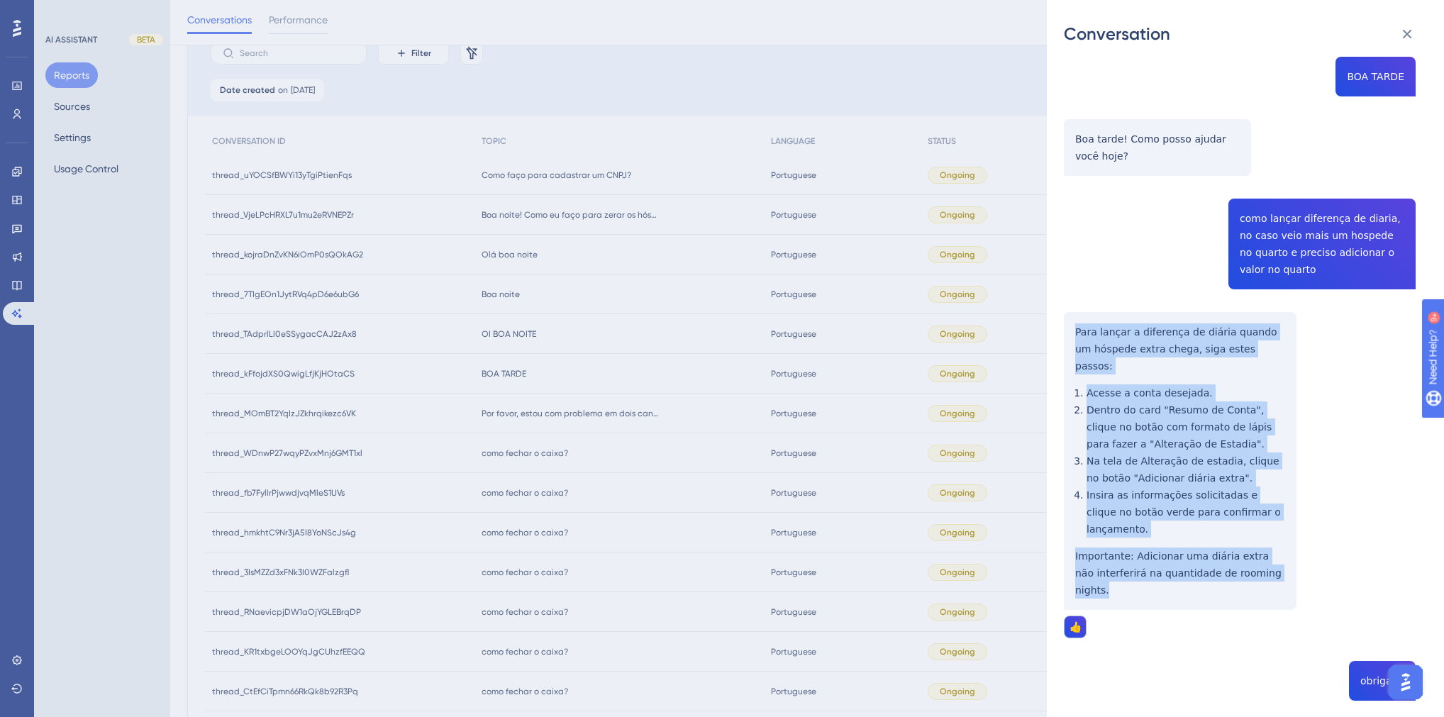
scroll to position [0, 0]
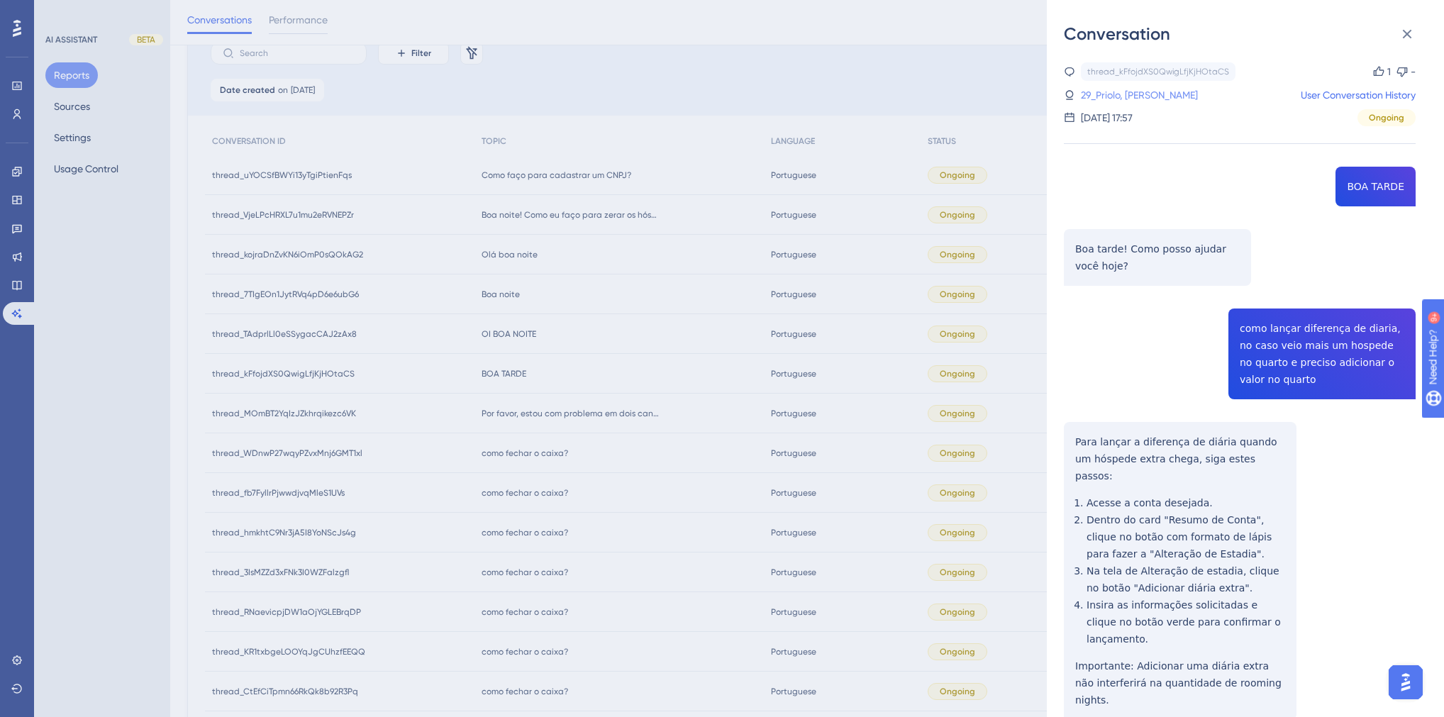
click at [1112, 96] on link "29_Priolo, [PERSON_NAME]" at bounding box center [1139, 95] width 117 height 17
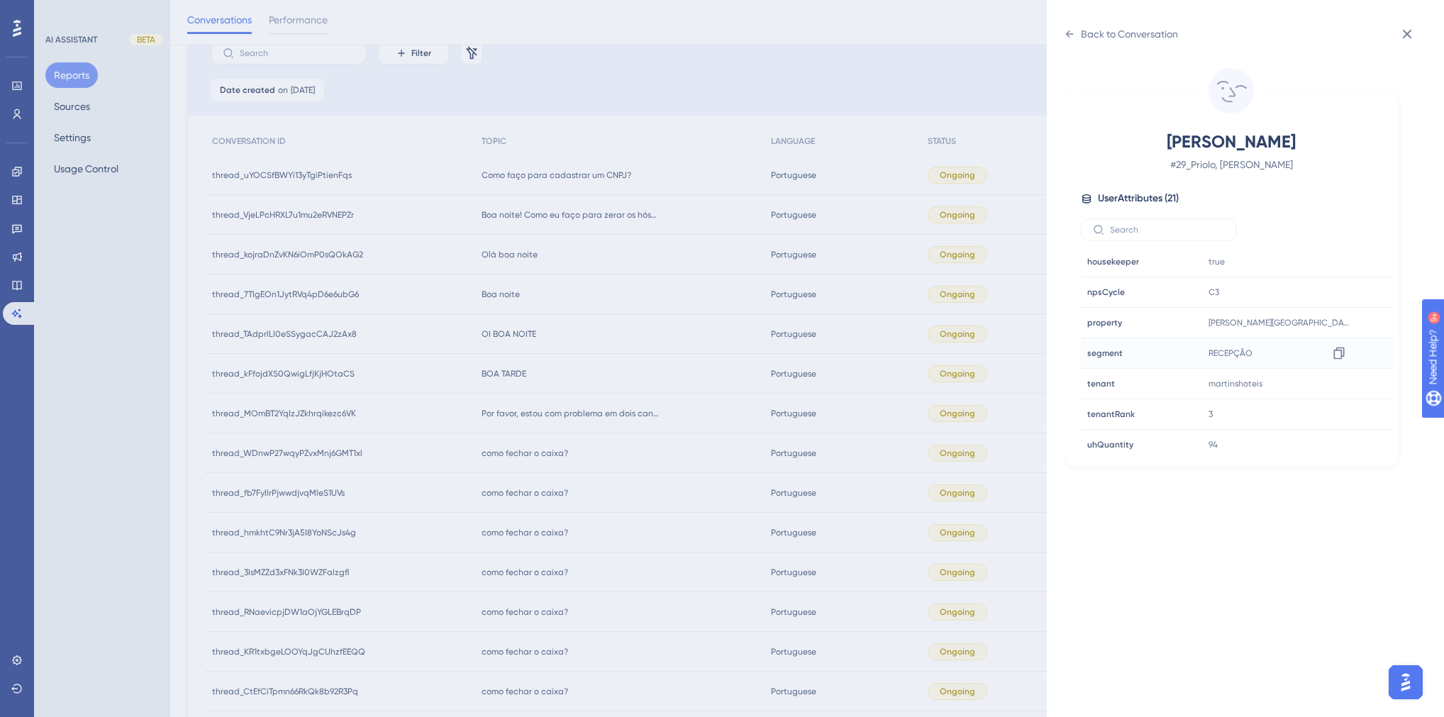
scroll to position [397, 0]
click at [1337, 322] on icon at bounding box center [1339, 322] width 14 height 14
click at [1085, 28] on div "Back to Conversation" at bounding box center [1129, 34] width 97 height 17
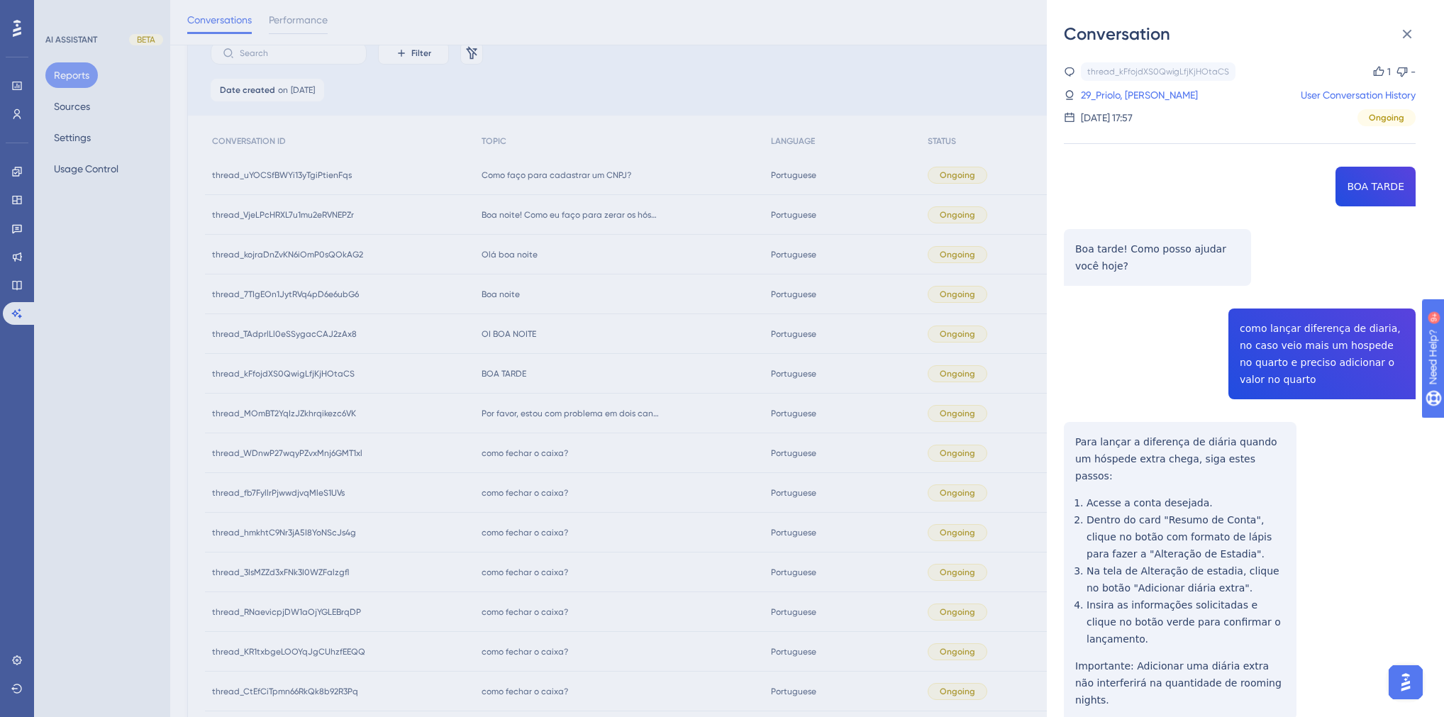
click at [565, 309] on div "Conversation thread_kFfojdXS0QwigLfjKjHOtaCS Copy 1 - 29_Priolo, [PERSON_NAME] …" at bounding box center [722, 358] width 1444 height 717
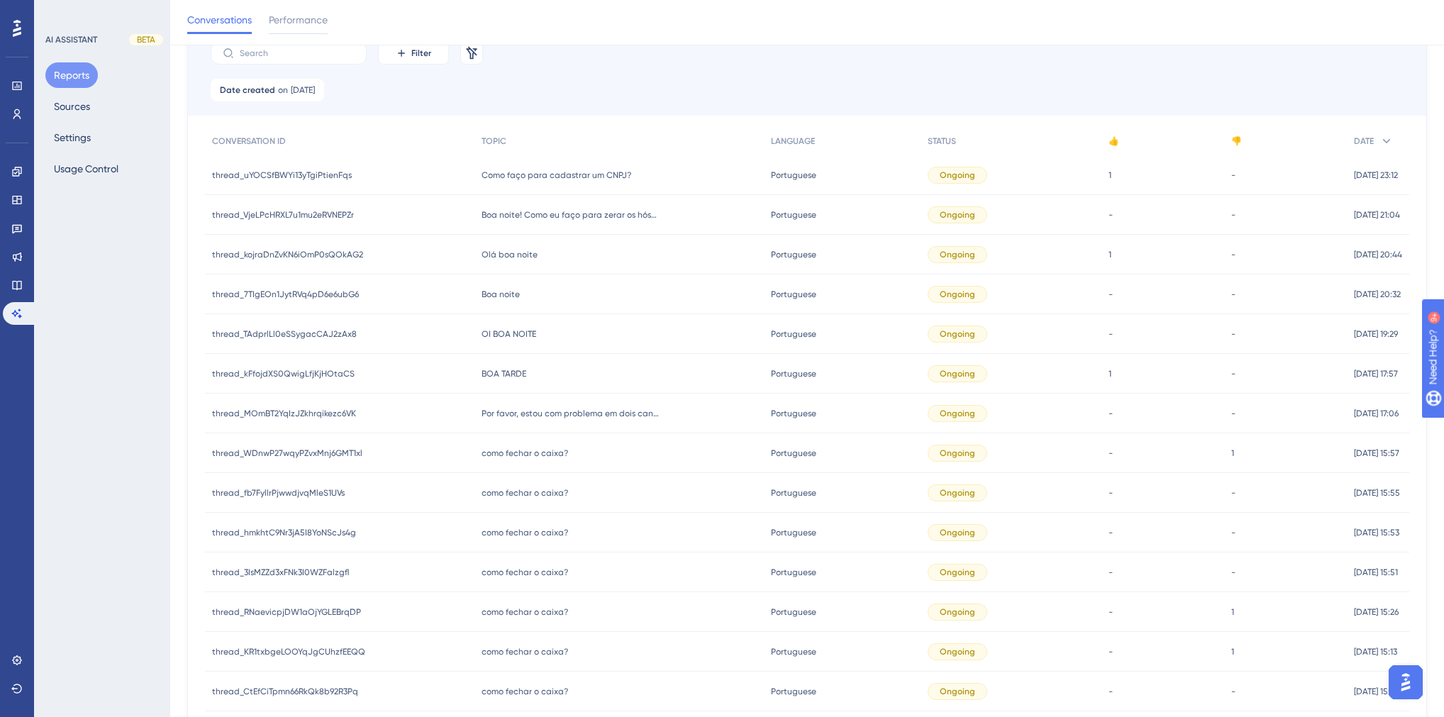
click at [502, 329] on span "OI BOA NOITE" at bounding box center [509, 333] width 55 height 11
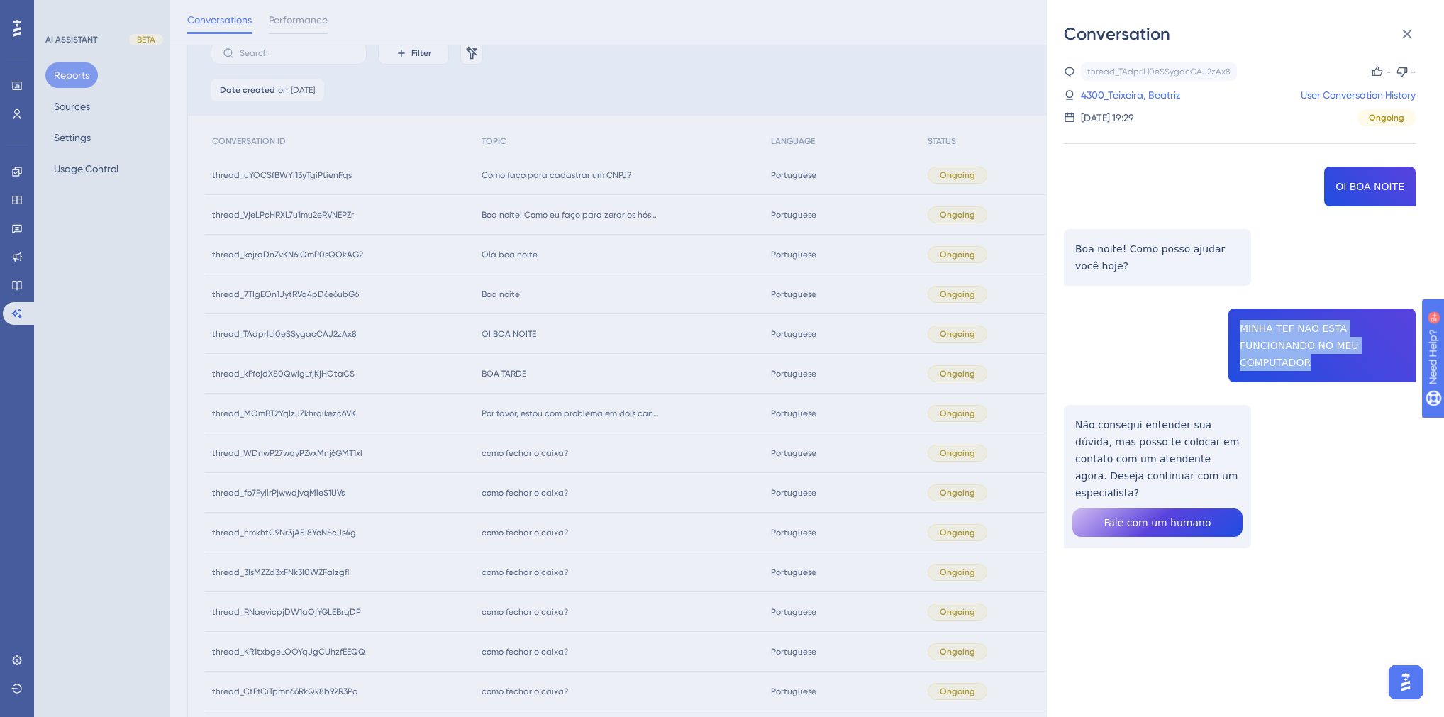
drag, startPoint x: 1319, startPoint y: 363, endPoint x: 1231, endPoint y: 321, distance: 97.1
click at [1231, 321] on div "thread_TAdprlLl0eSSygacCAJ2zAx8 Copy - - 4300_Teixeira, Beatriz User Conversati…" at bounding box center [1240, 341] width 352 height 558
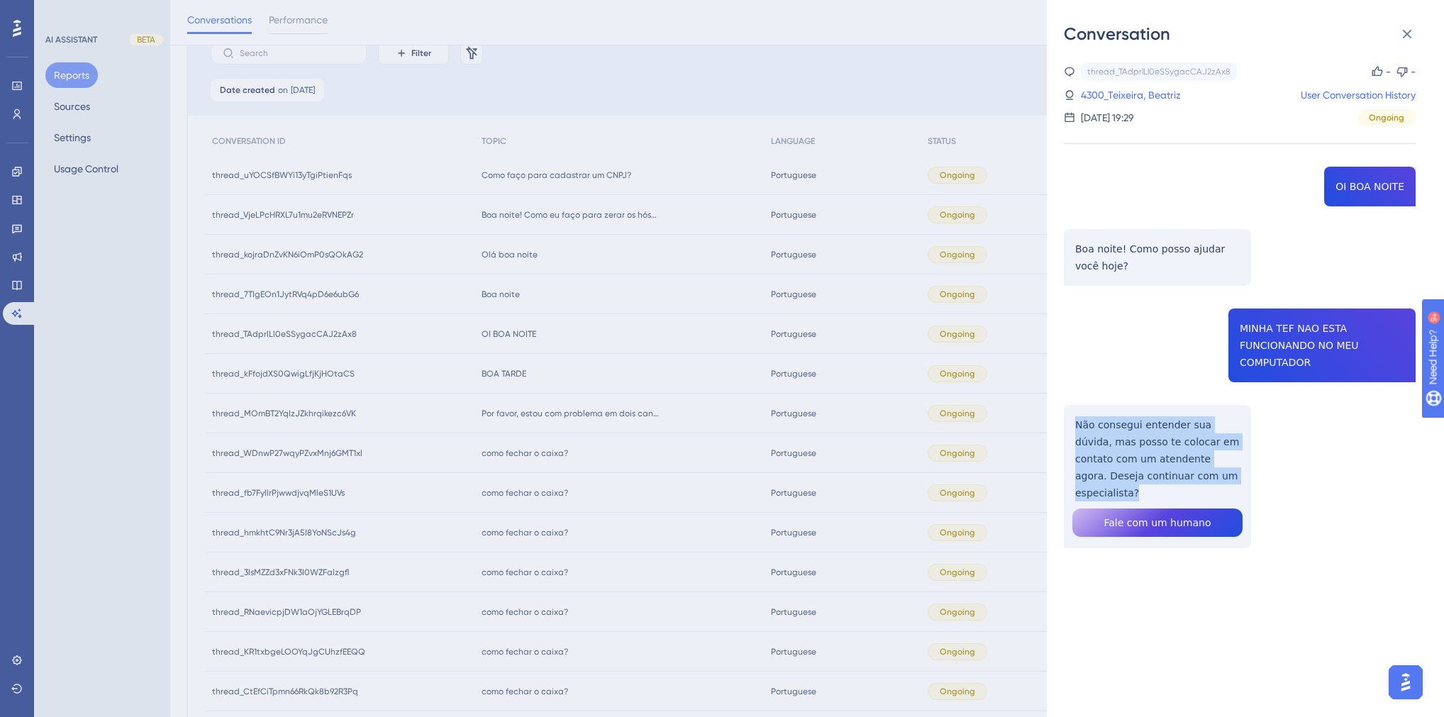
drag, startPoint x: 1219, startPoint y: 475, endPoint x: 1071, endPoint y: 426, distance: 155.5
click at [1071, 426] on div "thread_TAdprlLl0eSSygacCAJ2zAx8 Copy - - 4300_Teixeira, Beatriz User Conversati…" at bounding box center [1240, 341] width 352 height 558
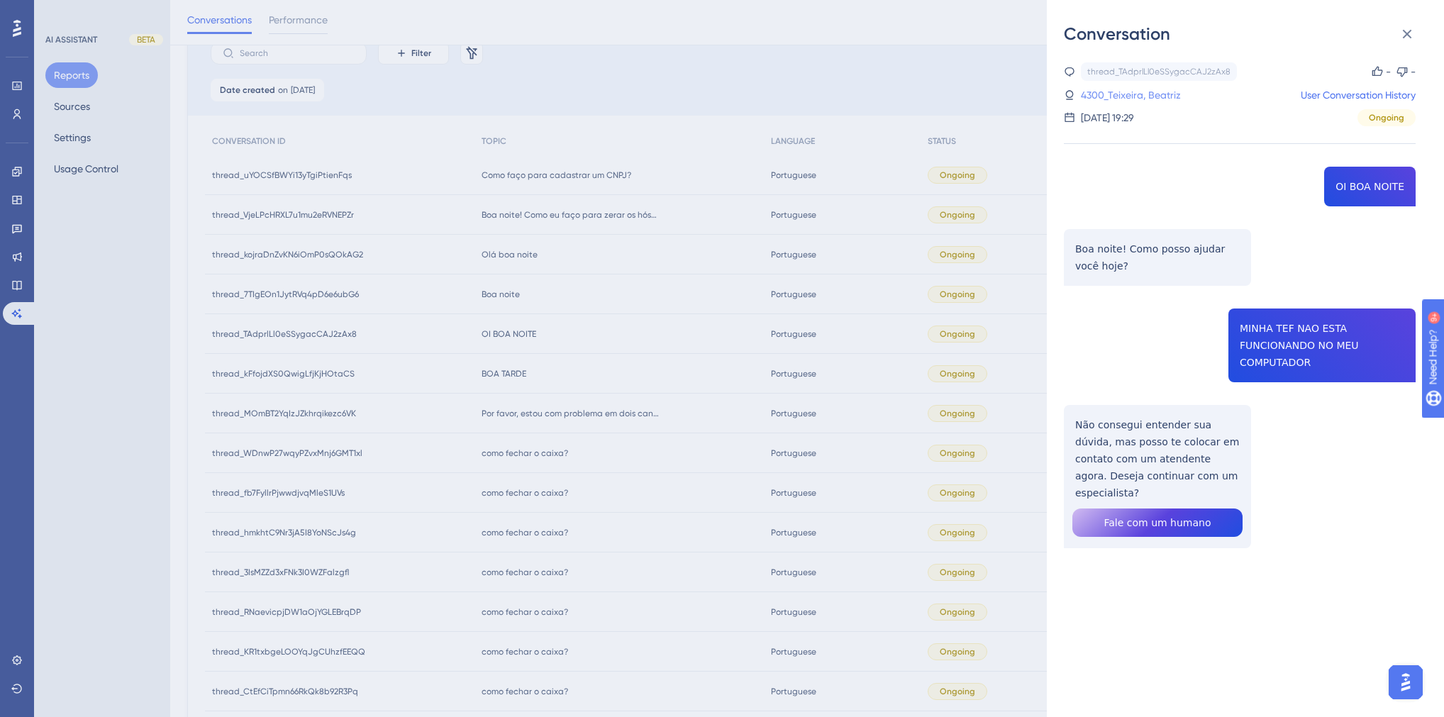
click at [1144, 94] on link "4300_Teixeira, Beatriz" at bounding box center [1131, 95] width 100 height 17
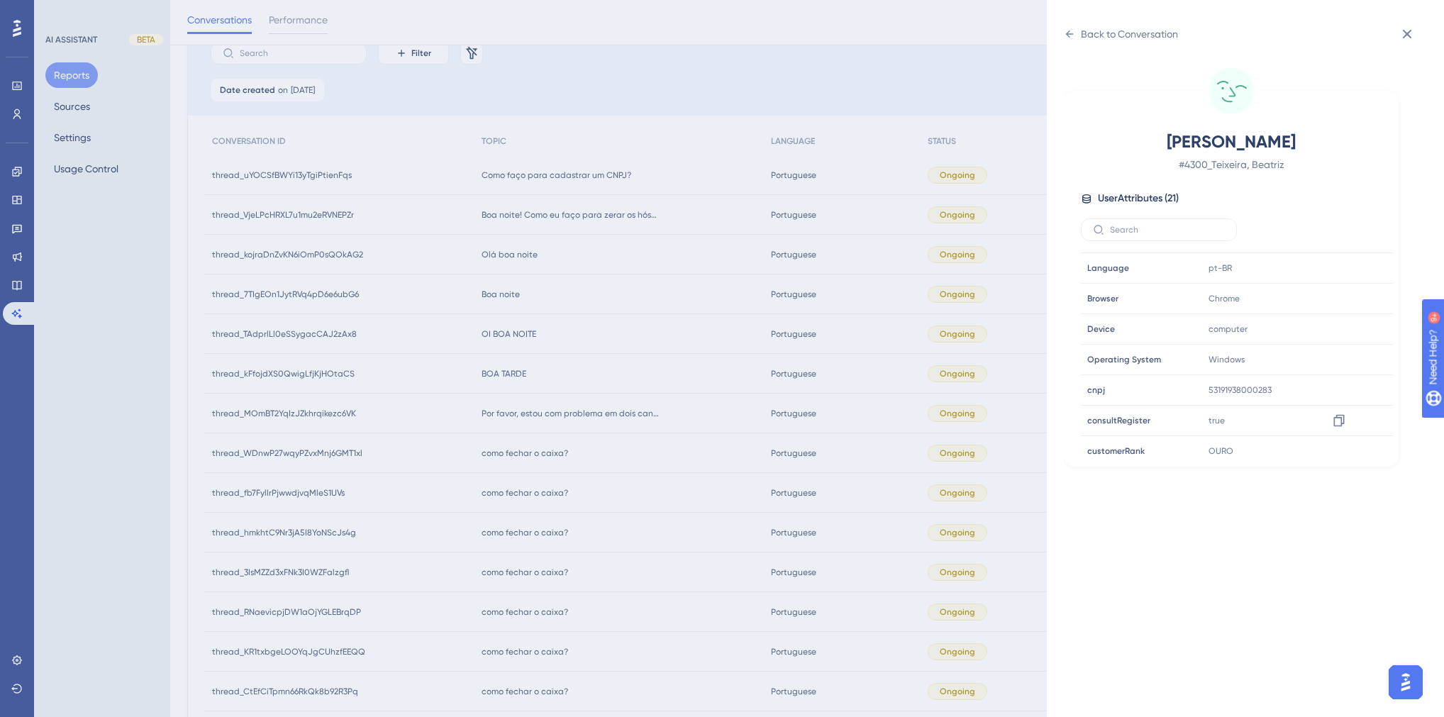
scroll to position [341, 0]
click at [1336, 380] on icon at bounding box center [1339, 379] width 14 height 14
click at [1087, 37] on div "Back to Conversation" at bounding box center [1129, 34] width 97 height 17
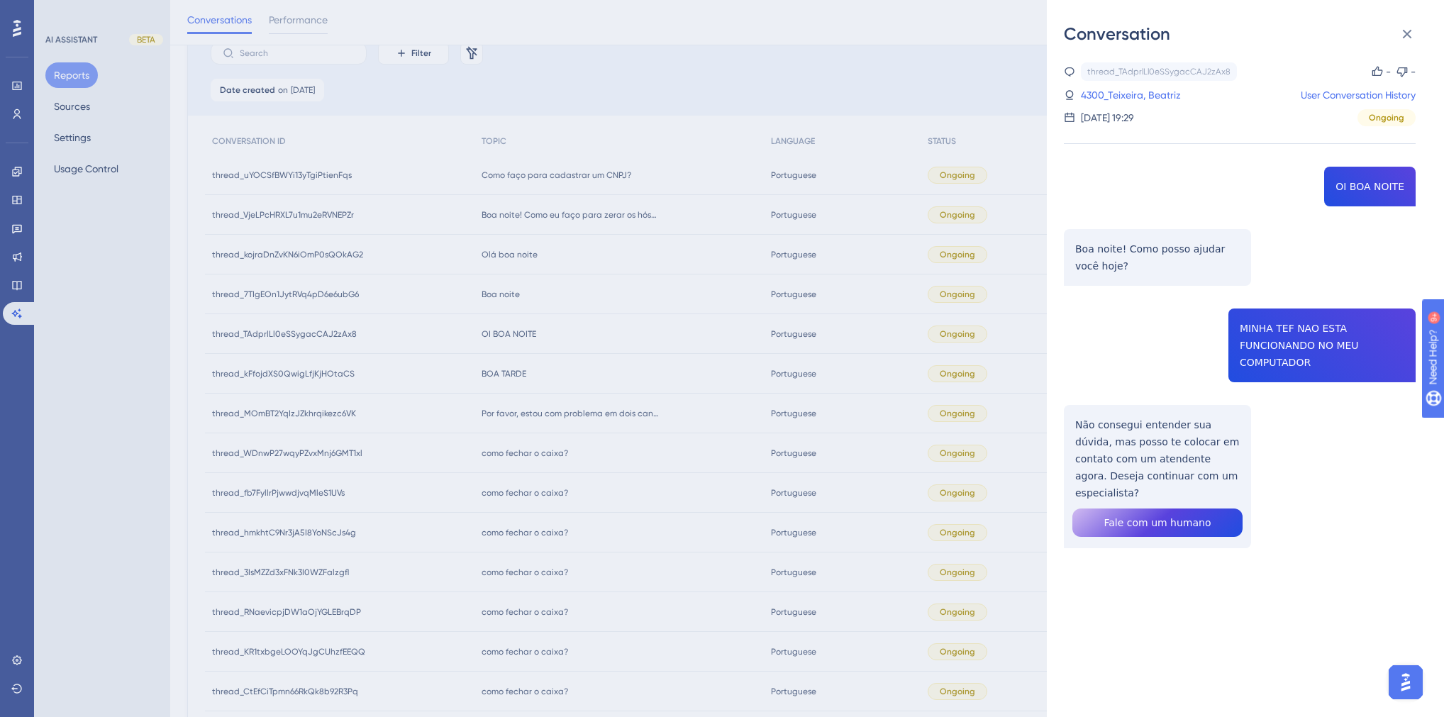
click at [595, 320] on div "Conversation thread_TAdprlLl0eSSygacCAJ2zAx8 Copy - - 4300_Teixeira, [PERSON_NA…" at bounding box center [722, 358] width 1444 height 717
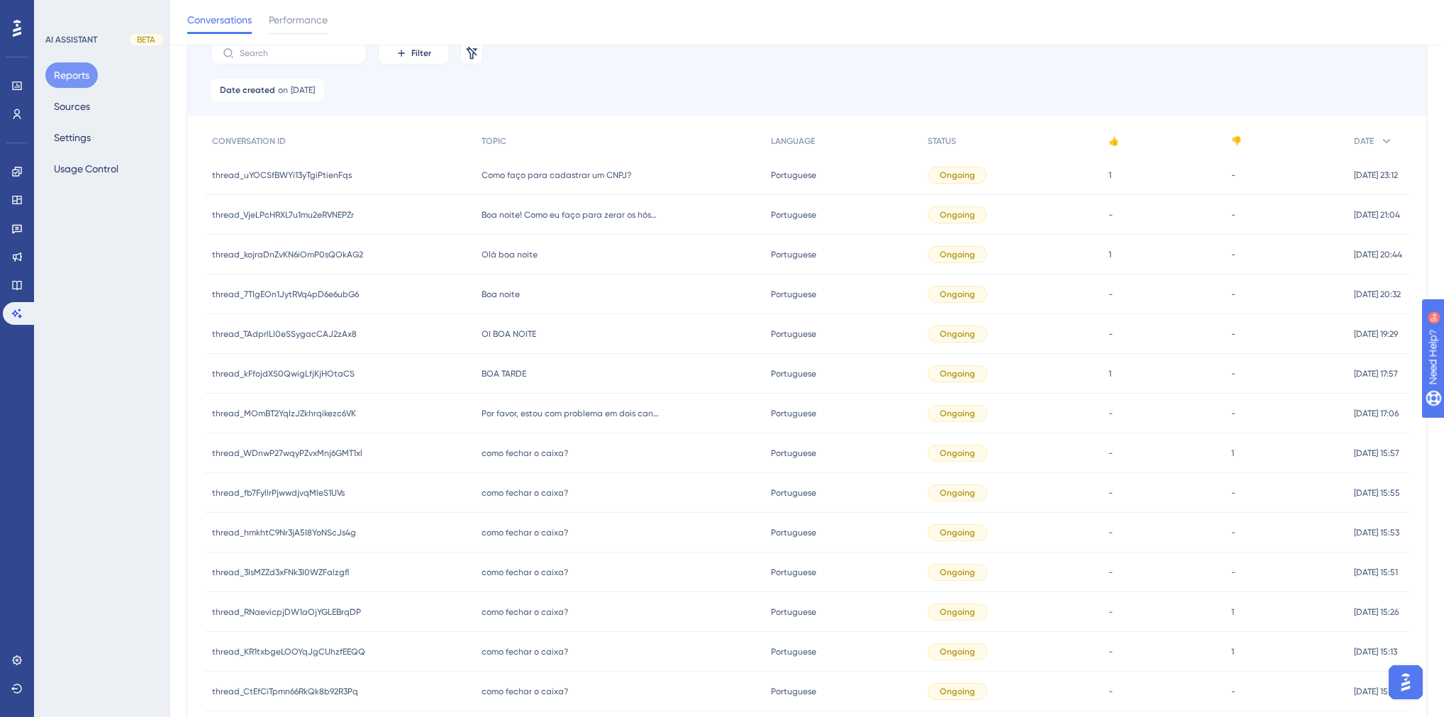
click at [502, 295] on span "Boa noite" at bounding box center [501, 294] width 38 height 11
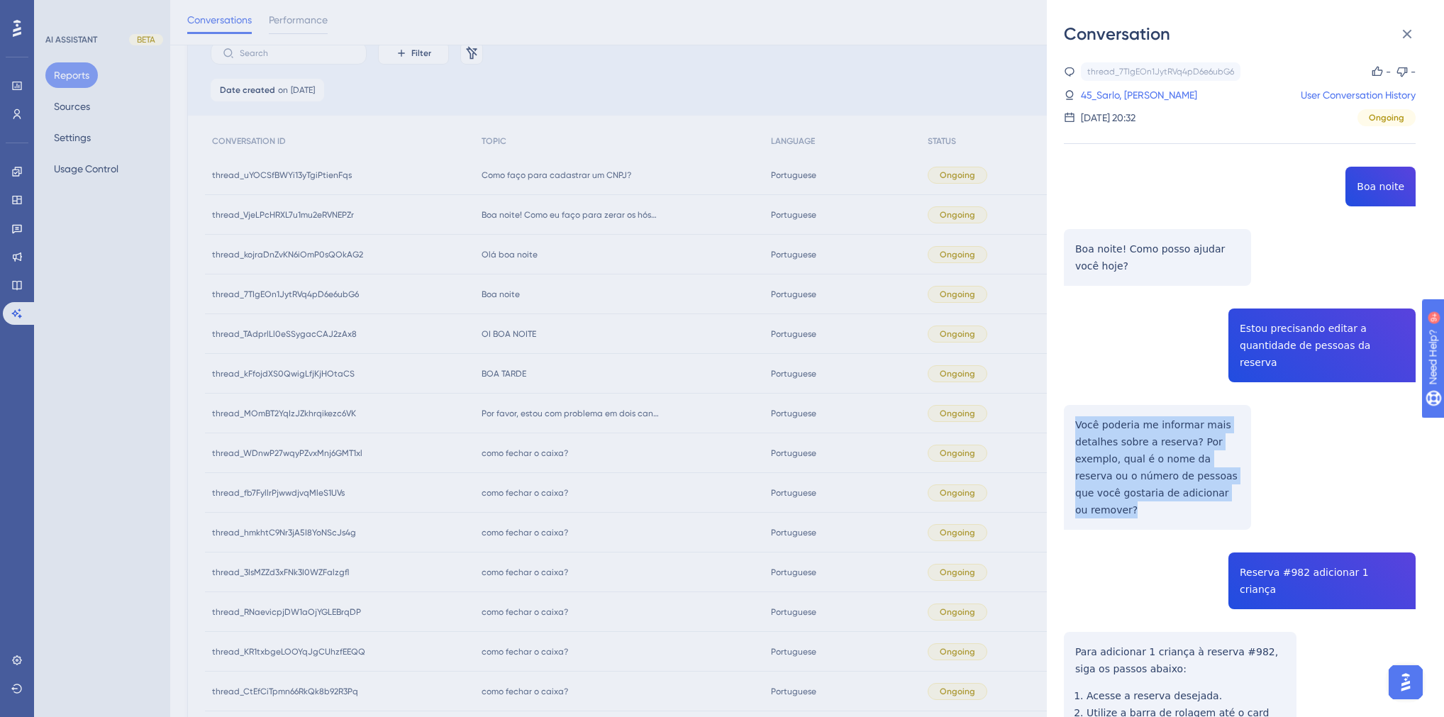
drag, startPoint x: 1188, startPoint y: 466, endPoint x: 1064, endPoint y: 407, distance: 137.4
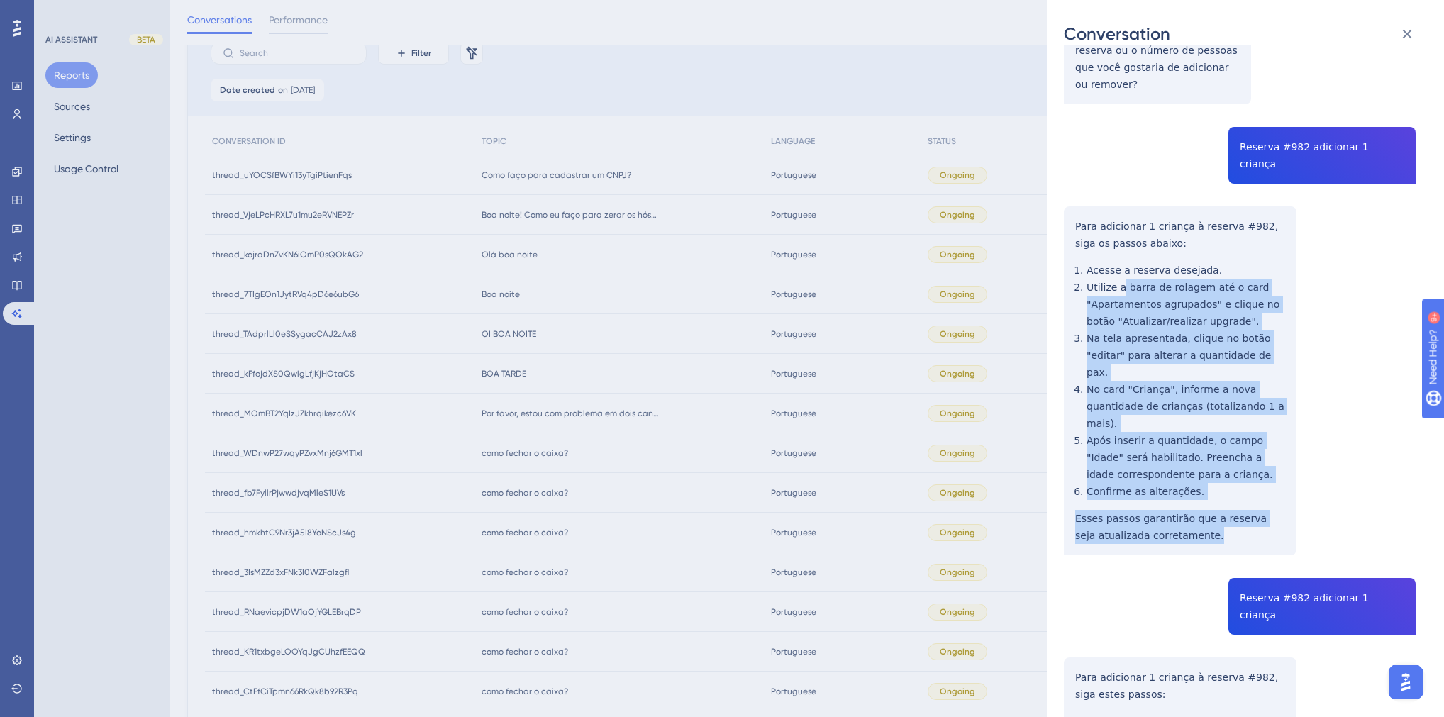
scroll to position [284, 0]
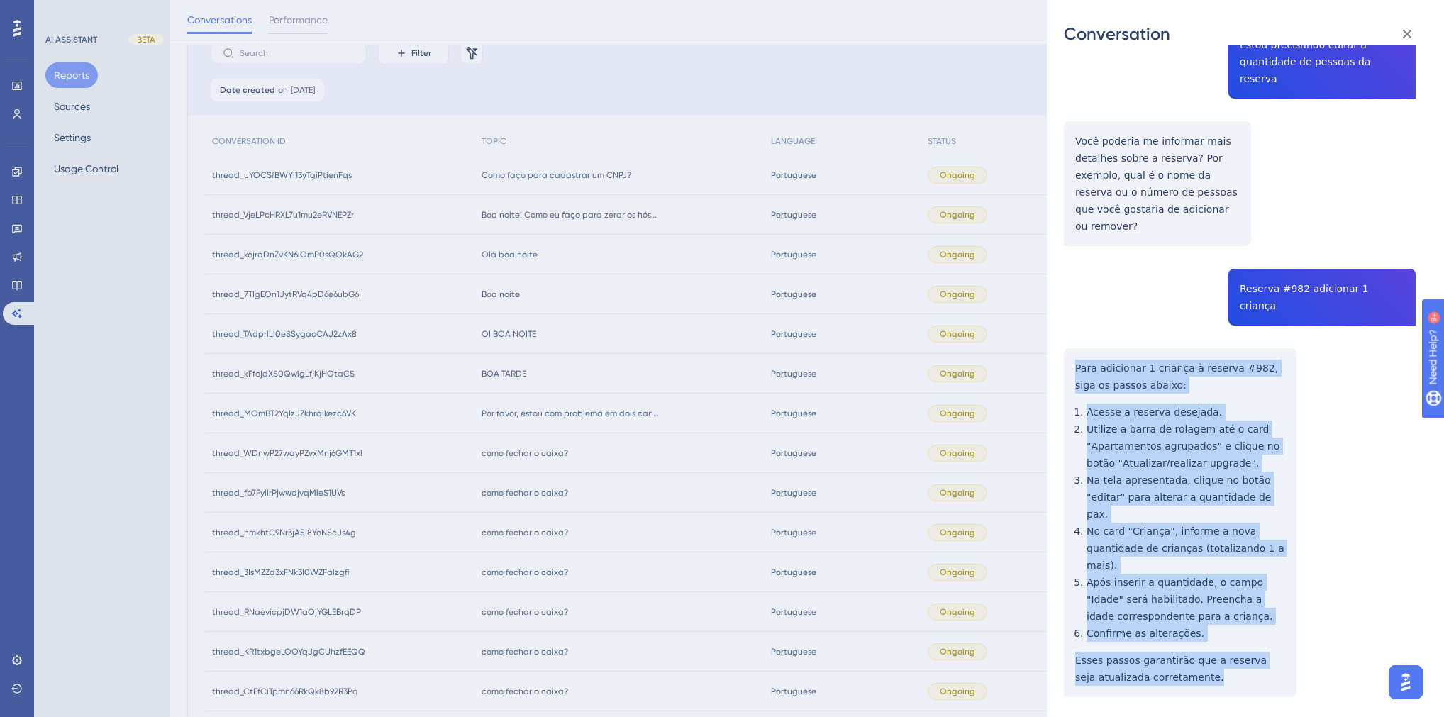
drag, startPoint x: 1200, startPoint y: 382, endPoint x: 1073, endPoint y: 306, distance: 147.9
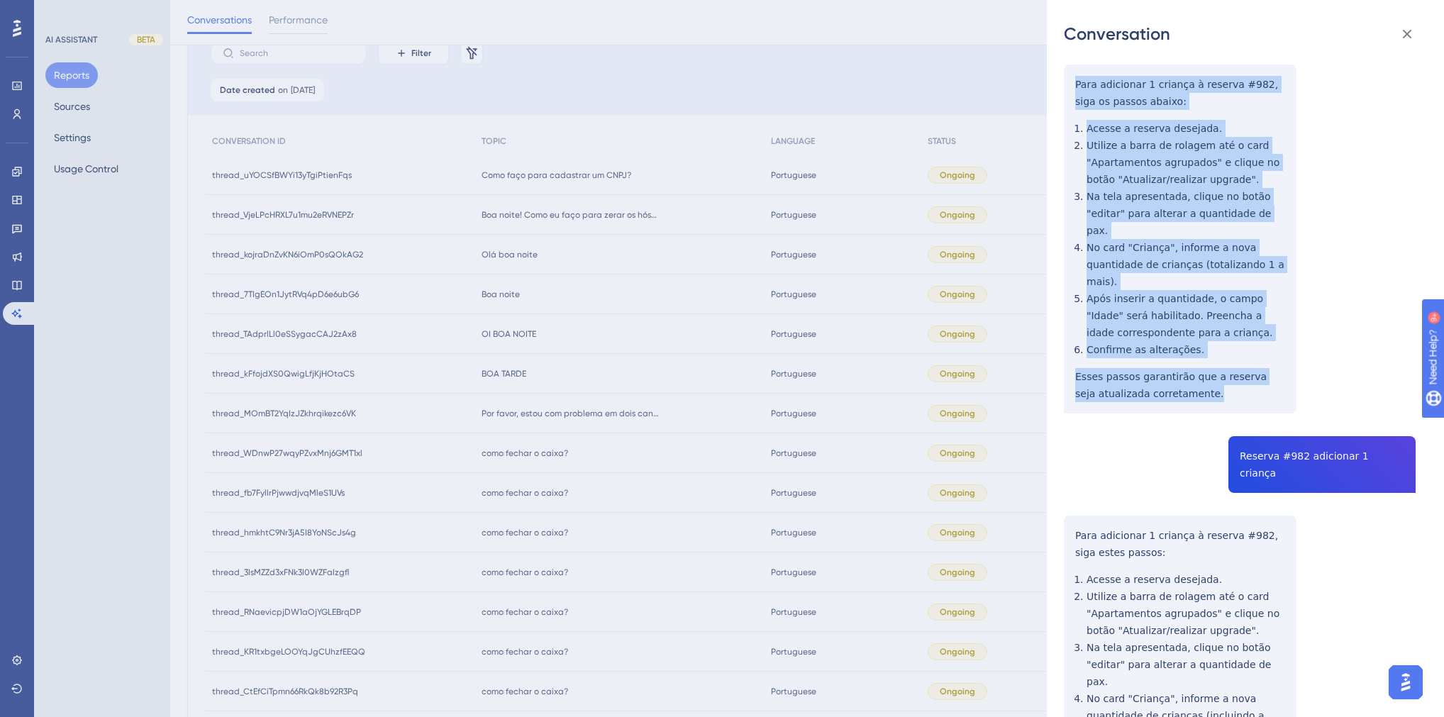
scroll to position [1022, 0]
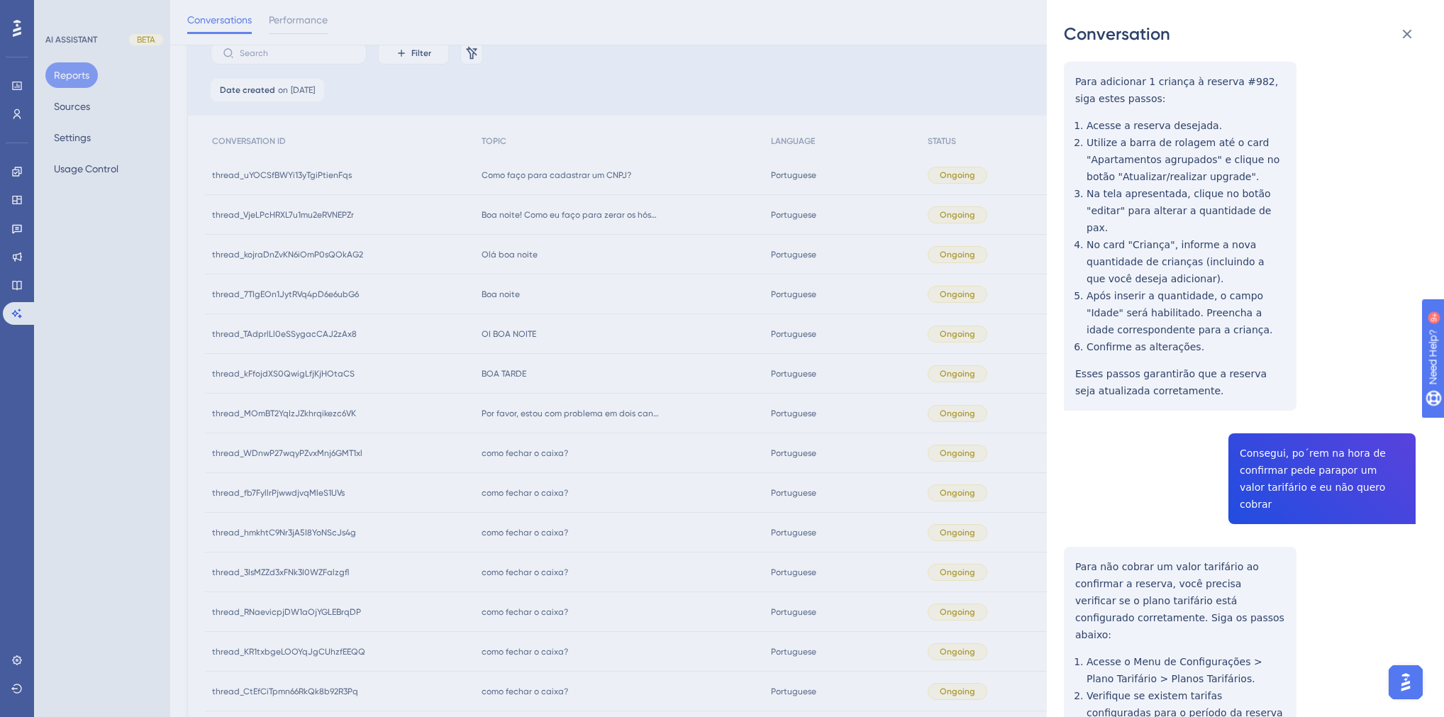
click at [1274, 371] on div "thread_7TIgEOn1JytRVq4pD6e6ubG6 Copy - - 45_Sarlo, [PERSON_NAME] User Conversat…" at bounding box center [1240, 4] width 352 height 1927
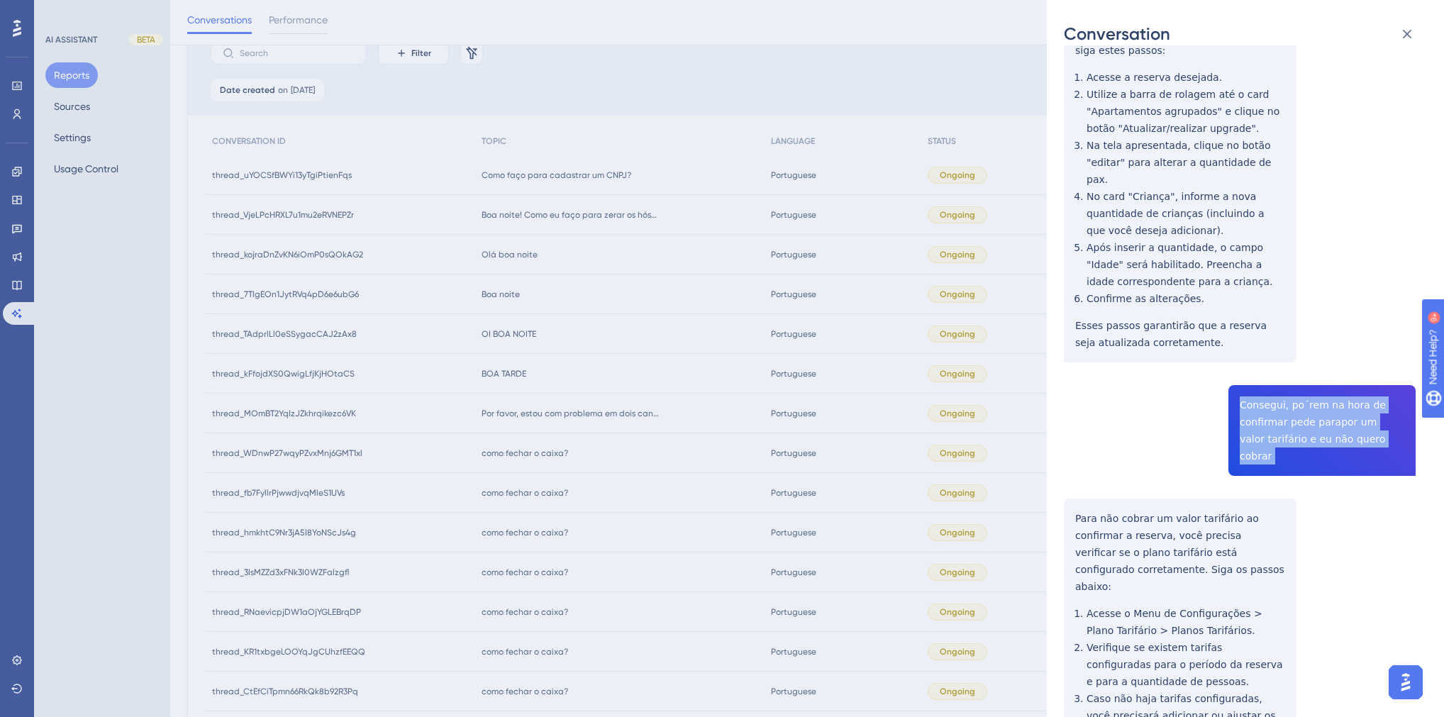
scroll to position [1110, 0]
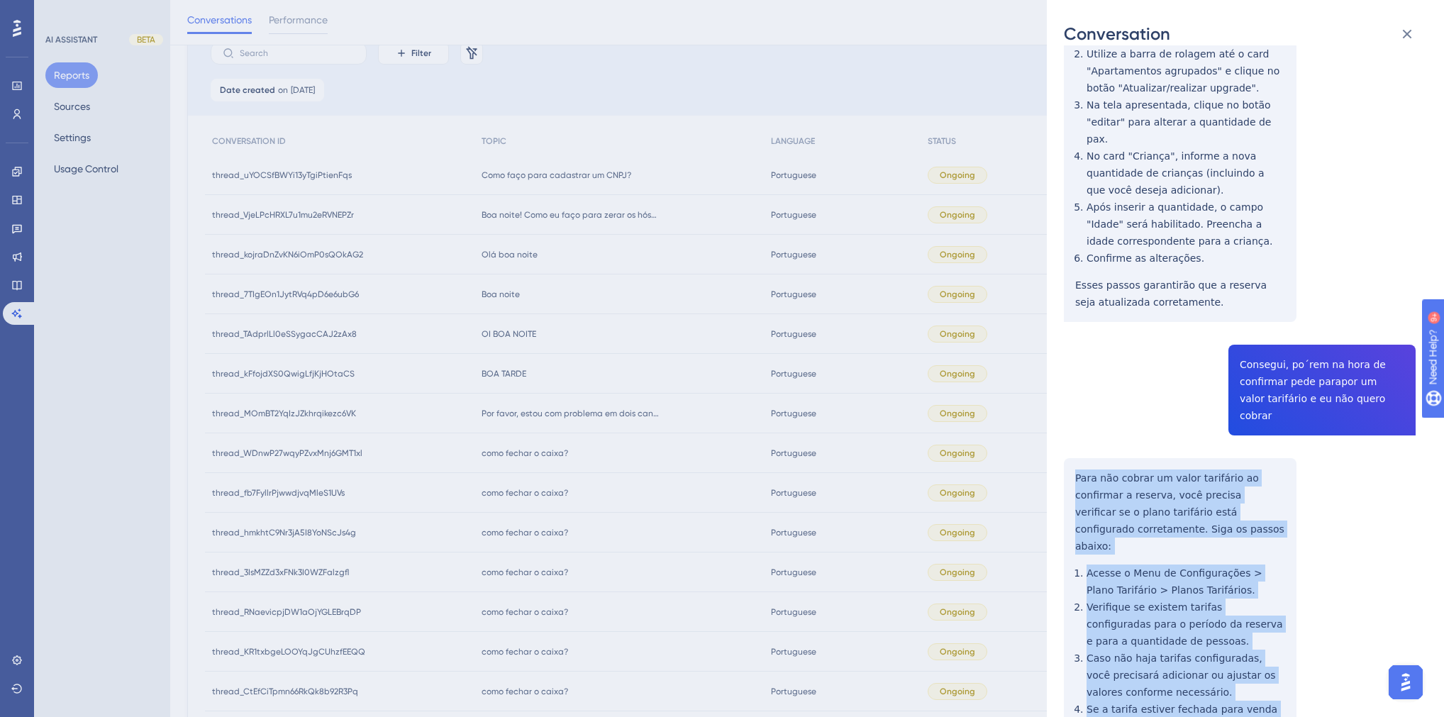
drag, startPoint x: 1250, startPoint y: 640, endPoint x: 1073, endPoint y: 358, distance: 333.0
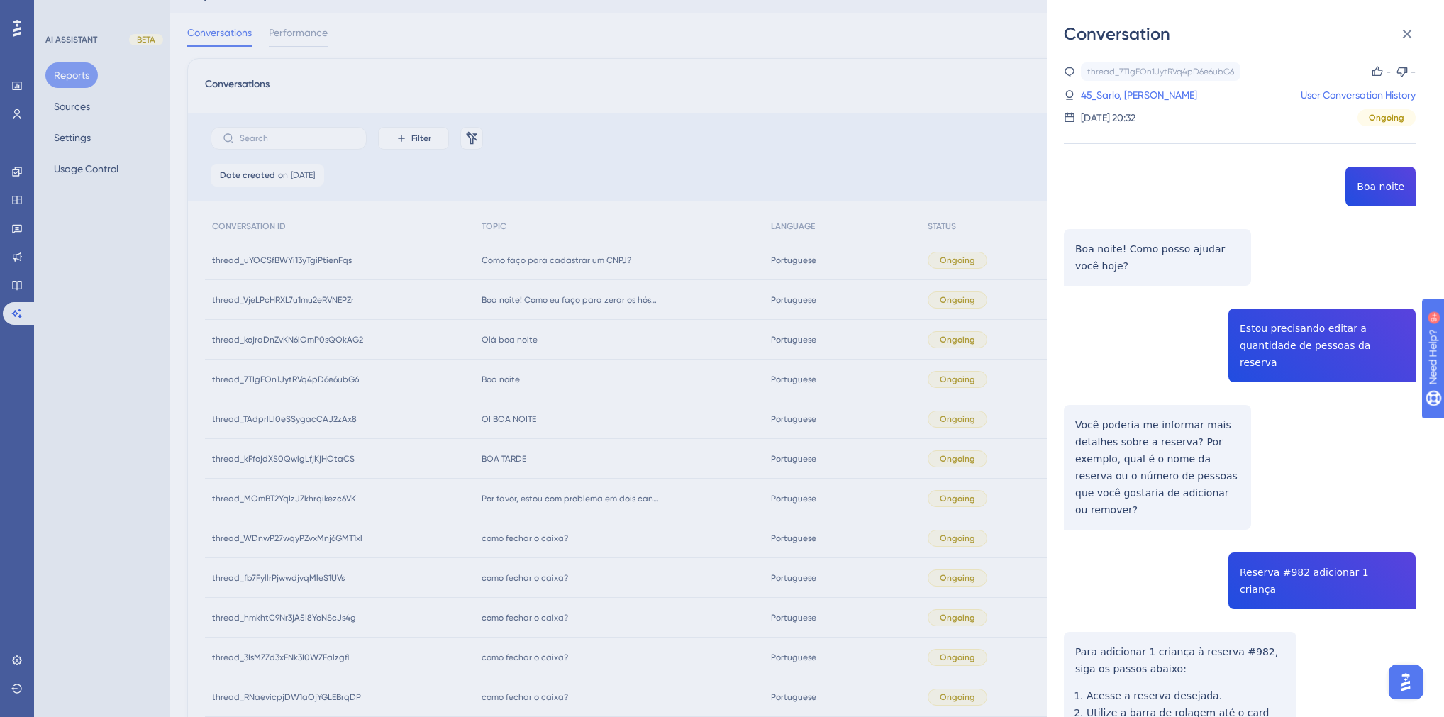
scroll to position [0, 0]
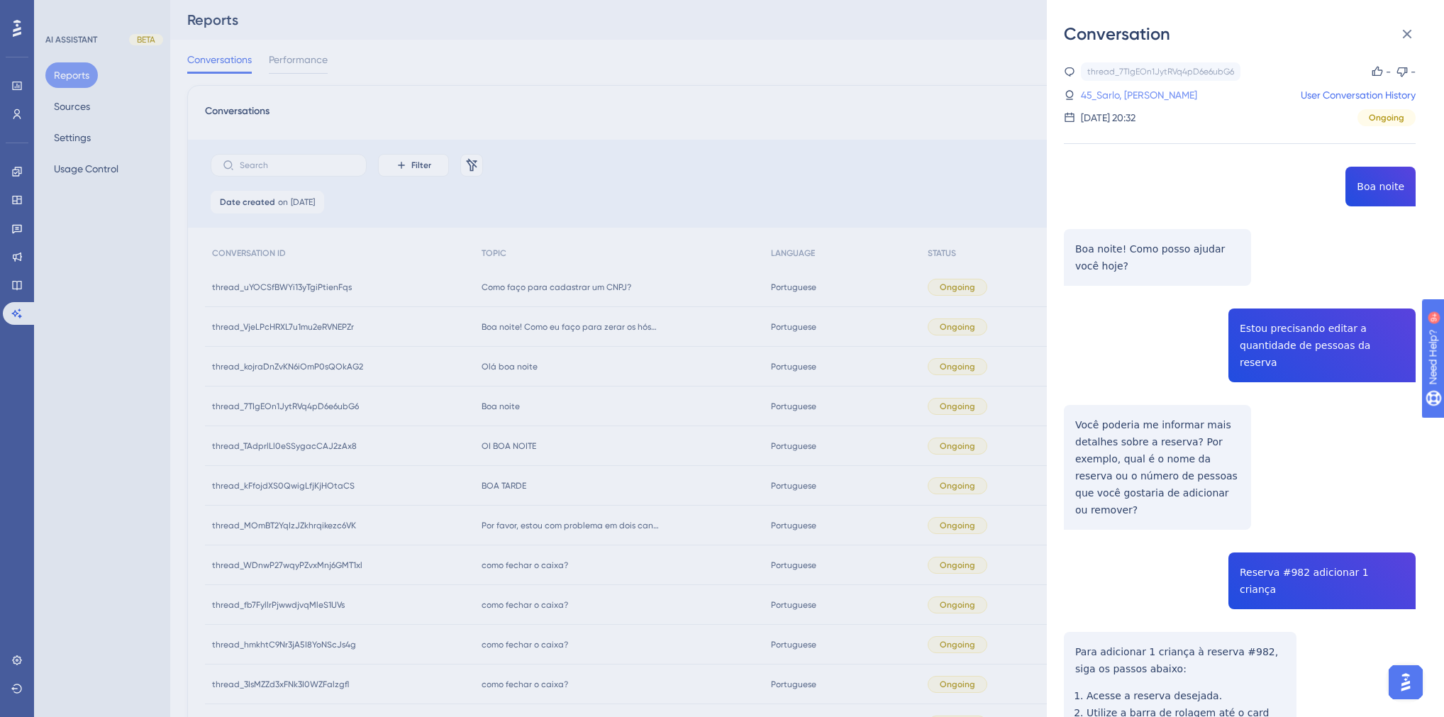
click at [1111, 94] on link "45_Sarlo, [PERSON_NAME]" at bounding box center [1139, 95] width 116 height 17
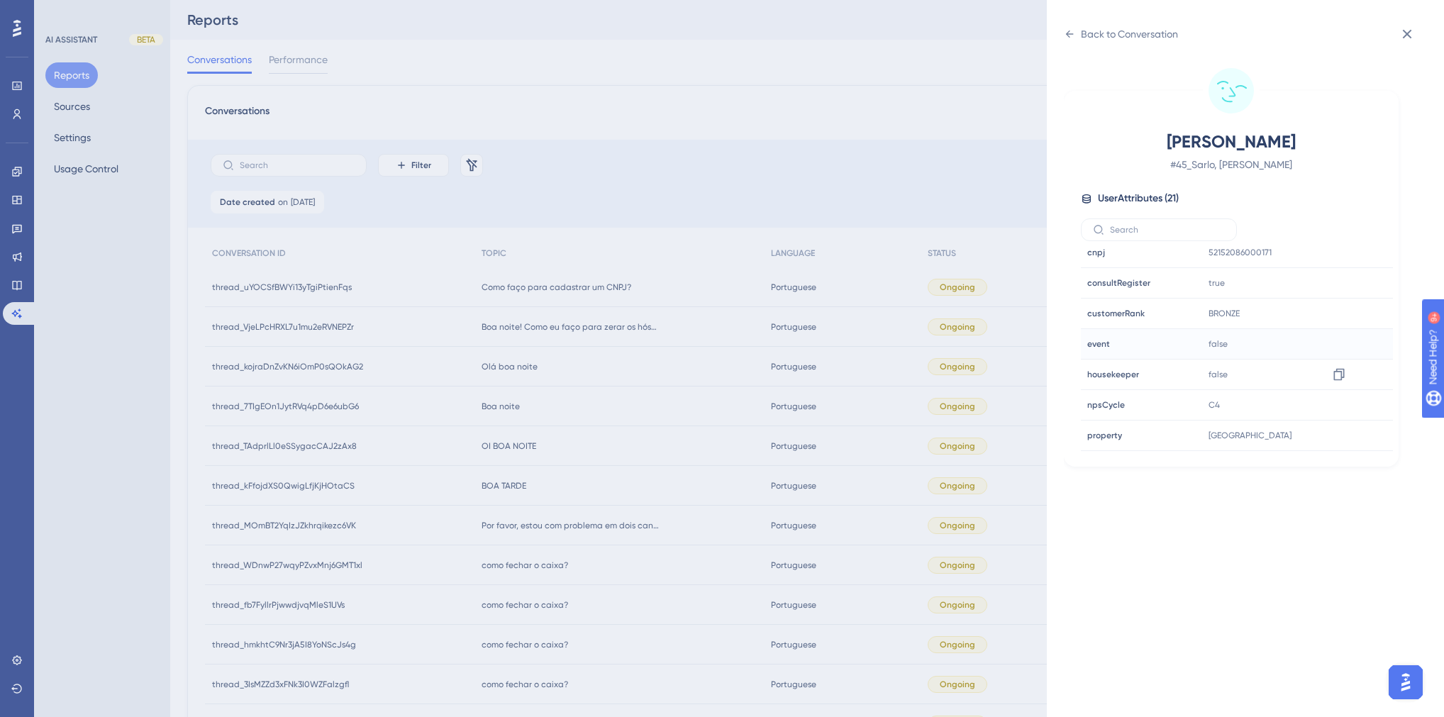
scroll to position [341, 0]
click at [1339, 440] on icon at bounding box center [1339, 440] width 11 height 12
click at [1100, 40] on div "Back to Conversation" at bounding box center [1129, 34] width 97 height 17
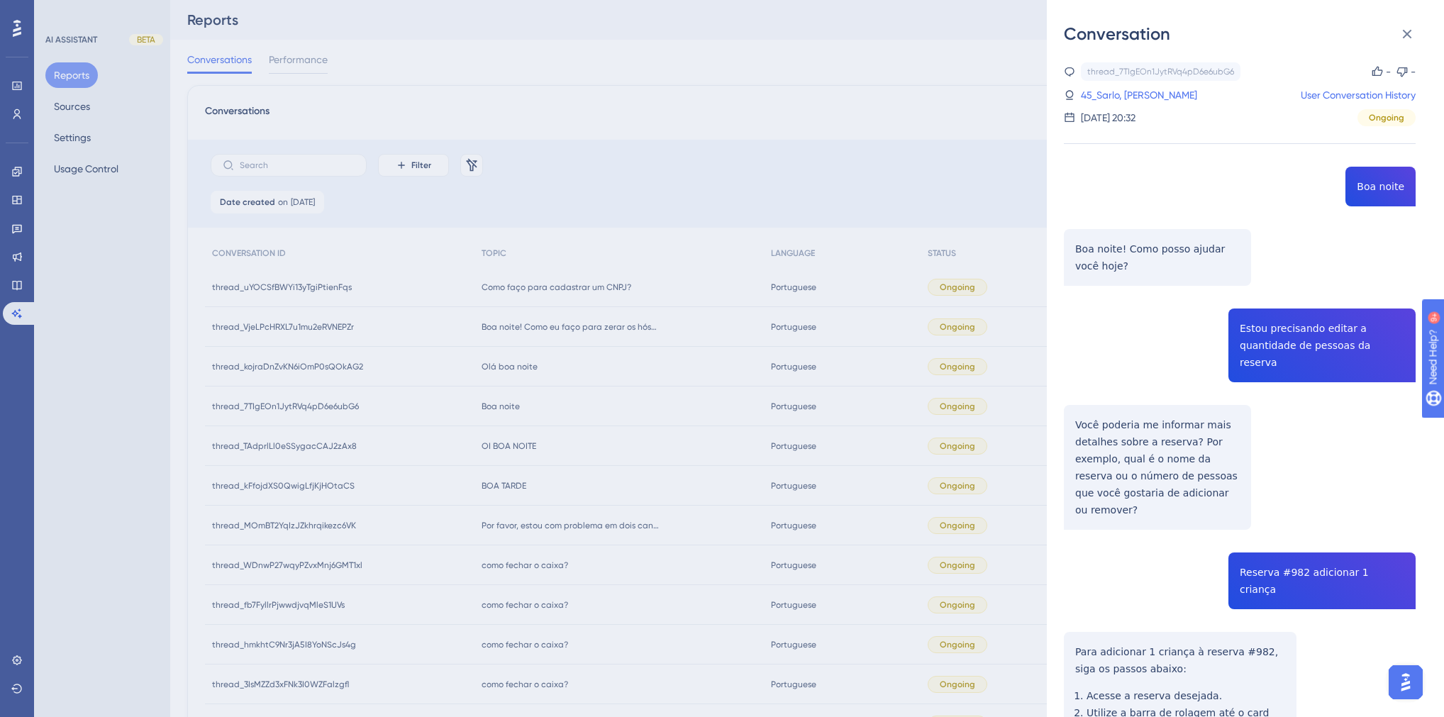
click at [559, 414] on div "Conversation thread_7TIgEOn1JytRVq4pD6e6ubG6 Copy - - 45_Sarlo, [PERSON_NAME] U…" at bounding box center [722, 358] width 1444 height 717
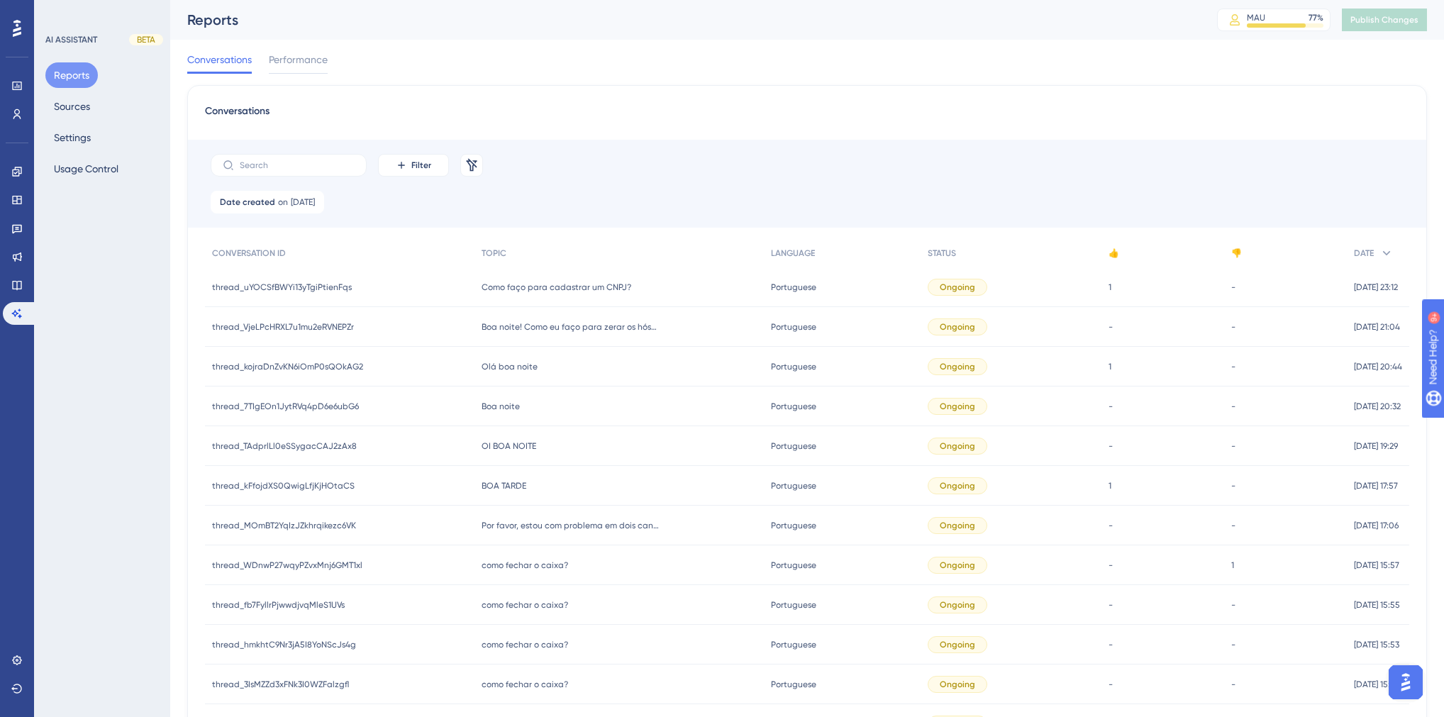
click at [497, 363] on span "Olá boa noite" at bounding box center [510, 366] width 56 height 11
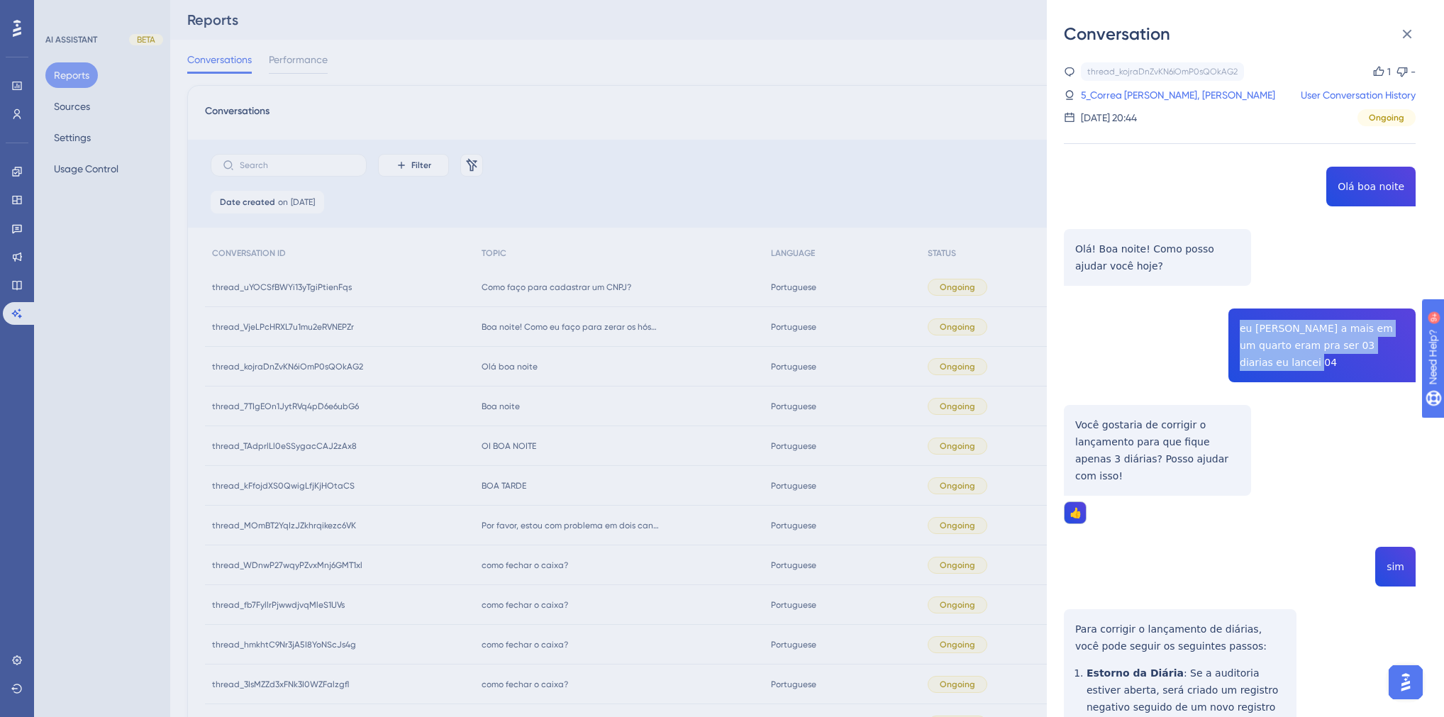
drag, startPoint x: 1405, startPoint y: 348, endPoint x: 1232, endPoint y: 329, distance: 174.2
click at [1232, 329] on div "thread_kojraDnZvKN6iOmP0sQOkAG2 Copy 1 - 5_Correa Ribeiro, Rudinea User Convers…" at bounding box center [1240, 529] width 352 height 934
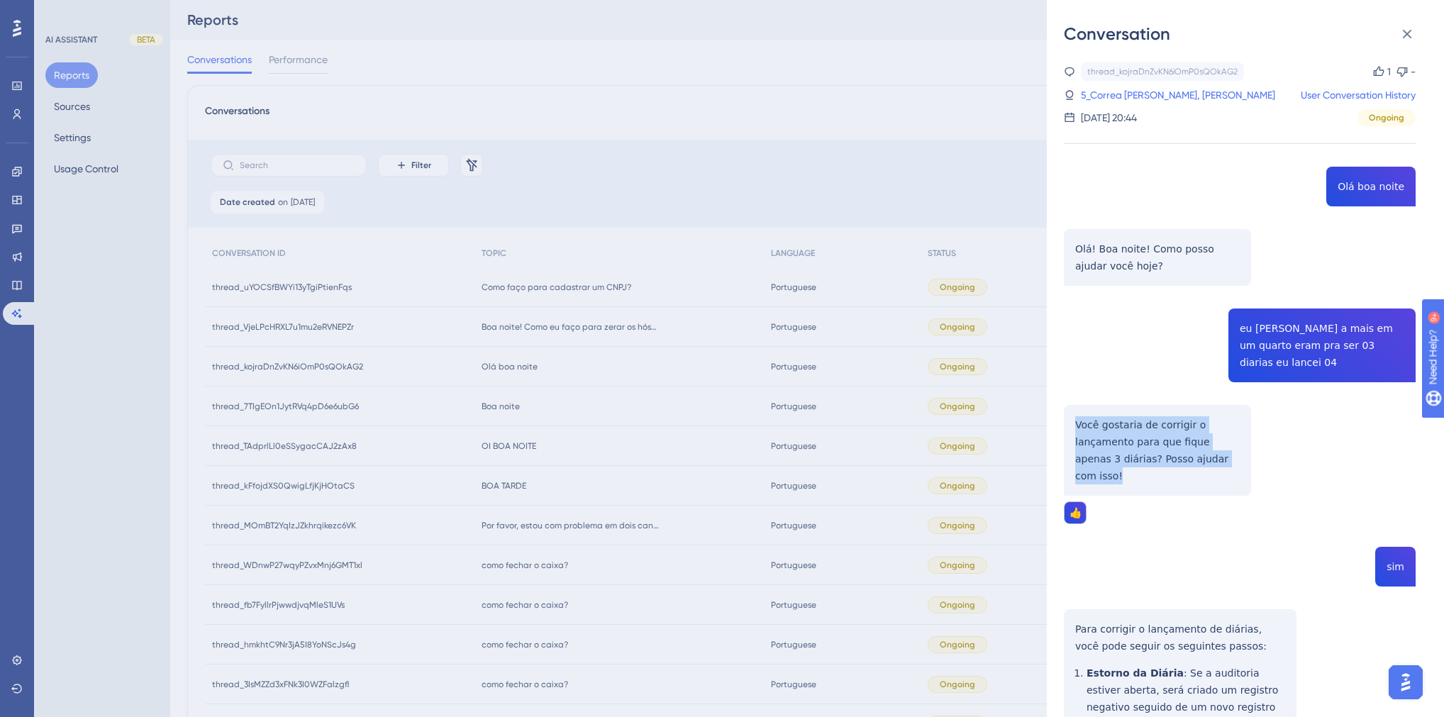
drag, startPoint x: 1215, startPoint y: 446, endPoint x: 1068, endPoint y: 411, distance: 150.7
click at [1068, 411] on div "thread_kojraDnZvKN6iOmP0sQOkAG2 Copy 1 - 5_Correa Ribeiro, Rudinea User Convers…" at bounding box center [1240, 529] width 352 height 934
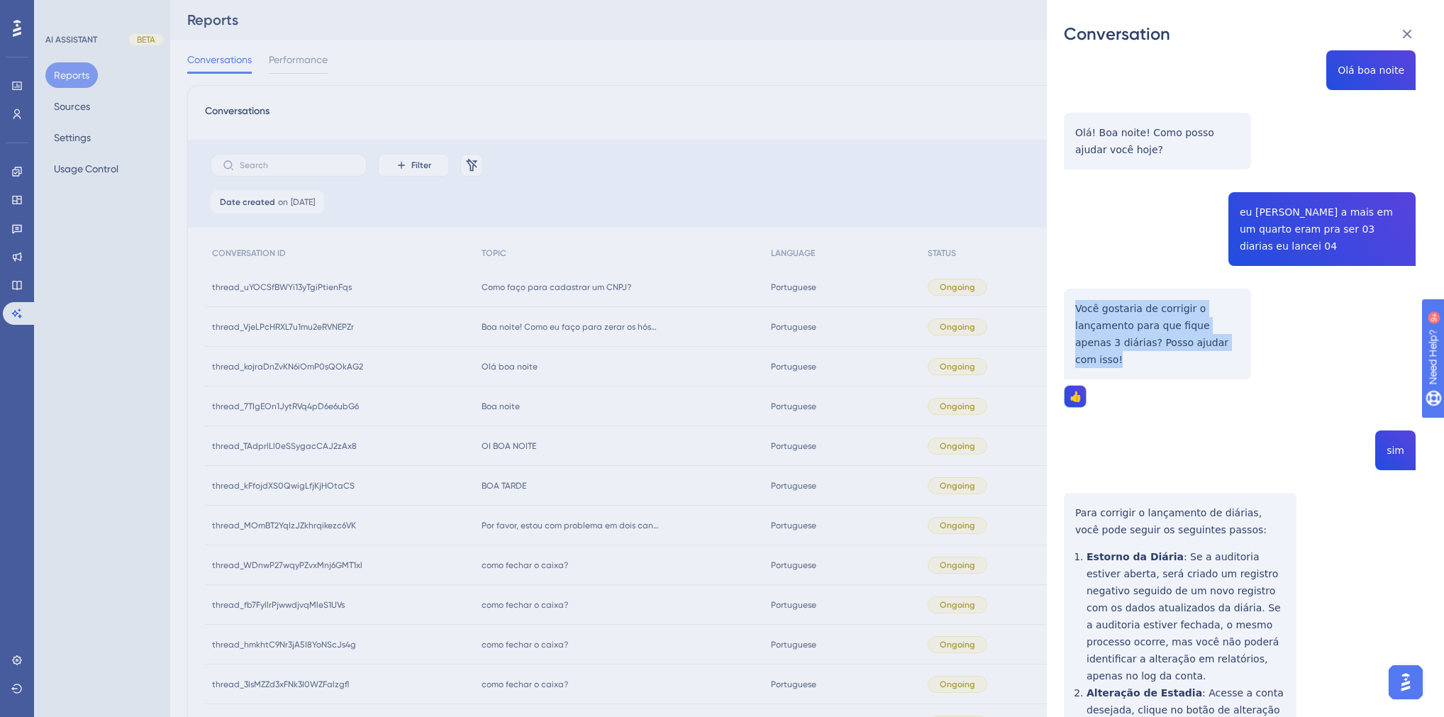
scroll to position [219, 0]
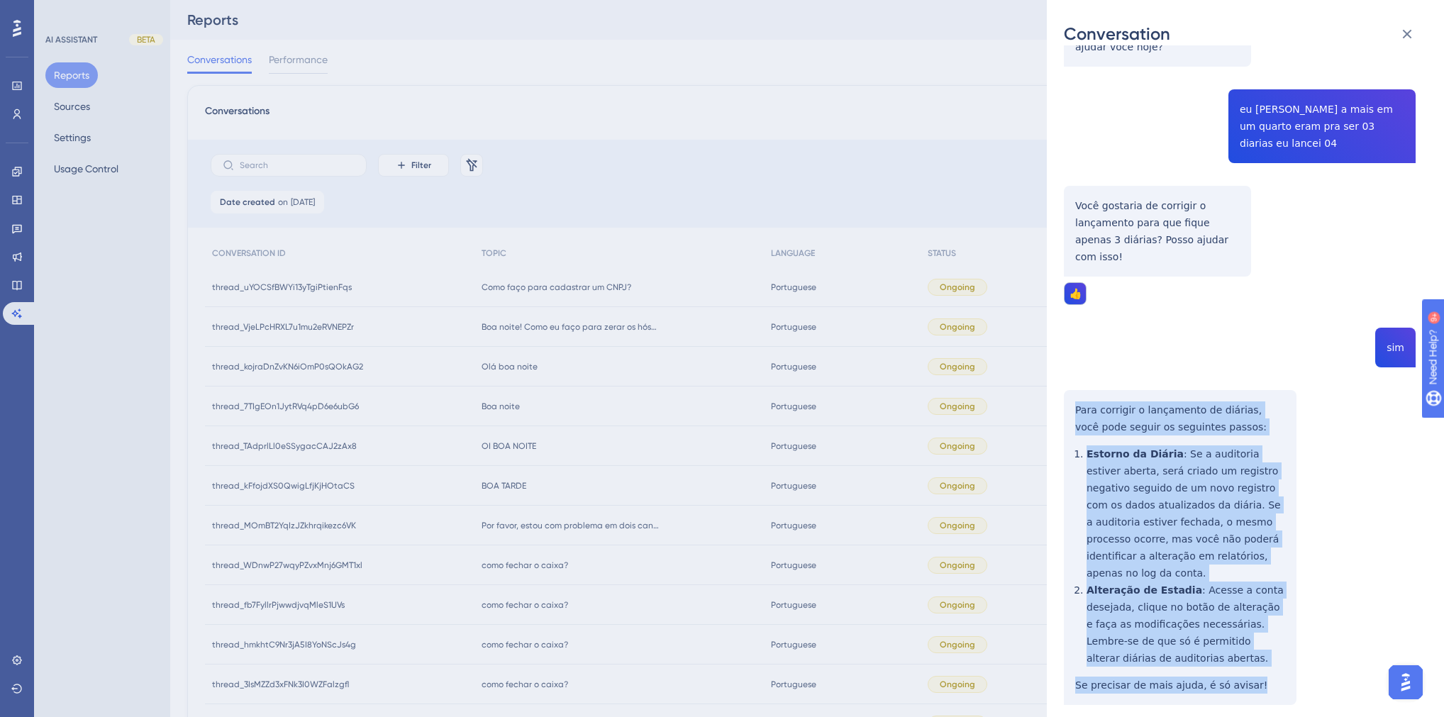
drag, startPoint x: 1246, startPoint y: 637, endPoint x: 1076, endPoint y: 376, distance: 311.3
click at [1076, 376] on div "thread_kojraDnZvKN6iOmP0sQOkAG2 Copy 1 - 5_Correa Ribeiro, Rudinea User Convers…" at bounding box center [1240, 310] width 352 height 934
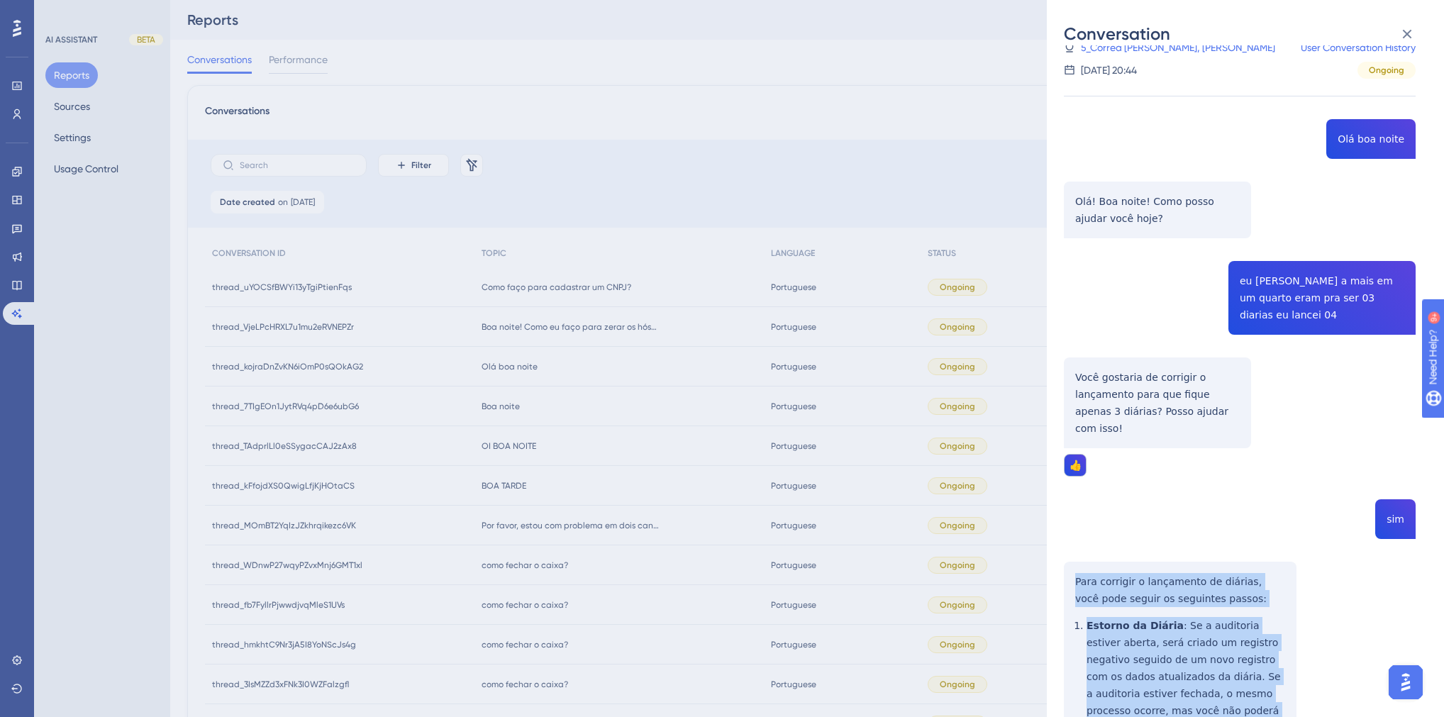
scroll to position [0, 0]
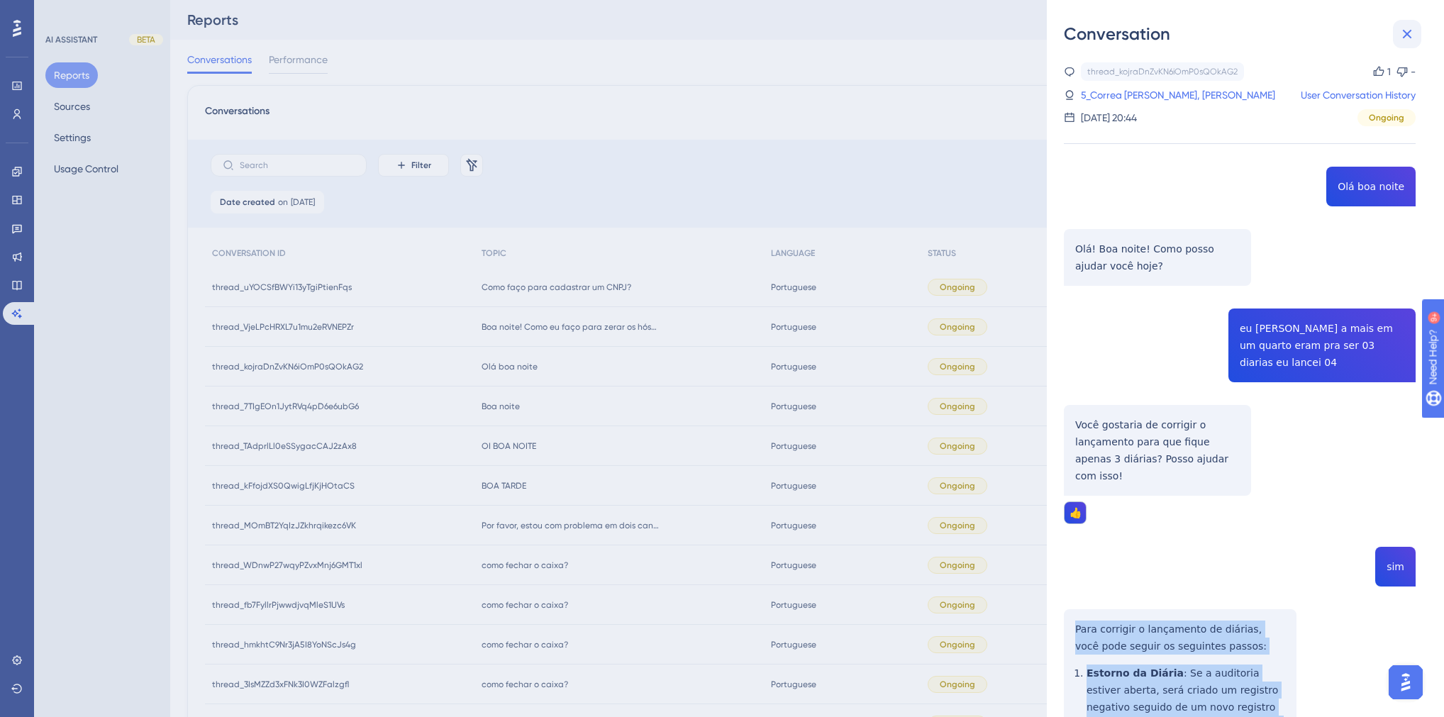
click at [1408, 37] on icon at bounding box center [1407, 34] width 17 height 17
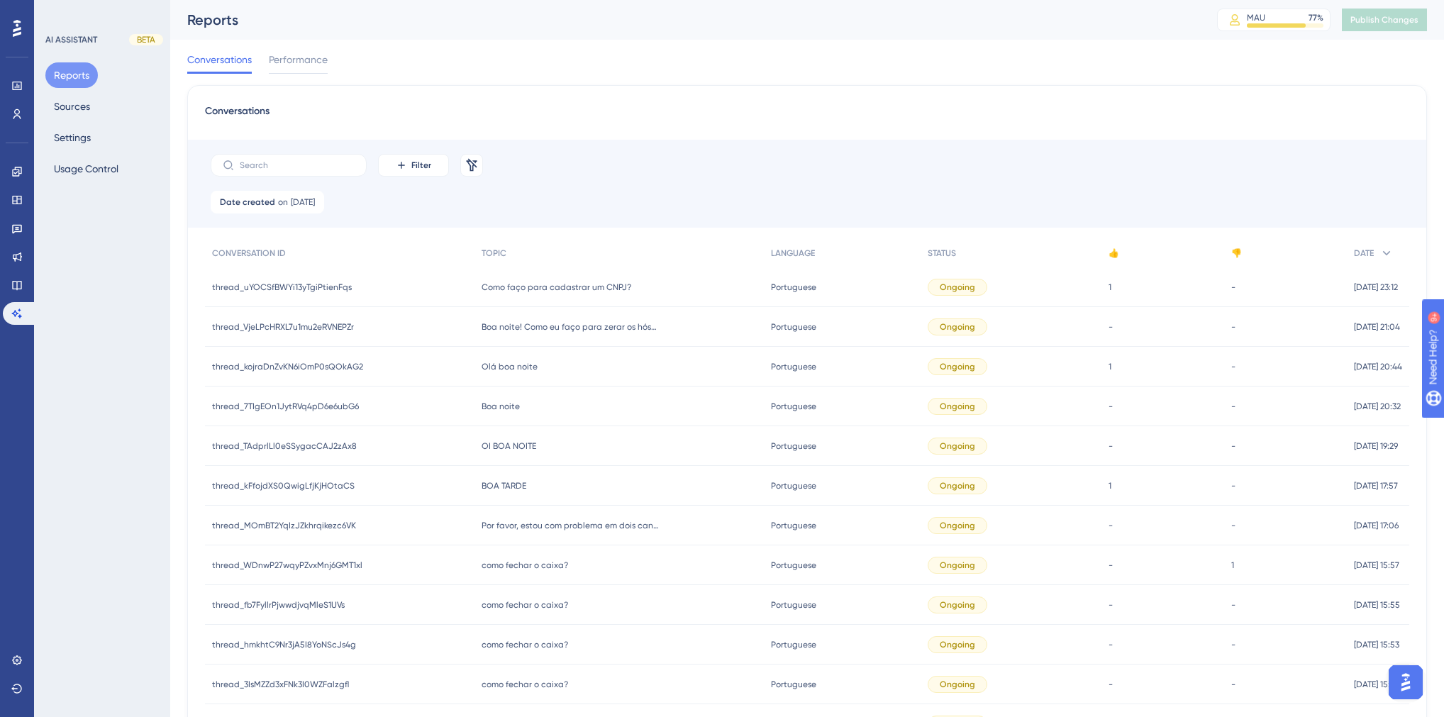
click at [502, 371] on span "Olá boa noite" at bounding box center [510, 366] width 56 height 11
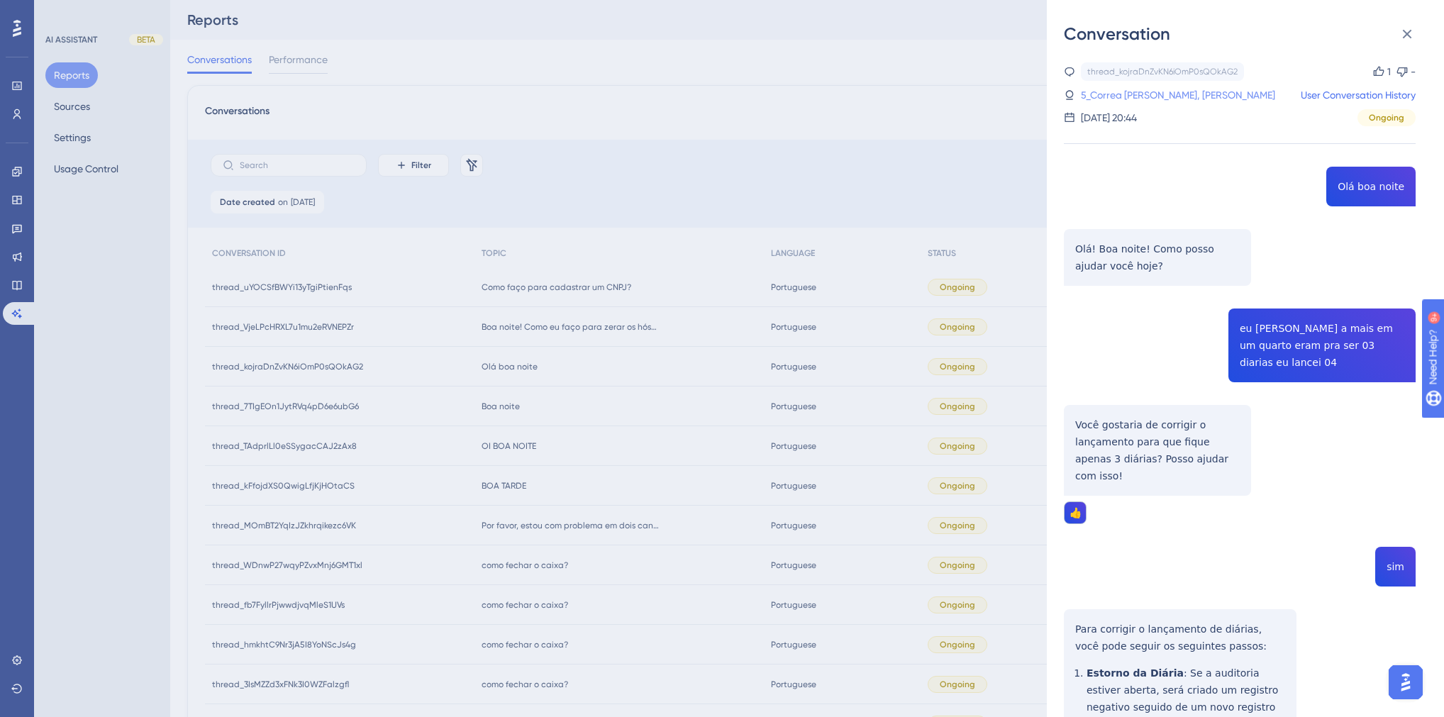
click at [1153, 97] on link "5_Correa [PERSON_NAME], [PERSON_NAME]" at bounding box center [1178, 95] width 194 height 17
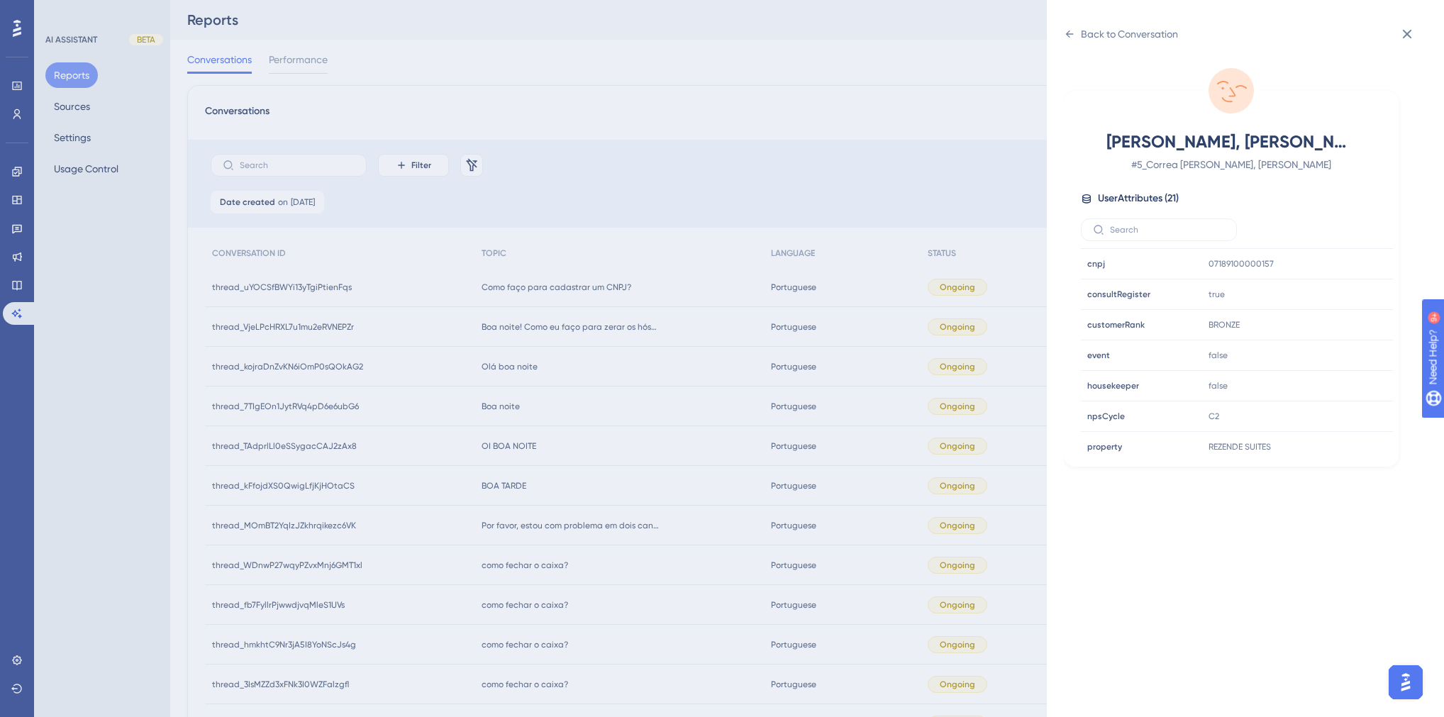
scroll to position [428, 0]
drag, startPoint x: 1337, startPoint y: 347, endPoint x: 1251, endPoint y: 326, distance: 88.3
click at [1337, 347] on icon at bounding box center [1339, 352] width 14 height 14
click at [1079, 44] on div "Back to Conversation" at bounding box center [1121, 34] width 114 height 23
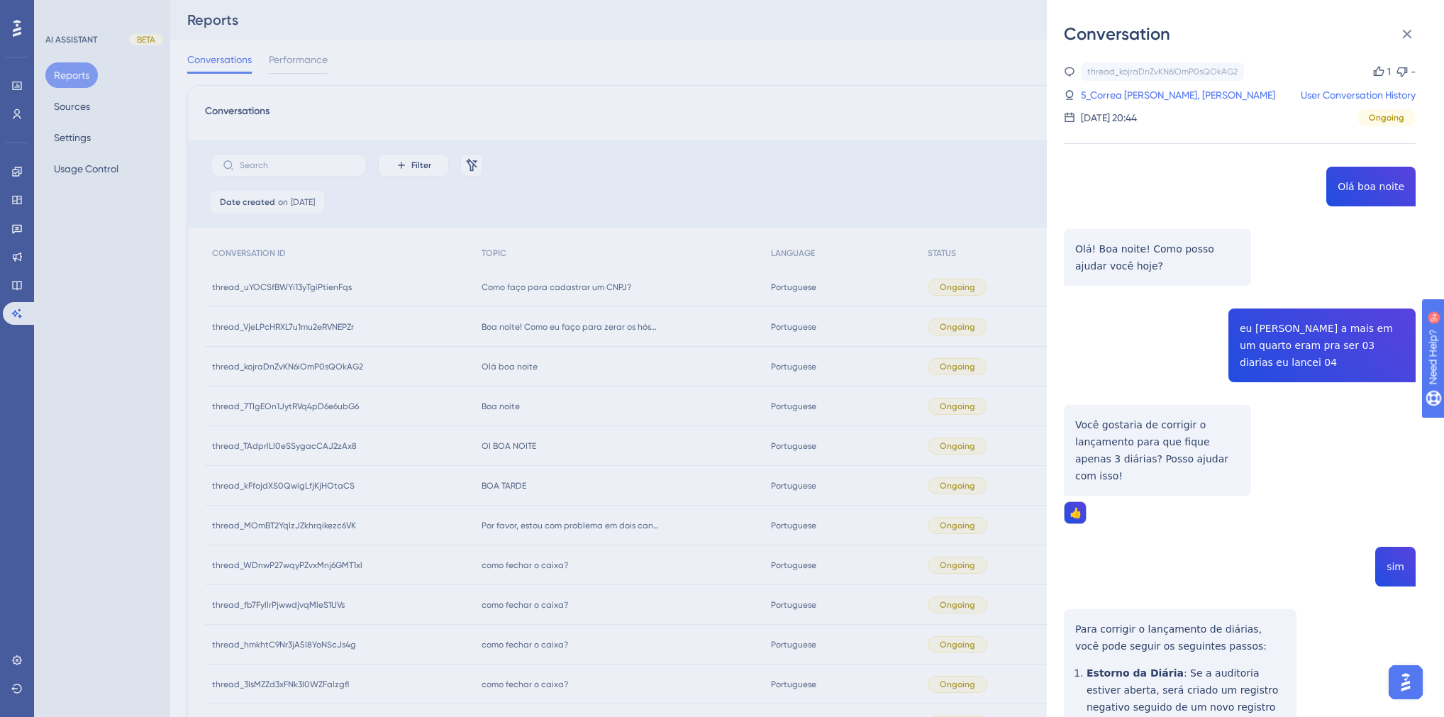
click at [641, 366] on div "Conversation thread_kojraDnZvKN6iOmP0sQOkAG2 Copy 1 - 5_Correa Ribeiro, Rudinea…" at bounding box center [722, 358] width 1444 height 717
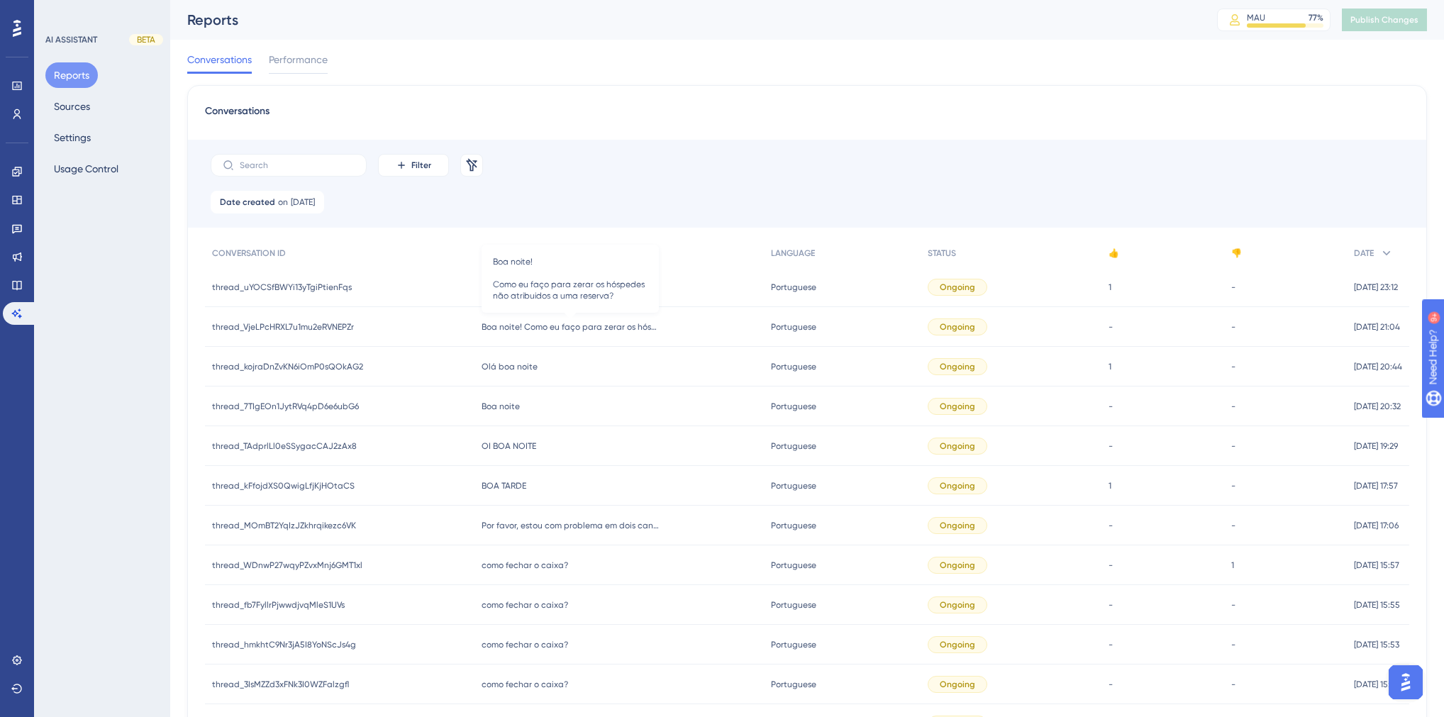
click at [522, 328] on span "Boa noite! Como eu faço para zerar os hóspedes não atribuidos a uma reserva?" at bounding box center [570, 326] width 177 height 11
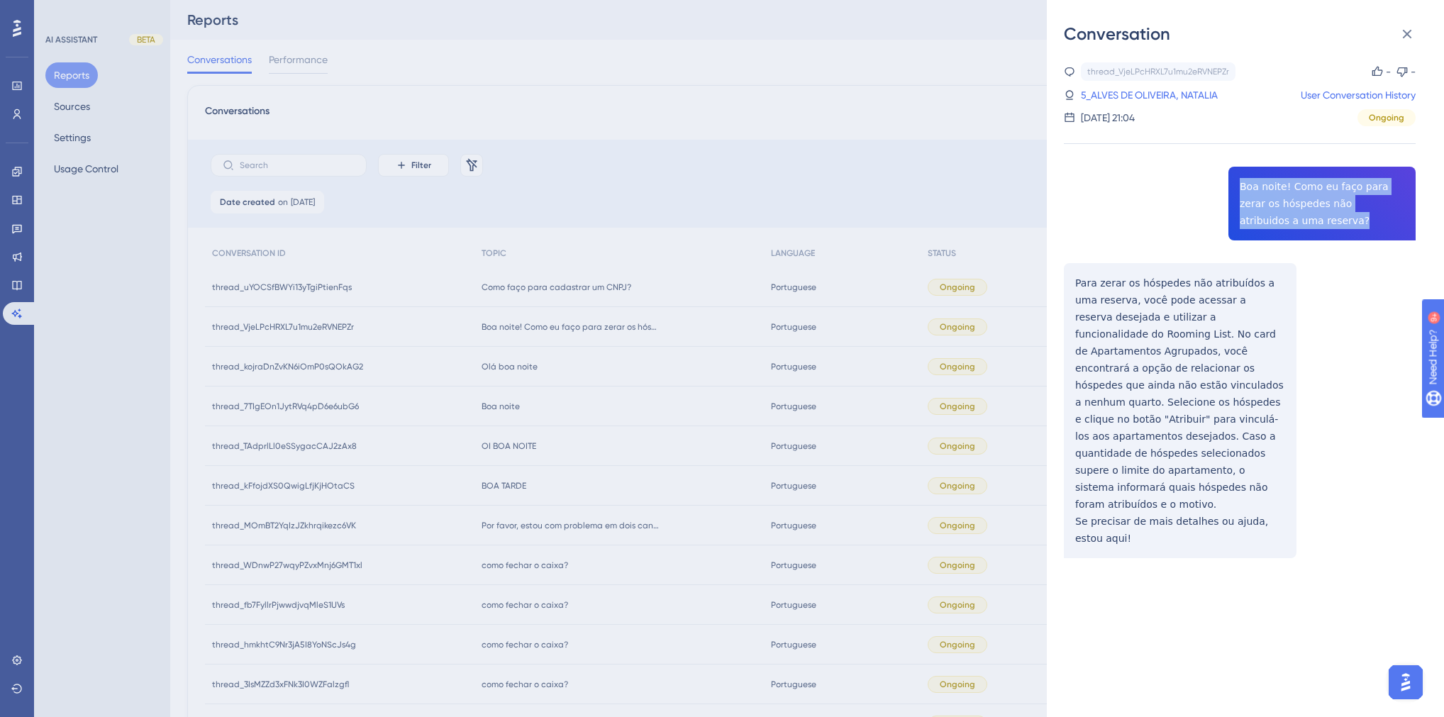
drag, startPoint x: 1283, startPoint y: 222, endPoint x: 1229, endPoint y: 187, distance: 63.6
click at [1229, 187] on div "thread_VjeLPcHRXL7u1mu2eRVNEPZr Copy - - 5_ALVES DE OLIVEIRA, [PERSON_NAME] Use…" at bounding box center [1240, 346] width 352 height 568
drag, startPoint x: 1118, startPoint y: 511, endPoint x: 1082, endPoint y: 455, distance: 66.7
click at [1082, 455] on div "thread_VjeLPcHRXL7u1mu2eRVNEPZr Copy - - 5_ALVES DE OLIVEIRA, [PERSON_NAME] Use…" at bounding box center [1240, 346] width 352 height 568
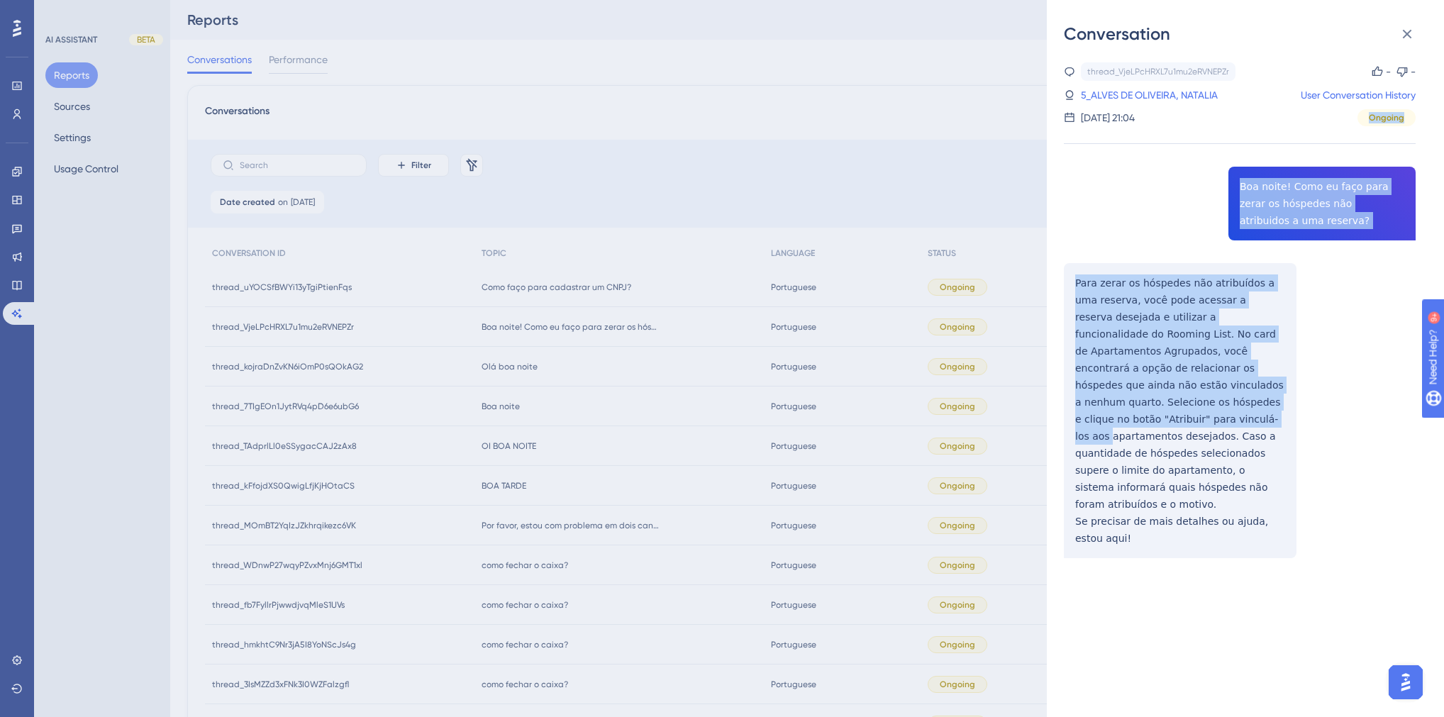
drag, startPoint x: 1286, startPoint y: 56, endPoint x: 1314, endPoint y: 153, distance: 101.1
click at [1308, 142] on div "thread_VjeLPcHRXL7u1mu2eRVNEPZr Copy - - 5_ALVES DE OLIVEIRA, [PERSON_NAME] Use…" at bounding box center [1240, 346] width 352 height 568
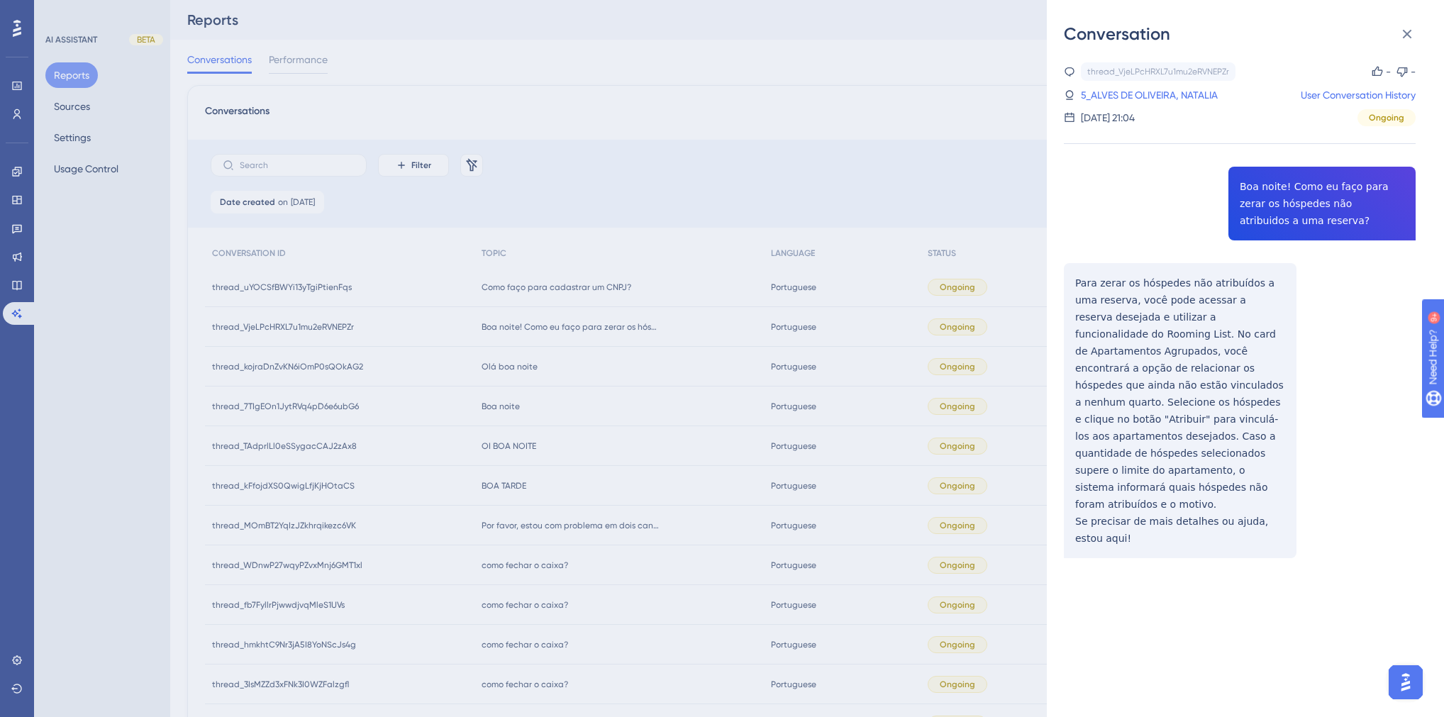
click at [1232, 475] on div "thread_VjeLPcHRXL7u1mu2eRVNEPZr Copy - - 5_ALVES DE OLIVEIRA, [PERSON_NAME] Use…" at bounding box center [1240, 346] width 352 height 568
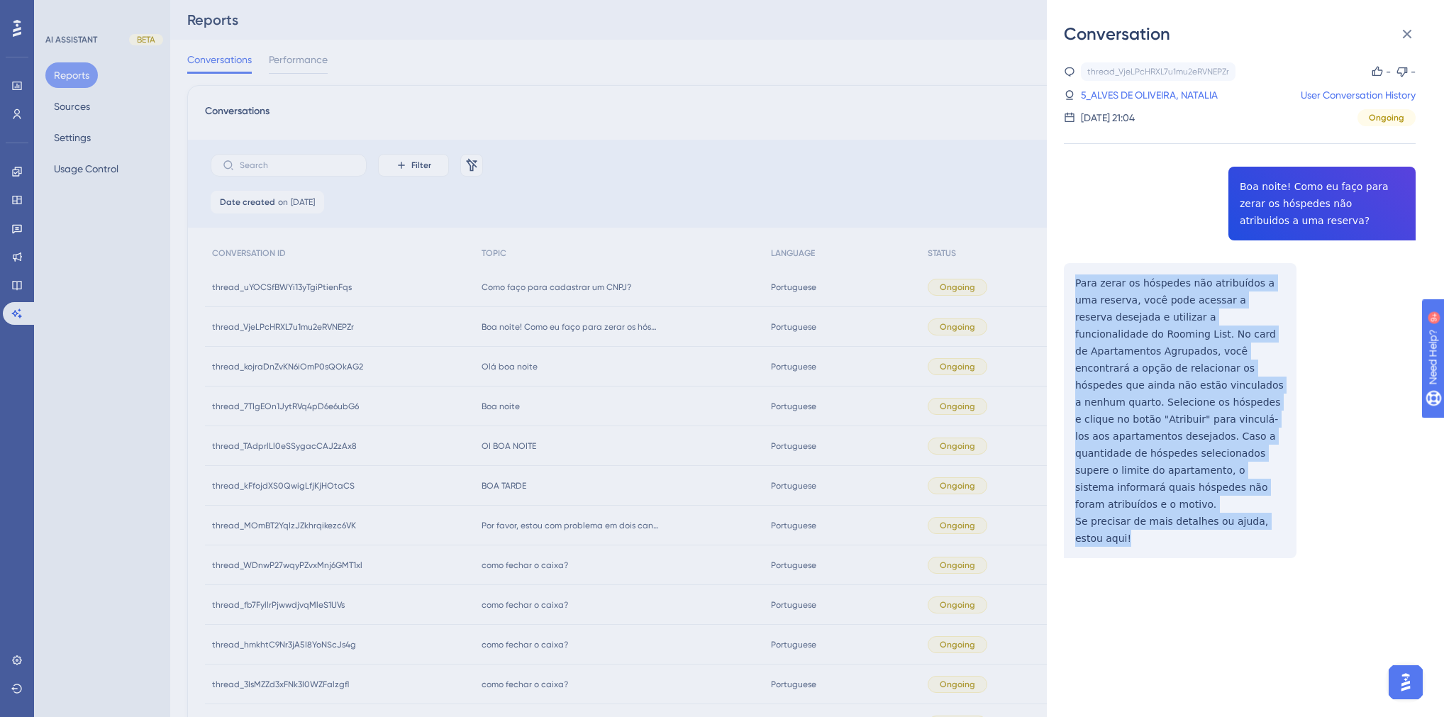
drag, startPoint x: 1107, startPoint y: 508, endPoint x: 1068, endPoint y: 272, distance: 238.7
click at [1068, 272] on div "thread_VjeLPcHRXL7u1mu2eRVNEPZr Copy - - 5_ALVES DE OLIVEIRA, [PERSON_NAME] Use…" at bounding box center [1240, 346] width 352 height 568
drag, startPoint x: 1139, startPoint y: 92, endPoint x: 1240, endPoint y: 441, distance: 362.8
click at [1243, 438] on div "thread_VjeLPcHRXL7u1mu2eRVNEPZr Copy - - 5_ALVES DE OLIVEIRA, [PERSON_NAME] Use…" at bounding box center [1240, 346] width 352 height 568
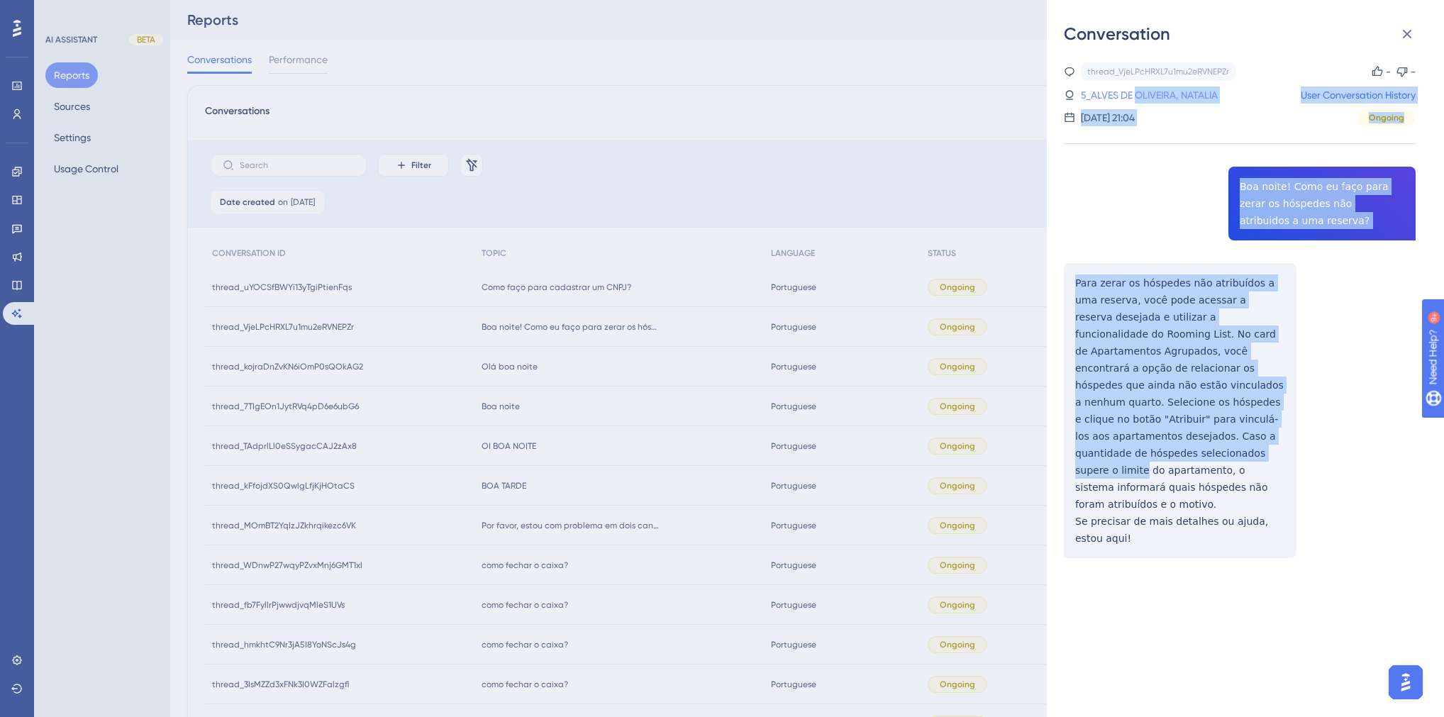
click at [1149, 95] on link "5_ALVES DE OLIVEIRA, NATALIA" at bounding box center [1149, 95] width 137 height 17
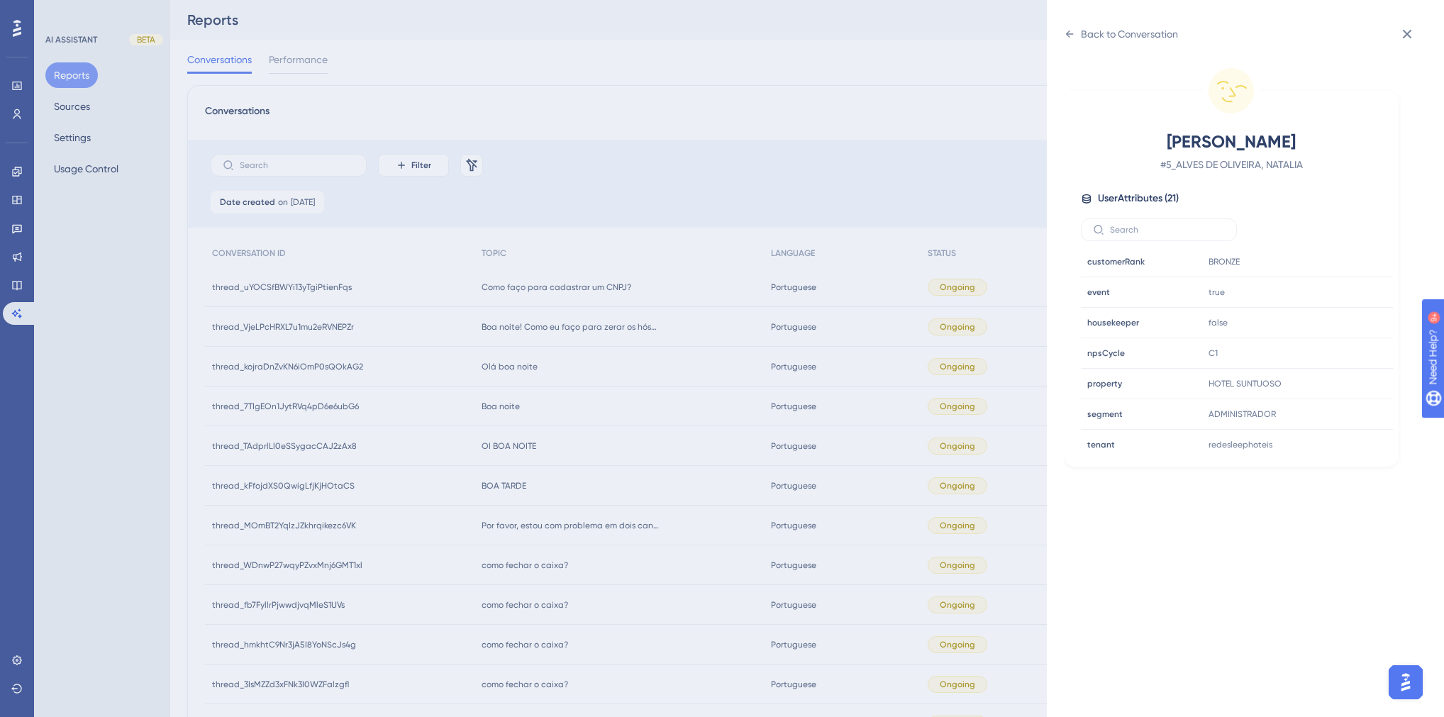
scroll to position [397, 0]
click at [1337, 383] on icon at bounding box center [1339, 383] width 14 height 14
click at [1087, 40] on div "Back to Conversation" at bounding box center [1129, 34] width 97 height 17
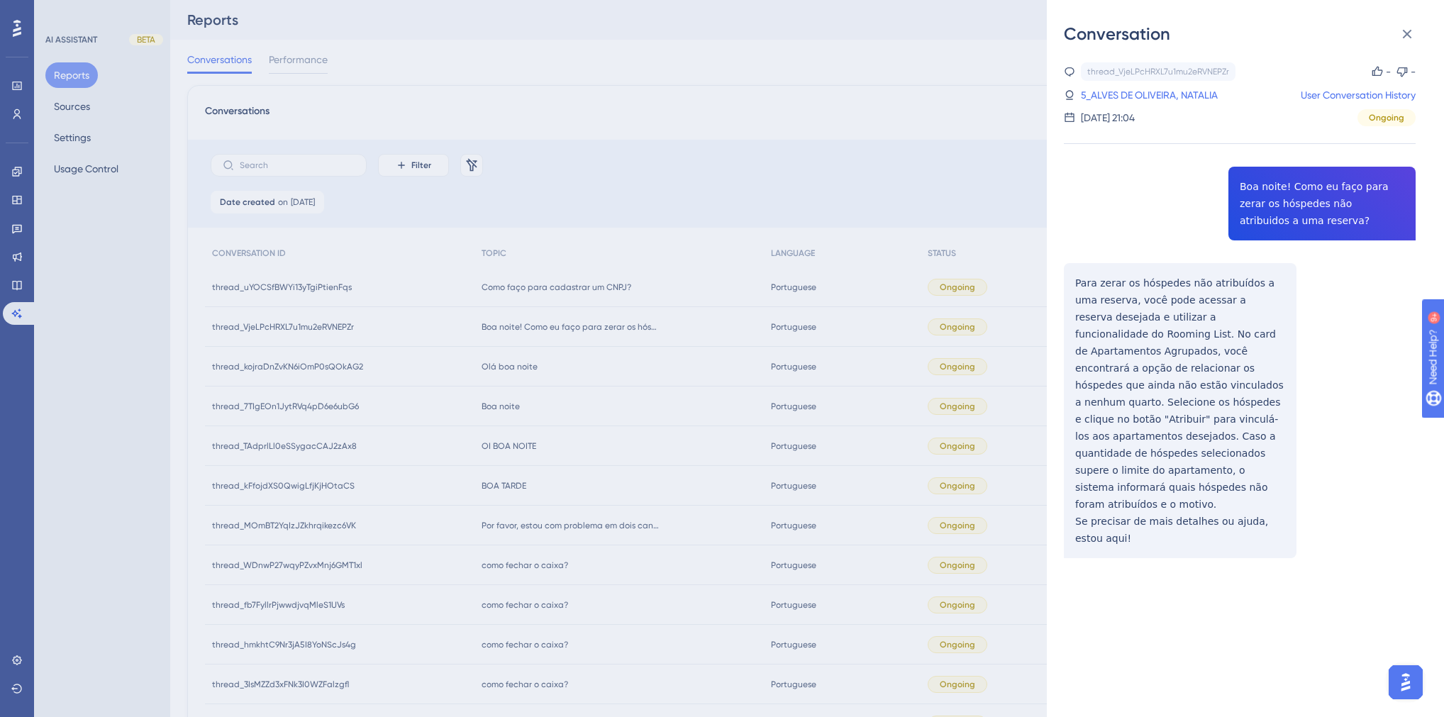
click at [599, 330] on div "Conversation thread_VjeLPcHRXL7u1mu2eRVNEPZr Copy - - 5_ALVES DE OLIVEIRA, [PER…" at bounding box center [722, 358] width 1444 height 717
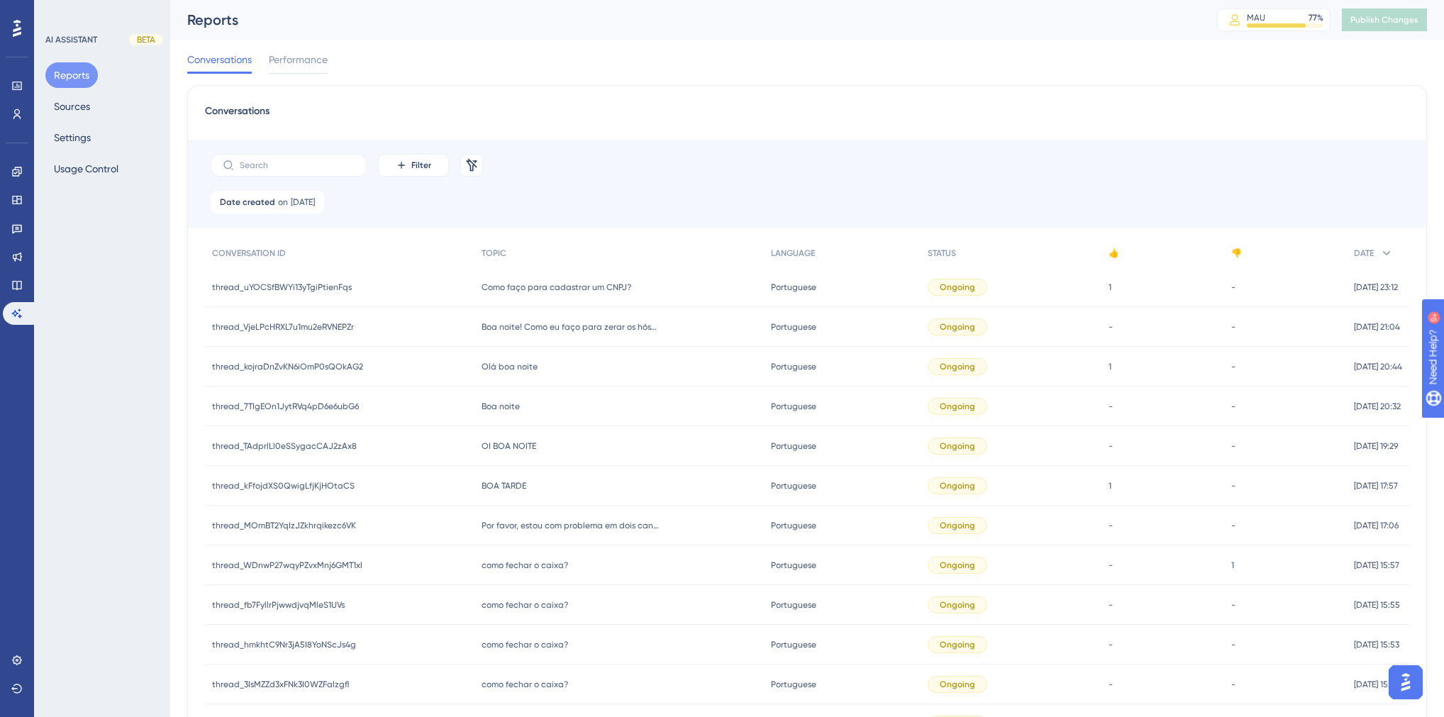
click at [559, 287] on span "Como faço para cadastrar um CNPJ?" at bounding box center [557, 287] width 150 height 11
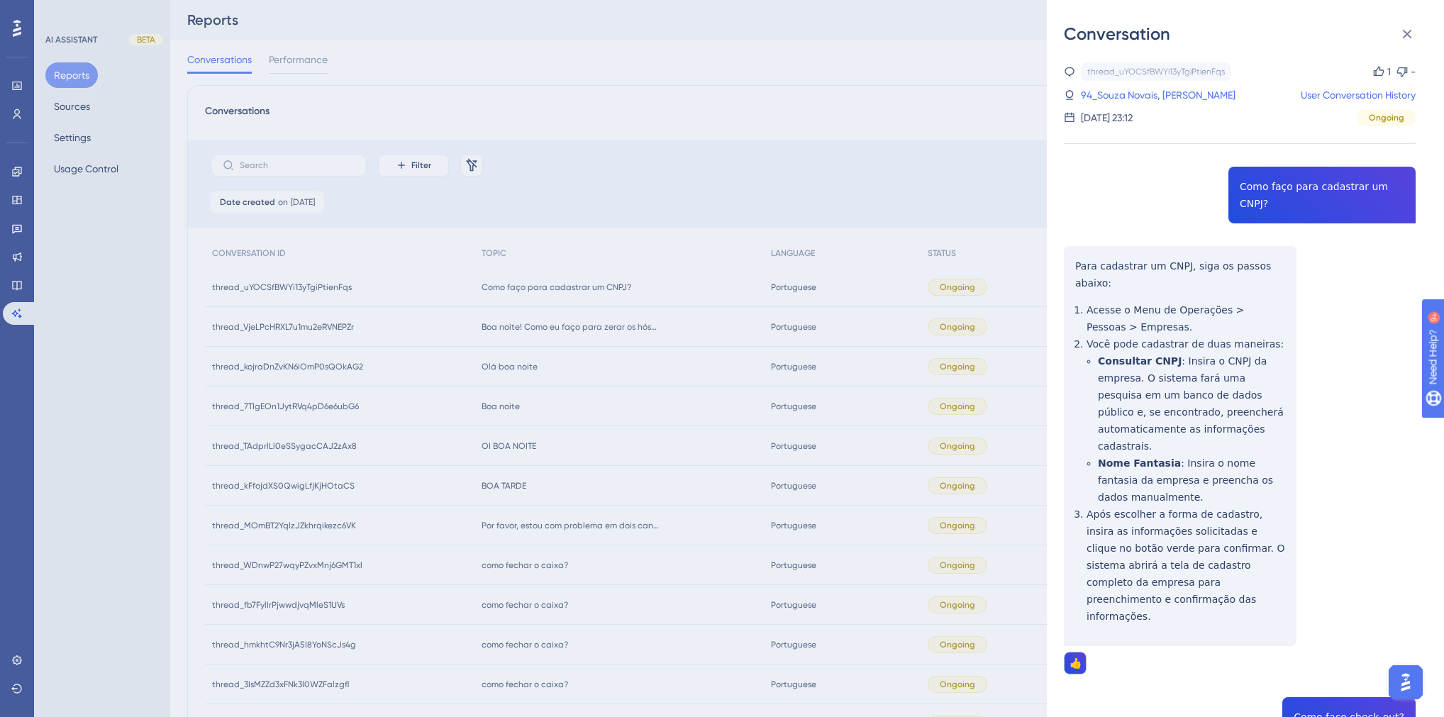
click at [1257, 188] on div "thread_uYOCSfBWYi13yTgiPtienFqs Copy 1 - 94_Souza Novais, Otavio User Conversat…" at bounding box center [1240, 613] width 352 height 1102
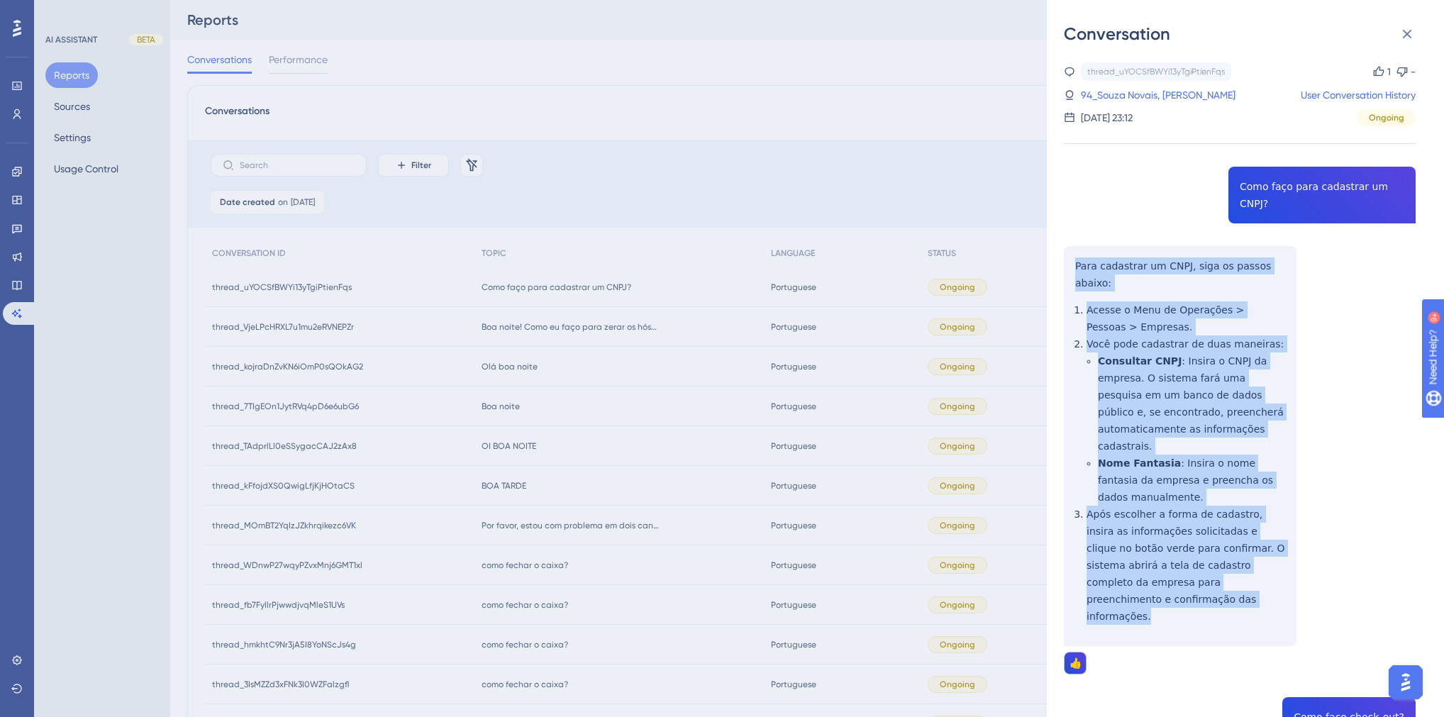
drag, startPoint x: 1146, startPoint y: 550, endPoint x: 1066, endPoint y: 254, distance: 306.5
click at [1066, 254] on div "thread_uYOCSfBWYi13yTgiPtienFqs Copy 1 - 94_Souza Novais, Otavio User Conversat…" at bounding box center [1240, 613] width 352 height 1102
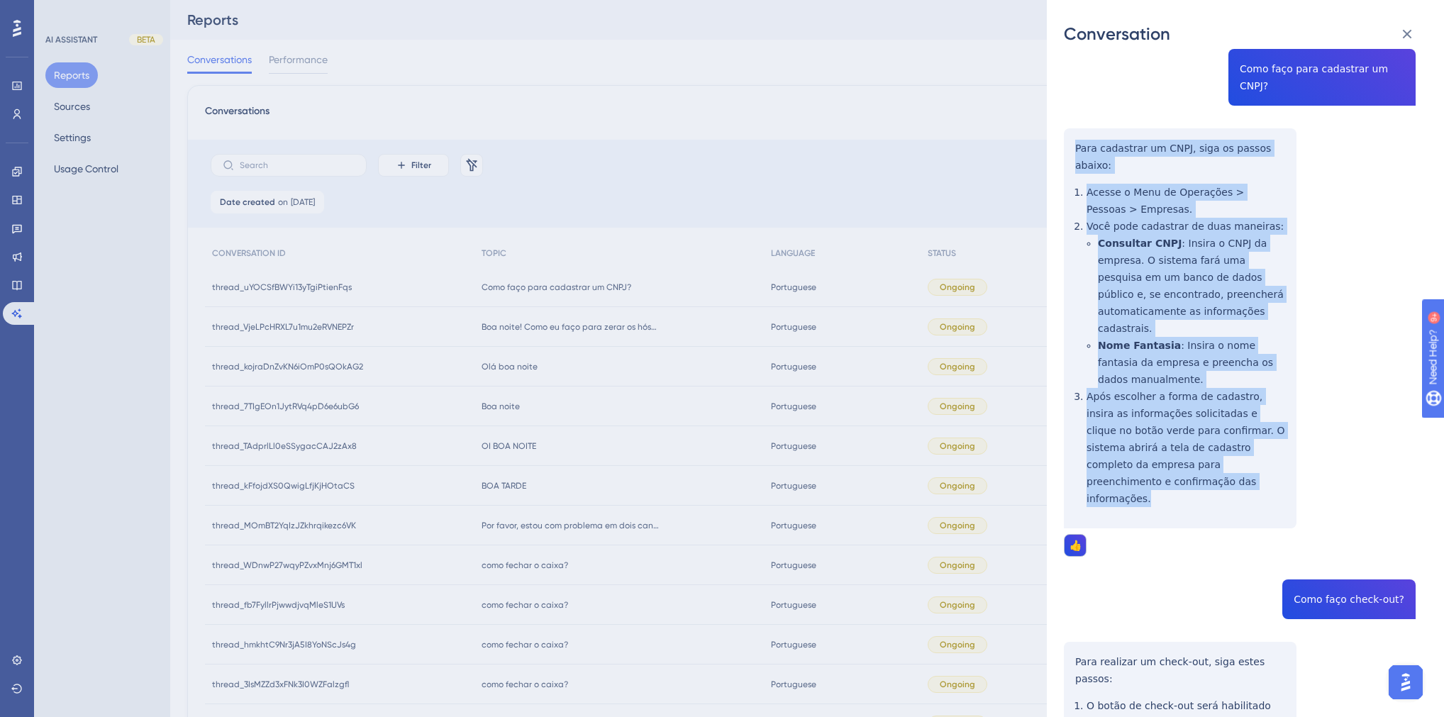
scroll to position [319, 0]
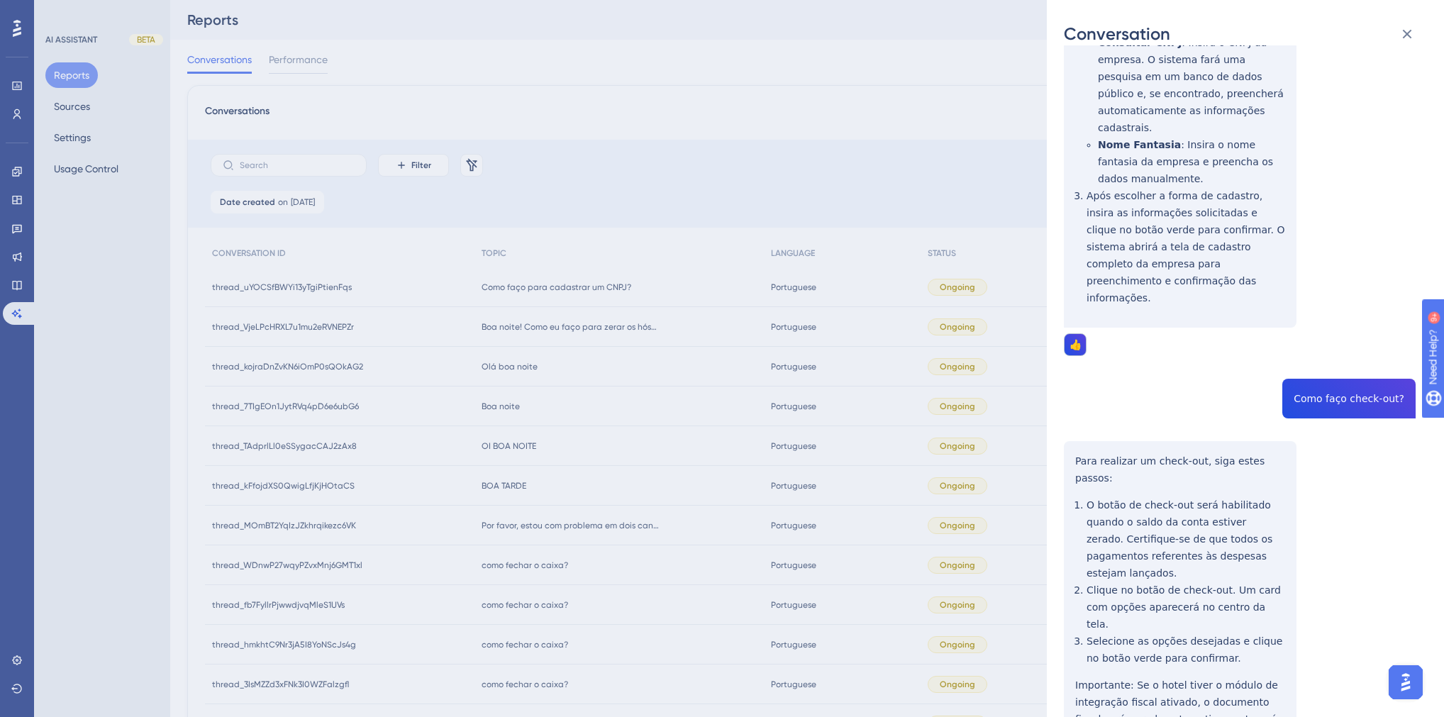
click at [1349, 318] on div "thread_uYOCSfBWYi13yTgiPtienFqs Copy 1 - 94_Souza Novais, Otavio User Conversat…" at bounding box center [1240, 295] width 352 height 1102
click at [1349, 323] on div "thread_uYOCSfBWYi13yTgiPtienFqs Copy 1 - 94_Souza Novais, Otavio User Conversat…" at bounding box center [1240, 295] width 352 height 1102
click at [1343, 332] on div "thread_uYOCSfBWYi13yTgiPtienFqs Copy 1 - 94_Souza Novais, Otavio User Conversat…" at bounding box center [1240, 295] width 352 height 1102
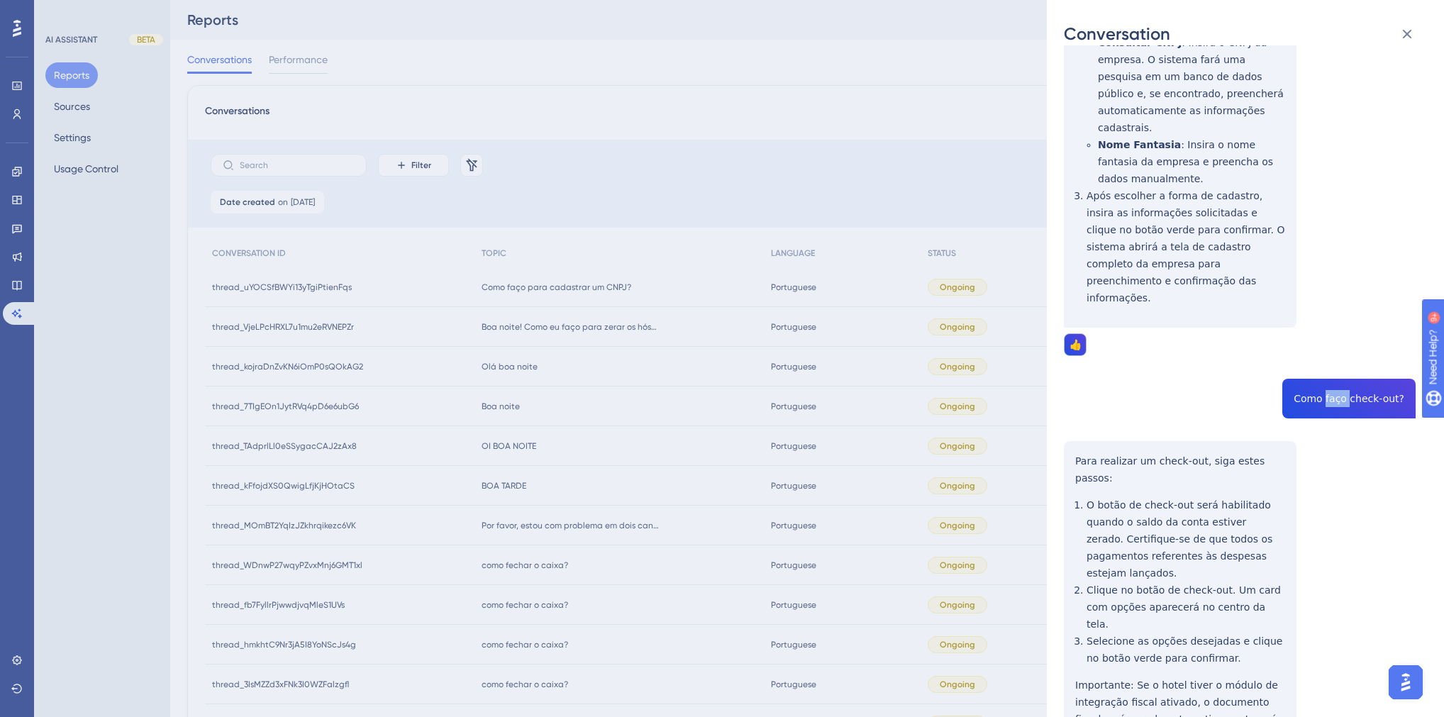
click at [1343, 332] on div "thread_uYOCSfBWYi13yTgiPtienFqs Copy 1 - 94_Souza Novais, Otavio User Conversat…" at bounding box center [1240, 295] width 352 height 1102
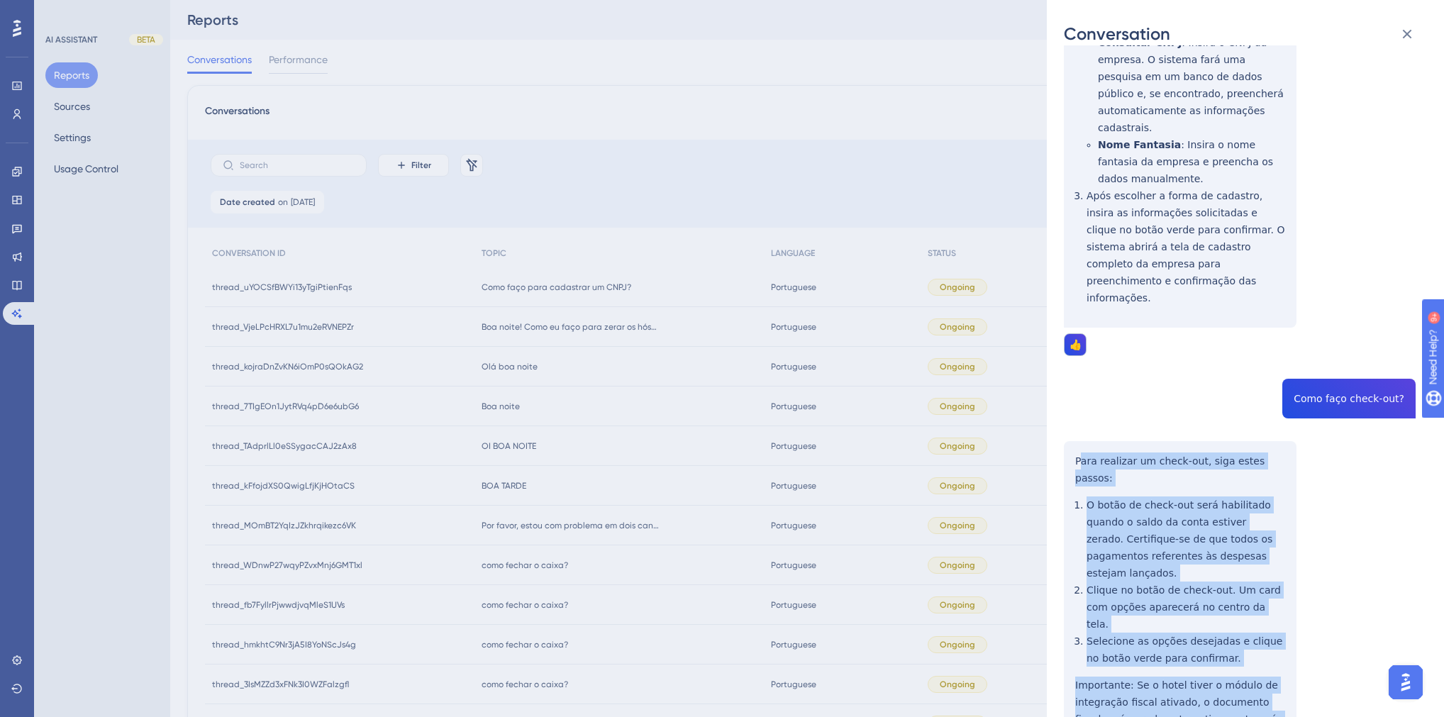
drag, startPoint x: 1163, startPoint y: 634, endPoint x: 1079, endPoint y: 394, distance: 254.2
click at [1079, 394] on div "thread_uYOCSfBWYi13yTgiPtienFqs Copy 1 - 94_Souza Novais, Otavio User Conversat…" at bounding box center [1240, 295] width 352 height 1102
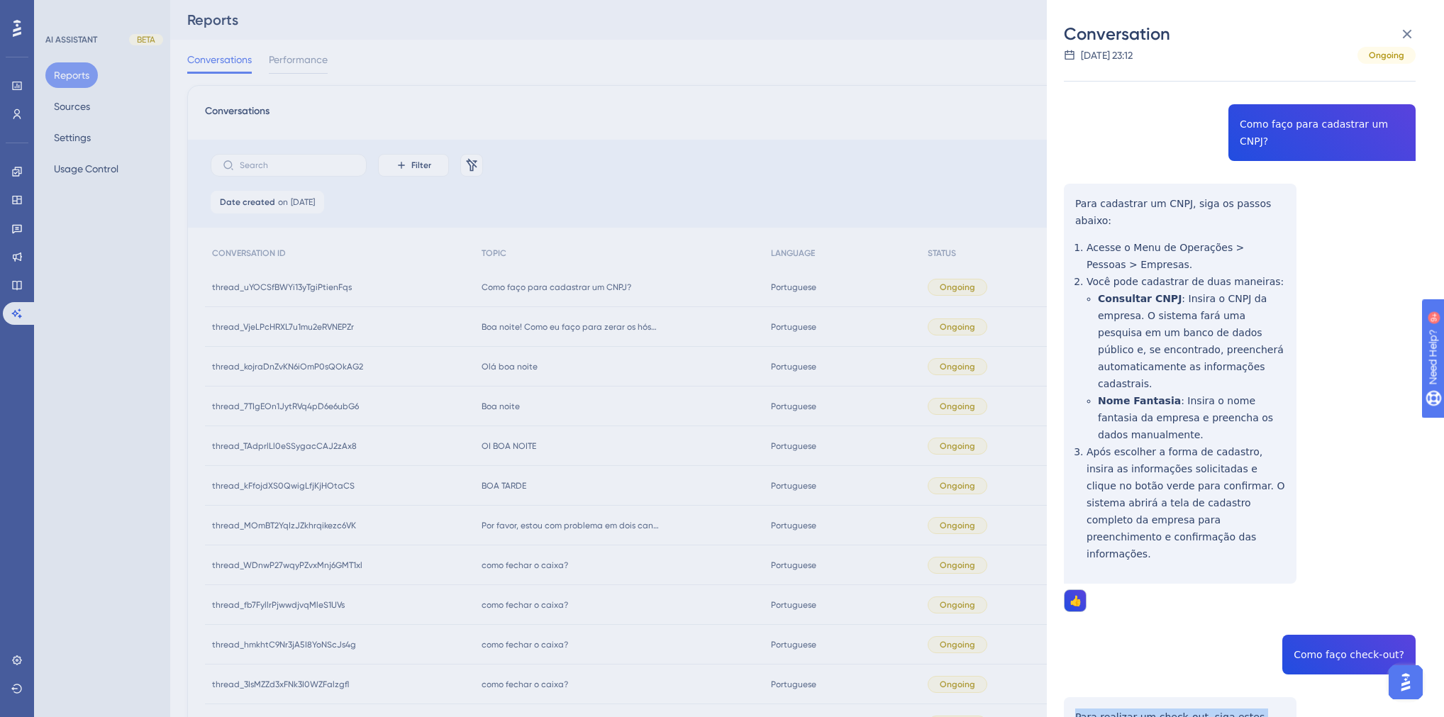
scroll to position [0, 0]
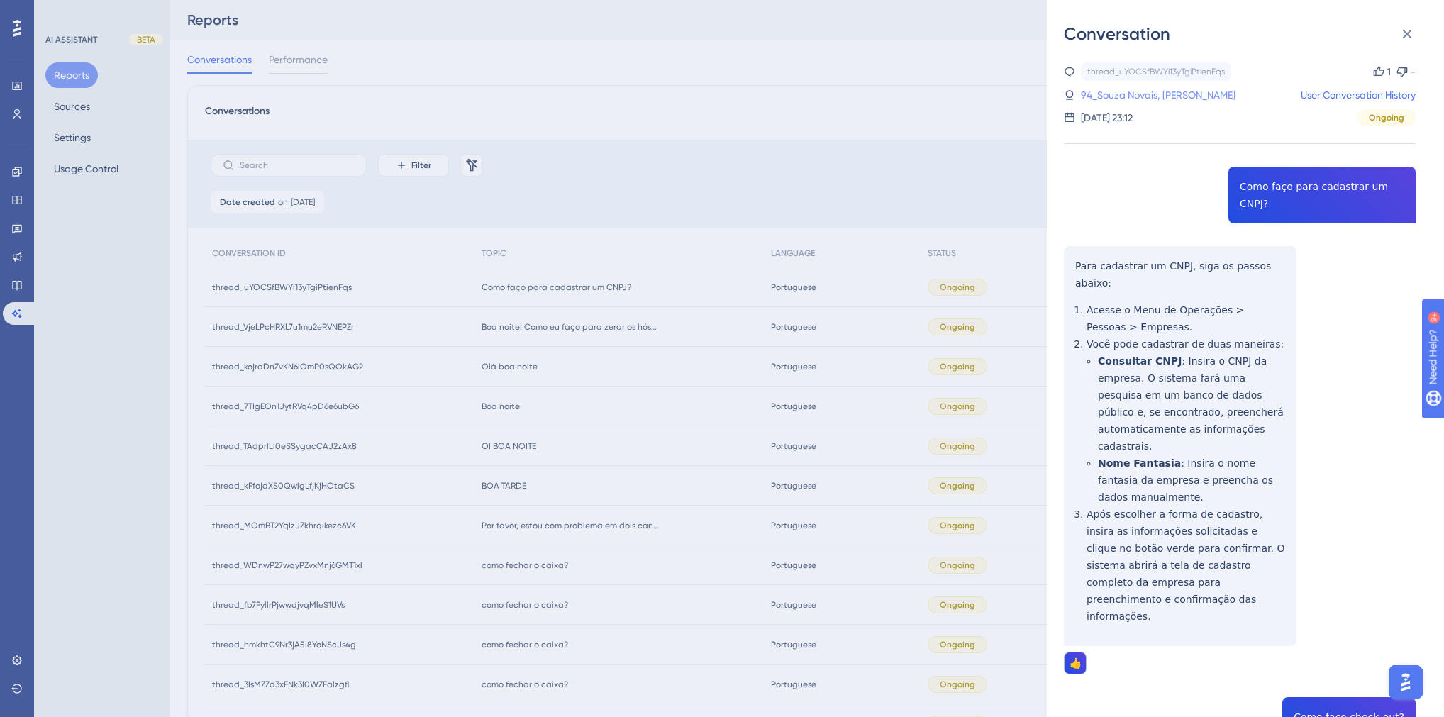
click at [1110, 95] on link "94_Souza Novais, [PERSON_NAME]" at bounding box center [1158, 95] width 155 height 17
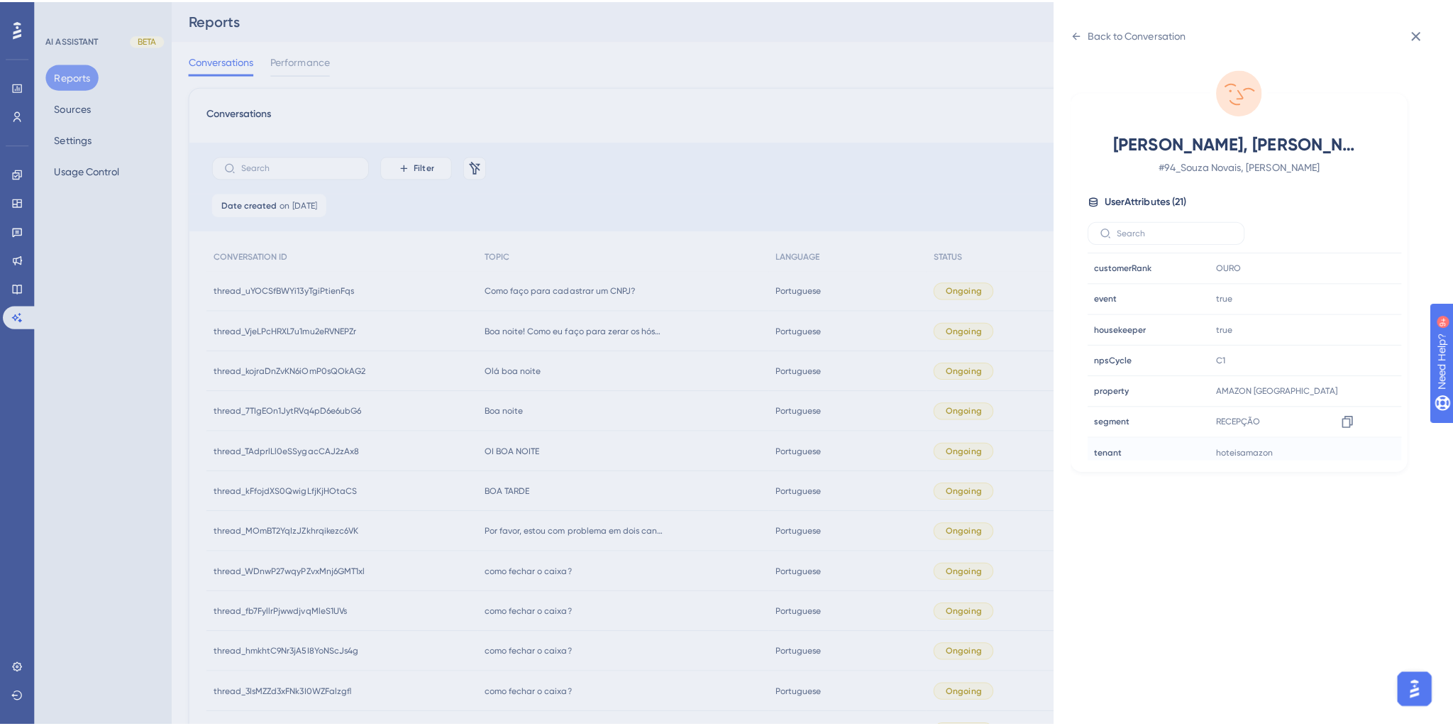
scroll to position [397, 0]
click at [1341, 321] on icon at bounding box center [1339, 322] width 11 height 12
click at [580, 304] on div "Back to Conversation [PERSON_NAME], Otavio # 94_Souza Novais, Otavio User Attri…" at bounding box center [722, 358] width 1444 height 717
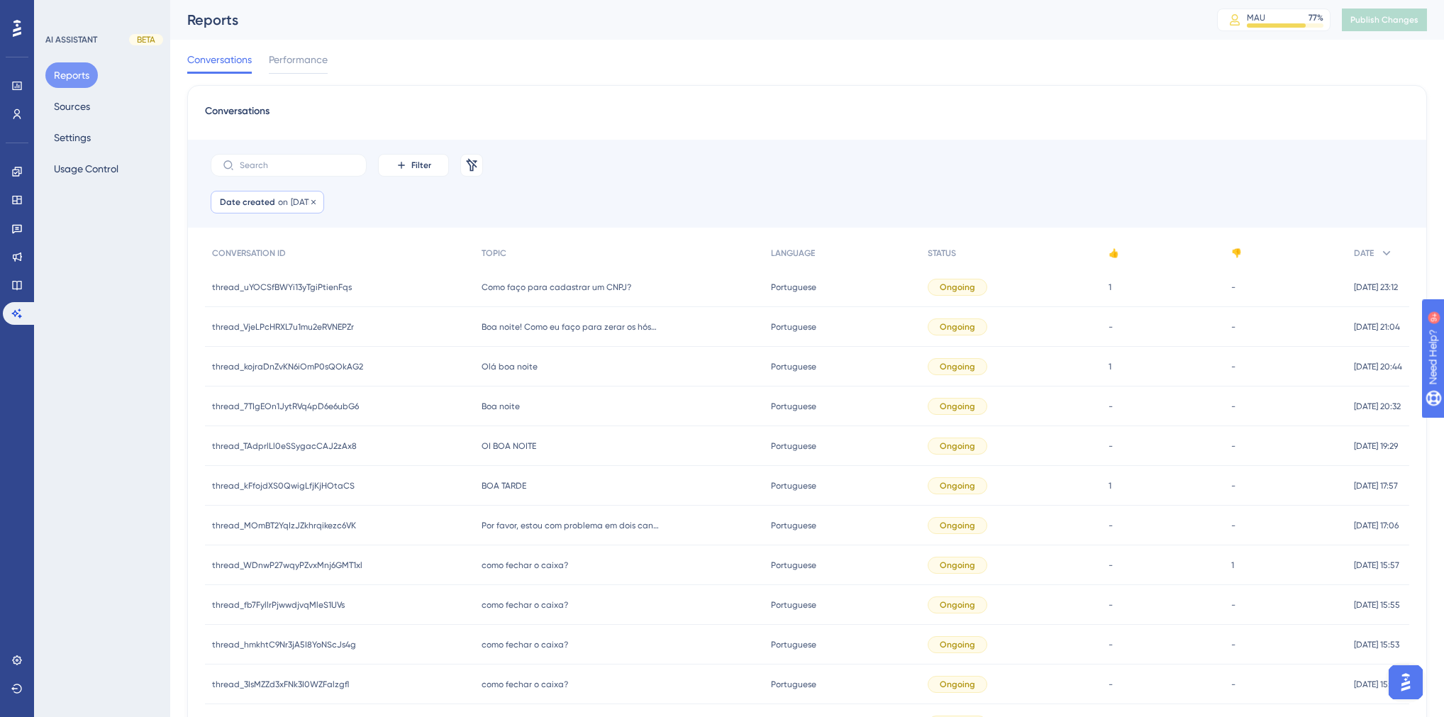
click at [286, 210] on div "Date created on [DATE] [DATE] Remove" at bounding box center [268, 202] width 114 height 23
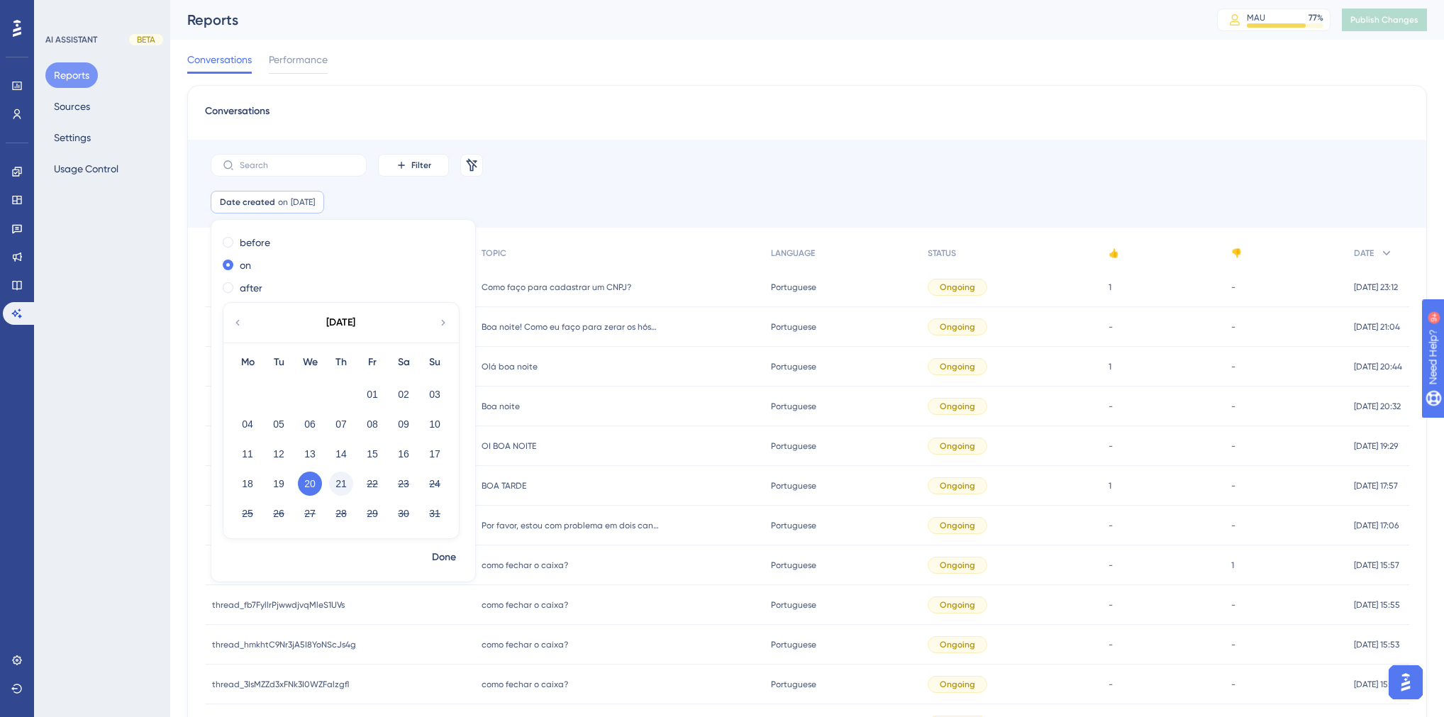
click at [338, 477] on button "21" at bounding box center [341, 484] width 24 height 24
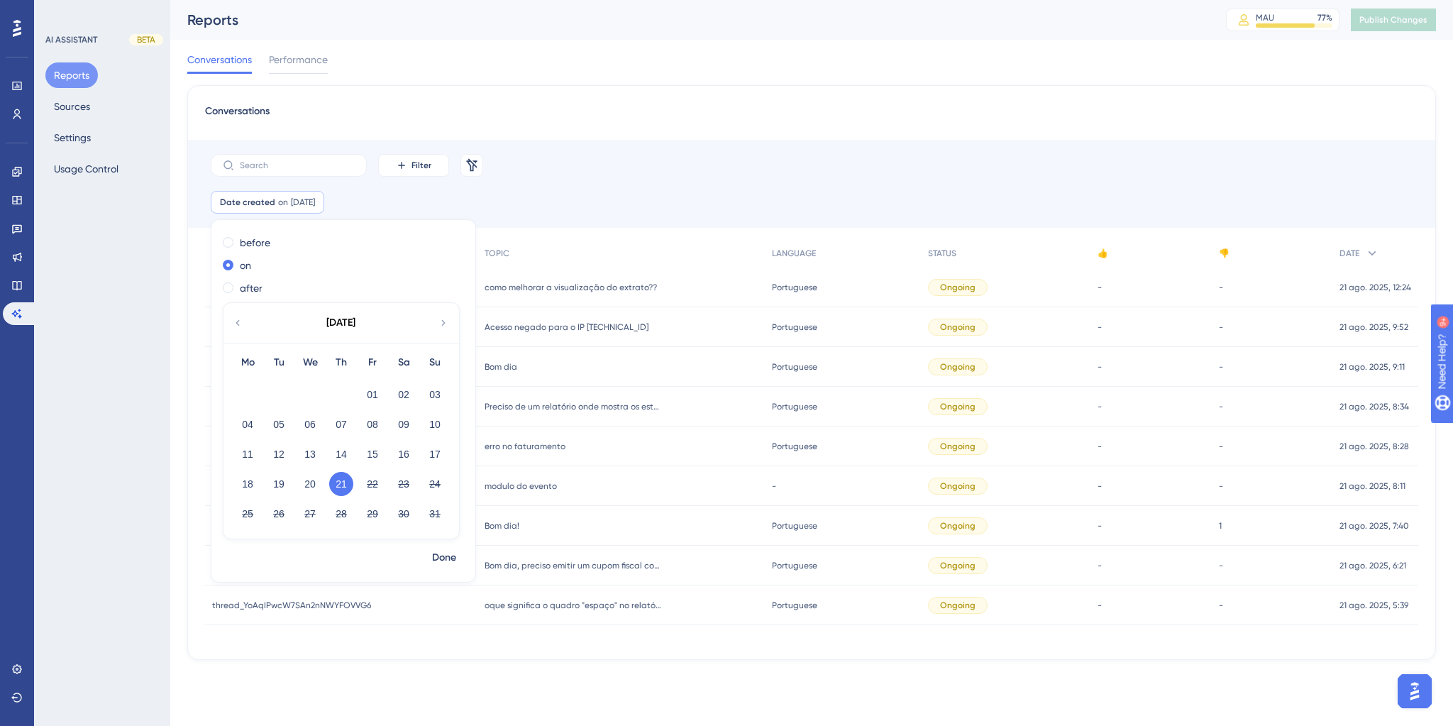
click at [570, 645] on div "Conversations Filter Remove Filters Date created on [DATE] [DATE] Remove before…" at bounding box center [811, 372] width 1249 height 575
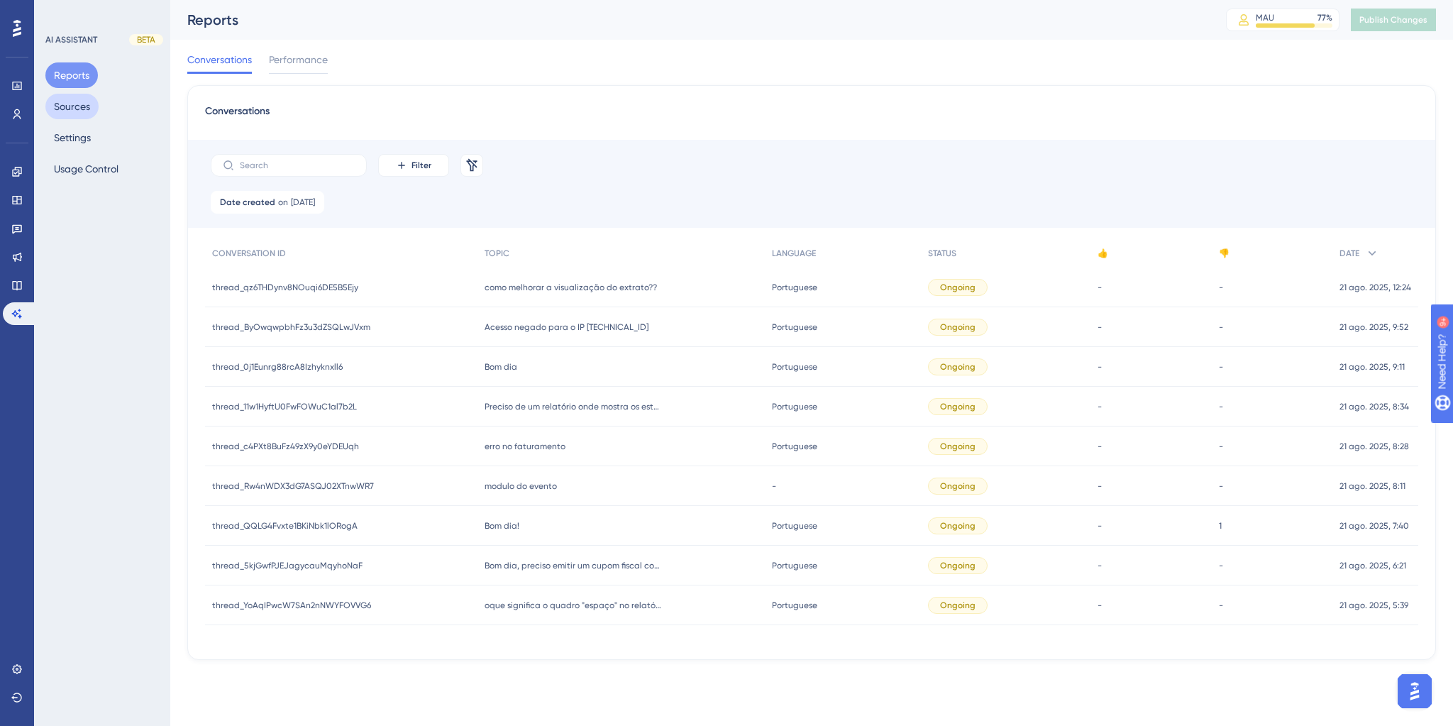
click at [87, 108] on button "Sources" at bounding box center [71, 107] width 53 height 26
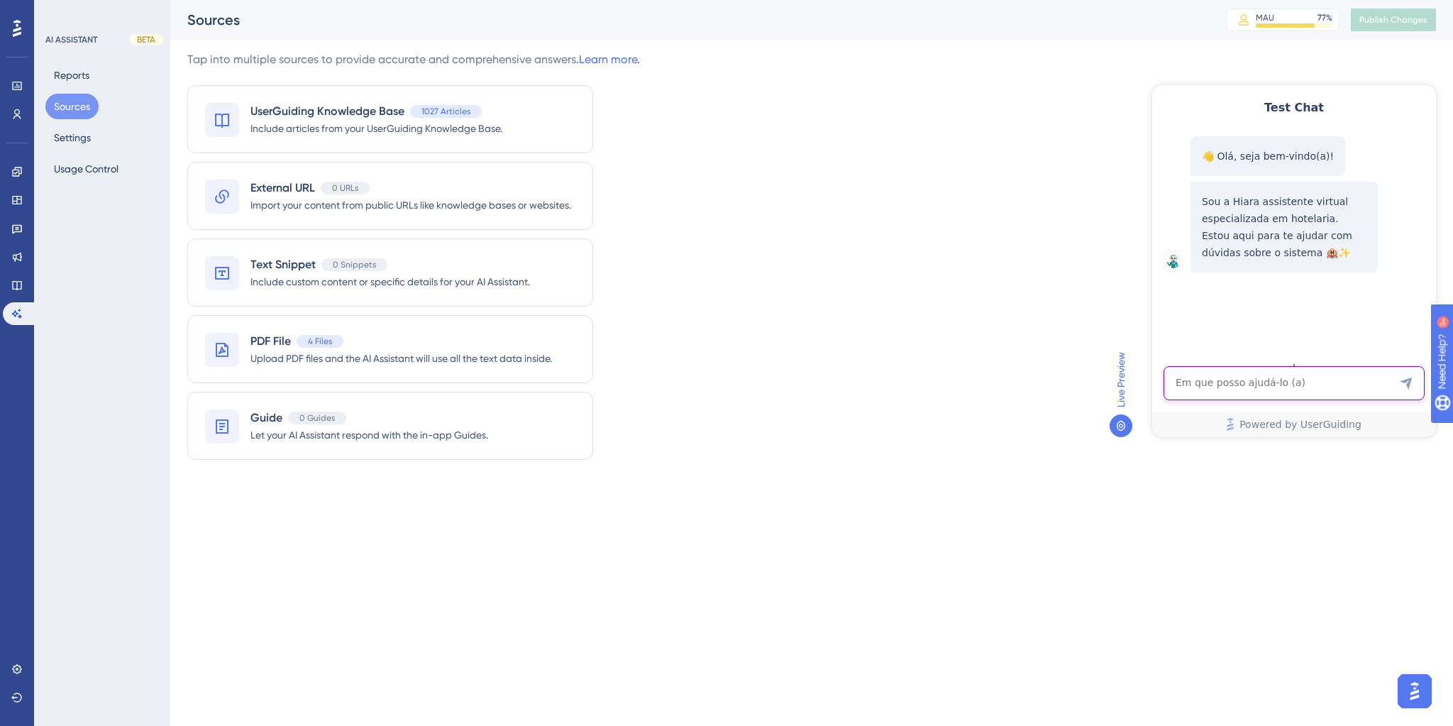
click at [1226, 386] on textarea "AI Assistant Text Input" at bounding box center [1293, 383] width 261 height 34
paste textarea "[PERSON_NAME] como eu faço para atualizar o estoque"
type textarea "[PERSON_NAME] como eu faço para atualizar o estoque"
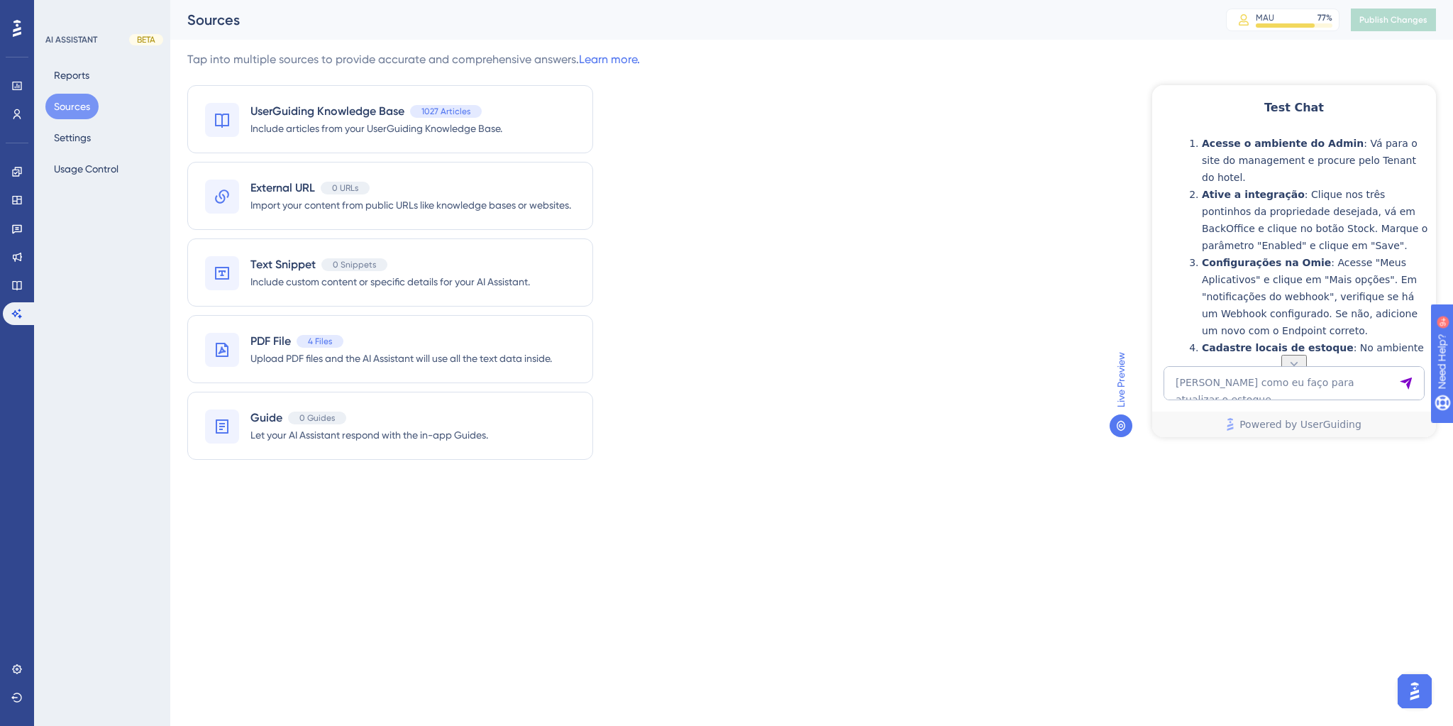
scroll to position [308, 0]
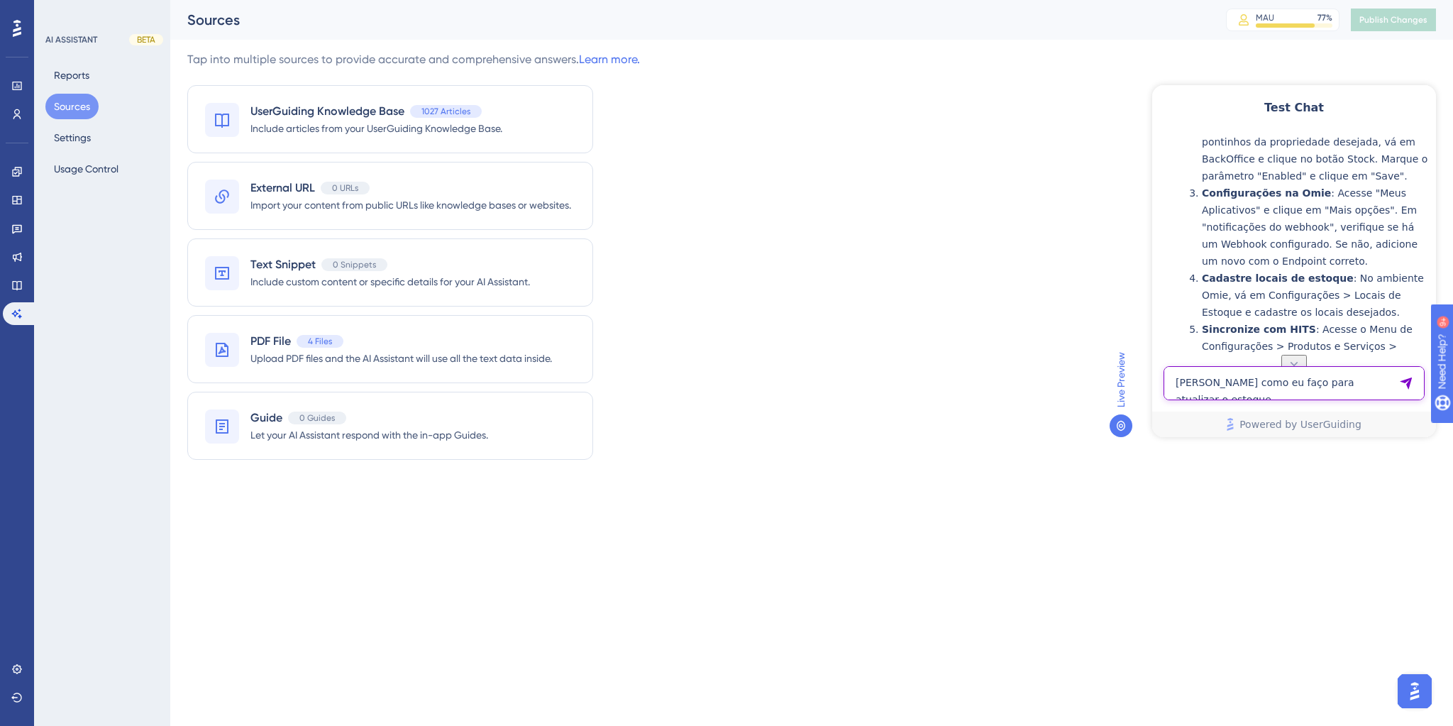
click at [1186, 381] on textarea "[PERSON_NAME] como eu faço para atualizar o estoque" at bounding box center [1293, 383] width 261 height 34
type textarea "abrir conta individual"
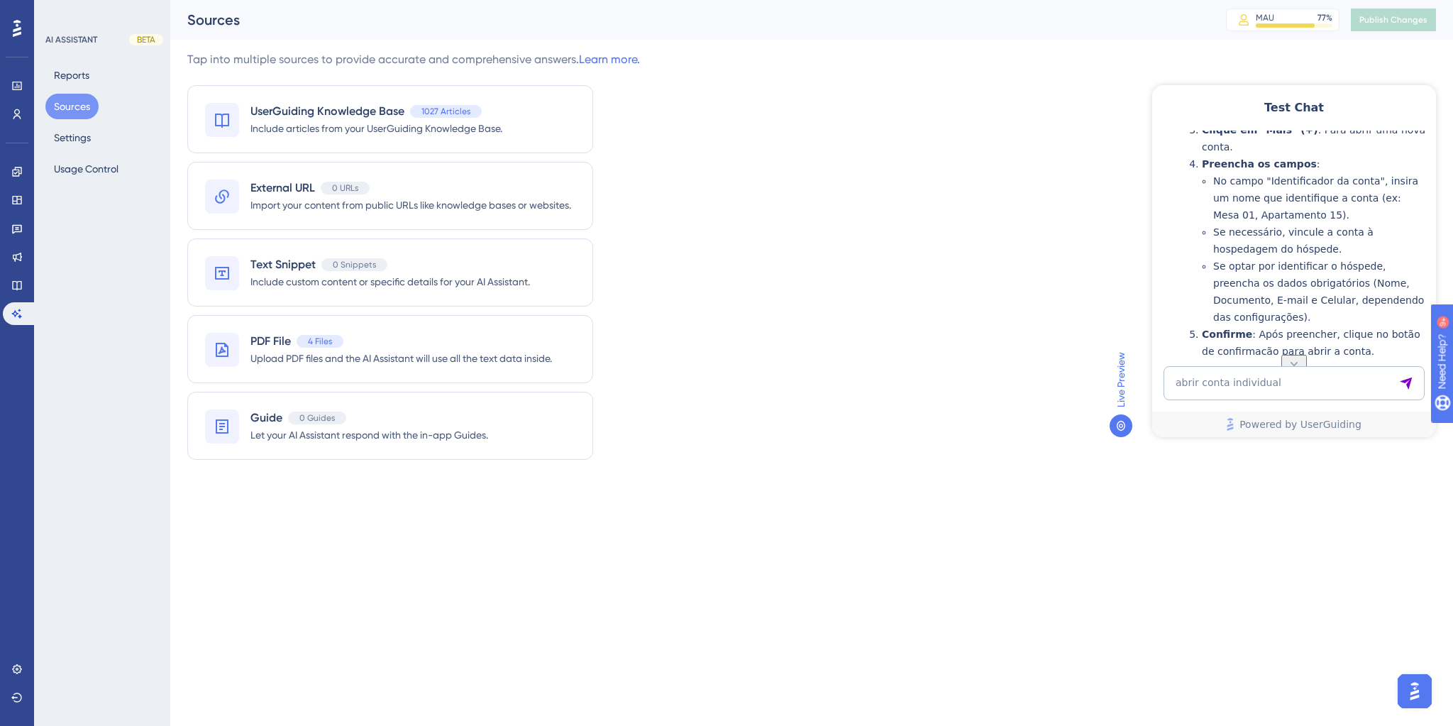
scroll to position [891, 0]
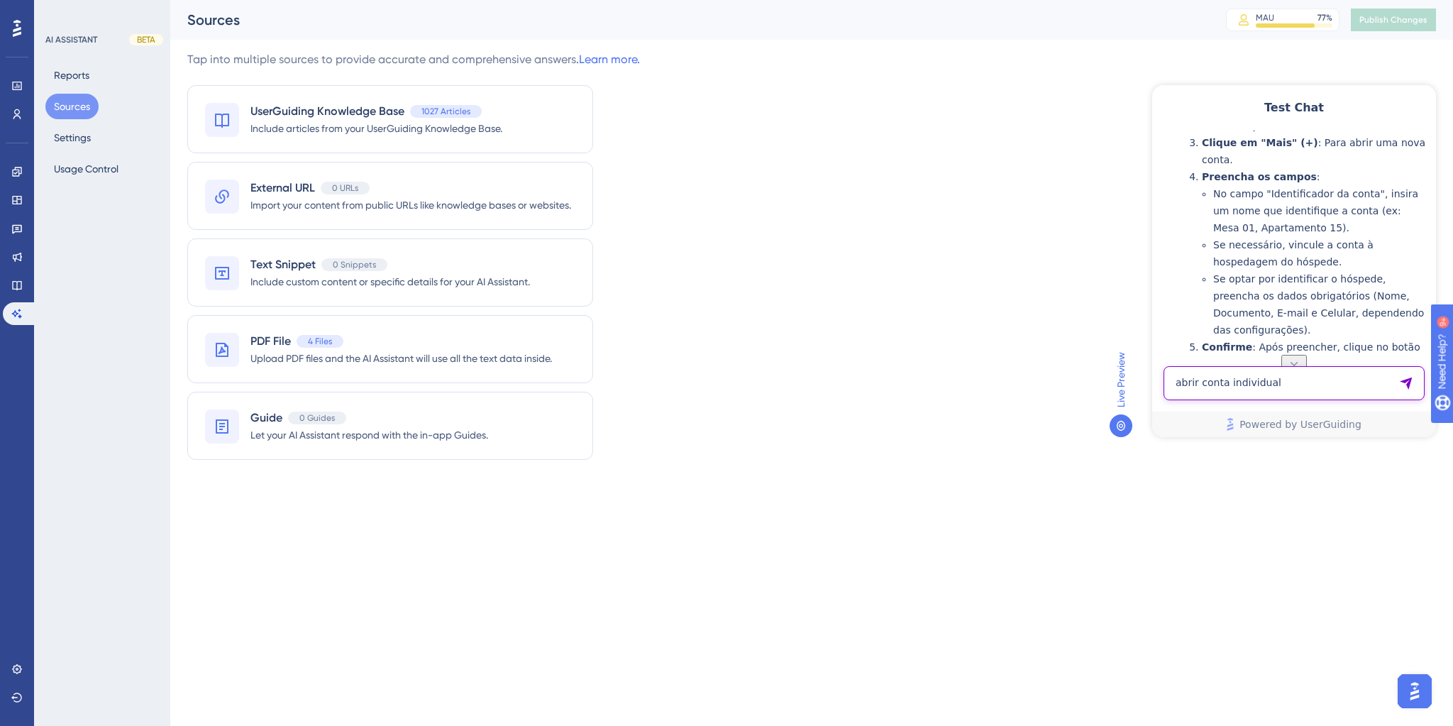
click at [1288, 386] on textarea "abrir conta individual" at bounding box center [1293, 383] width 261 height 34
paste textarea "Conte-me mais sobre a opção de "abrir conta individual""
type textarea "Conte-me mais sobre a opção de "abrir conta individual""
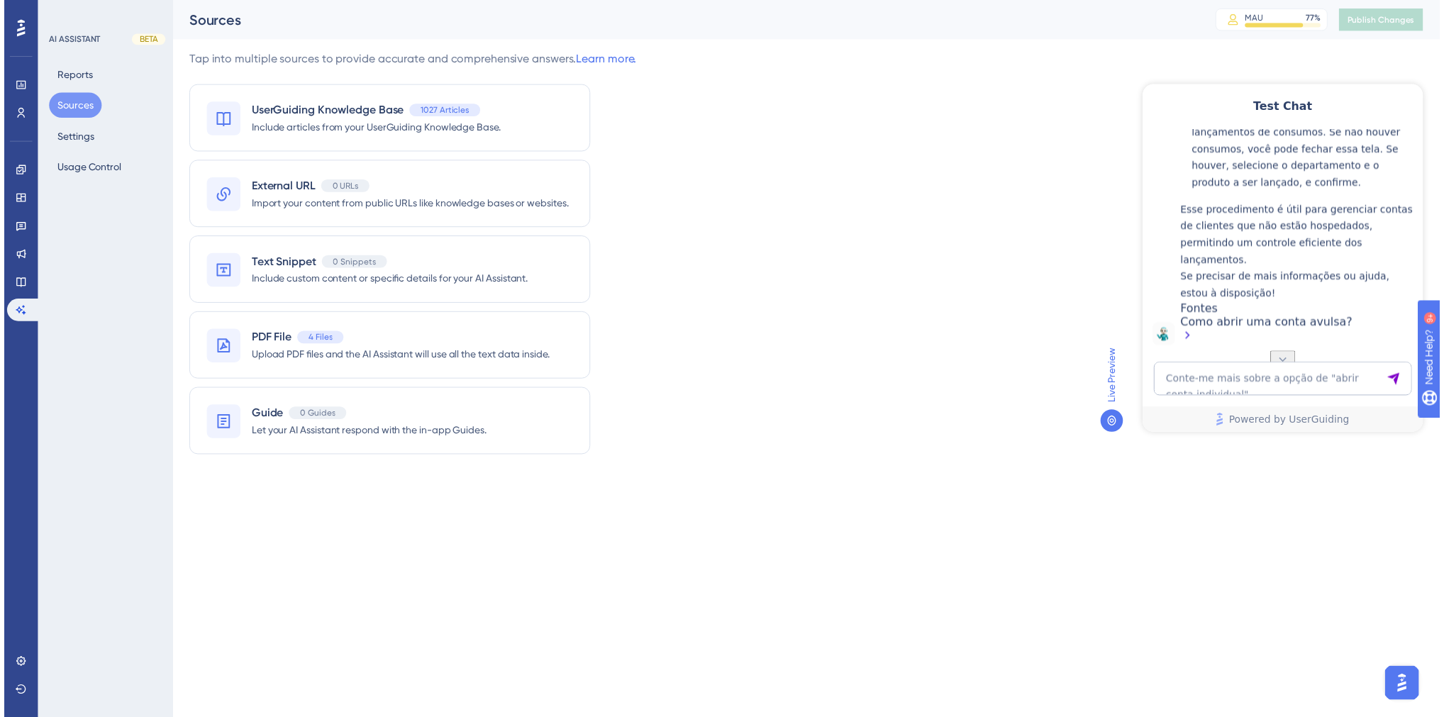
scroll to position [2013, 0]
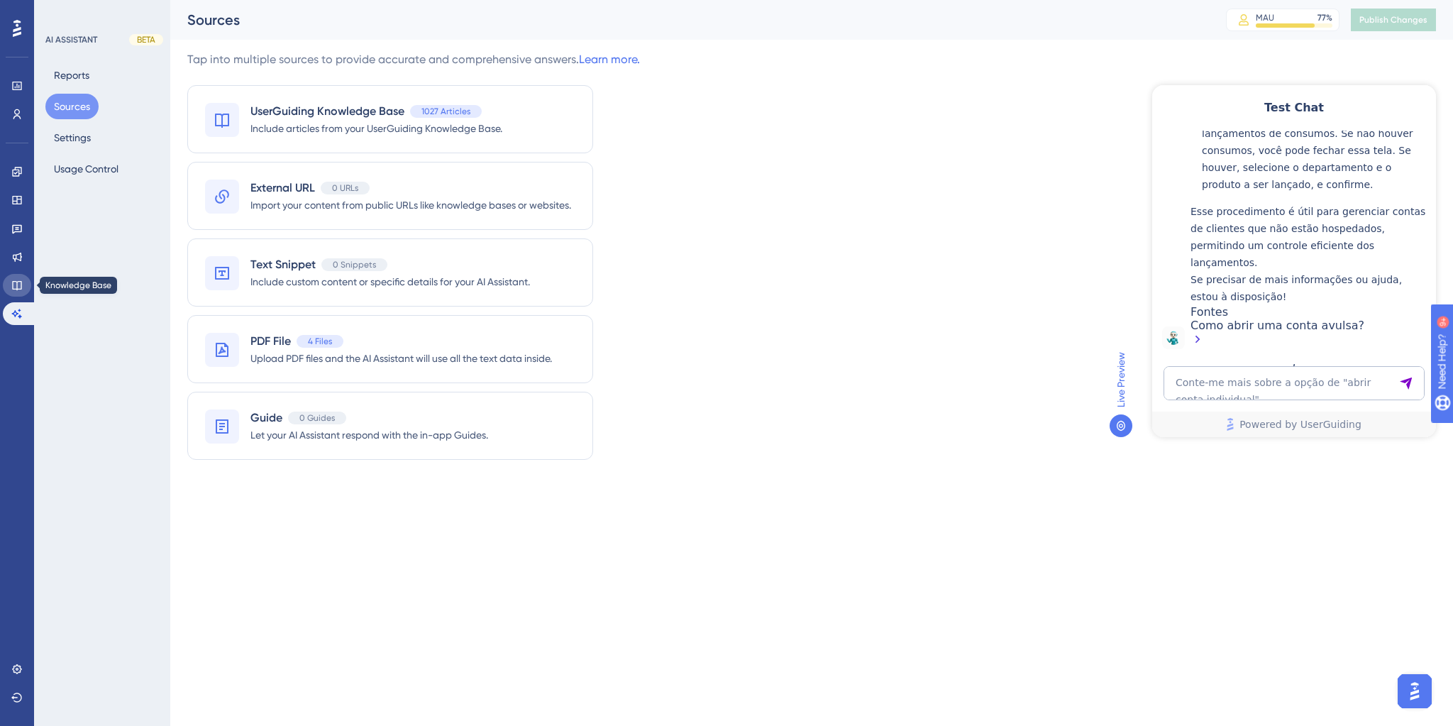
click at [18, 281] on icon at bounding box center [16, 285] width 11 height 11
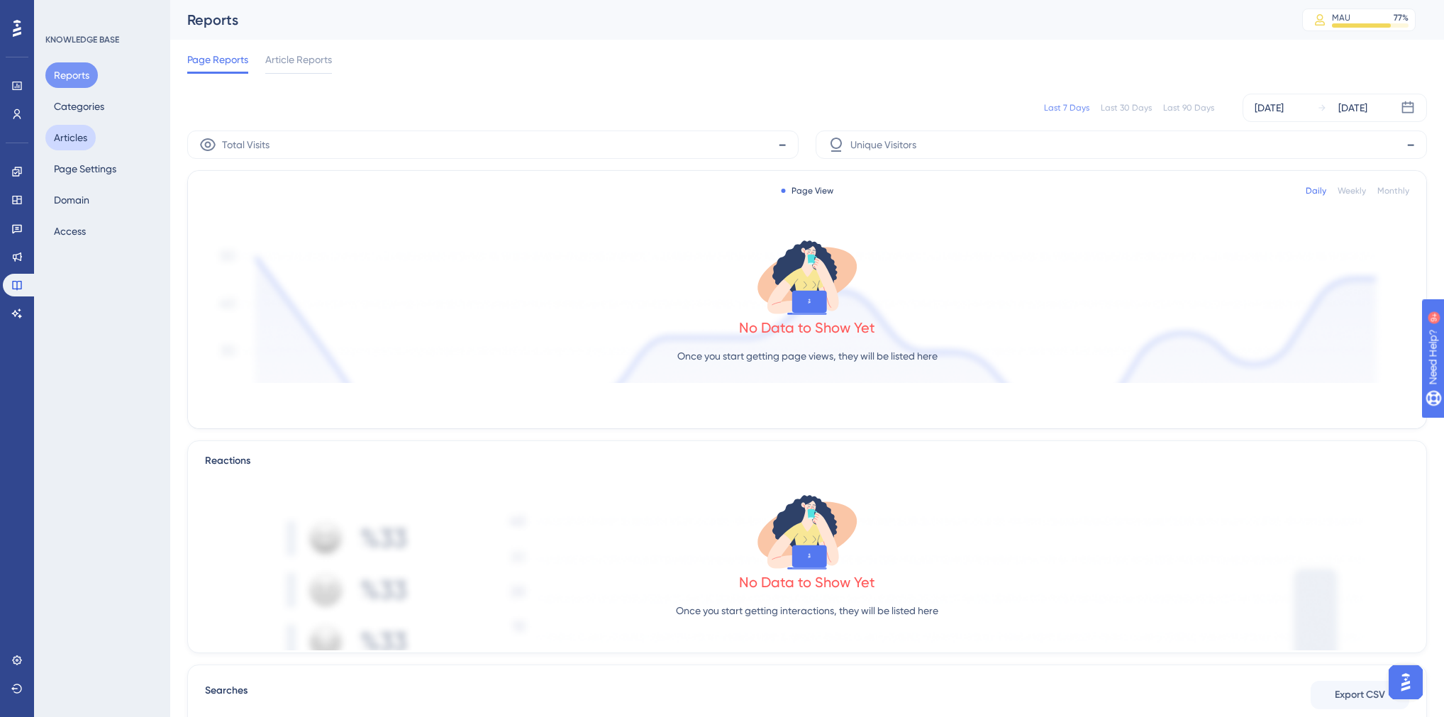
click at [73, 139] on button "Articles" at bounding box center [70, 138] width 50 height 26
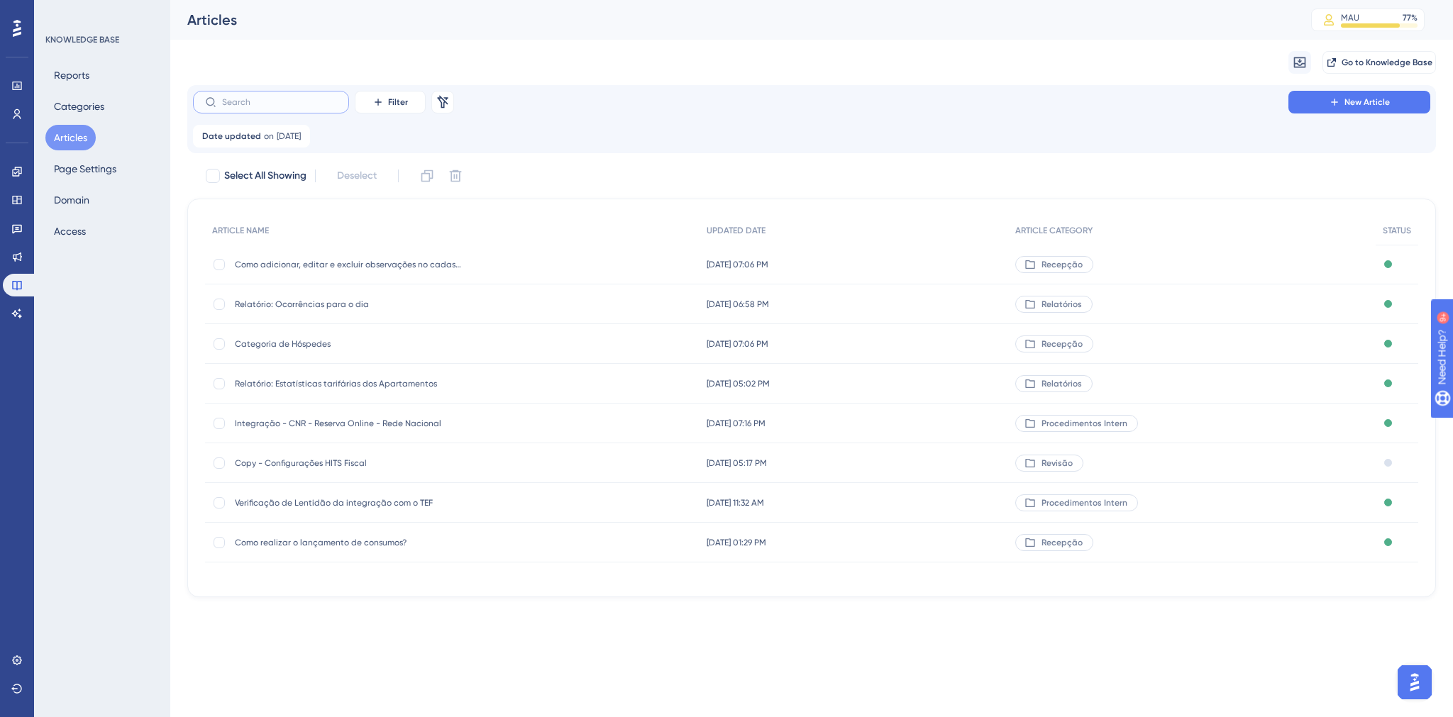
click at [242, 106] on input "text" at bounding box center [279, 102] width 115 height 10
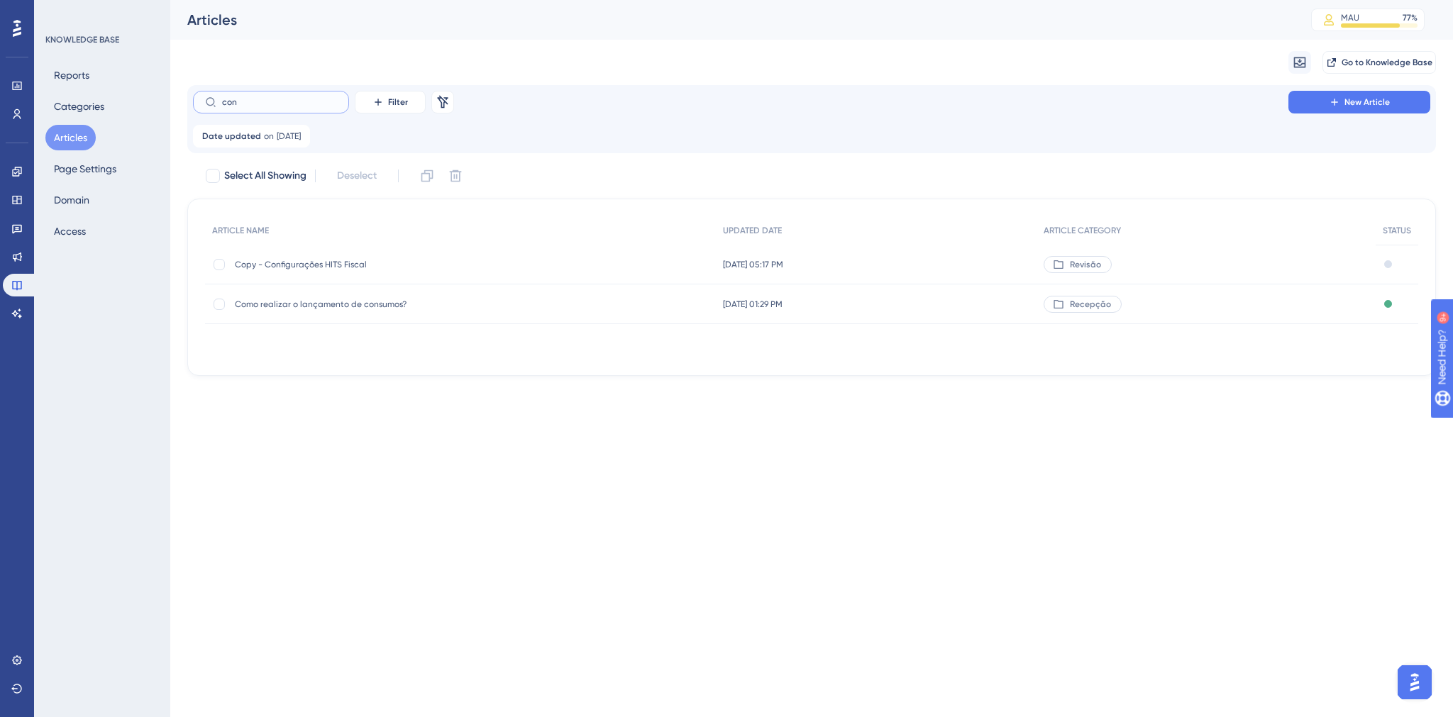
type input "cont"
checkbox input "true"
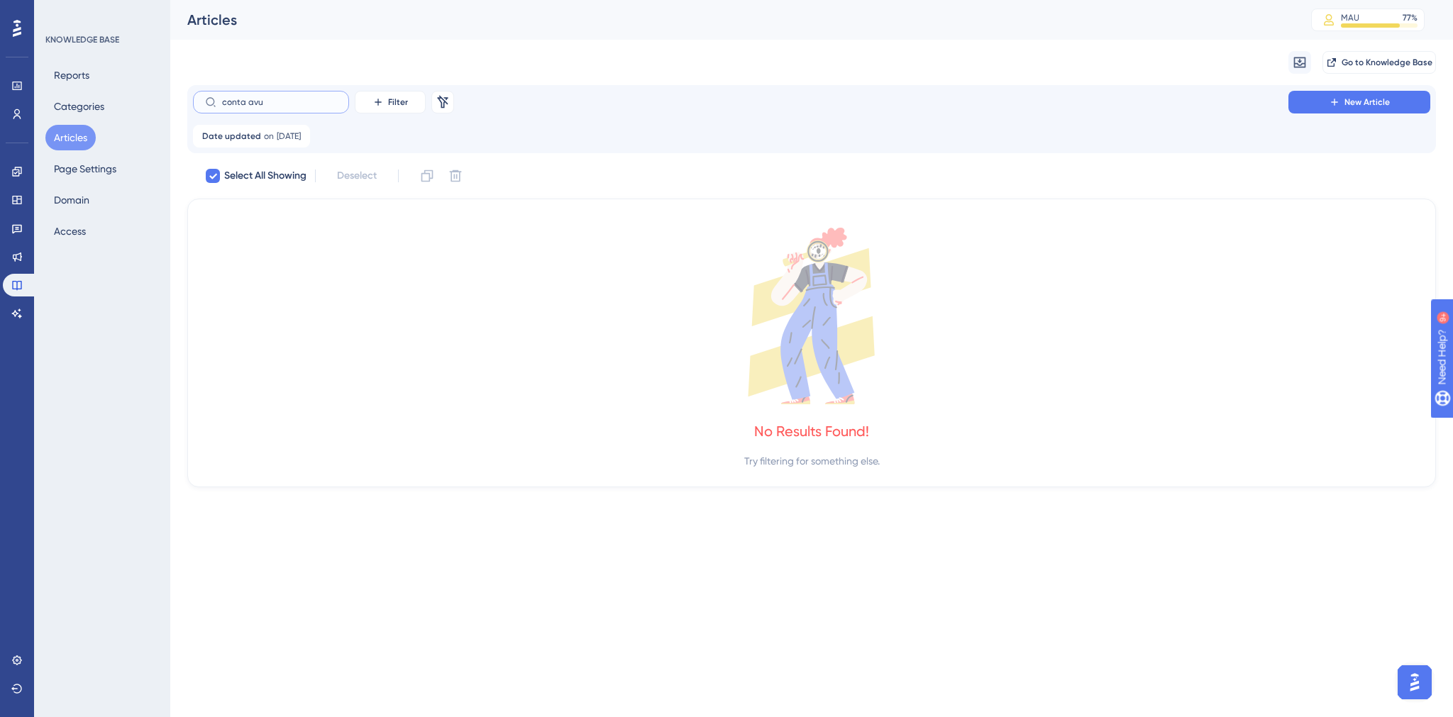
drag, startPoint x: 278, startPoint y: 106, endPoint x: 220, endPoint y: 104, distance: 58.2
click at [220, 104] on label "conta avu" at bounding box center [271, 102] width 156 height 23
type input "c"
checkbox input "false"
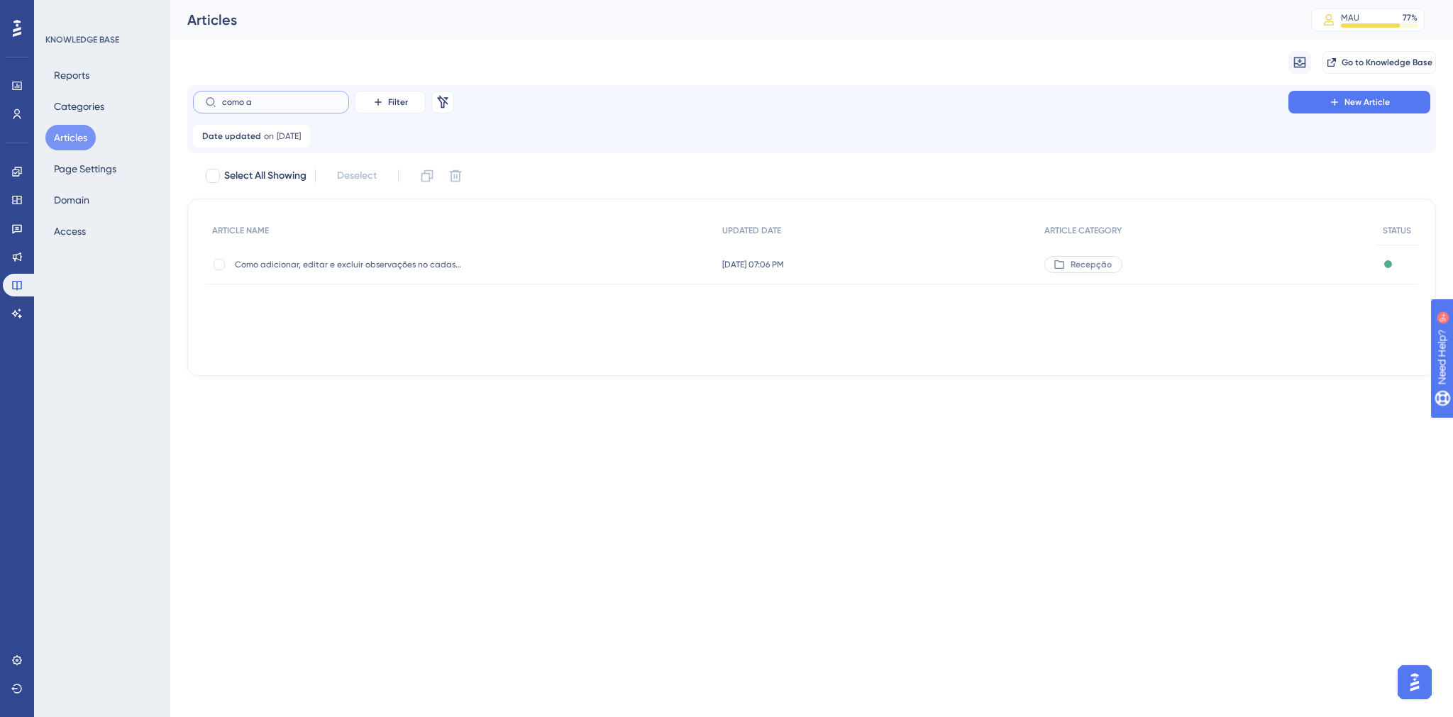
type input "como ab"
checkbox input "true"
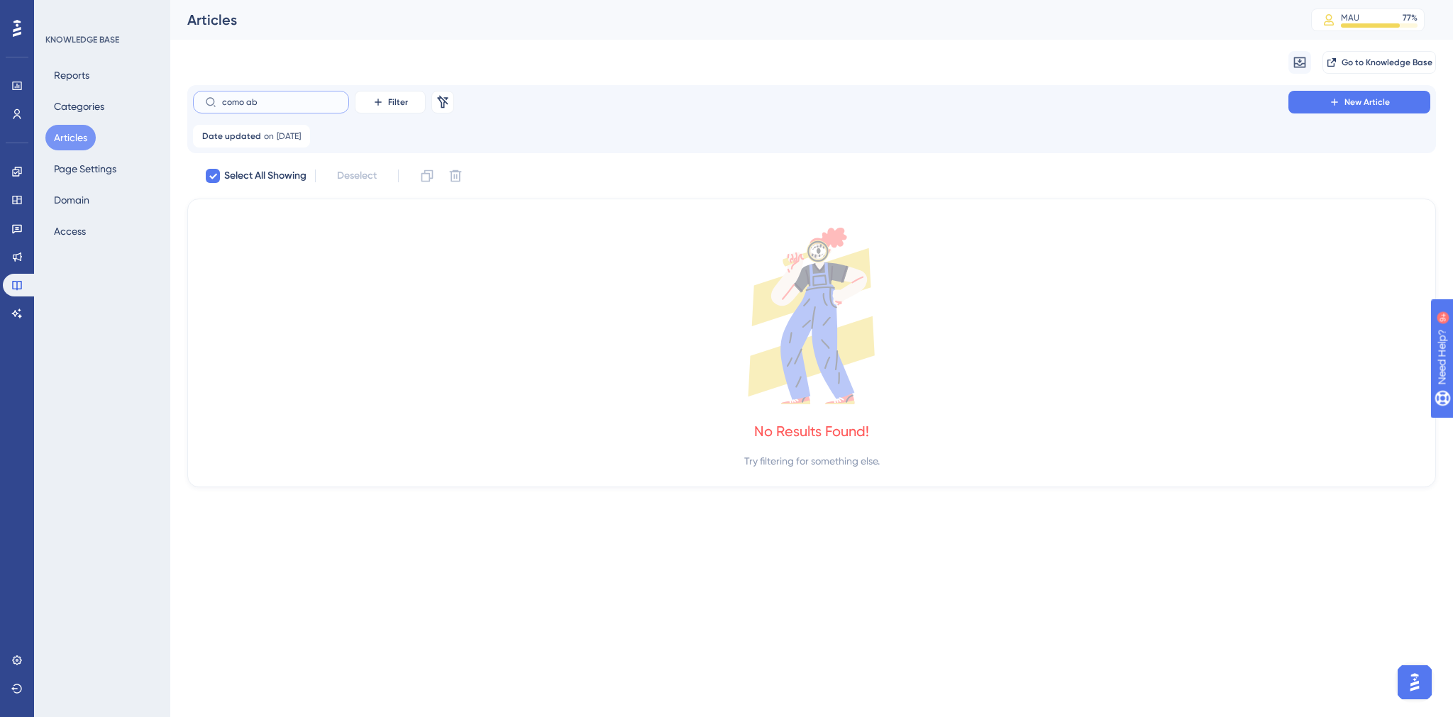
type input "como a"
checkbox input "false"
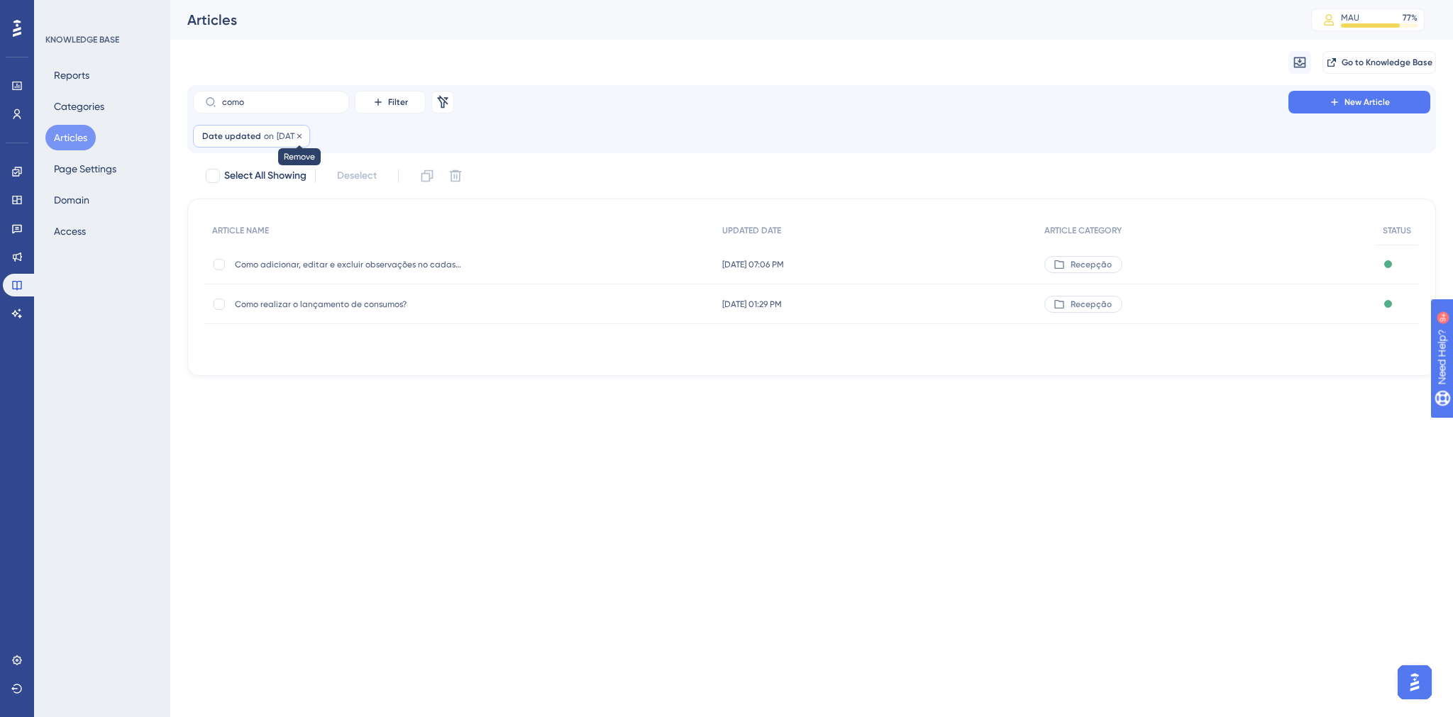
click at [304, 138] on icon at bounding box center [299, 136] width 9 height 9
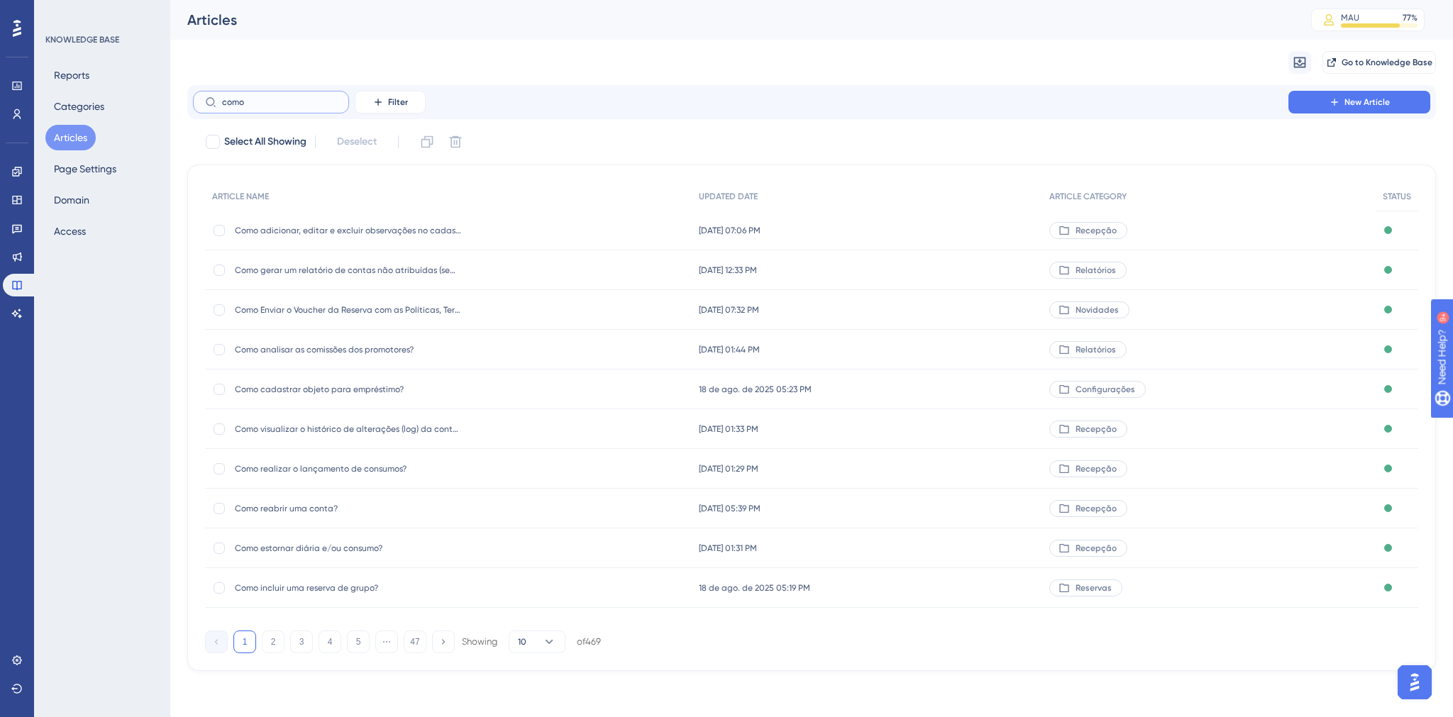
drag, startPoint x: 250, startPoint y: 102, endPoint x: 204, endPoint y: 101, distance: 45.4
click at [204, 101] on label "como" at bounding box center [271, 102] width 156 height 23
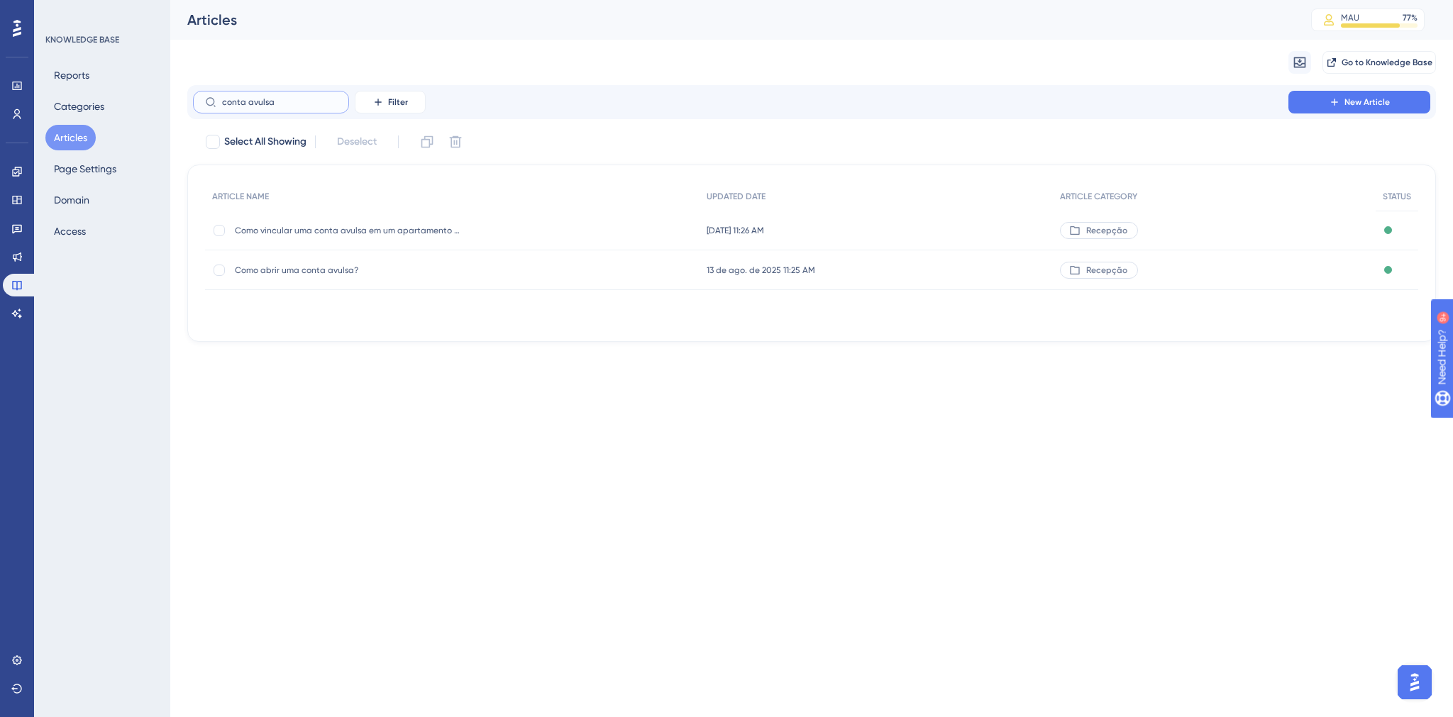
type input "conta avulsa"
click at [287, 268] on span "Como abrir uma conta avulsa?" at bounding box center [348, 270] width 227 height 11
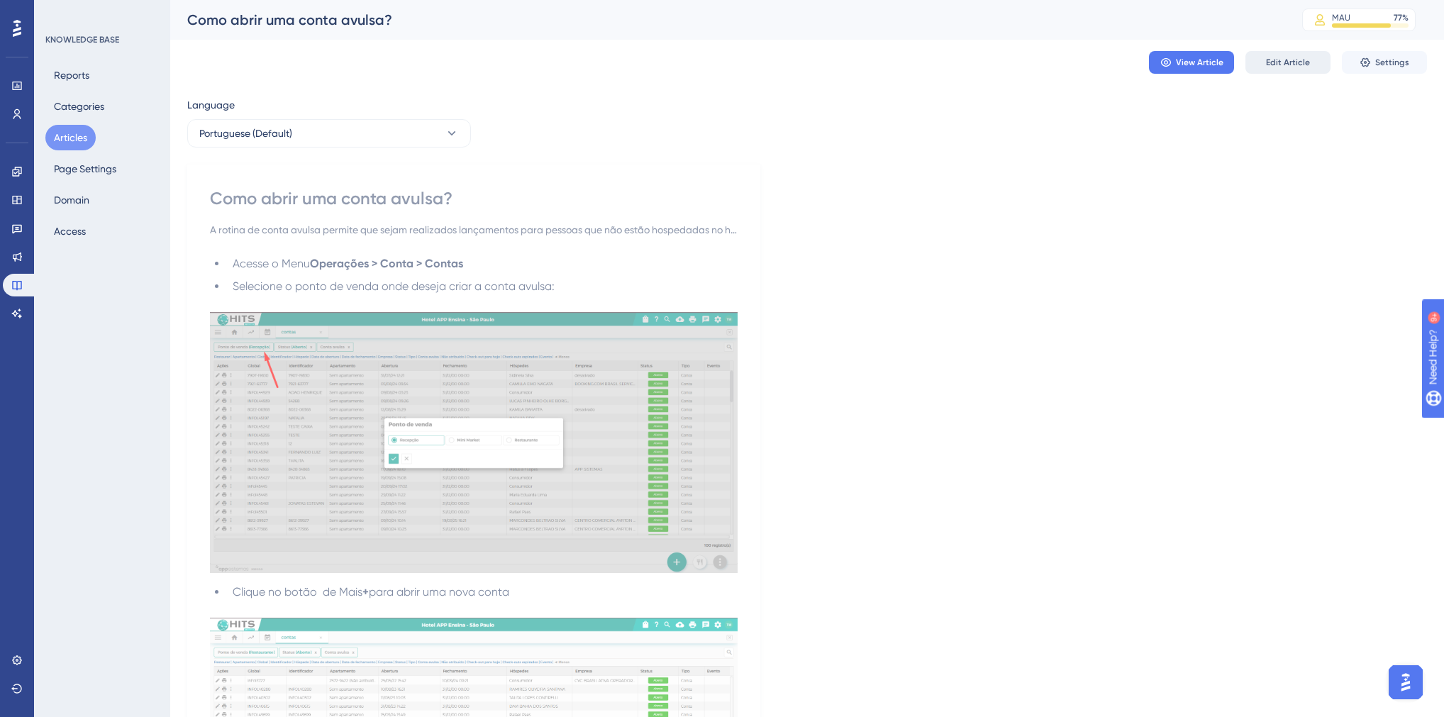
click at [1297, 63] on span "Edit Article" at bounding box center [1288, 62] width 44 height 11
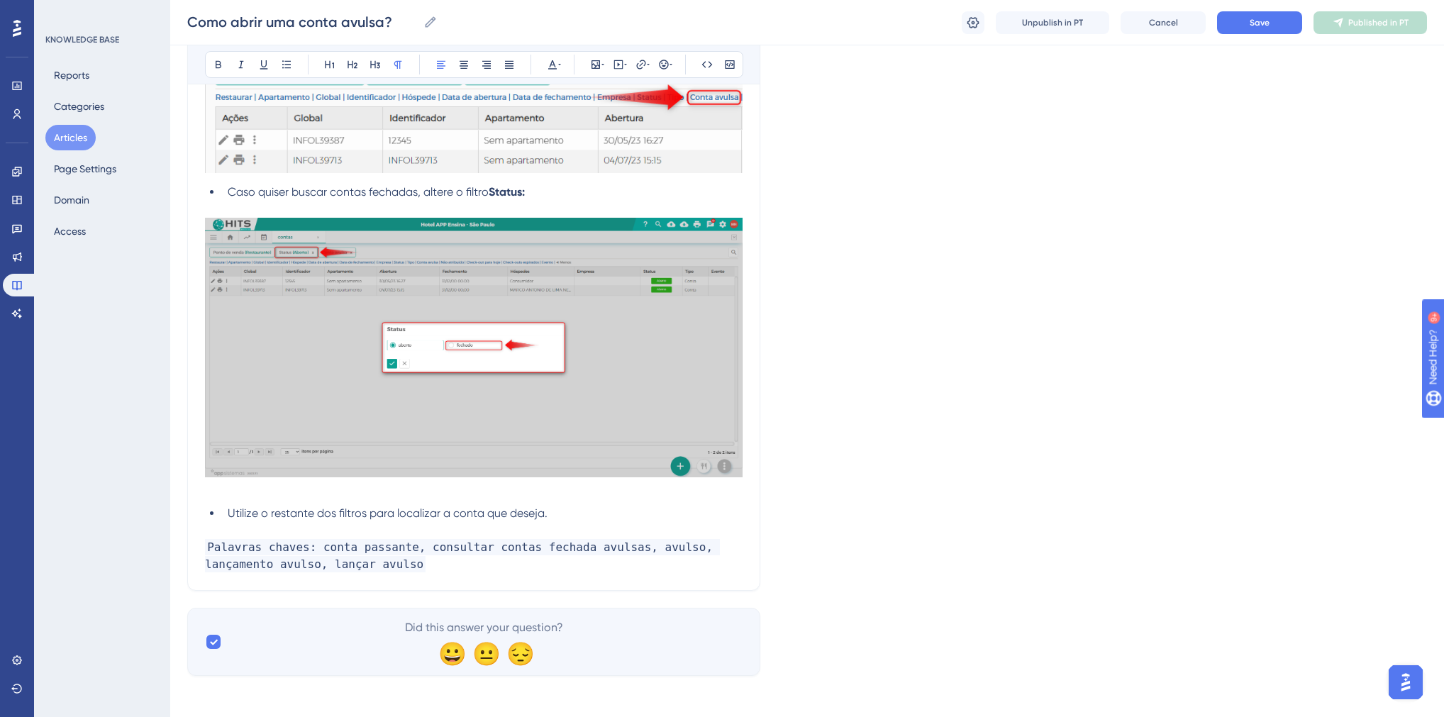
scroll to position [3848, 0]
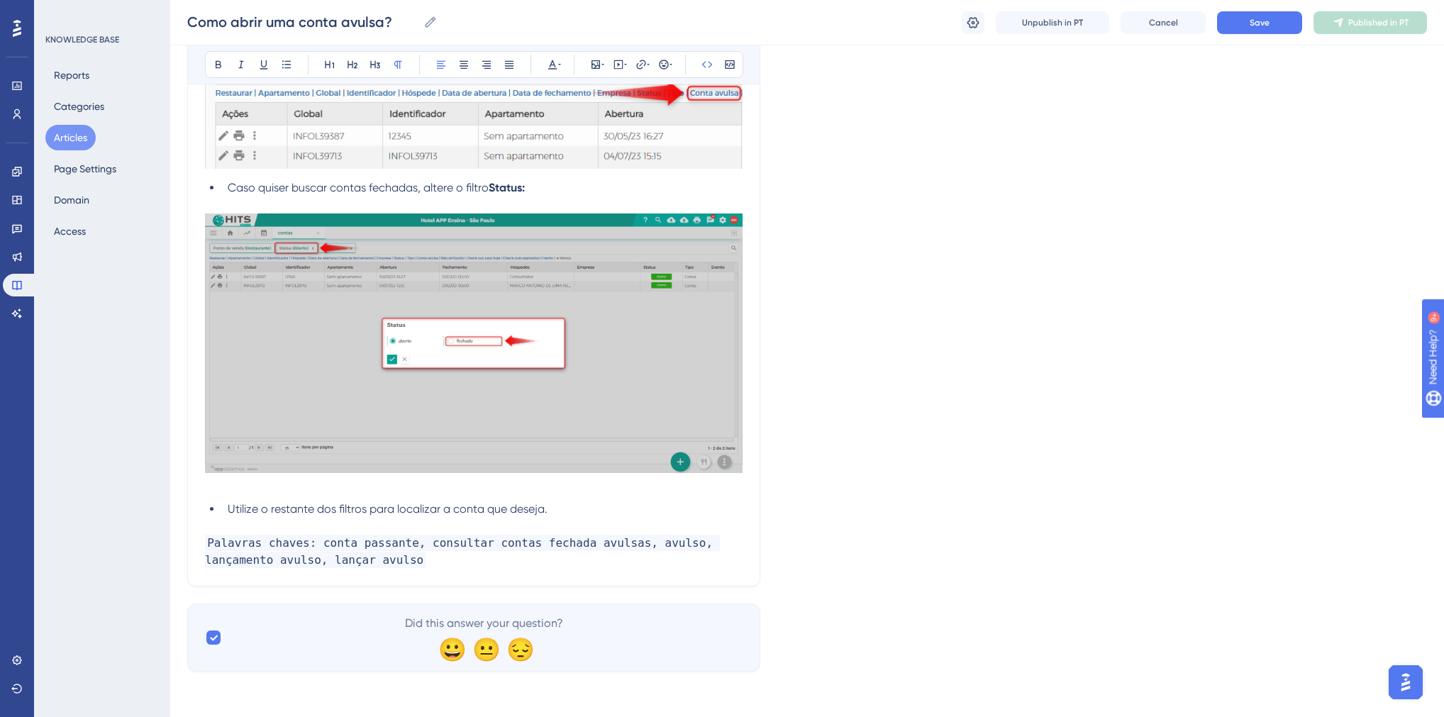
click at [364, 566] on p "Palavras chaves: conta passante, consultar contas fechada avulsas, avulso, lanç…" at bounding box center [474, 552] width 538 height 34
click at [1257, 24] on span "Save" at bounding box center [1260, 22] width 20 height 11
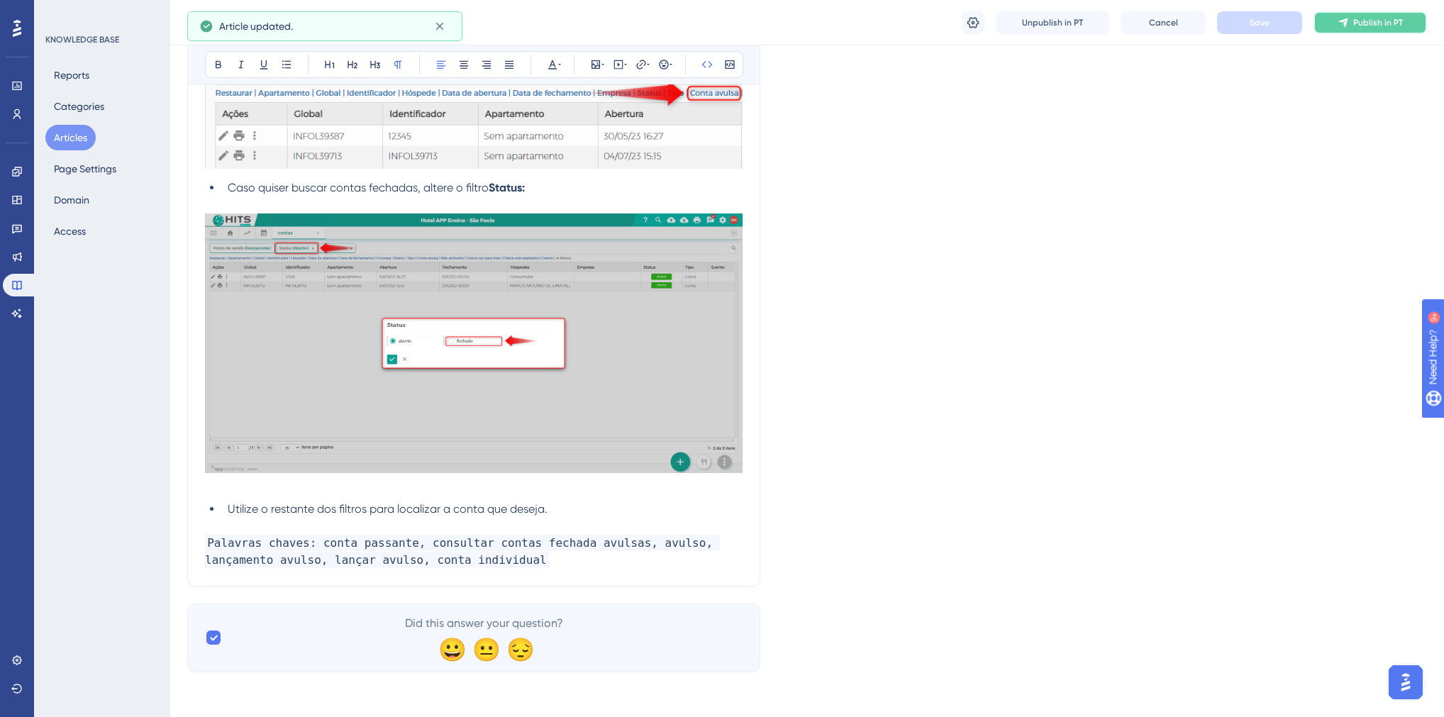
click at [1346, 27] on icon at bounding box center [1343, 22] width 11 height 11
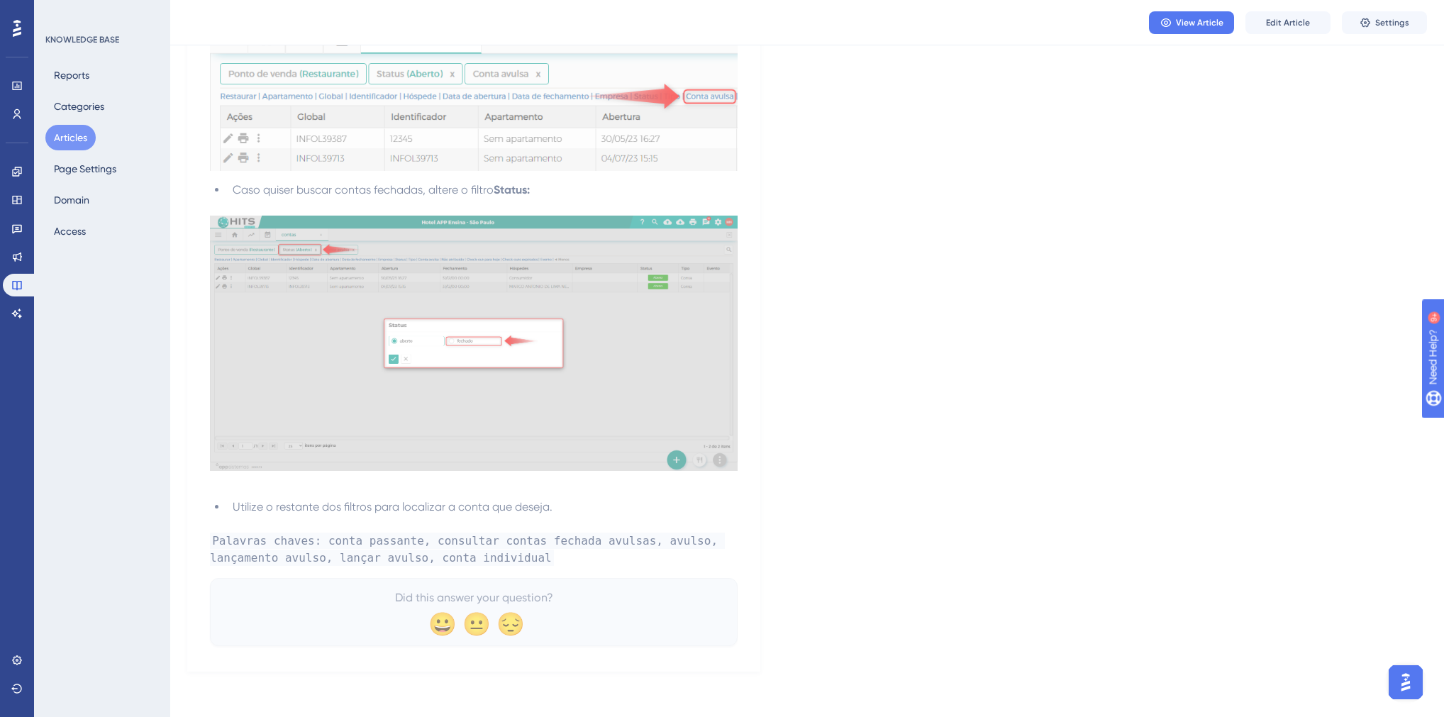
scroll to position [3745, 0]
click at [1173, 18] on button "View Article" at bounding box center [1191, 22] width 85 height 23
